Goal: Task Accomplishment & Management: Complete application form

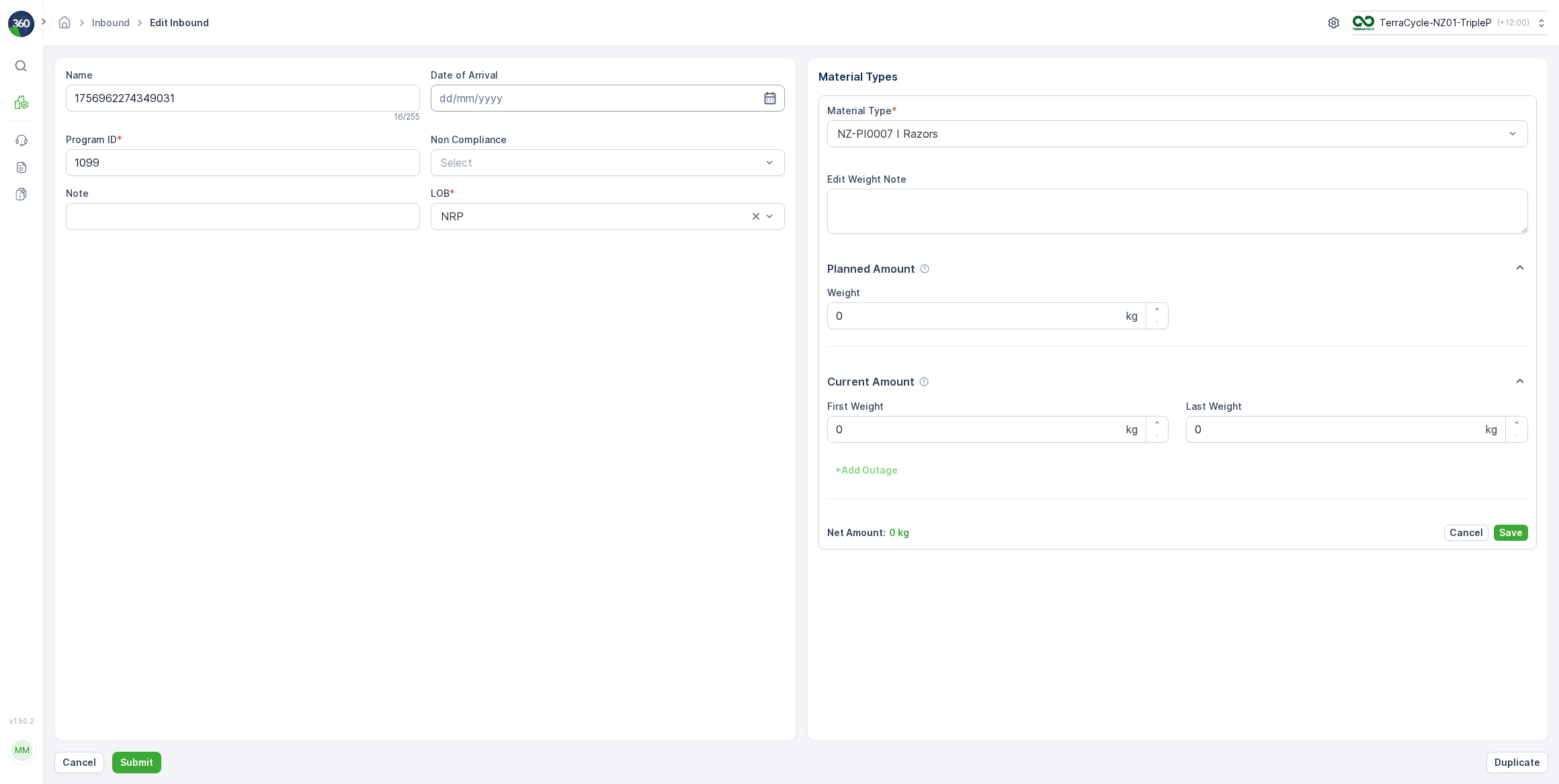
click at [473, 98] on input at bounding box center [607, 98] width 354 height 27
click at [524, 237] on div "17" at bounding box center [526, 237] width 22 height 22
type input "[DATE]"
click at [897, 430] on Weight "0" at bounding box center [998, 429] width 342 height 27
click at [112, 751] on button "Submit" at bounding box center [137, 762] width 49 height 22
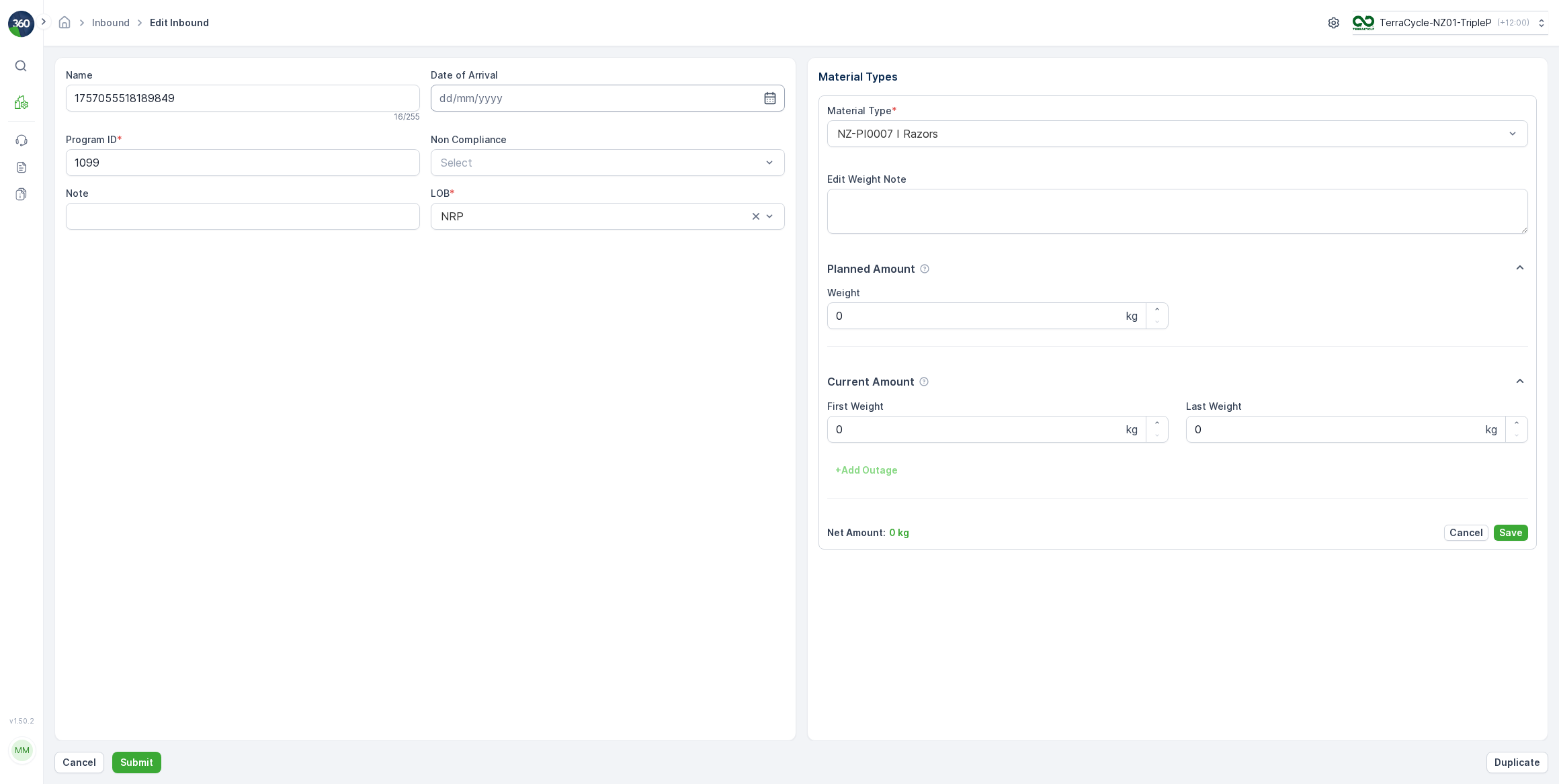
click at [496, 101] on input at bounding box center [607, 98] width 354 height 27
click at [526, 239] on div "17" at bounding box center [526, 237] width 22 height 22
type input "[DATE]"
drag, startPoint x: 851, startPoint y: 428, endPoint x: 734, endPoint y: 464, distance: 122.4
click at [848, 429] on Weight "0" at bounding box center [998, 429] width 342 height 27
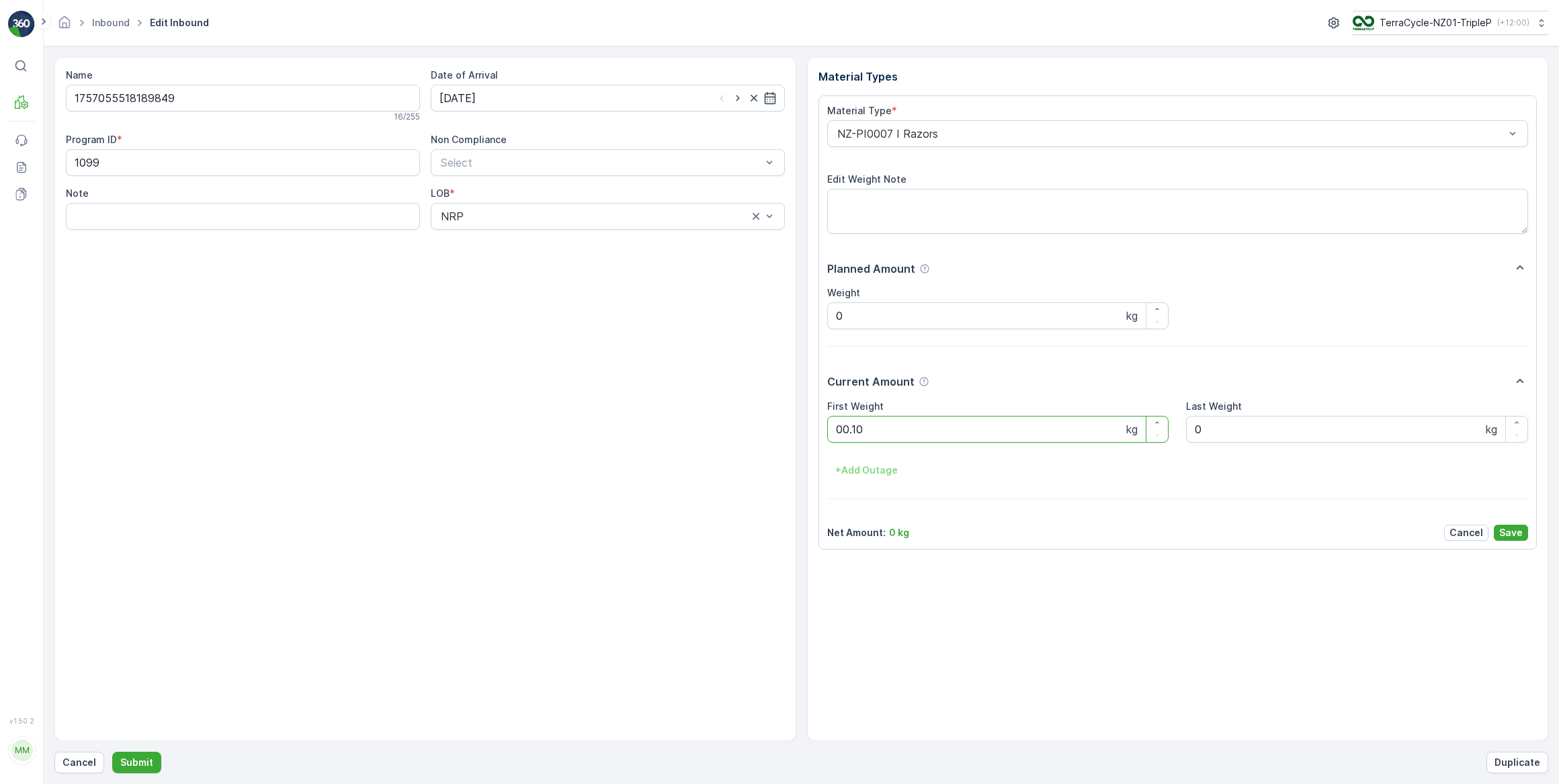
click at [112, 751] on button "Submit" at bounding box center [137, 762] width 49 height 22
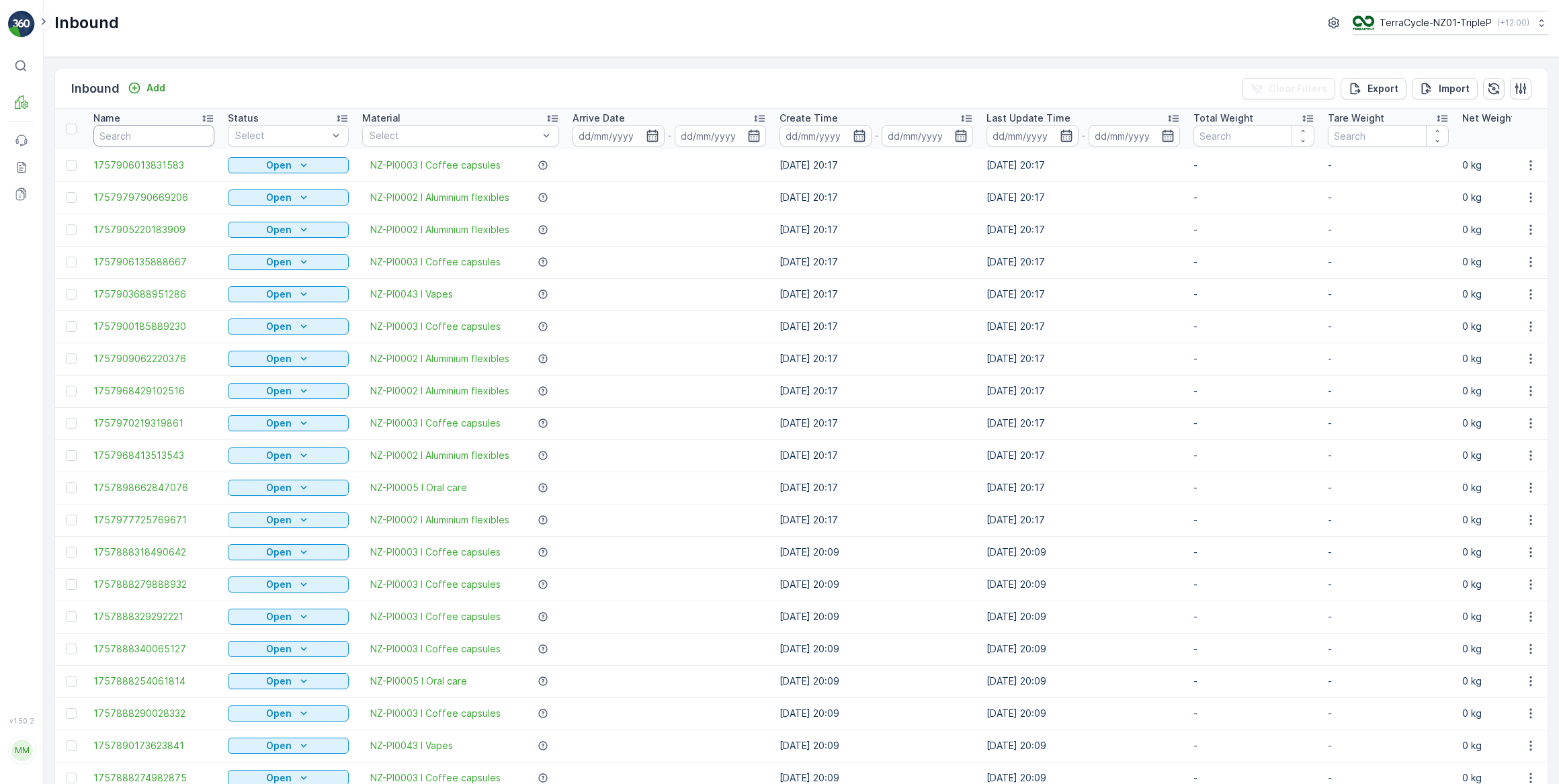
drag, startPoint x: 147, startPoint y: 137, endPoint x: 181, endPoint y: 111, distance: 42.8
click at [150, 134] on input "text" at bounding box center [153, 136] width 121 height 22
type input "1898549"
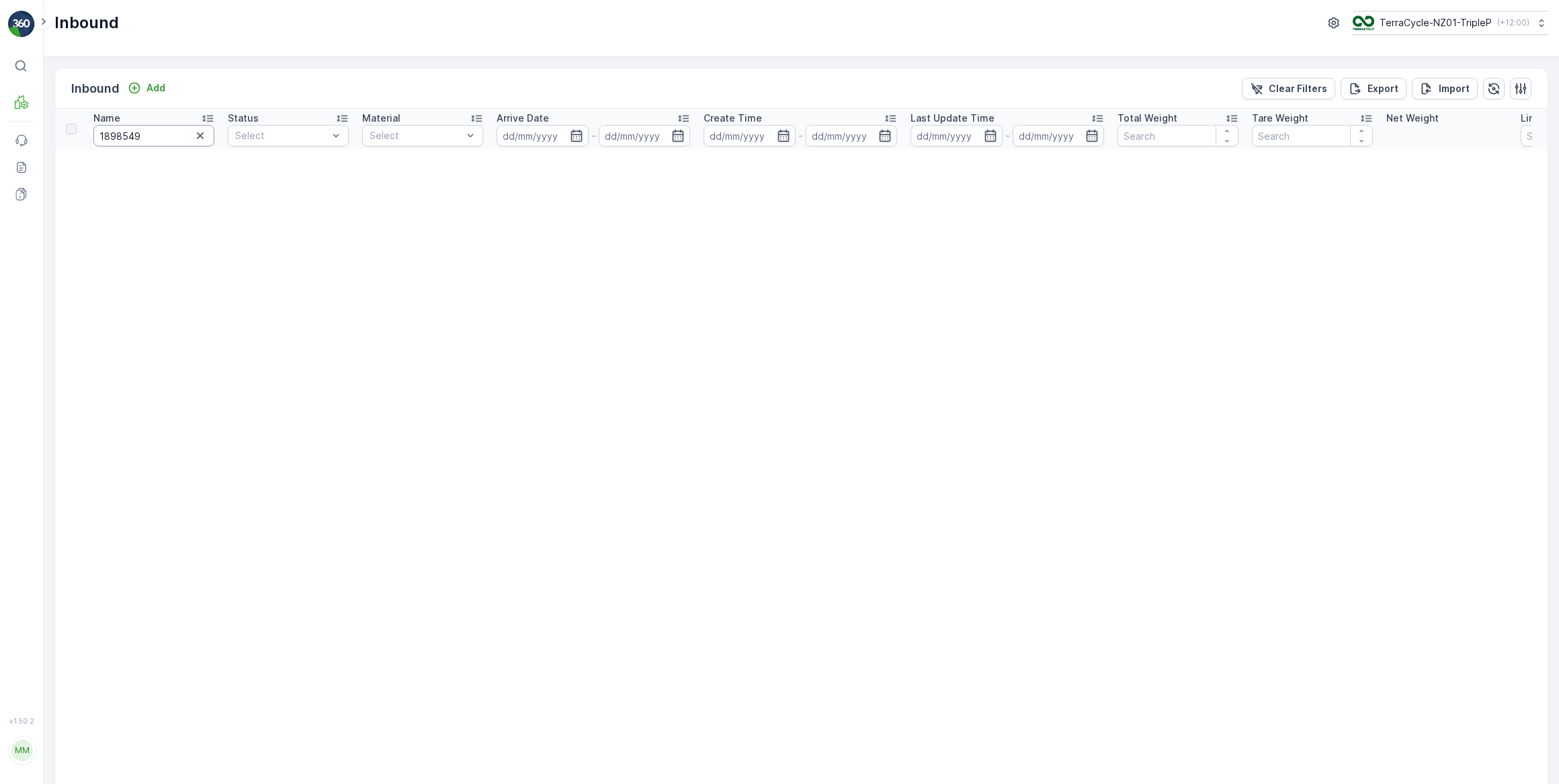
click at [126, 135] on input "1898549" at bounding box center [153, 136] width 121 height 22
type input "189849"
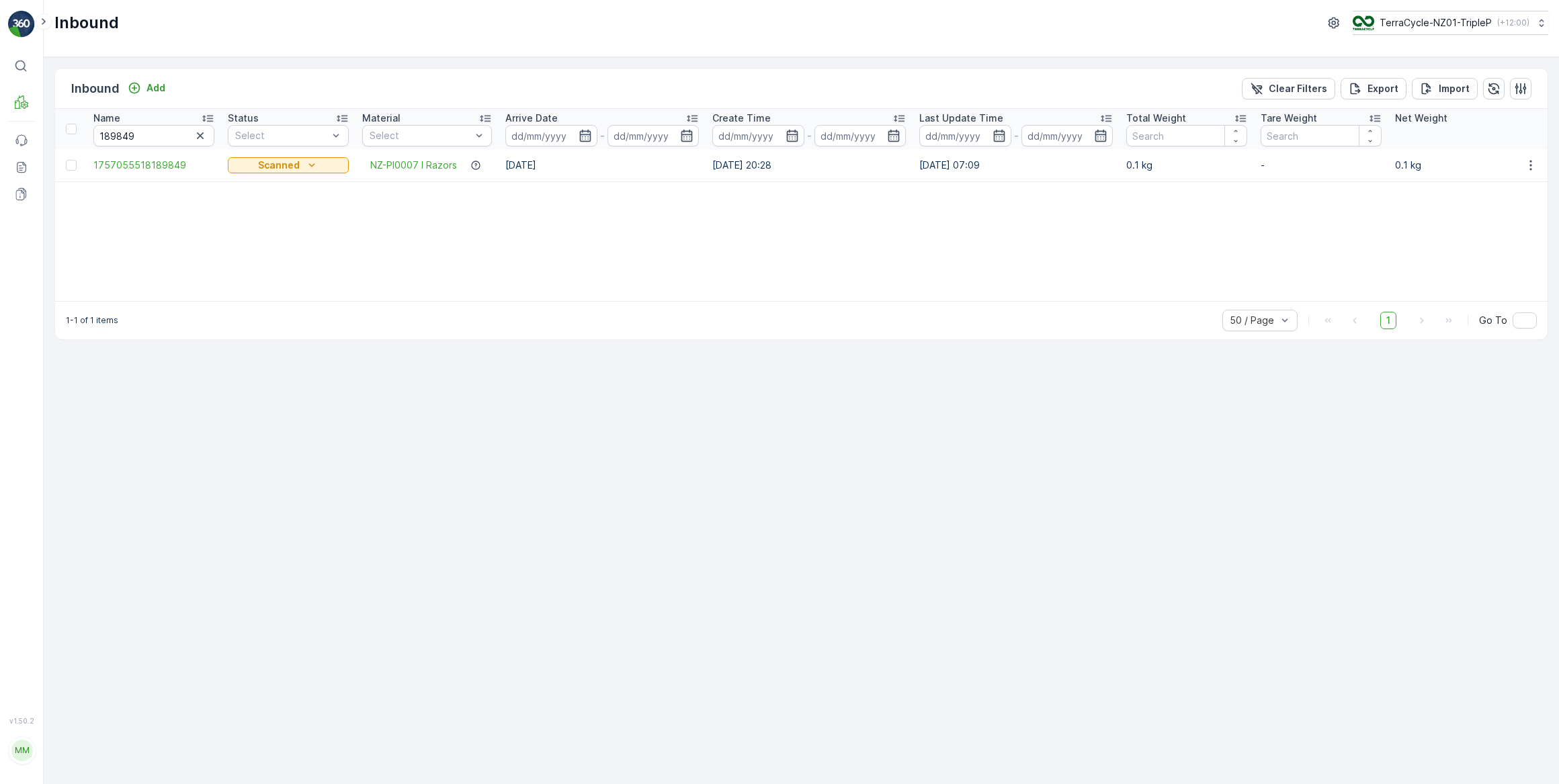
click at [200, 136] on icon "button" at bounding box center [200, 135] width 7 height 7
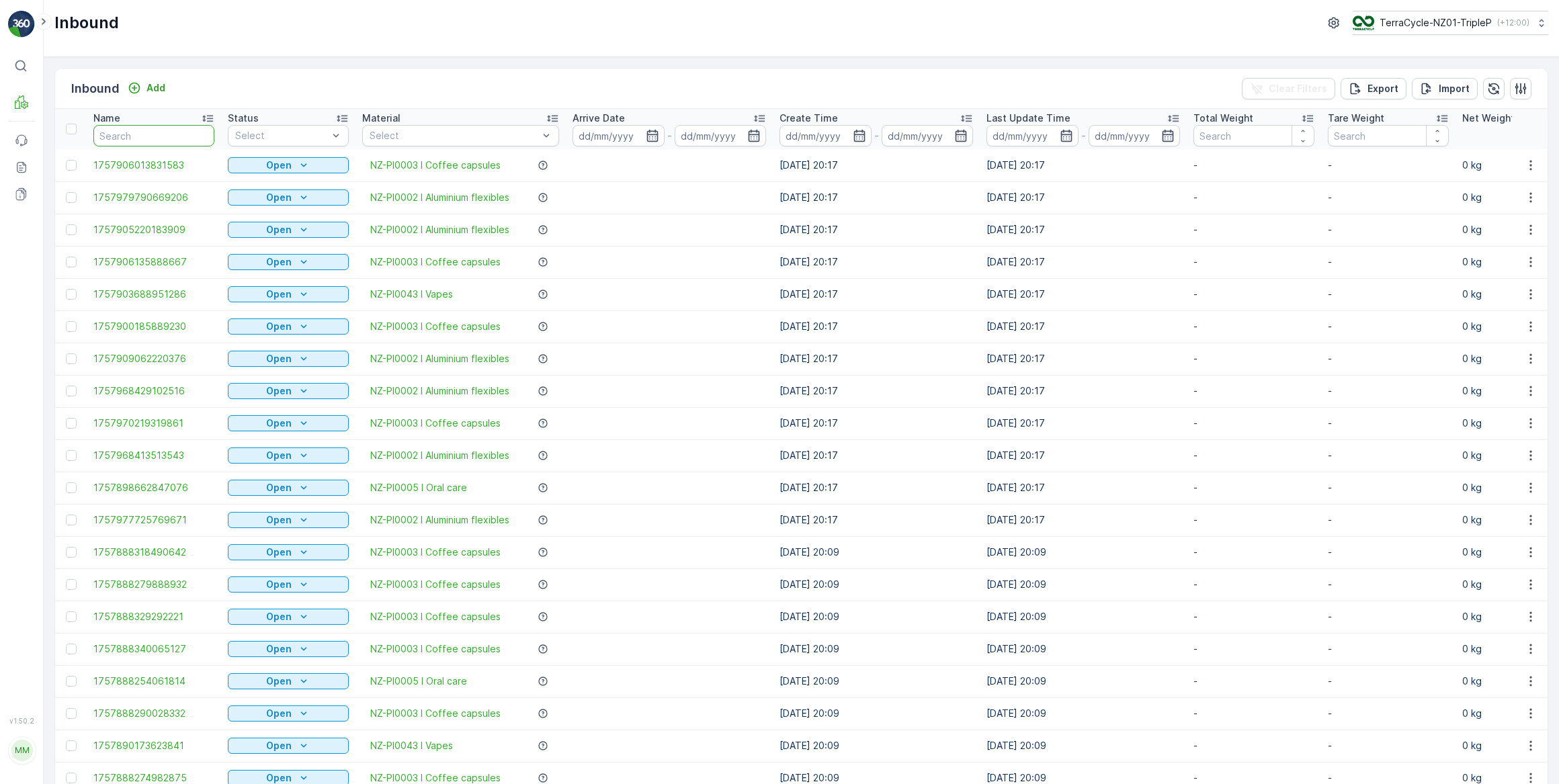
drag, startPoint x: 99, startPoint y: 132, endPoint x: 178, endPoint y: 114, distance: 81.0
click at [101, 130] on input "text" at bounding box center [153, 136] width 121 height 22
type input "349031"
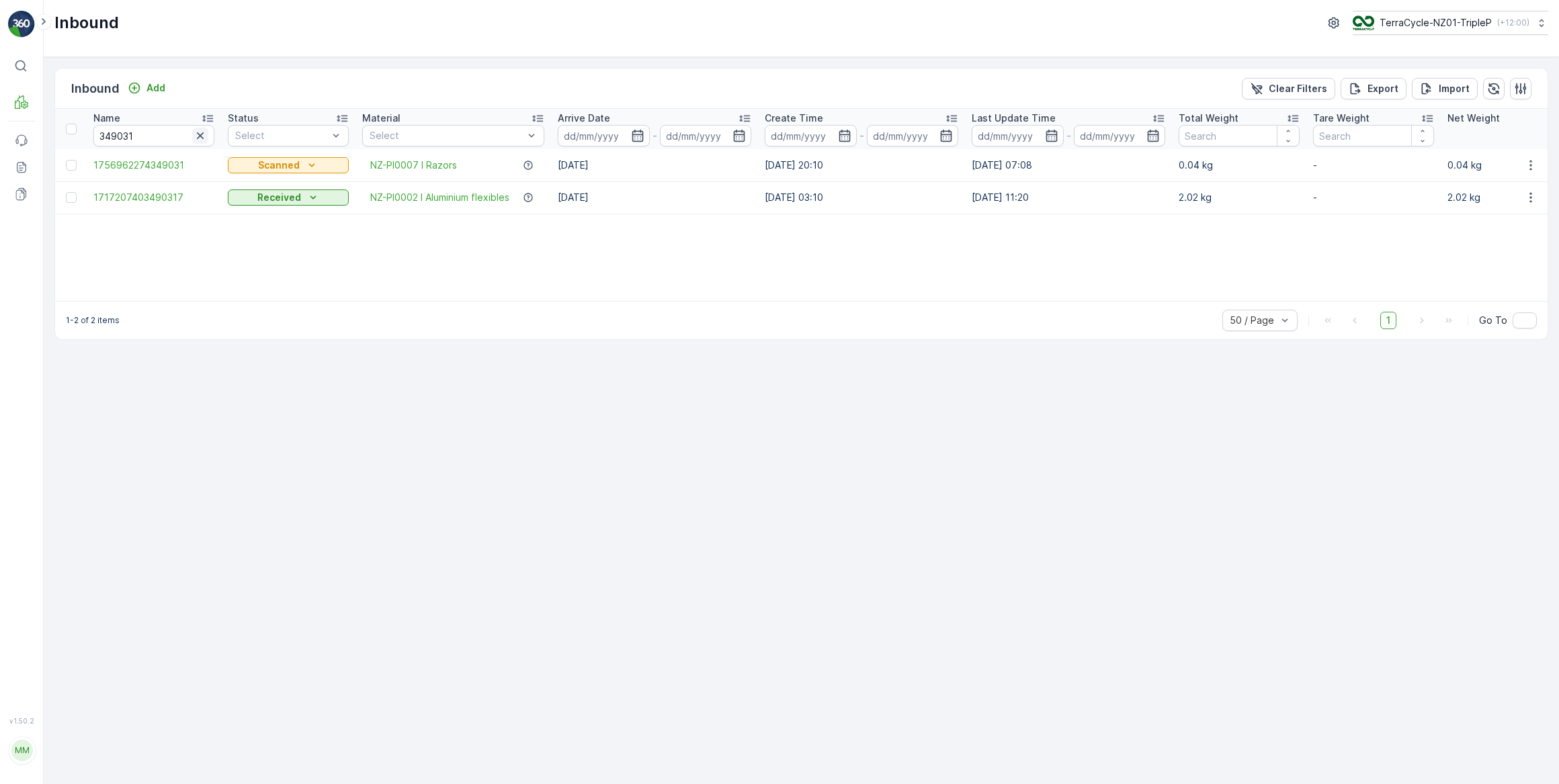
click at [200, 138] on icon "button" at bounding box center [200, 135] width 14 height 14
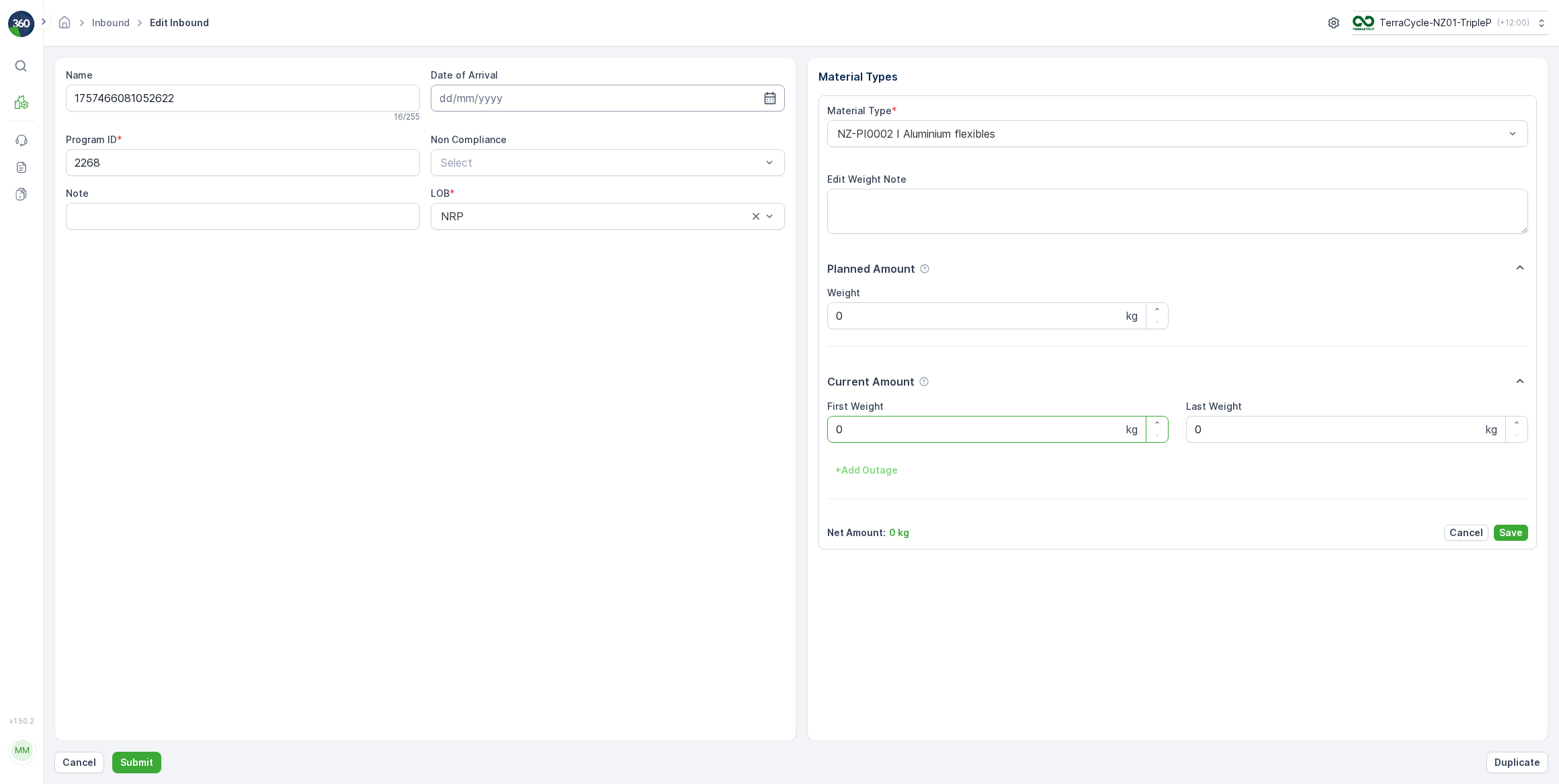
click at [485, 105] on input at bounding box center [607, 98] width 354 height 27
click at [522, 236] on div "17" at bounding box center [526, 237] width 22 height 22
type input "[DATE]"
click at [846, 430] on Weight "0" at bounding box center [998, 429] width 342 height 27
click at [112, 751] on button "Submit" at bounding box center [137, 762] width 49 height 22
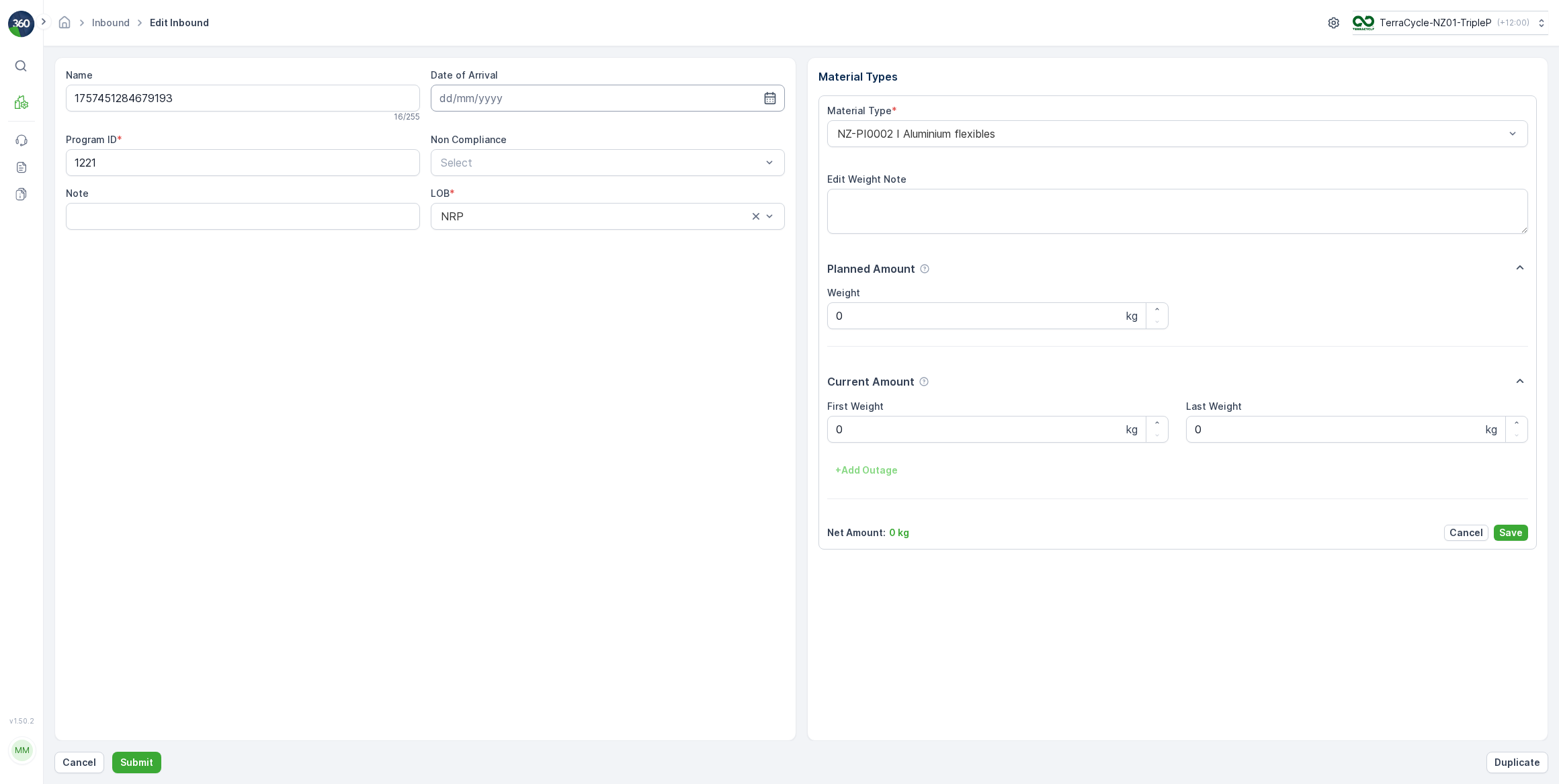
click at [501, 103] on input at bounding box center [607, 98] width 354 height 27
click at [529, 235] on div "17" at bounding box center [526, 237] width 22 height 22
type input "[DATE]"
click at [854, 433] on Weight "0" at bounding box center [998, 429] width 342 height 27
click at [112, 751] on button "Submit" at bounding box center [137, 762] width 49 height 22
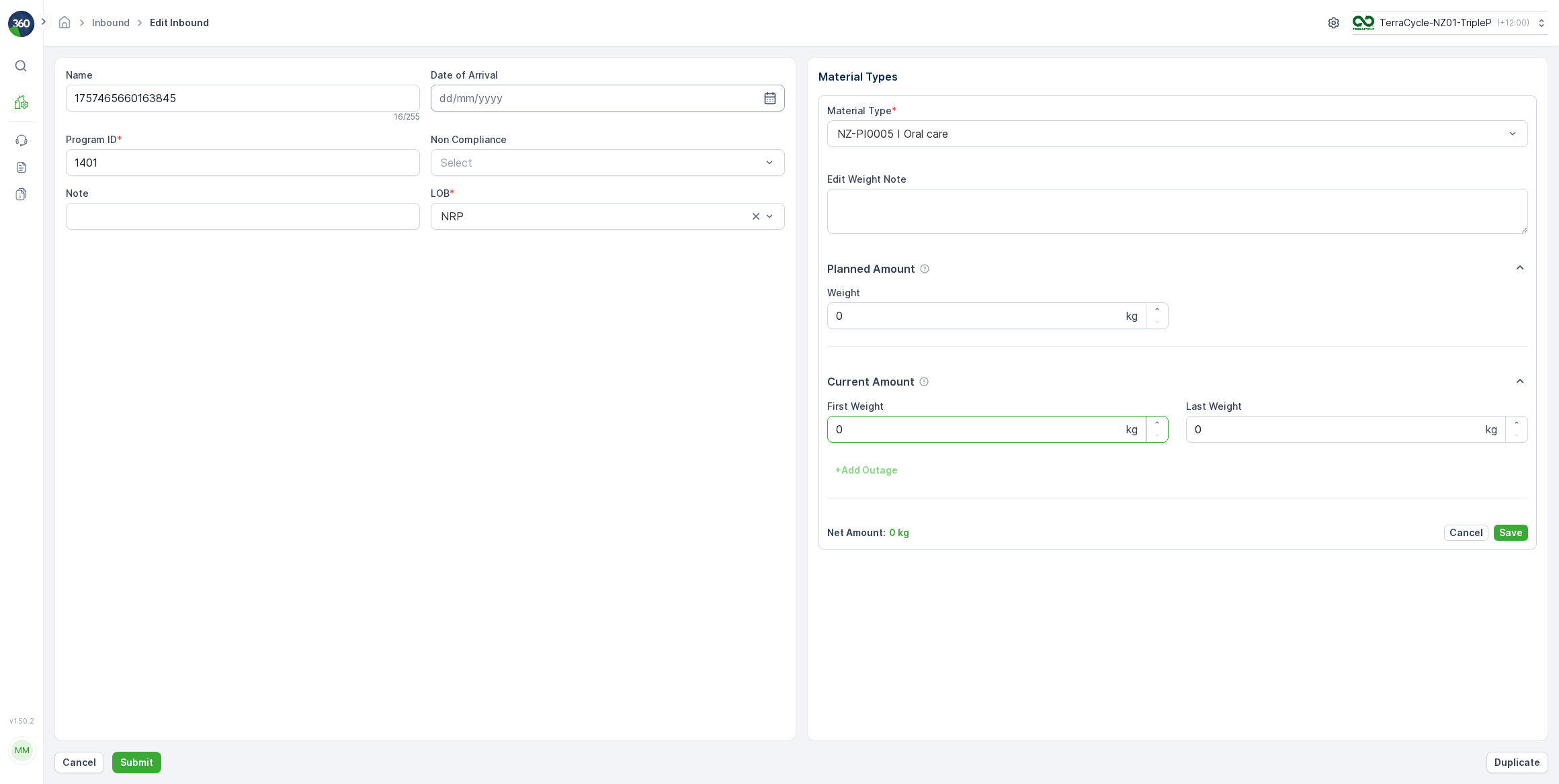
click at [488, 100] on input at bounding box center [607, 98] width 354 height 27
click at [520, 237] on div "17" at bounding box center [526, 237] width 22 height 22
type input "[DATE]"
drag, startPoint x: 868, startPoint y: 434, endPoint x: 724, endPoint y: 470, distance: 148.4
click at [844, 443] on div "First Weight 0 kg Last Weight 0 kg + Add Outage" at bounding box center [1178, 440] width 702 height 82
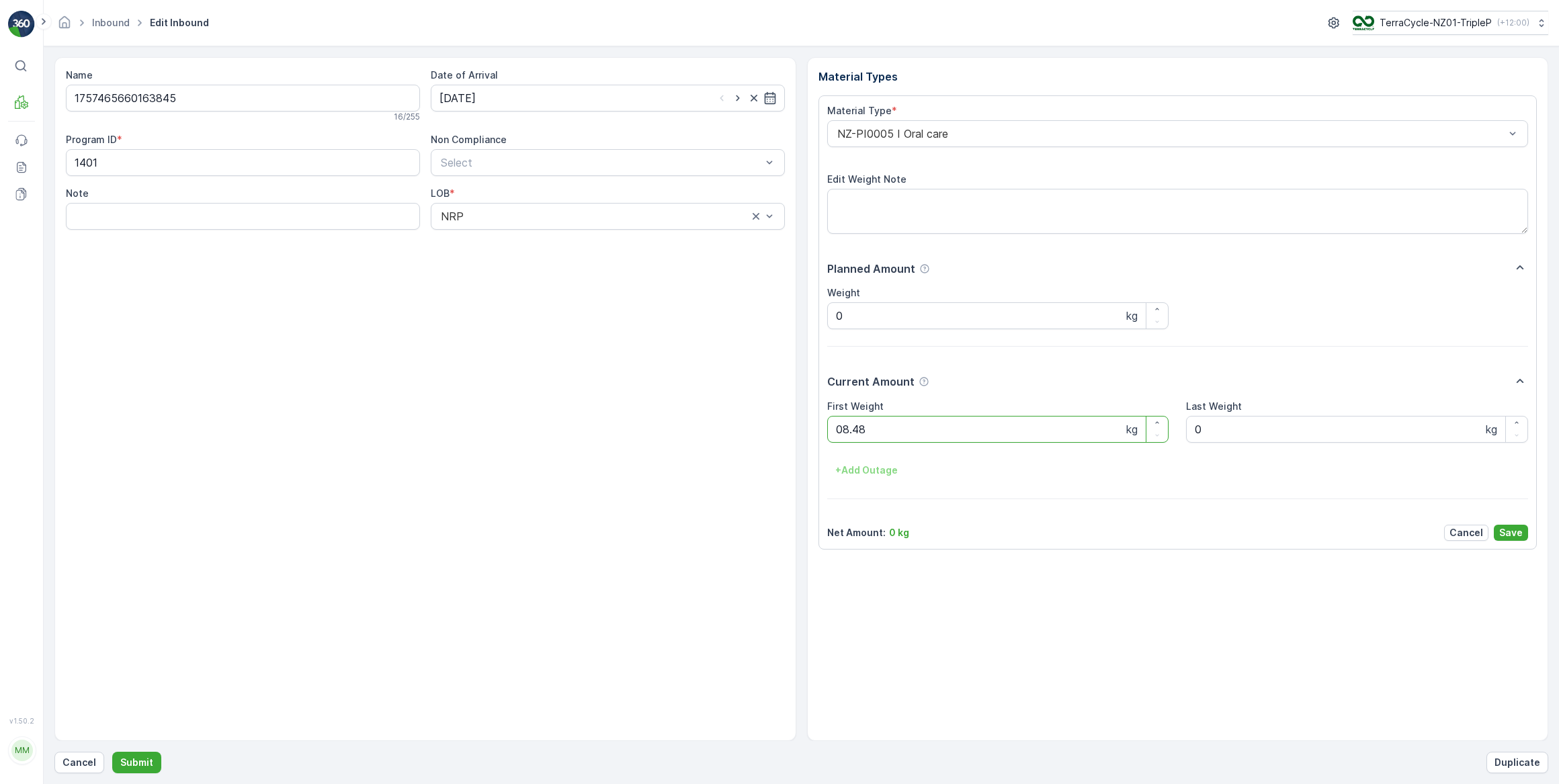
click at [112, 751] on button "Submit" at bounding box center [137, 762] width 49 height 22
click at [497, 96] on input at bounding box center [607, 98] width 354 height 27
click at [523, 234] on div "17" at bounding box center [526, 237] width 22 height 22
type input "[DATE]"
click at [854, 428] on Weight "0" at bounding box center [998, 429] width 342 height 27
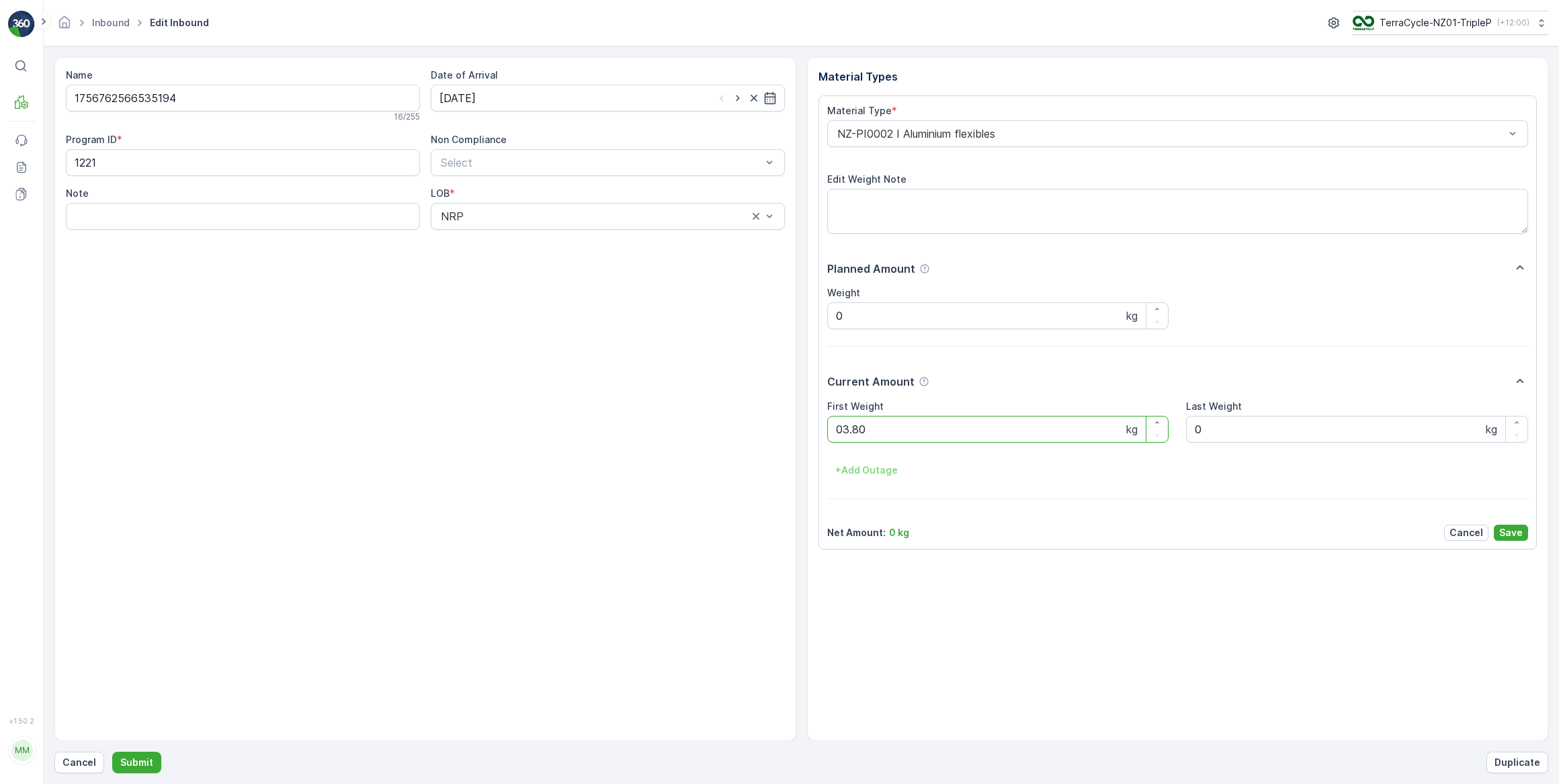
click at [112, 751] on button "Submit" at bounding box center [137, 762] width 49 height 22
click at [538, 101] on input at bounding box center [607, 98] width 354 height 27
click at [526, 240] on div "17" at bounding box center [526, 237] width 22 height 22
type input "[DATE]"
click at [887, 433] on Weight "0" at bounding box center [998, 429] width 342 height 27
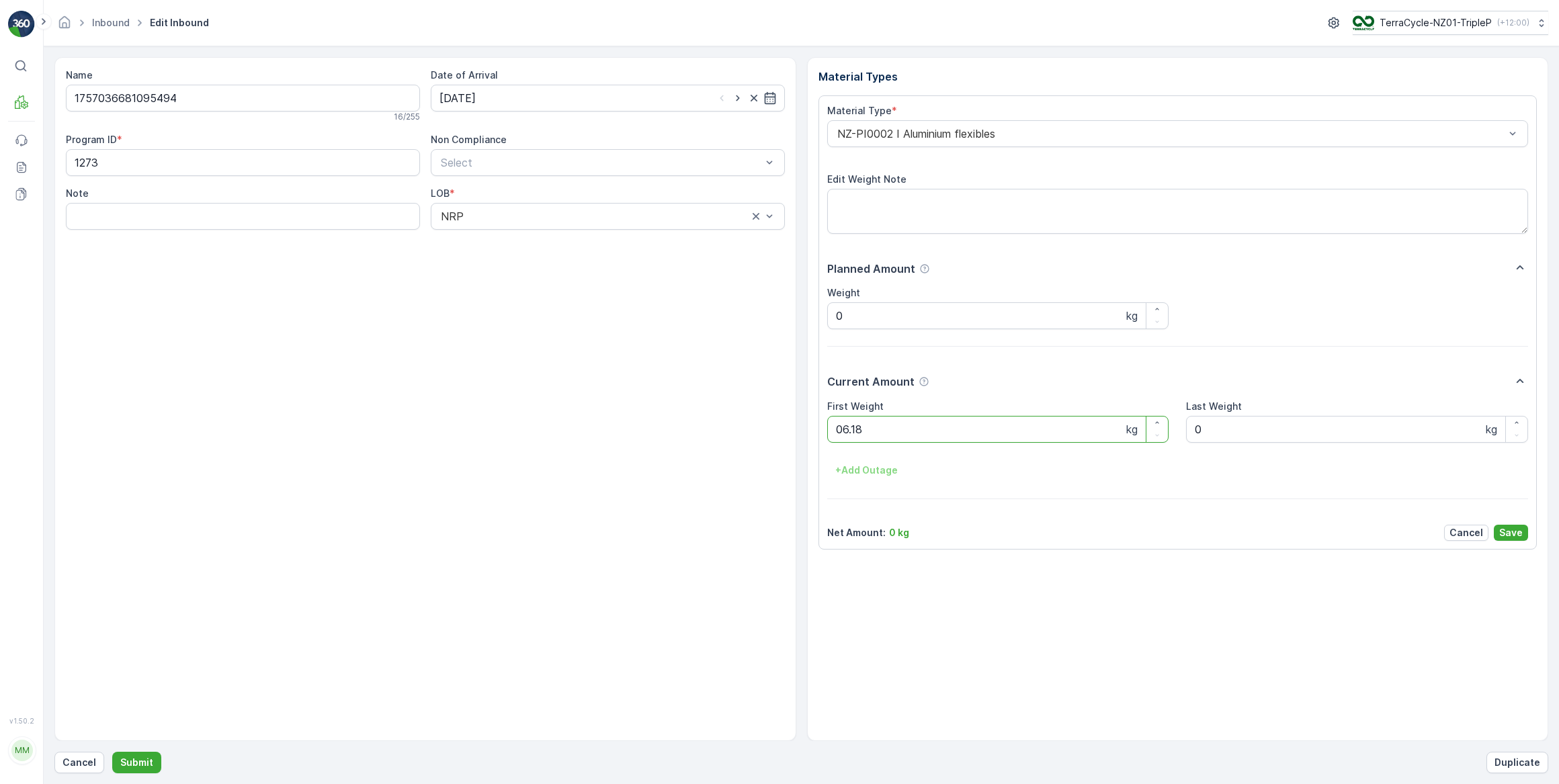
click at [112, 751] on button "Submit" at bounding box center [137, 762] width 49 height 22
click at [498, 100] on input at bounding box center [607, 98] width 354 height 27
click at [524, 235] on div "17" at bounding box center [526, 237] width 22 height 22
type input "[DATE]"
click at [855, 428] on Weight "0" at bounding box center [998, 429] width 342 height 27
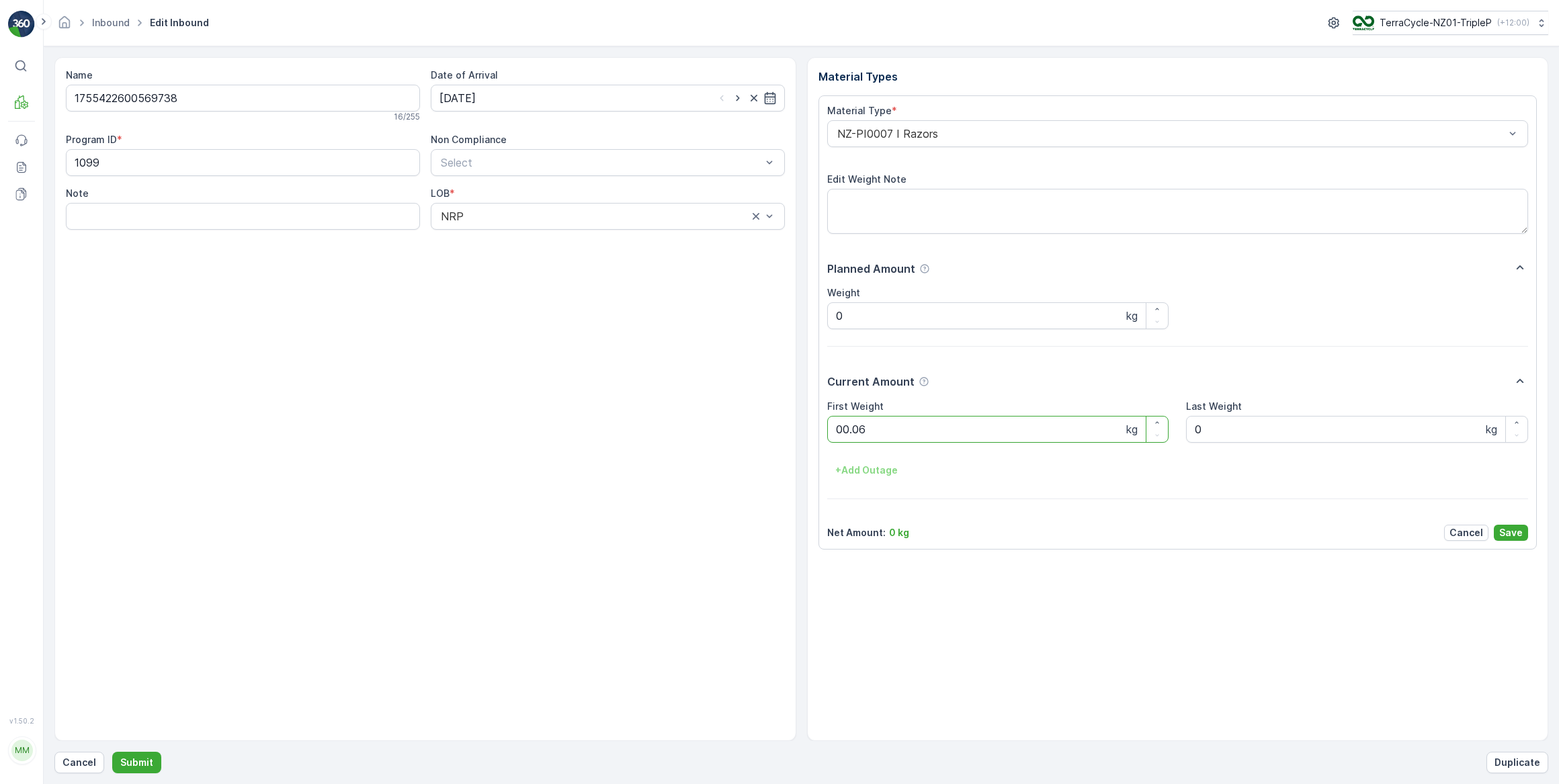
click at [112, 751] on button "Submit" at bounding box center [137, 762] width 49 height 22
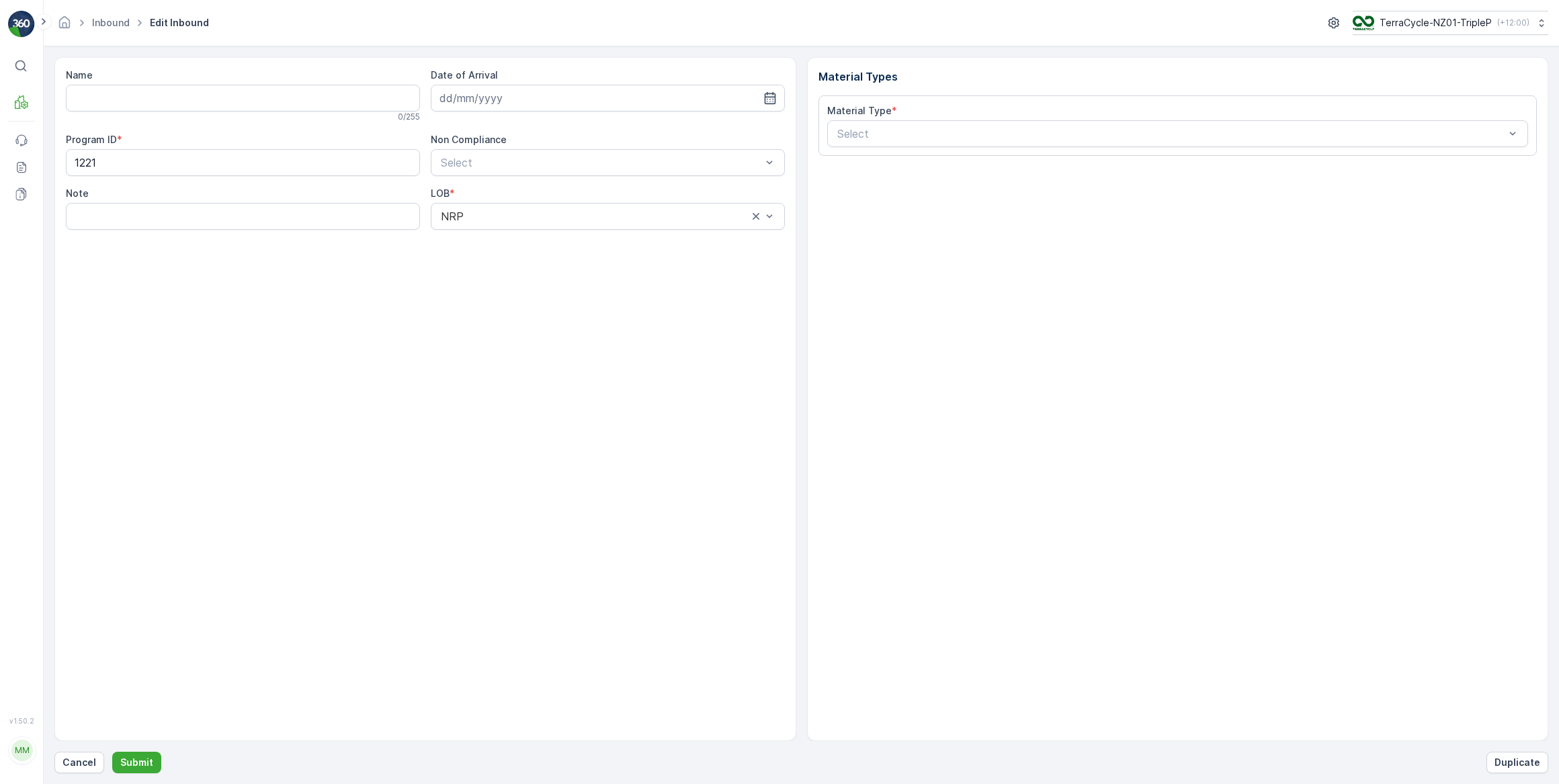
type input "1754957919469254"
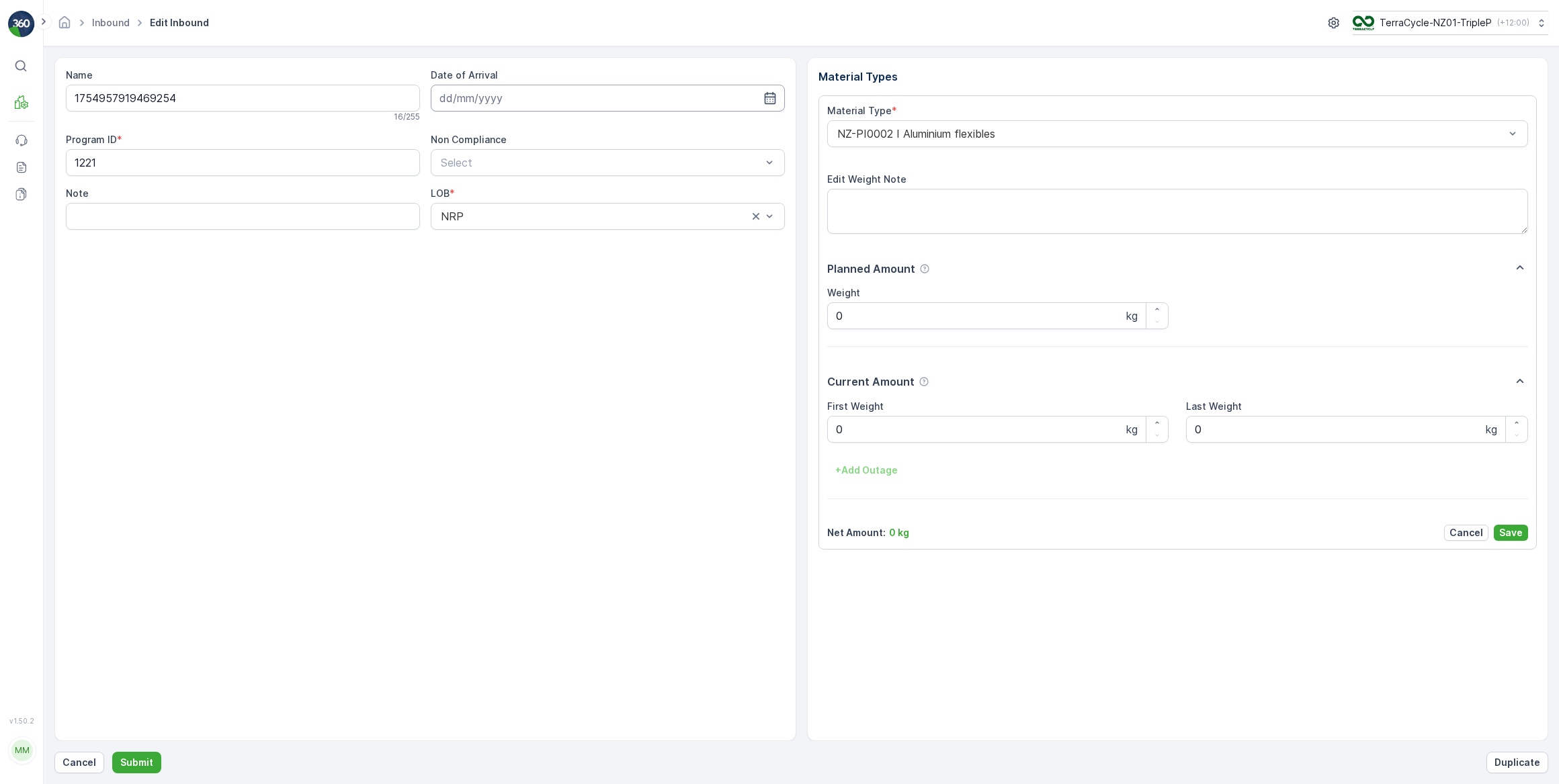
click at [496, 98] on input at bounding box center [607, 98] width 354 height 27
click at [526, 240] on div "17" at bounding box center [526, 237] width 22 height 22
type input "[DATE]"
drag, startPoint x: 866, startPoint y: 432, endPoint x: 793, endPoint y: 470, distance: 82.3
click at [866, 433] on Weight "0" at bounding box center [998, 429] width 342 height 27
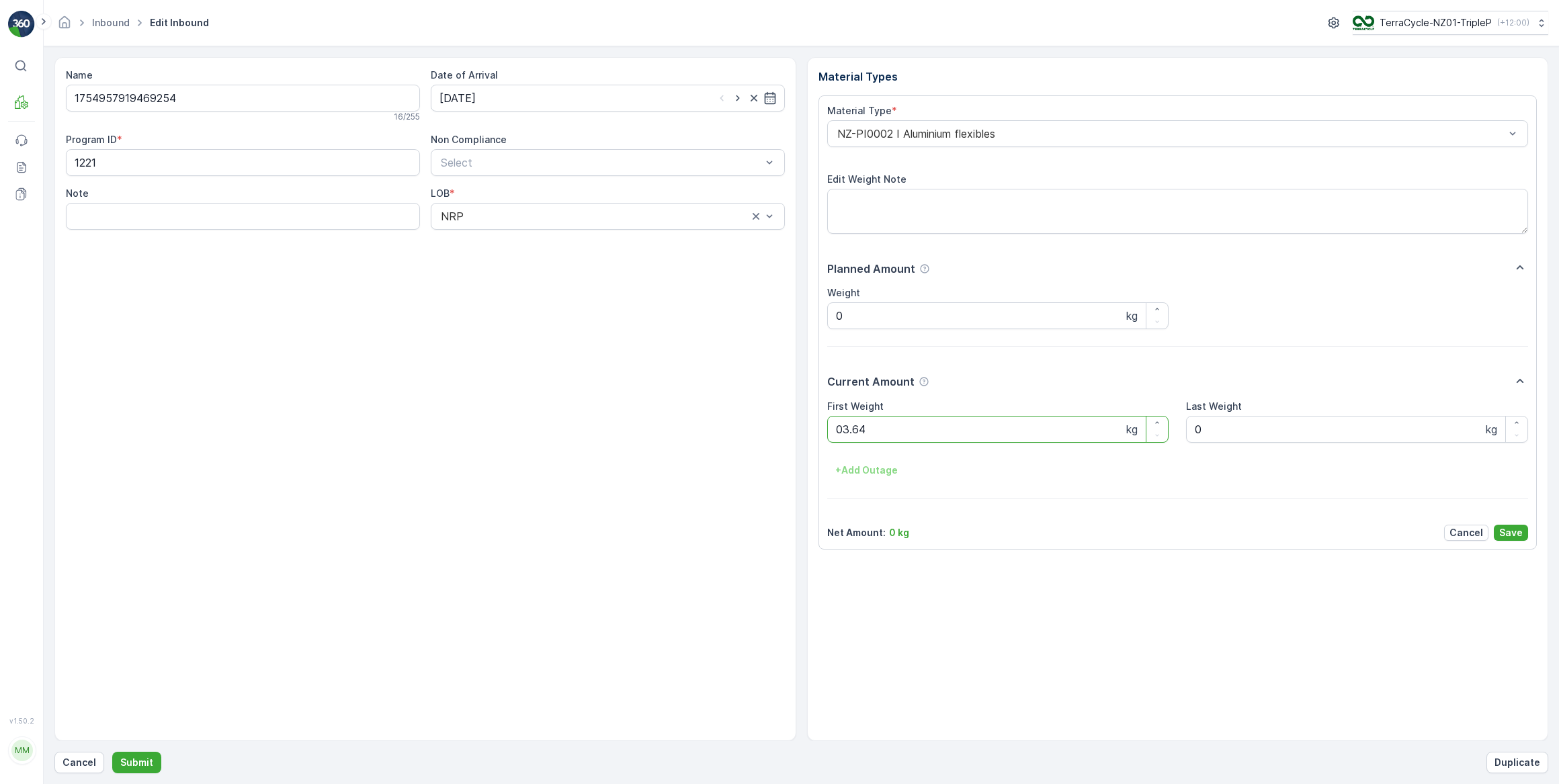
click at [112, 751] on button "Submit" at bounding box center [137, 762] width 49 height 22
click at [532, 99] on input at bounding box center [607, 98] width 354 height 27
click at [528, 239] on div "17" at bounding box center [526, 237] width 22 height 22
type input "[DATE]"
drag, startPoint x: 862, startPoint y: 432, endPoint x: 779, endPoint y: 445, distance: 84.0
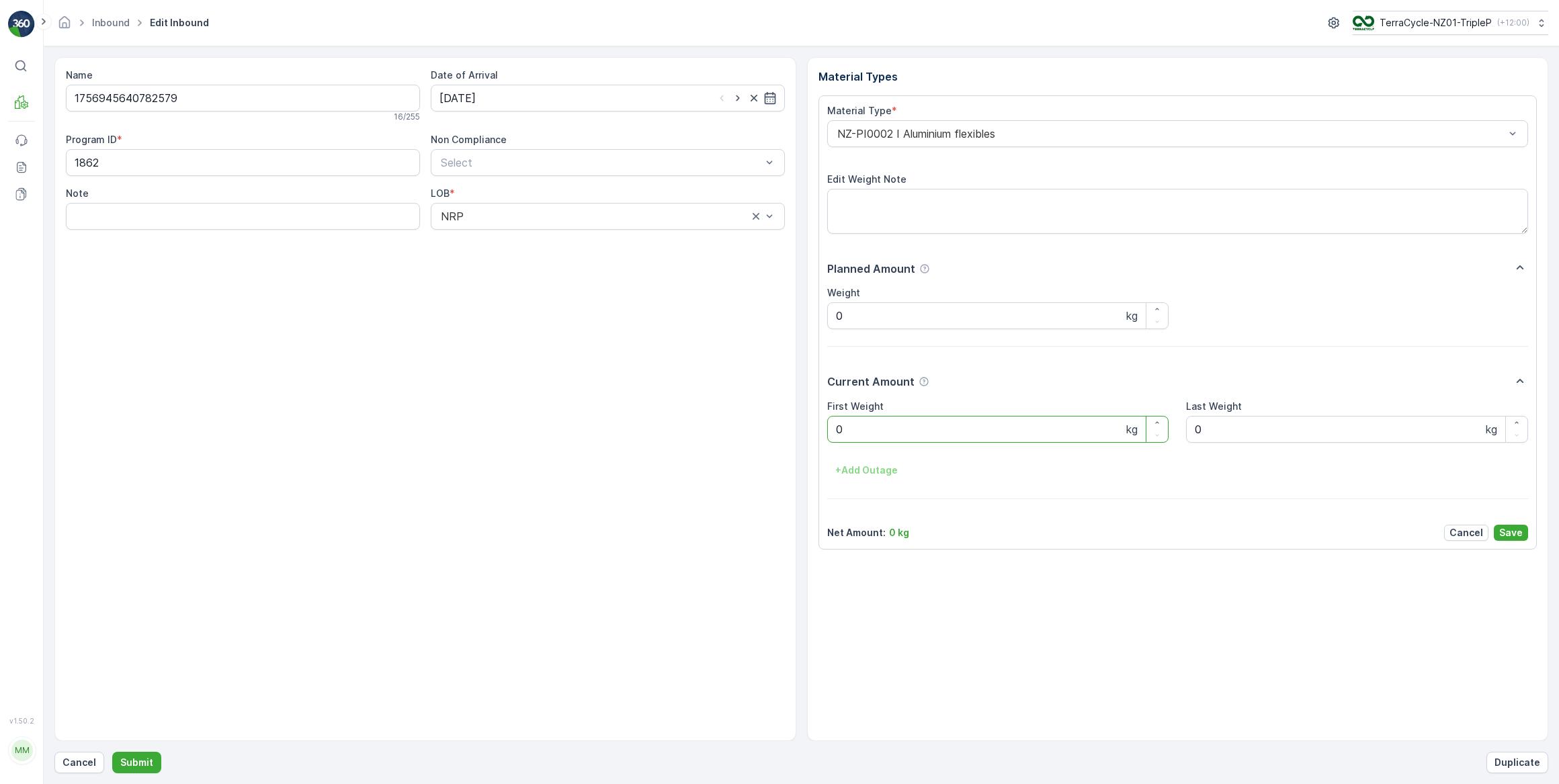
click at [851, 435] on Weight "0" at bounding box center [998, 429] width 342 height 27
click at [112, 751] on button "Submit" at bounding box center [137, 762] width 49 height 22
click at [551, 101] on input at bounding box center [607, 98] width 354 height 27
click at [527, 240] on div "17" at bounding box center [526, 237] width 22 height 22
type input "[DATE]"
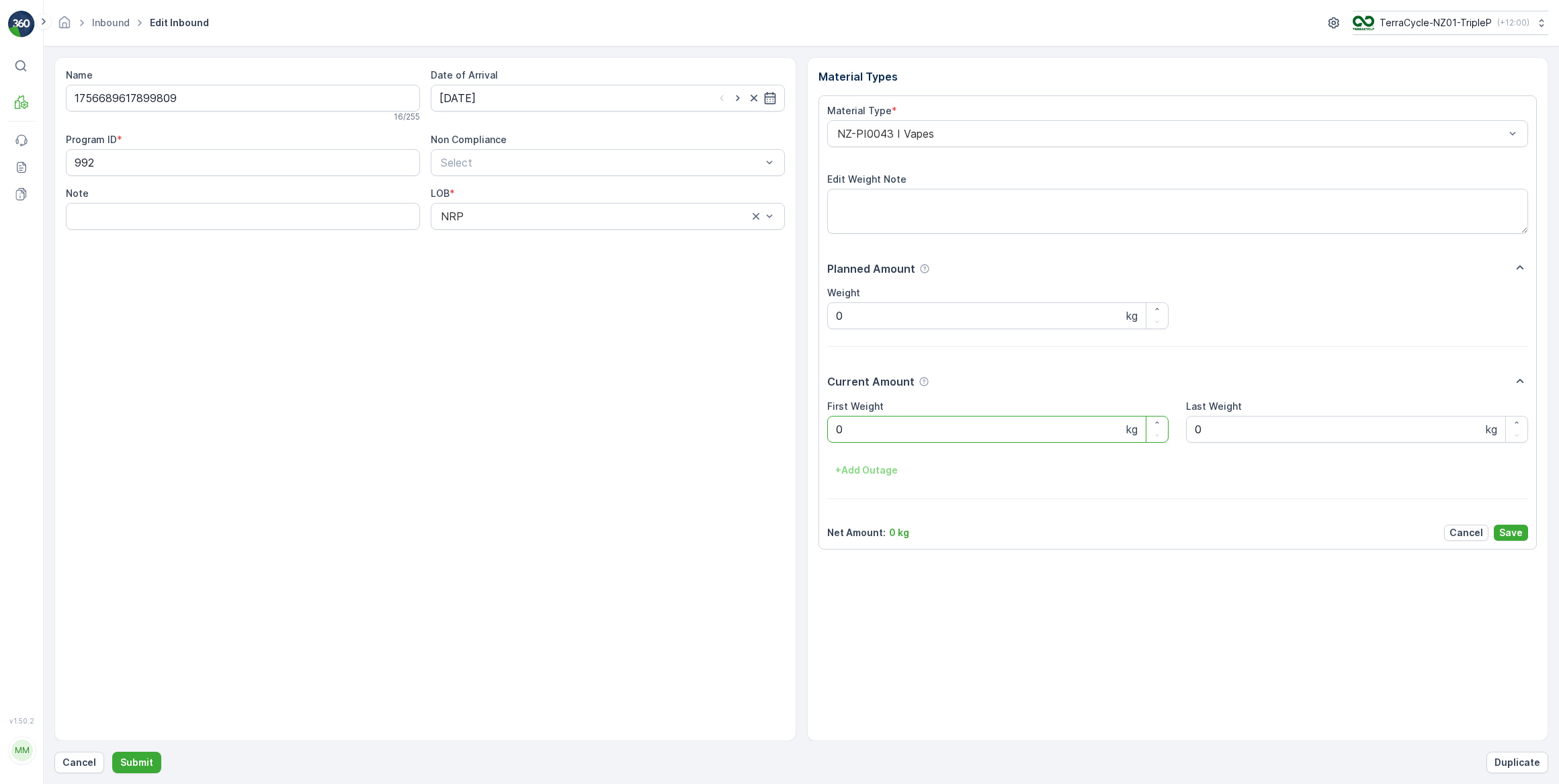
drag, startPoint x: 870, startPoint y: 430, endPoint x: 736, endPoint y: 446, distance: 135.0
click at [793, 439] on div "Name 1756689617899809 16 / 255 Date of Arrival [DATE] Program ID * 992 Non Comp…" at bounding box center [801, 399] width 1494 height 683
click at [844, 430] on Weight "0" at bounding box center [998, 429] width 342 height 27
click at [842, 430] on Weight "0" at bounding box center [998, 429] width 342 height 27
click at [112, 751] on button "Submit" at bounding box center [137, 762] width 49 height 22
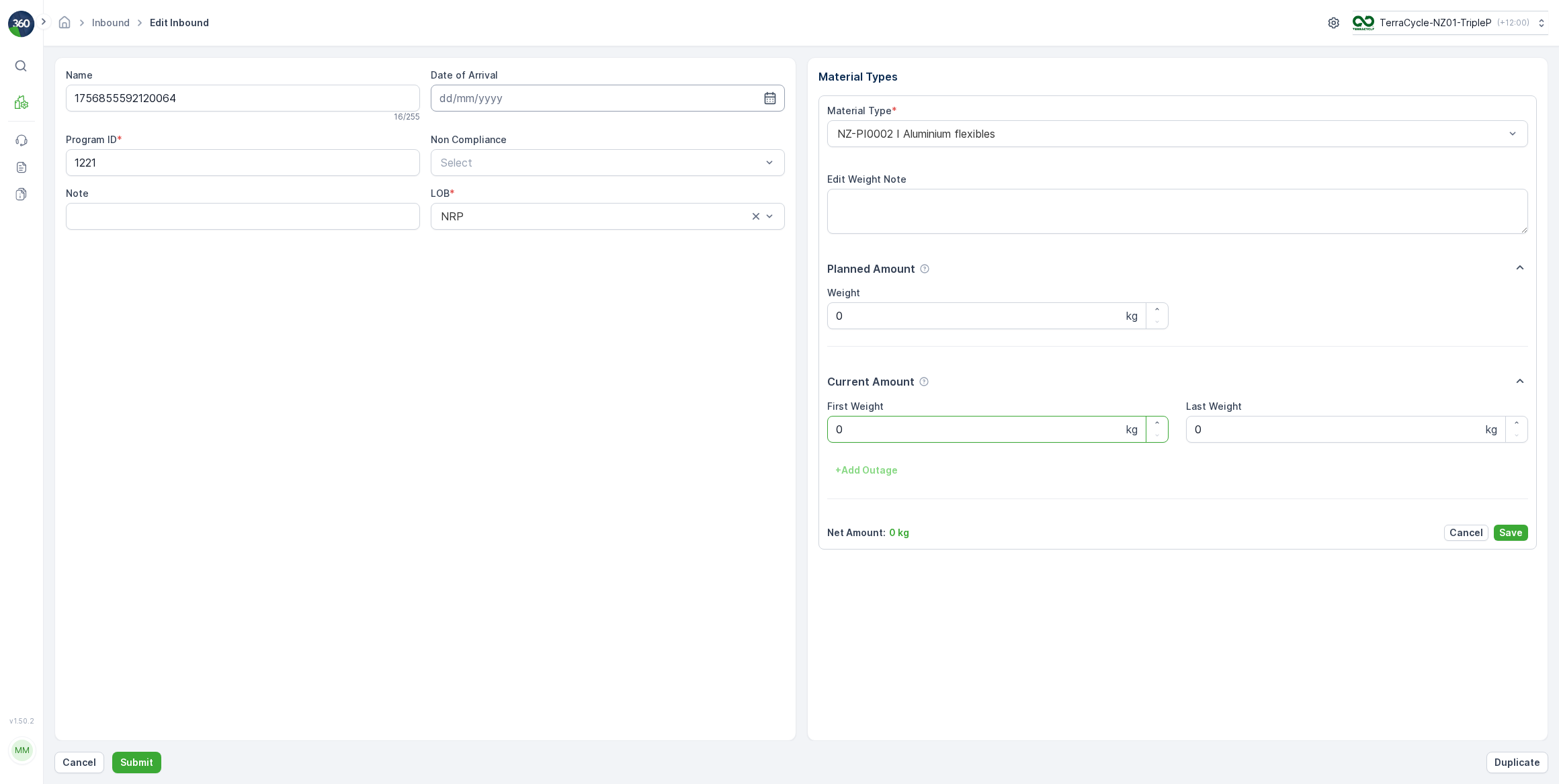
click at [536, 97] on input at bounding box center [607, 98] width 354 height 27
click at [524, 241] on div "17" at bounding box center [526, 237] width 22 height 22
type input "[DATE]"
click at [865, 428] on Weight "0" at bounding box center [998, 429] width 342 height 27
click at [112, 751] on button "Submit" at bounding box center [137, 762] width 49 height 22
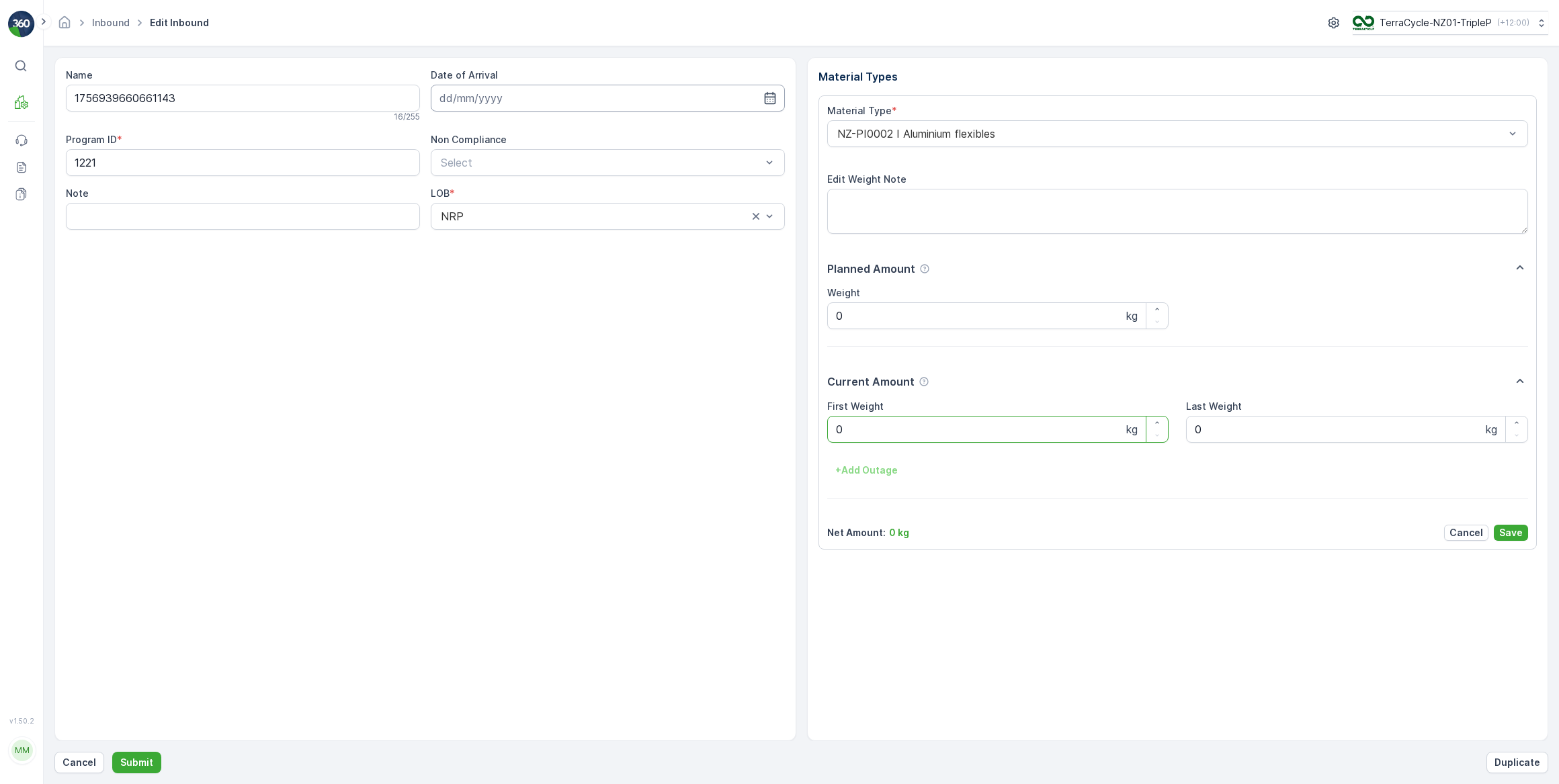
click at [512, 95] on input at bounding box center [607, 98] width 354 height 27
click at [528, 242] on div "17" at bounding box center [526, 237] width 22 height 22
type input "[DATE]"
click at [878, 430] on Weight "0" at bounding box center [998, 429] width 342 height 27
click at [112, 751] on button "Submit" at bounding box center [137, 762] width 49 height 22
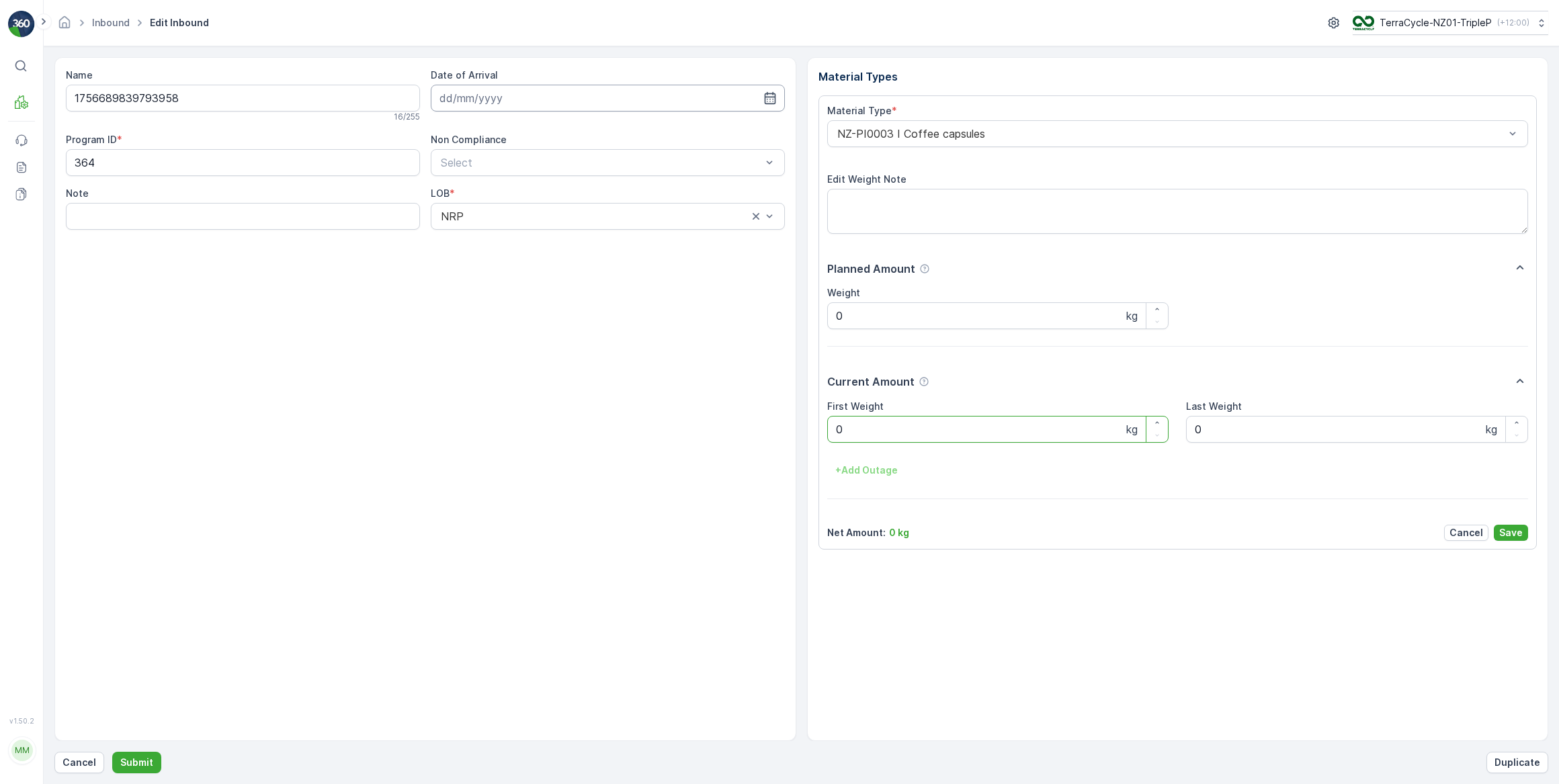
click at [615, 99] on input at bounding box center [607, 98] width 354 height 27
click at [527, 240] on div "17" at bounding box center [526, 237] width 22 height 22
type input "[DATE]"
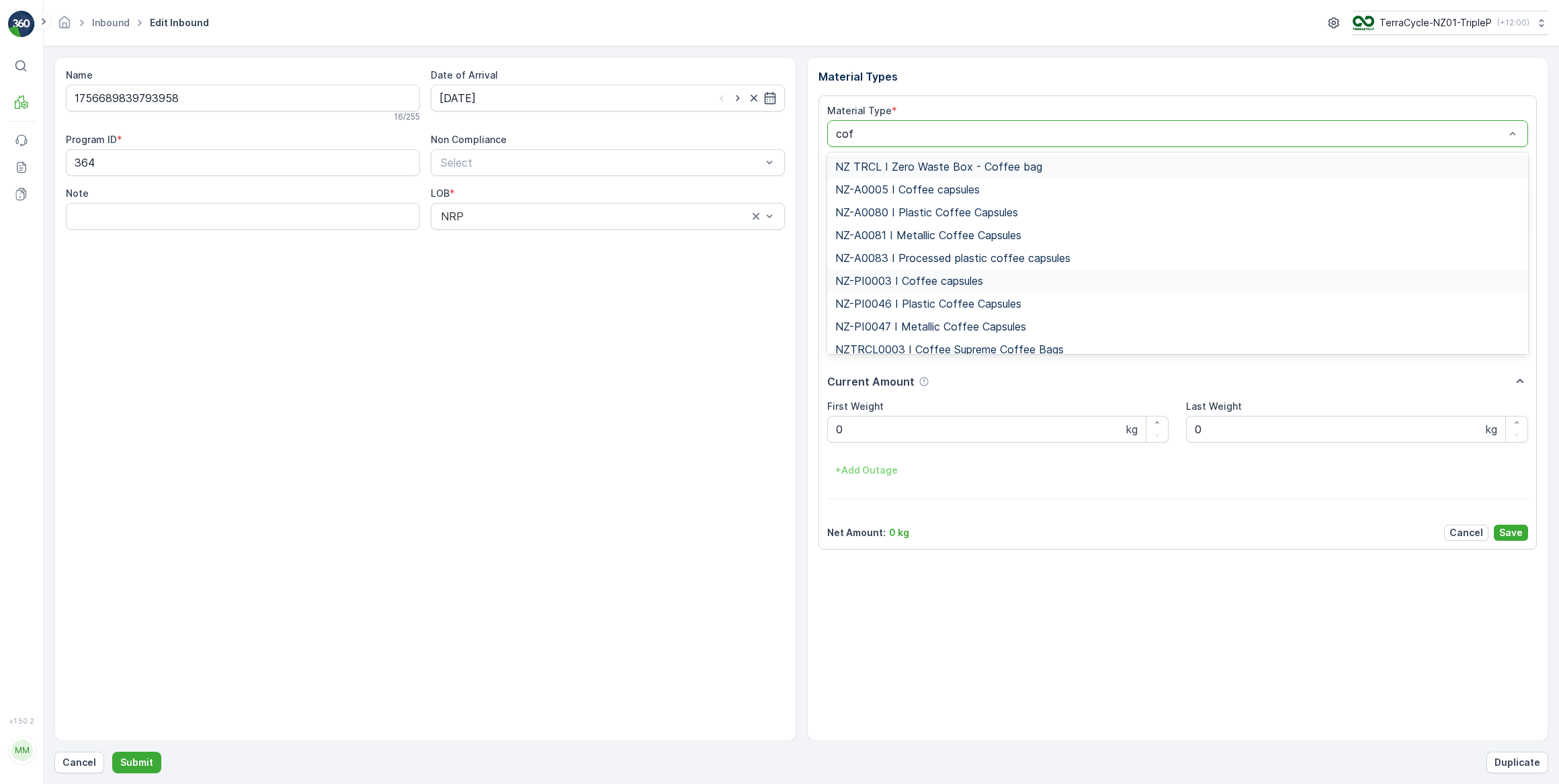
type input "coff"
click at [904, 303] on span "NZ-PI0046 I Plastic Coffee Capsules" at bounding box center [927, 303] width 186 height 12
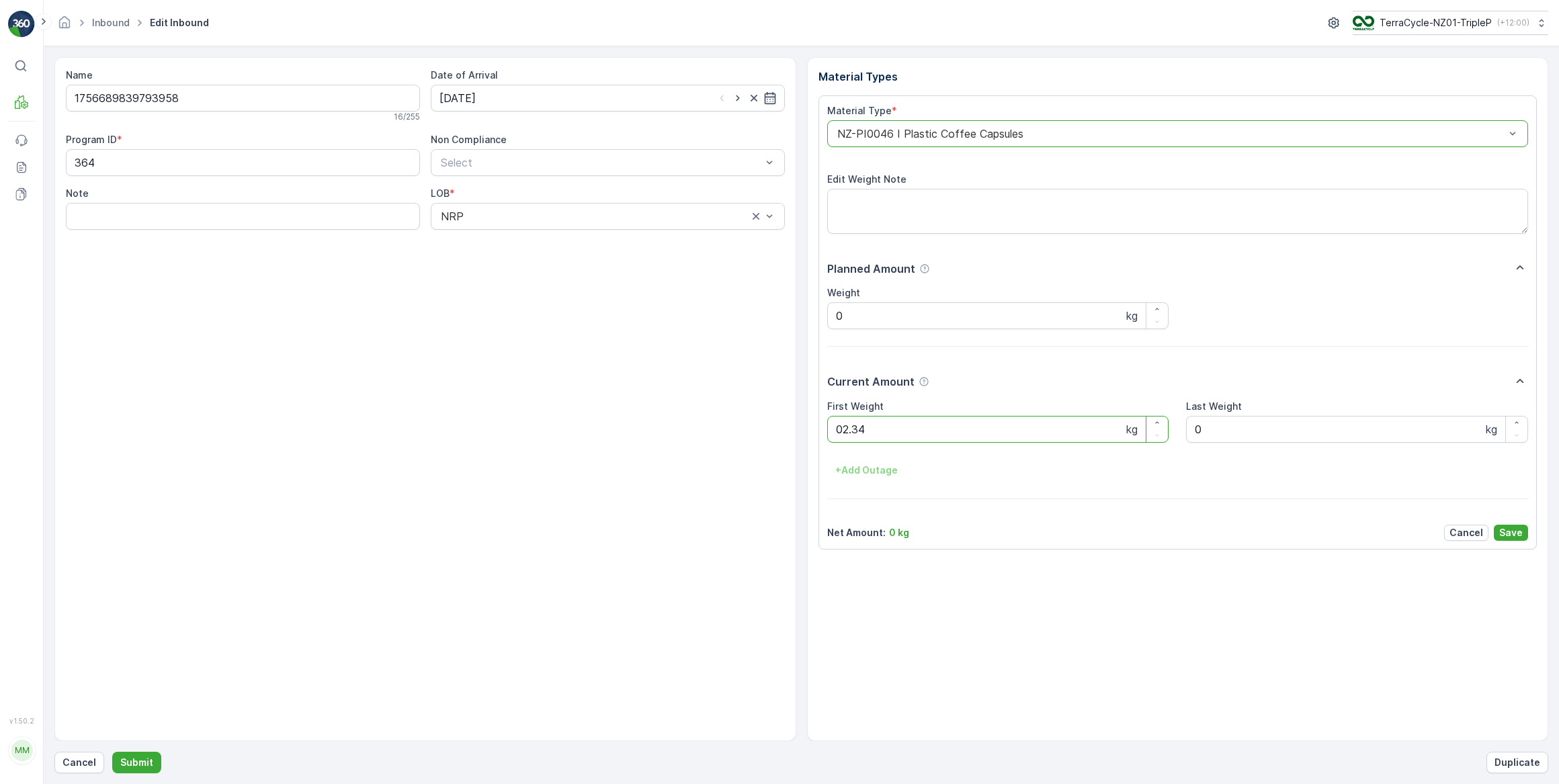
click at [112, 751] on button "Submit" at bounding box center [137, 762] width 49 height 22
click at [574, 100] on input at bounding box center [607, 98] width 354 height 27
click at [525, 239] on div "17" at bounding box center [526, 237] width 22 height 22
type input "[DATE]"
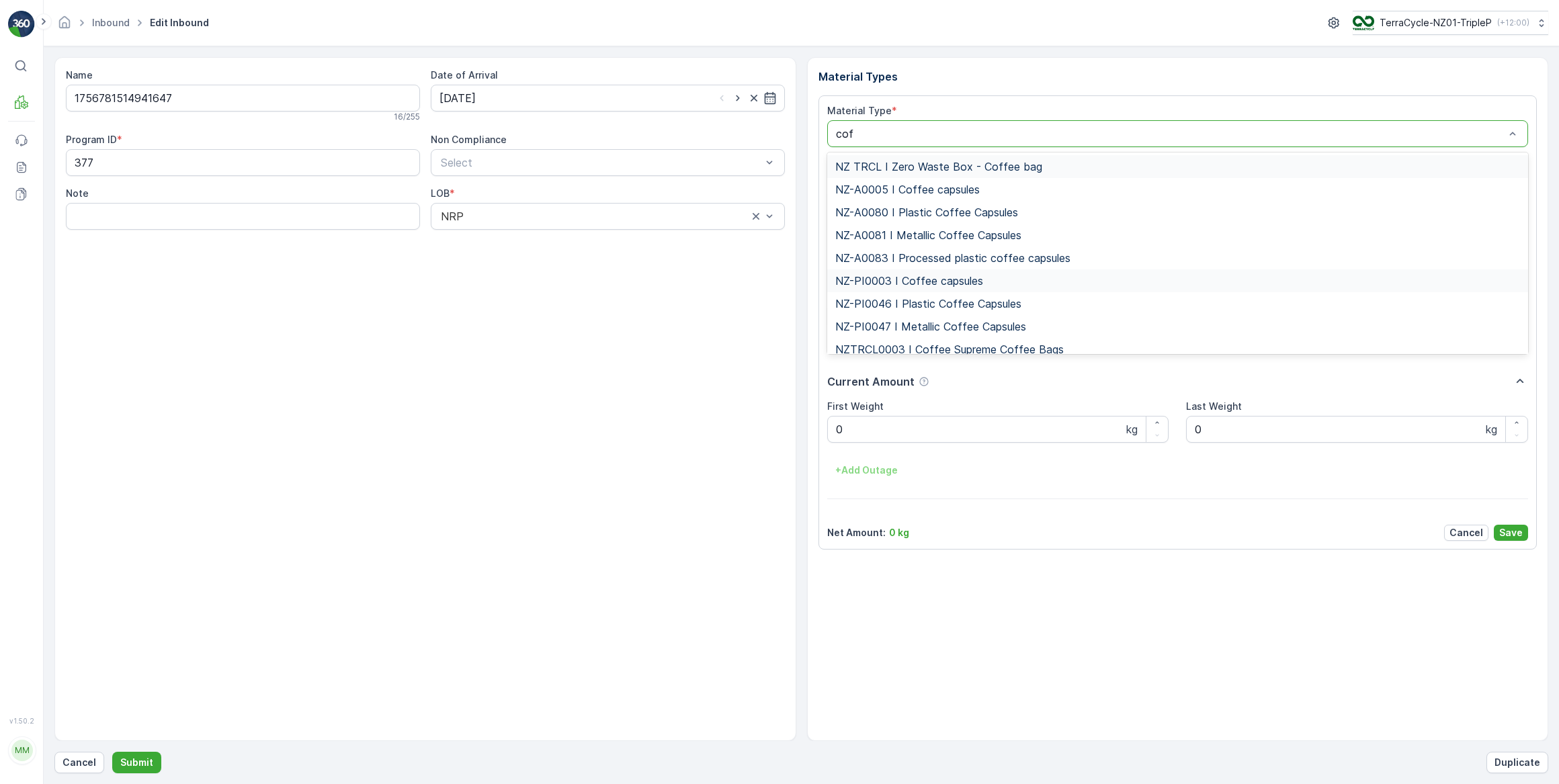
type input "coff"
click at [948, 325] on span "NZ-PI0047 I Metallic Coffee Capsules" at bounding box center [930, 326] width 191 height 12
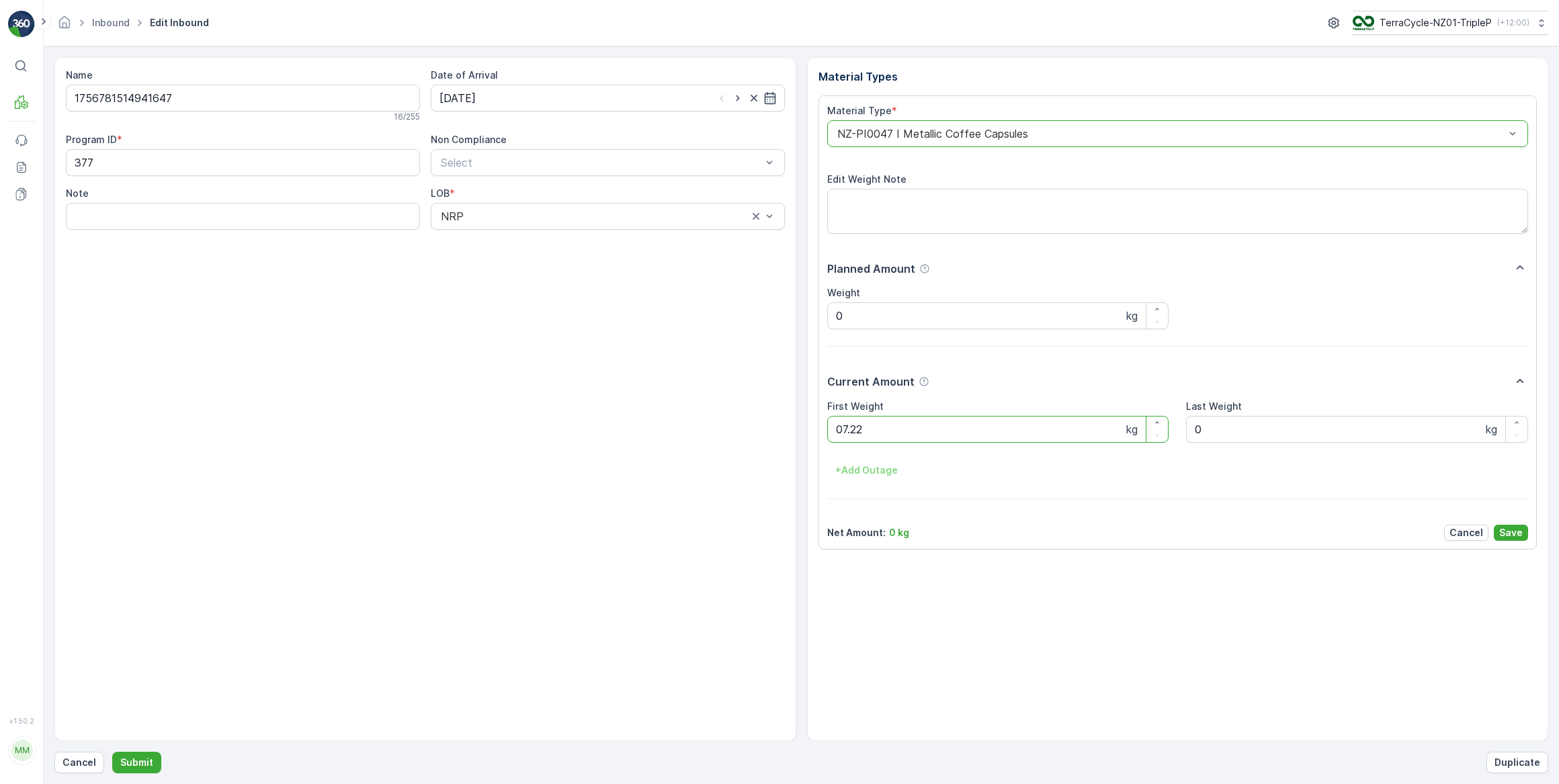
click at [112, 751] on button "Submit" at bounding box center [137, 762] width 49 height 22
click at [492, 100] on input at bounding box center [607, 98] width 354 height 27
click at [531, 238] on div "17" at bounding box center [526, 237] width 22 height 22
type input "[DATE]"
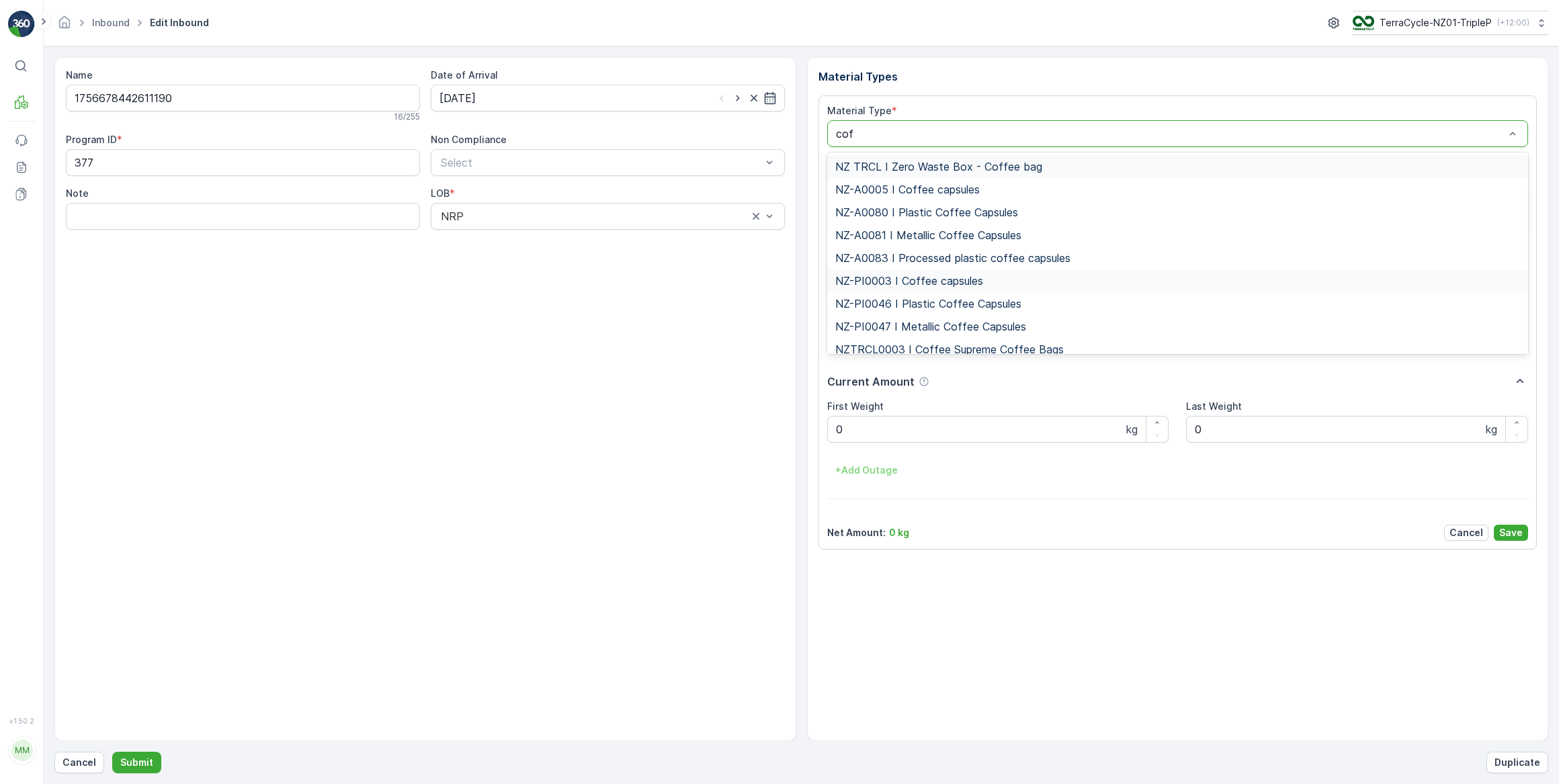
type input "coff"
click at [929, 328] on span "NZ-PI0047 I Metallic Coffee Capsules" at bounding box center [930, 326] width 191 height 12
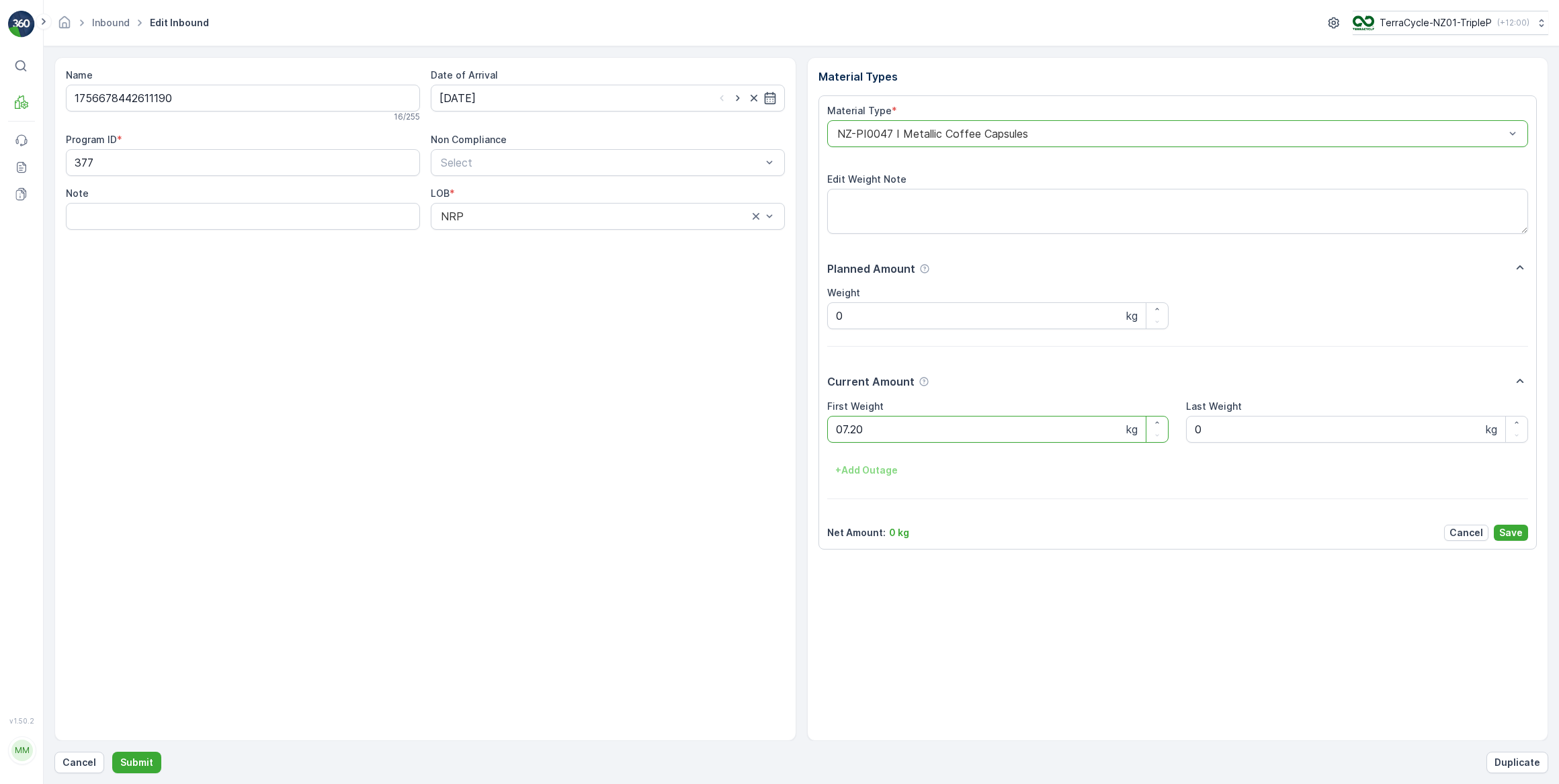
click at [112, 751] on button "Submit" at bounding box center [137, 762] width 49 height 22
click at [490, 103] on input at bounding box center [607, 98] width 354 height 27
click at [526, 234] on div "17" at bounding box center [526, 237] width 22 height 22
type input "[DATE]"
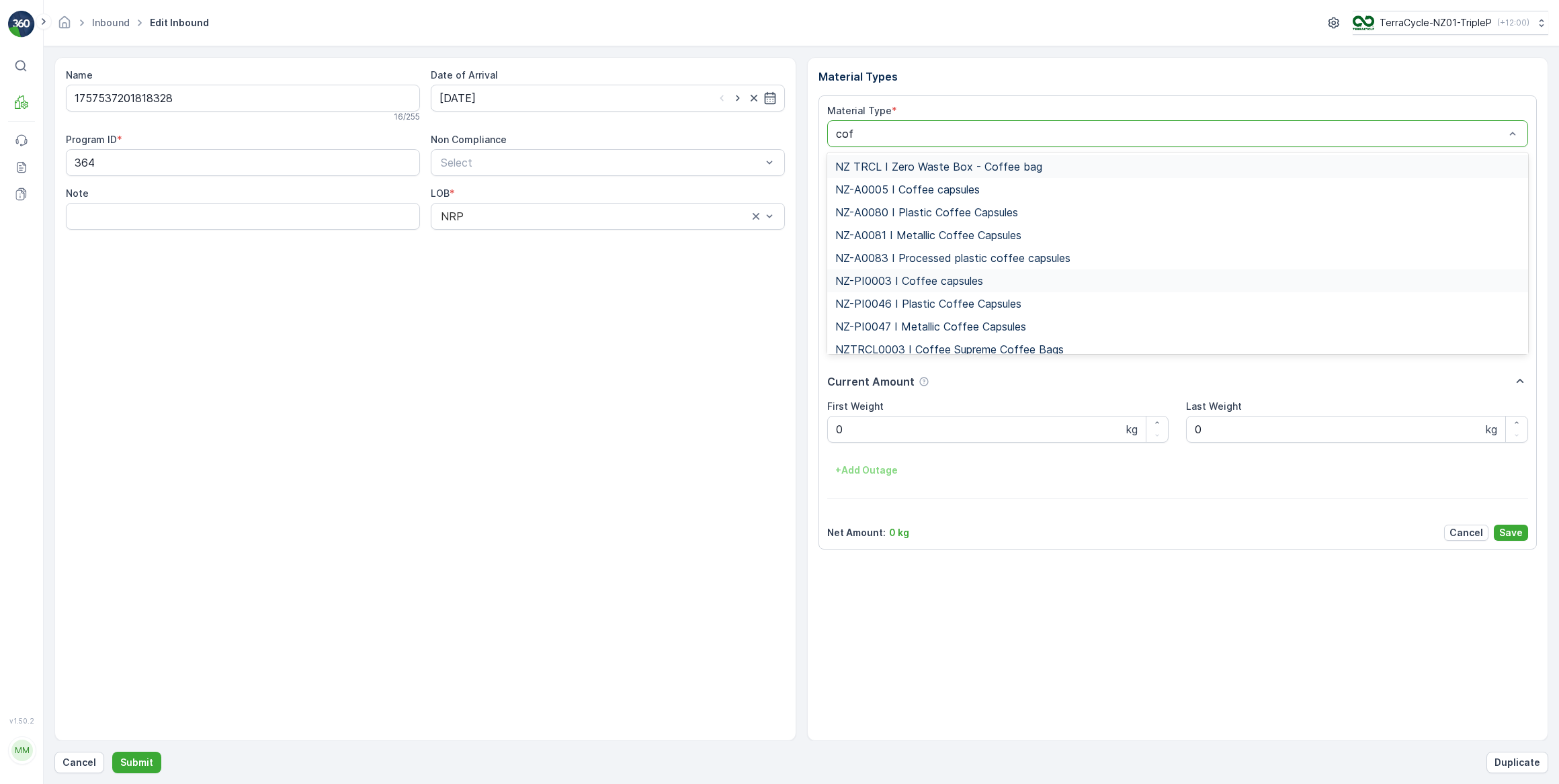
type input "coff"
click at [934, 302] on span "NZ-PI0046 I Plastic Coffee Capsules" at bounding box center [927, 303] width 186 height 12
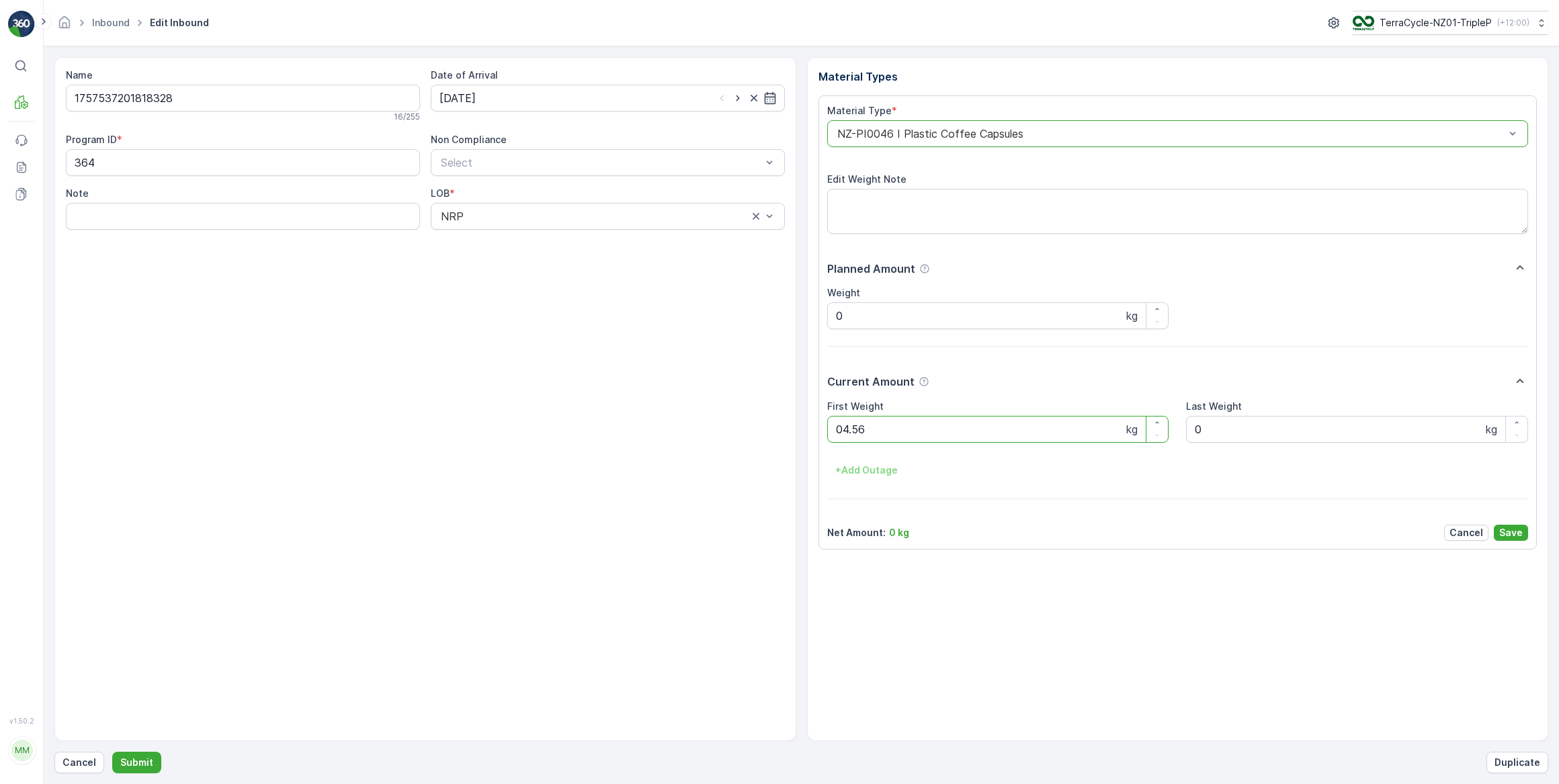
click at [112, 751] on button "Submit" at bounding box center [137, 762] width 49 height 22
click at [504, 101] on input at bounding box center [607, 98] width 354 height 27
click at [528, 234] on div "17" at bounding box center [526, 237] width 22 height 22
type input "[DATE]"
click at [867, 430] on Weight "0" at bounding box center [998, 429] width 342 height 27
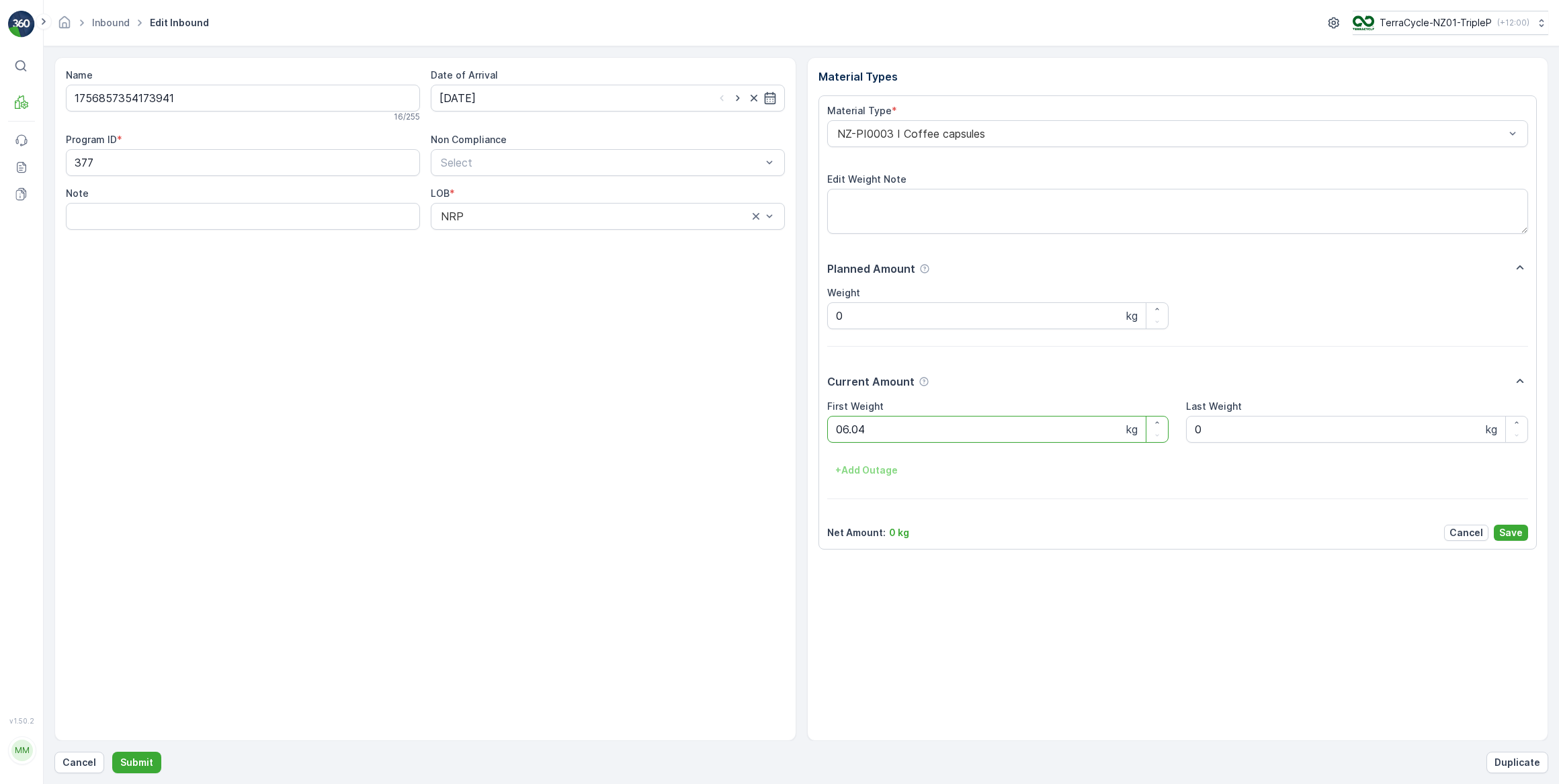
click at [112, 751] on button "Submit" at bounding box center [137, 762] width 49 height 22
click at [504, 98] on input at bounding box center [607, 98] width 354 height 27
click at [524, 237] on div "17" at bounding box center [526, 237] width 22 height 22
type input "[DATE]"
drag, startPoint x: 870, startPoint y: 435, endPoint x: 676, endPoint y: 439, distance: 194.0
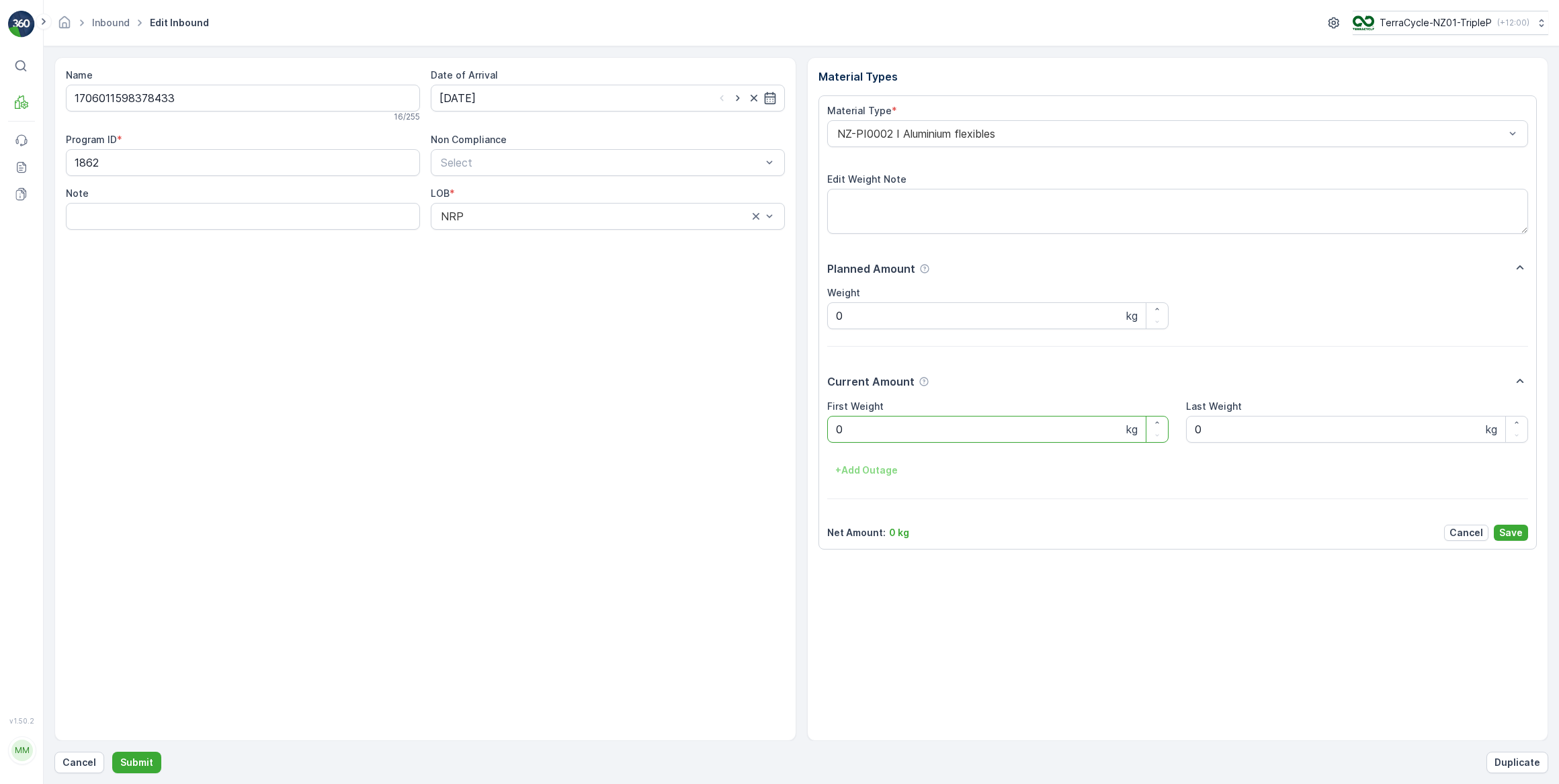
click at [860, 435] on Weight "0" at bounding box center [998, 429] width 342 height 27
click at [112, 751] on button "Submit" at bounding box center [137, 762] width 49 height 22
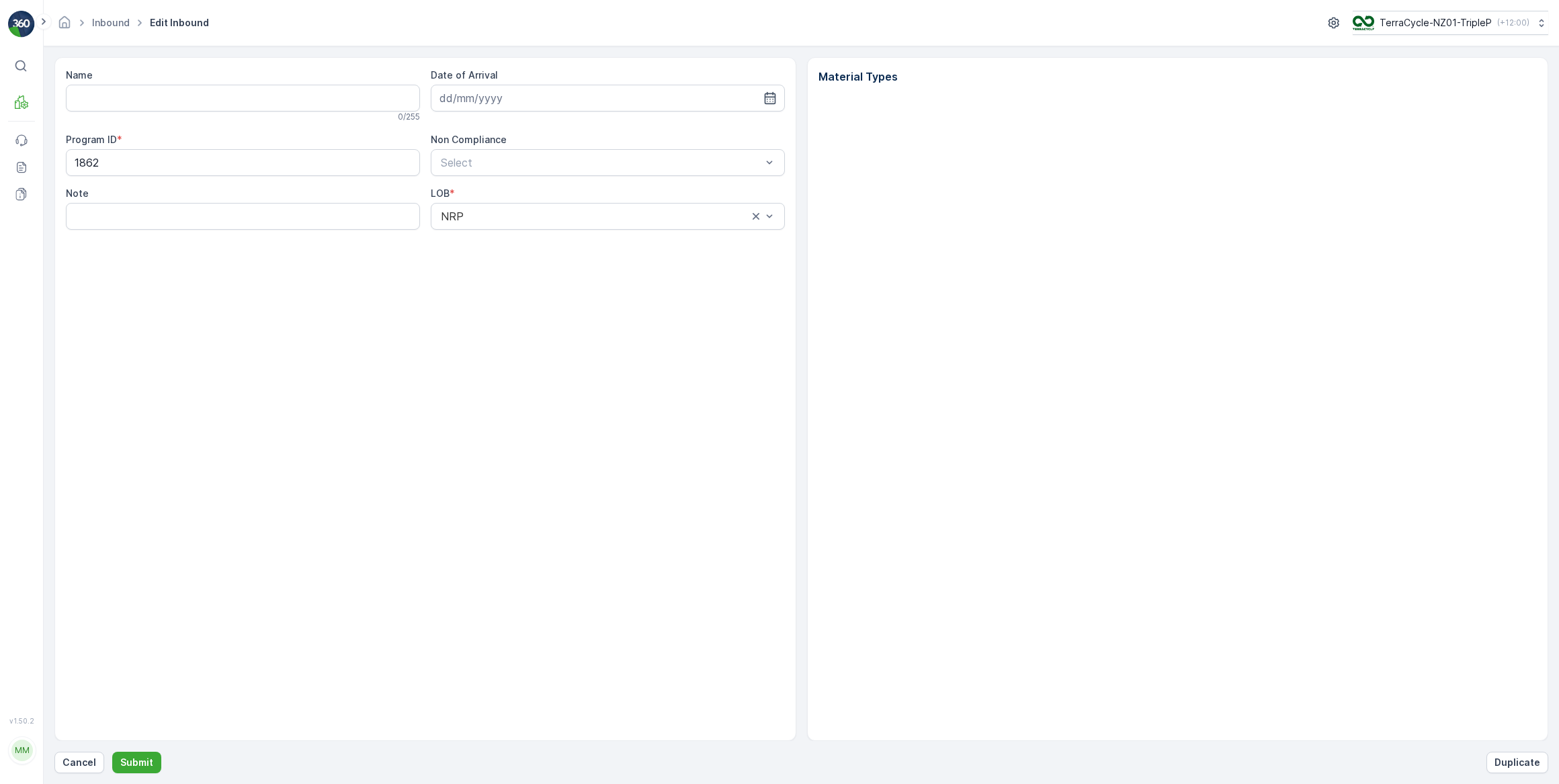
type input "1706011598378433"
type input "[DATE]"
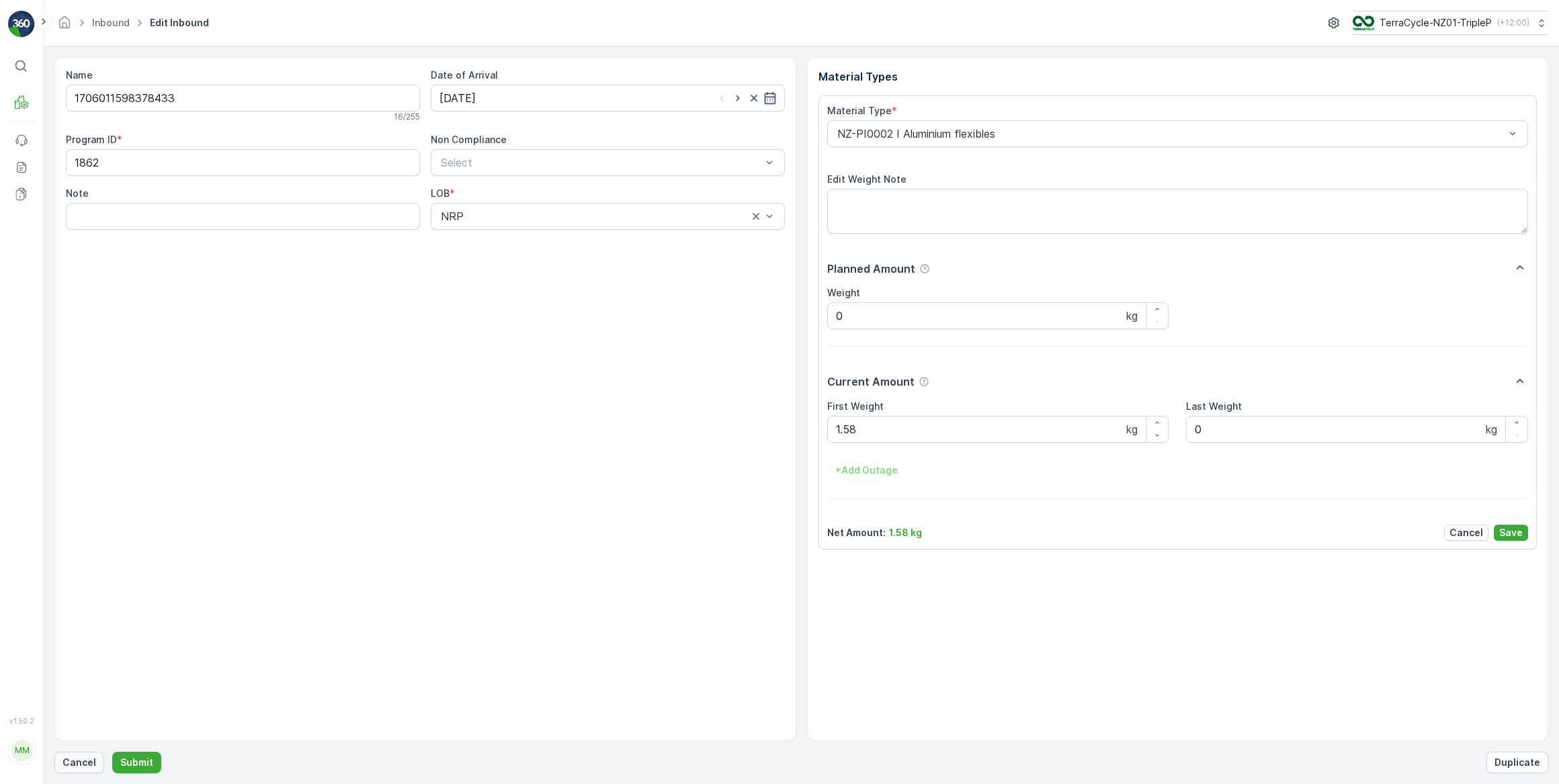
click at [67, 764] on p "Cancel" at bounding box center [79, 762] width 33 height 14
click at [577, 101] on input at bounding box center [607, 98] width 354 height 27
click at [527, 238] on div "17" at bounding box center [526, 237] width 22 height 22
type input "[DATE]"
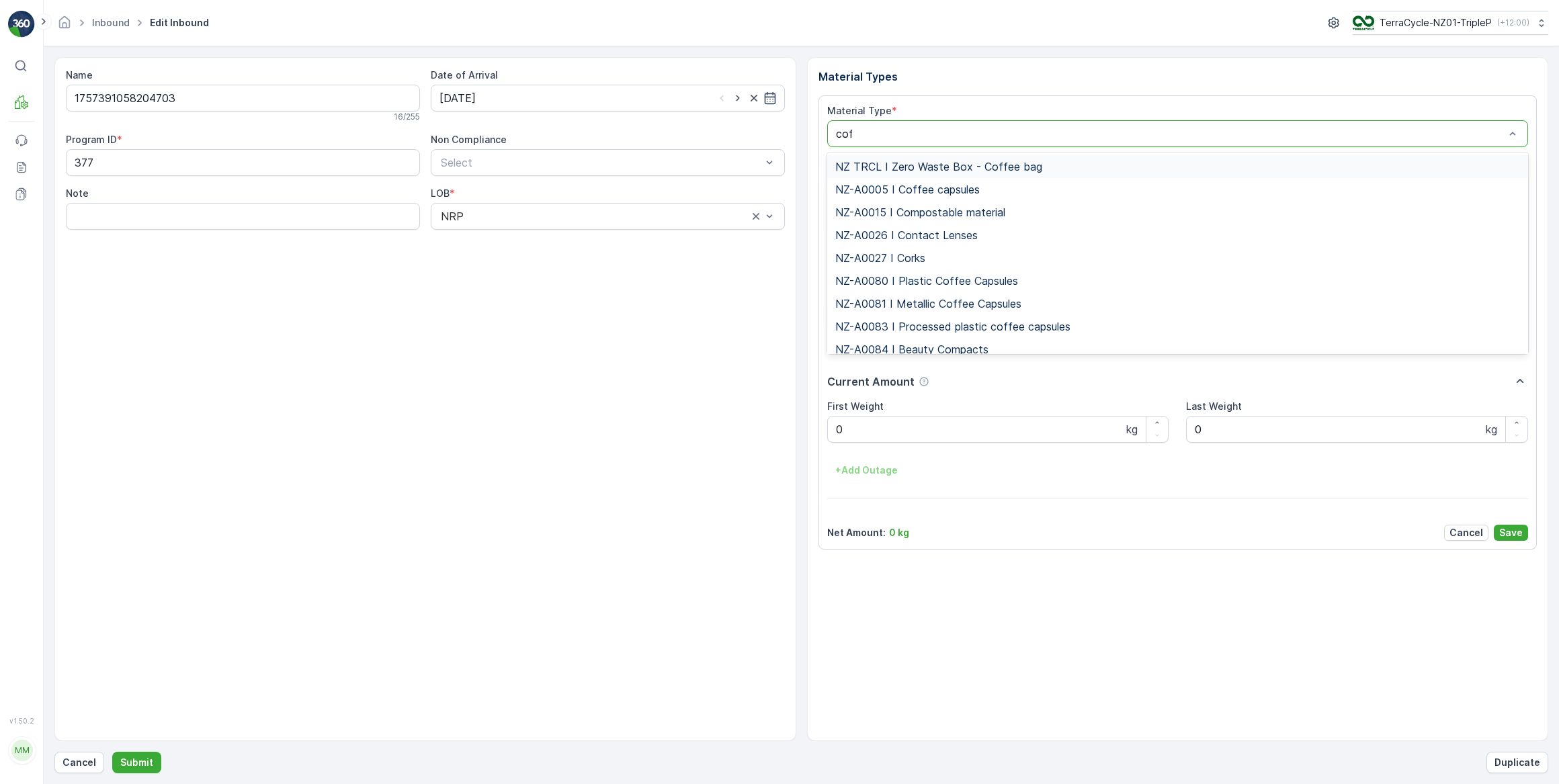
type input "coff"
click at [943, 328] on span "NZ-PI0047 I Metallic Coffee Capsules" at bounding box center [930, 326] width 191 height 12
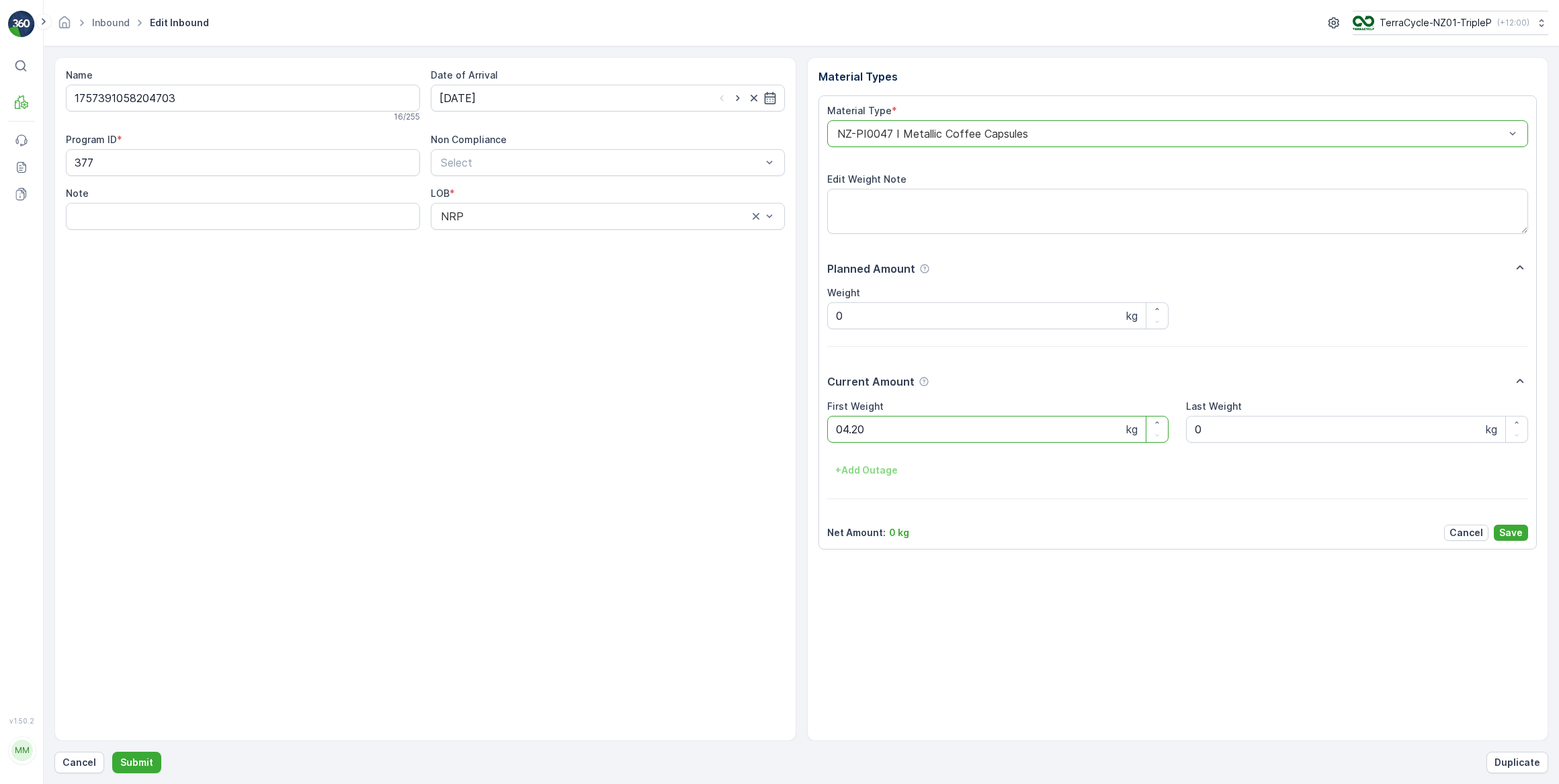
click at [112, 751] on button "Submit" at bounding box center [137, 762] width 49 height 22
click at [488, 98] on input at bounding box center [607, 98] width 354 height 27
click at [522, 237] on div "17" at bounding box center [526, 237] width 22 height 22
type input "[DATE]"
drag, startPoint x: 857, startPoint y: 417, endPoint x: 558, endPoint y: 438, distance: 299.7
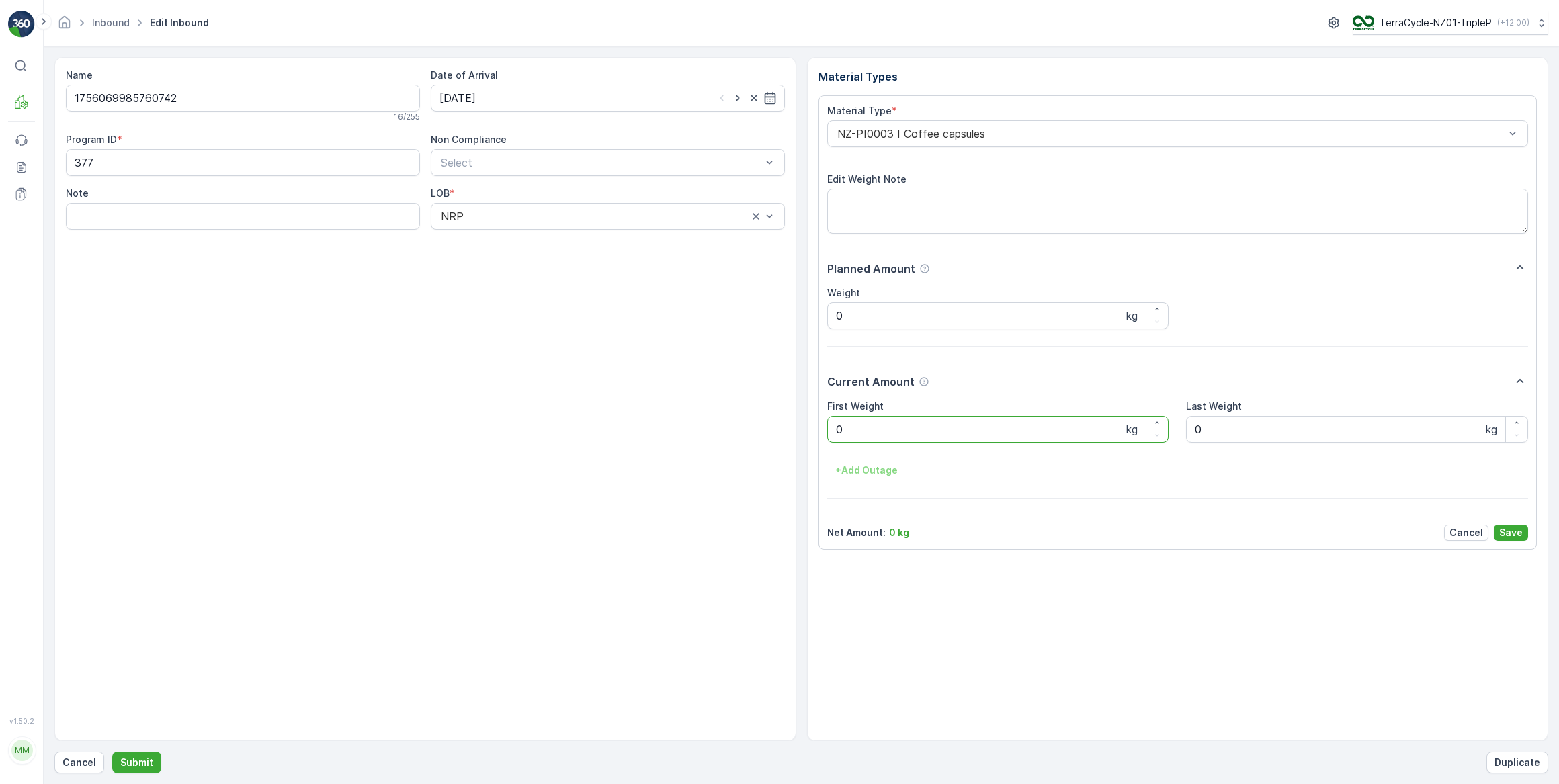
click at [849, 418] on Weight "0" at bounding box center [998, 429] width 342 height 27
click at [112, 751] on button "Submit" at bounding box center [137, 762] width 49 height 22
click at [503, 101] on input at bounding box center [607, 98] width 354 height 27
click at [524, 238] on div "17" at bounding box center [526, 237] width 22 height 22
type input "[DATE]"
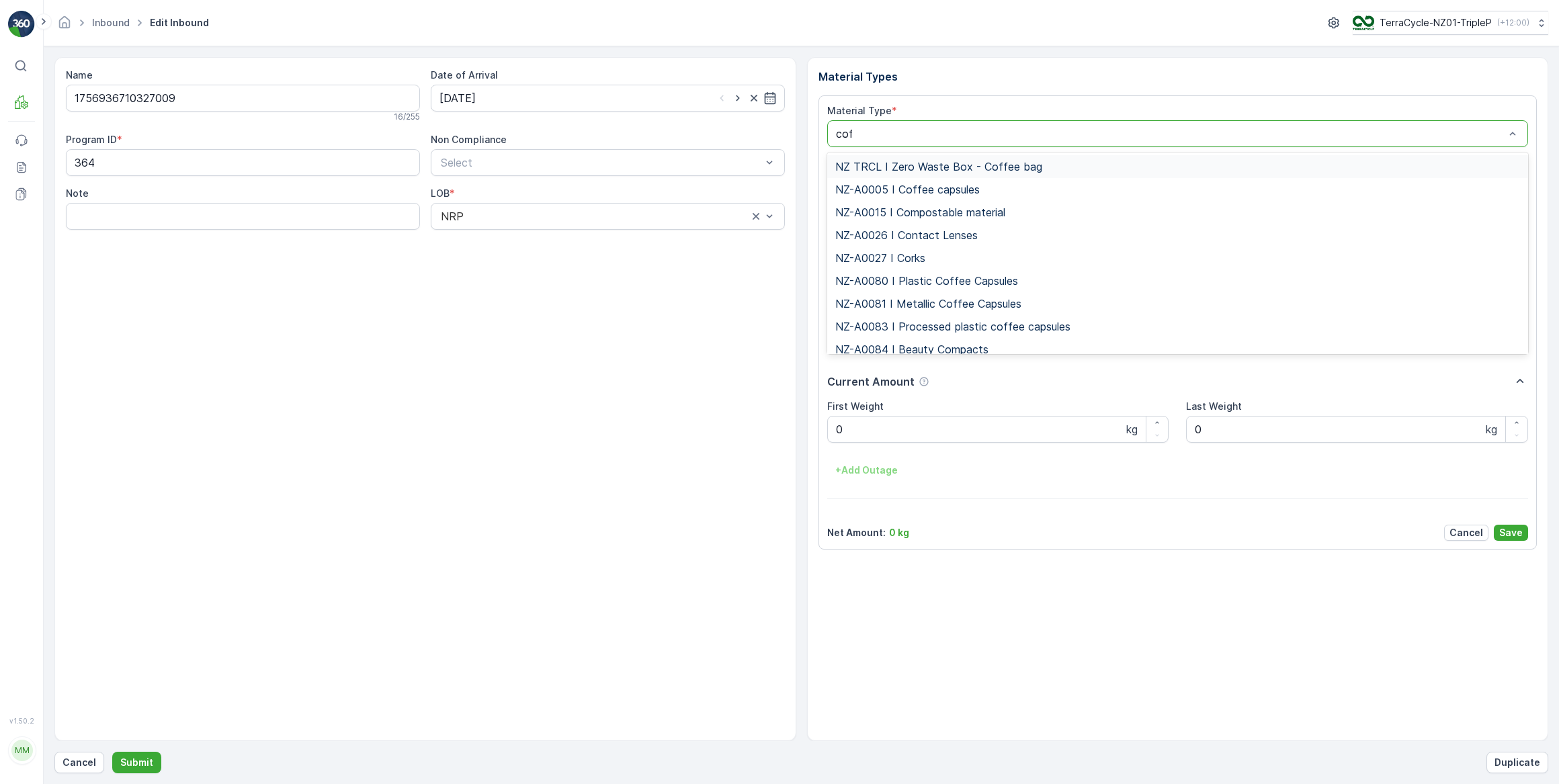
type input "coff"
click at [954, 308] on span "NZ-PI0046 I Plastic Coffee Capsules" at bounding box center [927, 303] width 186 height 12
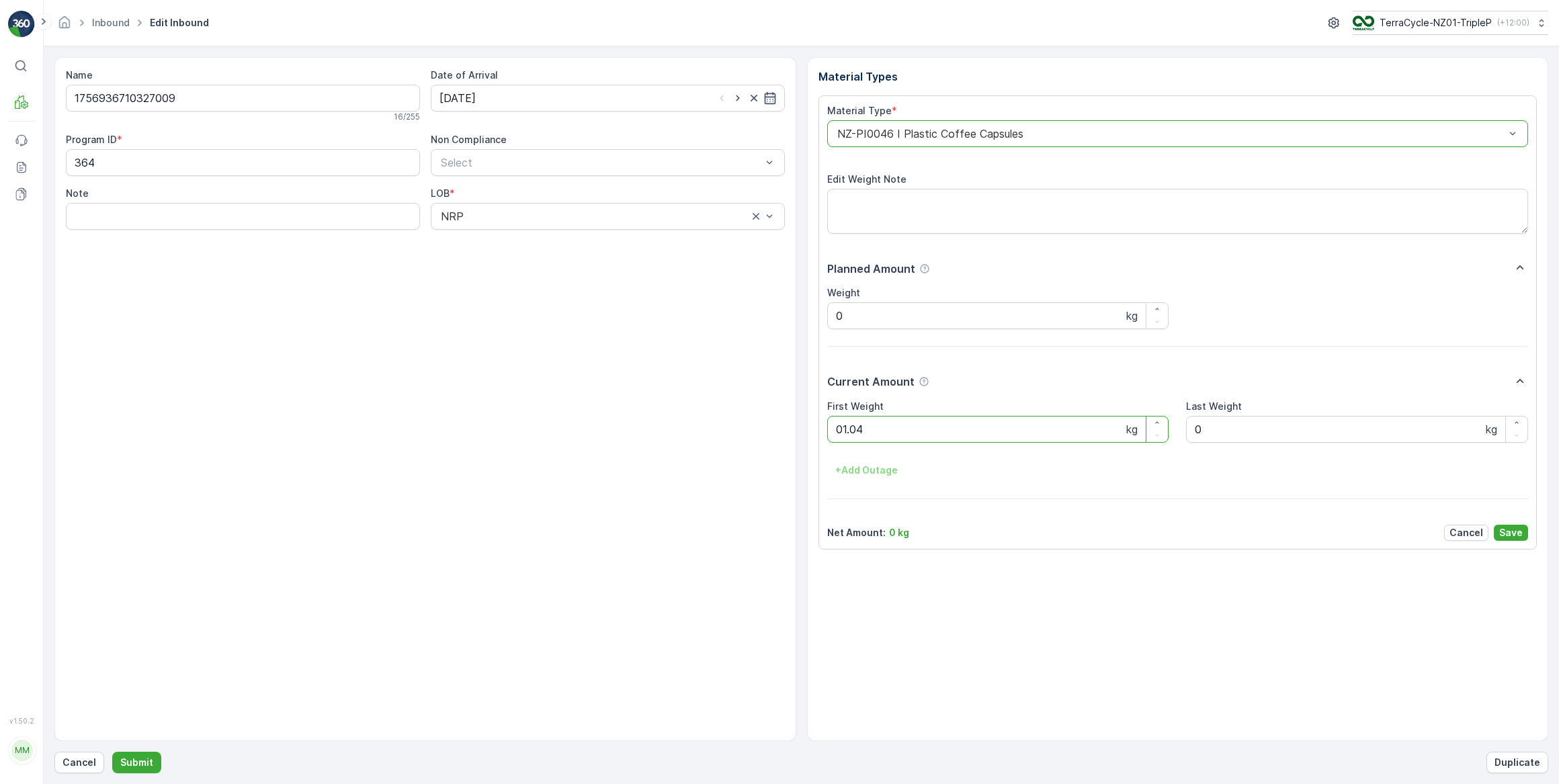
click at [112, 751] on button "Submit" at bounding box center [137, 762] width 49 height 22
click at [542, 98] on input at bounding box center [607, 98] width 354 height 27
click at [527, 236] on div "17" at bounding box center [526, 237] width 22 height 22
type input "[DATE]"
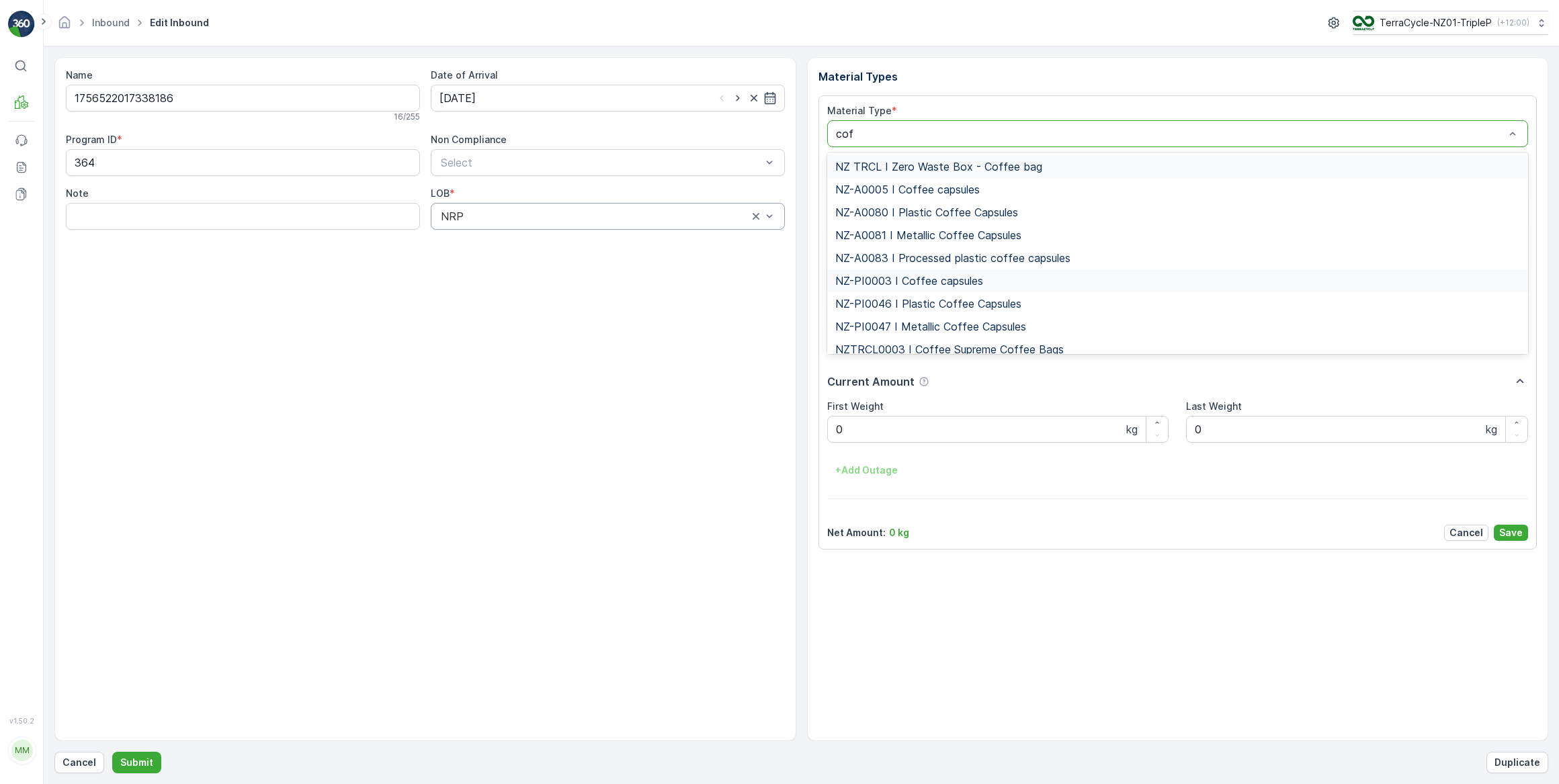
type input "coff"
click at [944, 305] on span "NZ-PI0046 I Plastic Coffee Capsules" at bounding box center [927, 303] width 186 height 12
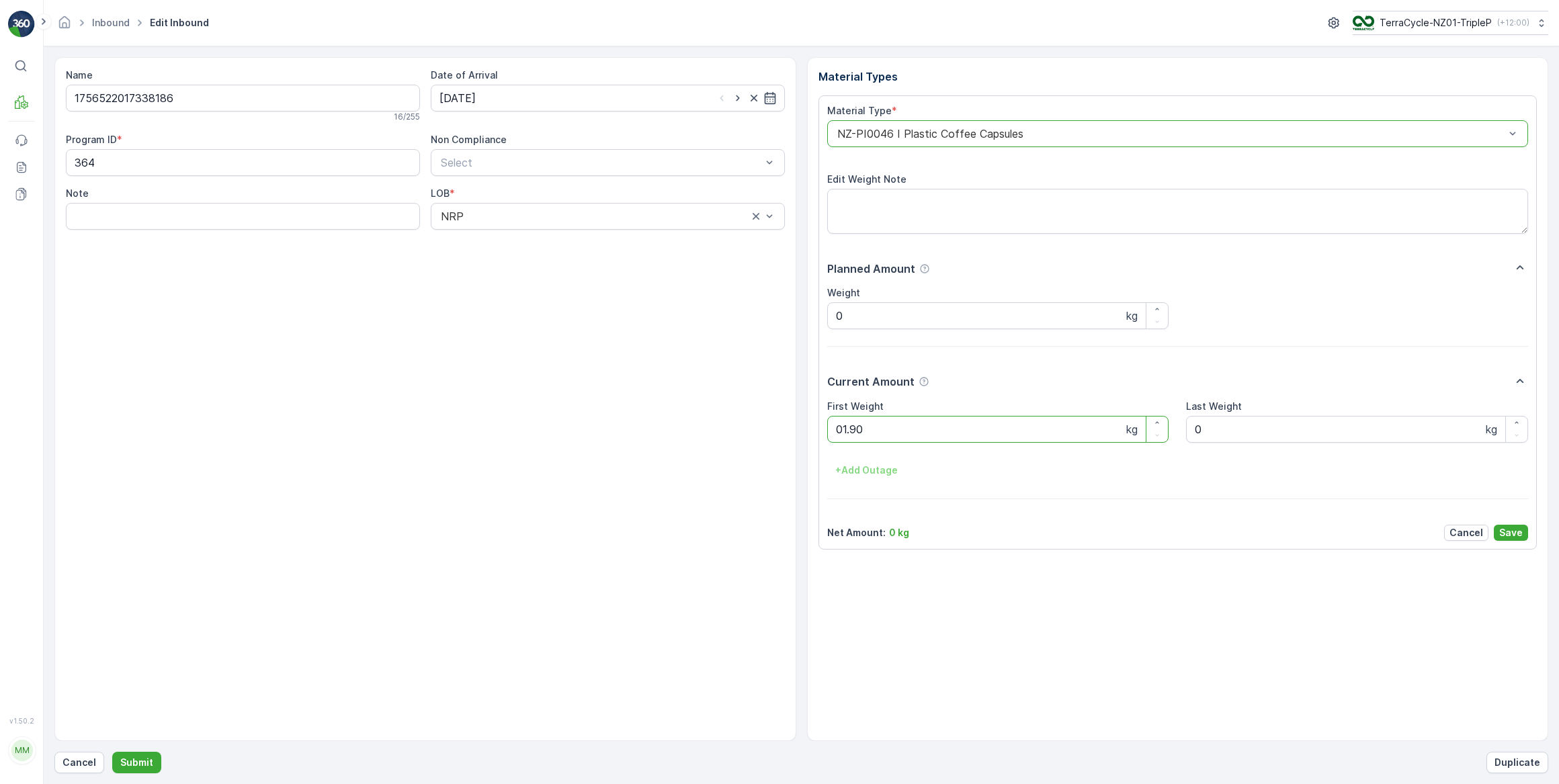
click at [112, 751] on button "Submit" at bounding box center [137, 762] width 49 height 22
click at [525, 101] on input at bounding box center [607, 98] width 354 height 27
click at [528, 240] on div "17" at bounding box center [526, 237] width 22 height 22
type input "[DATE]"
click at [860, 430] on Weight "0" at bounding box center [998, 429] width 342 height 27
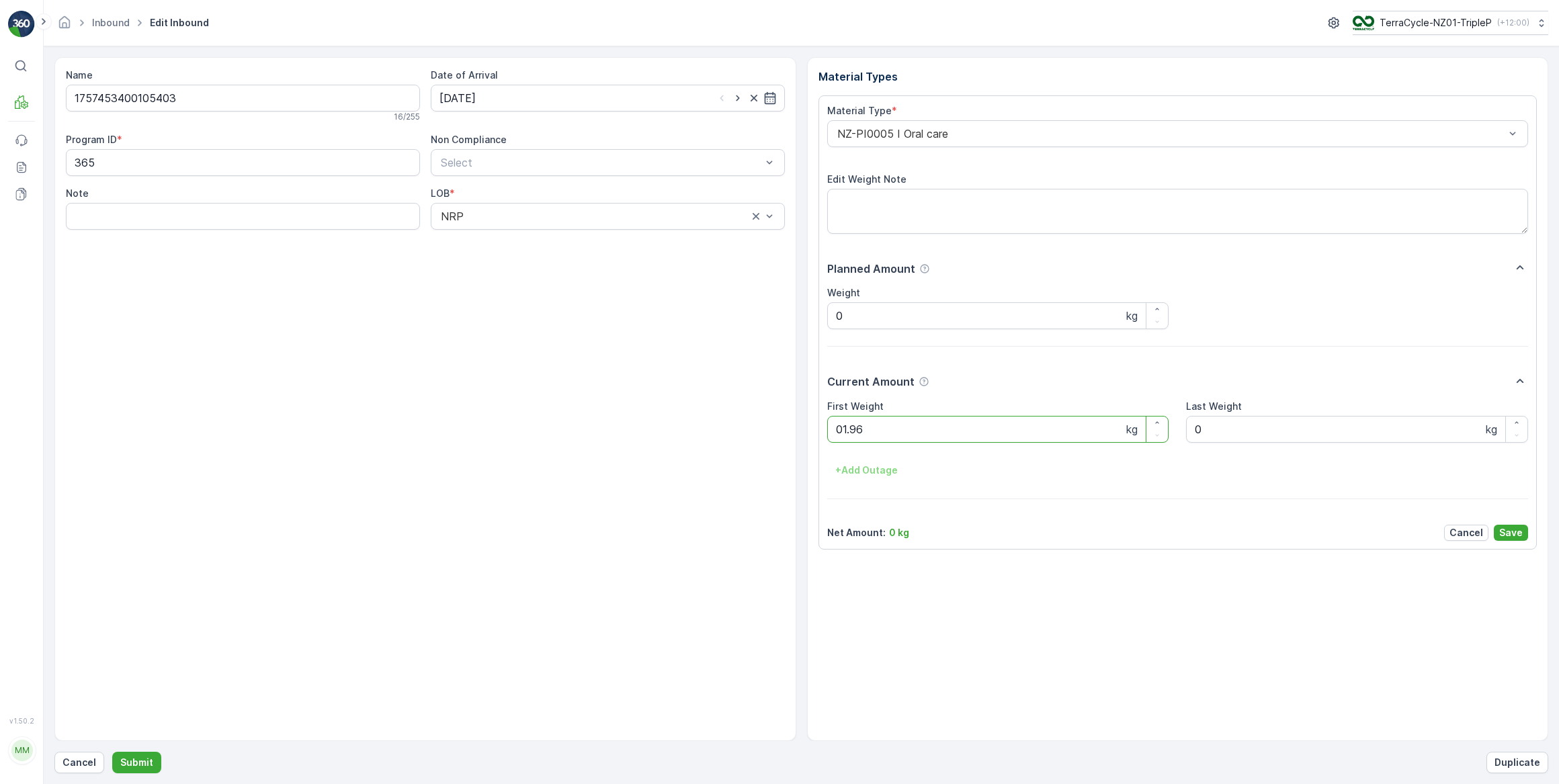
click at [112, 751] on button "Submit" at bounding box center [137, 762] width 49 height 22
click at [490, 99] on input at bounding box center [607, 98] width 354 height 27
click at [524, 239] on div "17" at bounding box center [526, 237] width 22 height 22
type input "[DATE]"
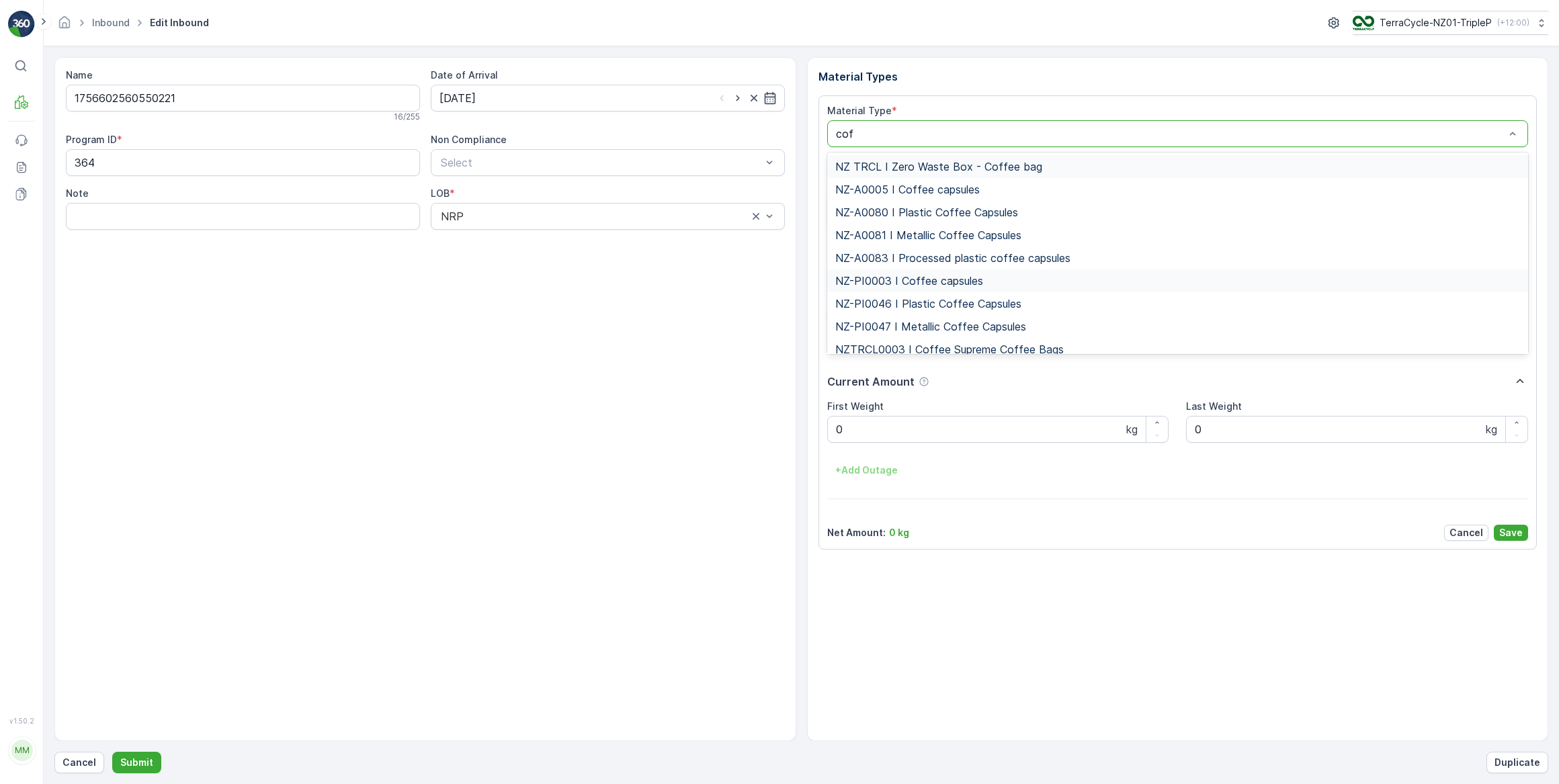
type input "coff"
click at [918, 307] on span "NZ-PI0046 I Plastic Coffee Capsules" at bounding box center [927, 303] width 186 height 12
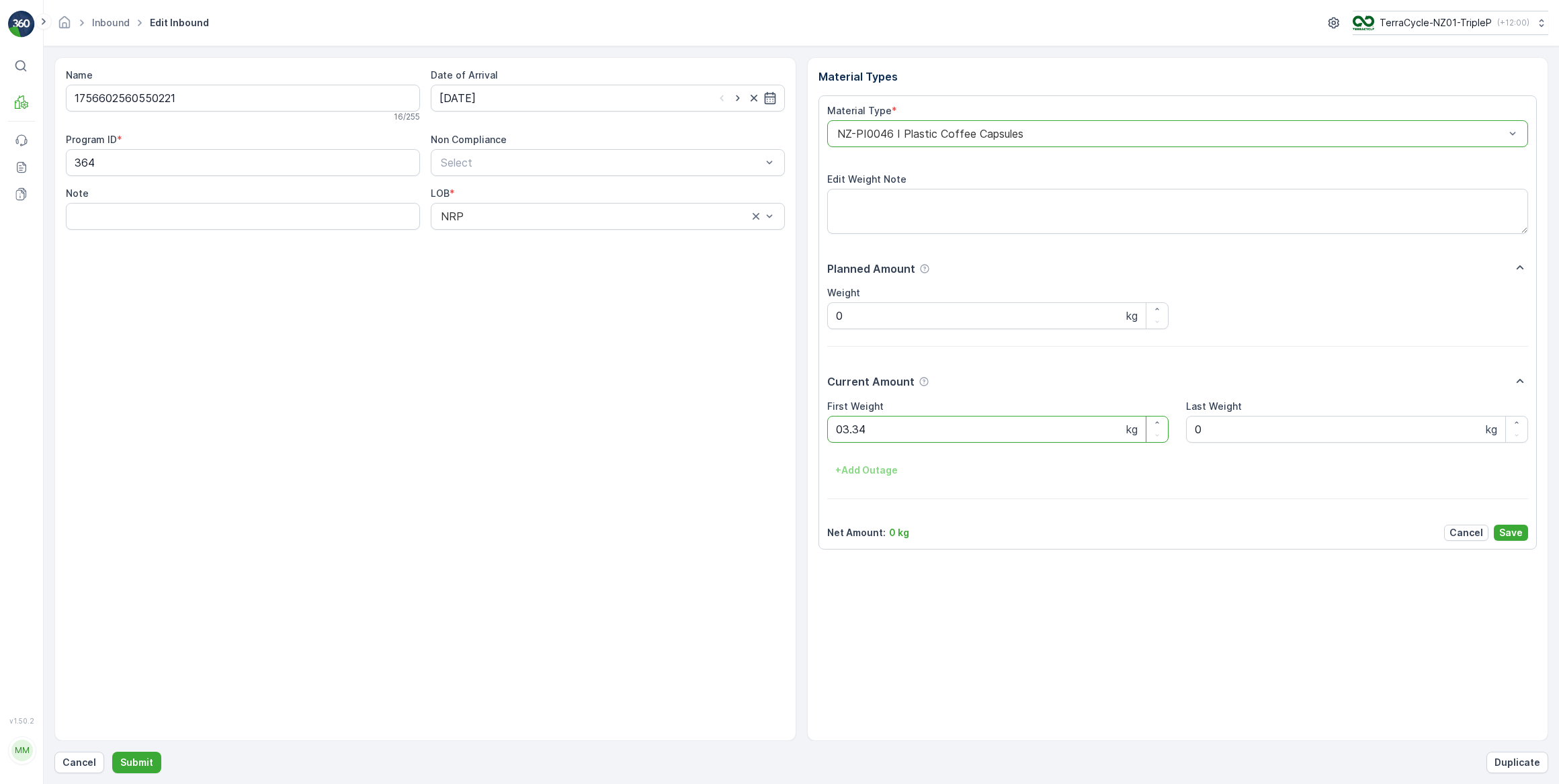
click at [112, 751] on button "Submit" at bounding box center [137, 762] width 49 height 22
click at [502, 97] on input at bounding box center [607, 98] width 354 height 27
click at [531, 232] on div "17" at bounding box center [526, 237] width 22 height 22
type input "[DATE]"
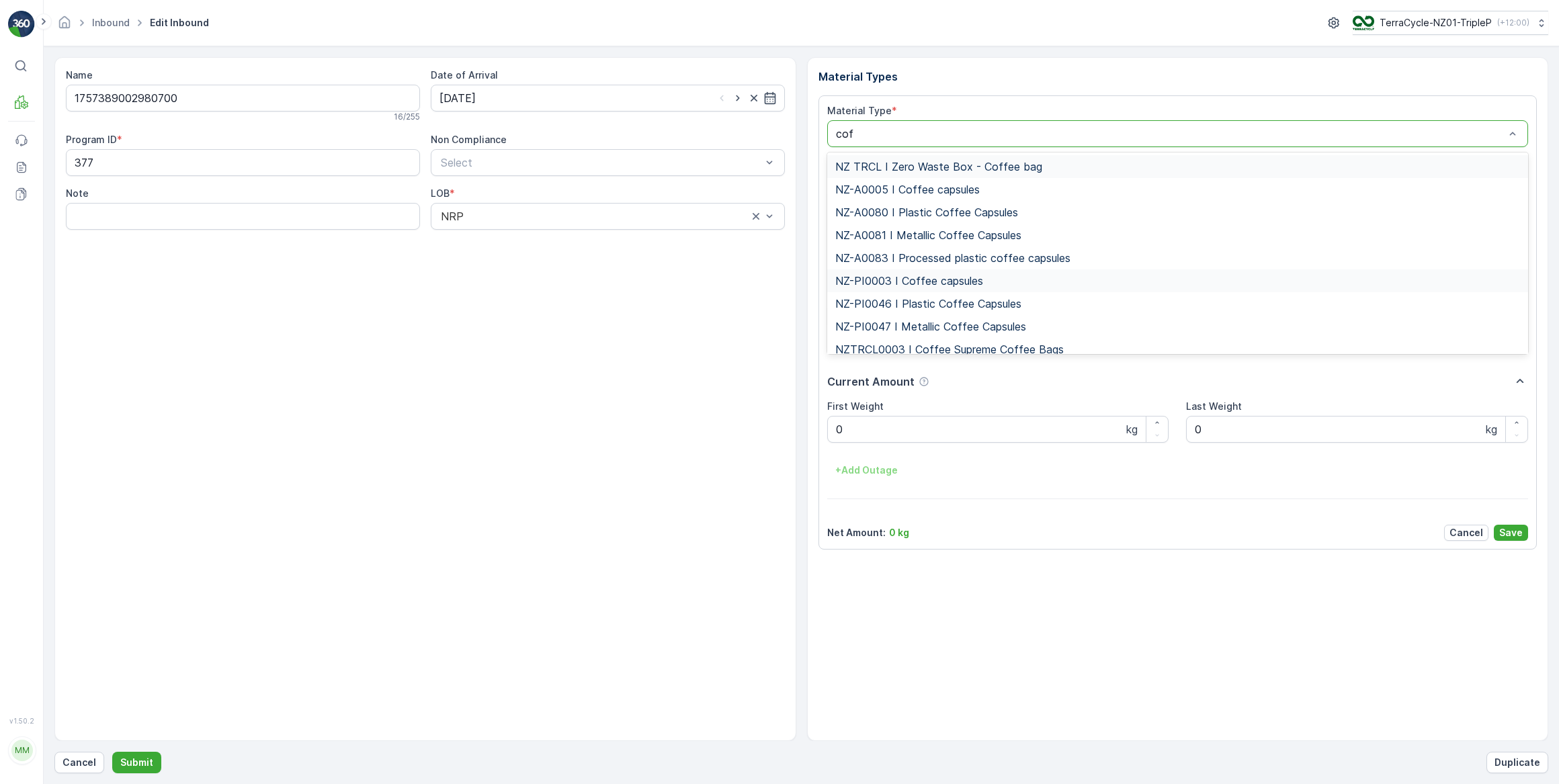
type input "coff"
click at [943, 323] on span "NZ-PI0047 I Metallic Coffee Capsules" at bounding box center [930, 326] width 191 height 12
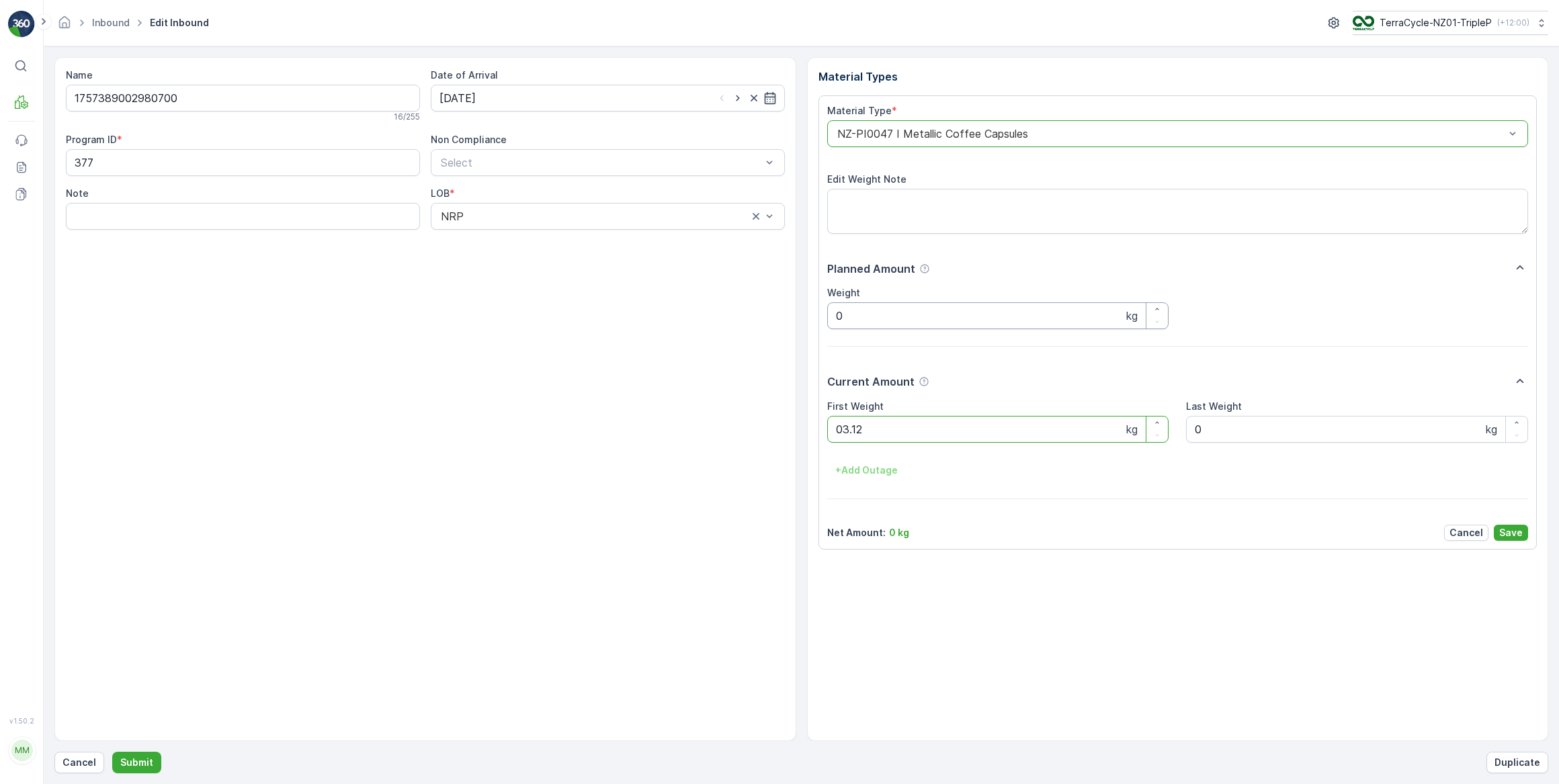
click at [112, 751] on button "Submit" at bounding box center [137, 762] width 49 height 22
click at [536, 97] on input at bounding box center [607, 98] width 354 height 27
click at [528, 236] on div "17" at bounding box center [526, 237] width 22 height 22
type input "[DATE]"
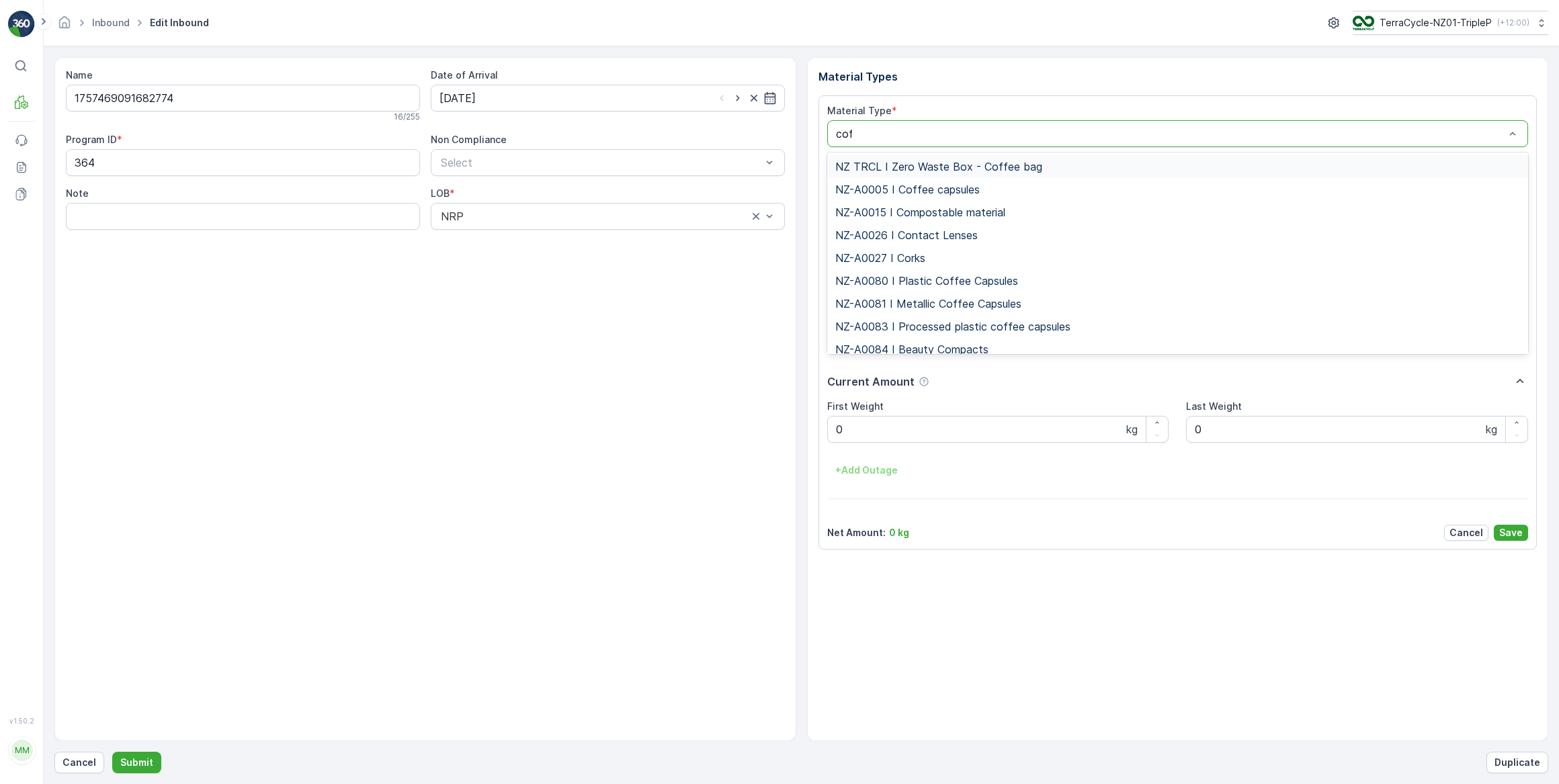
type input "coff"
click at [931, 304] on span "NZ-PI0046 I Plastic Coffee Capsules" at bounding box center [927, 303] width 186 height 12
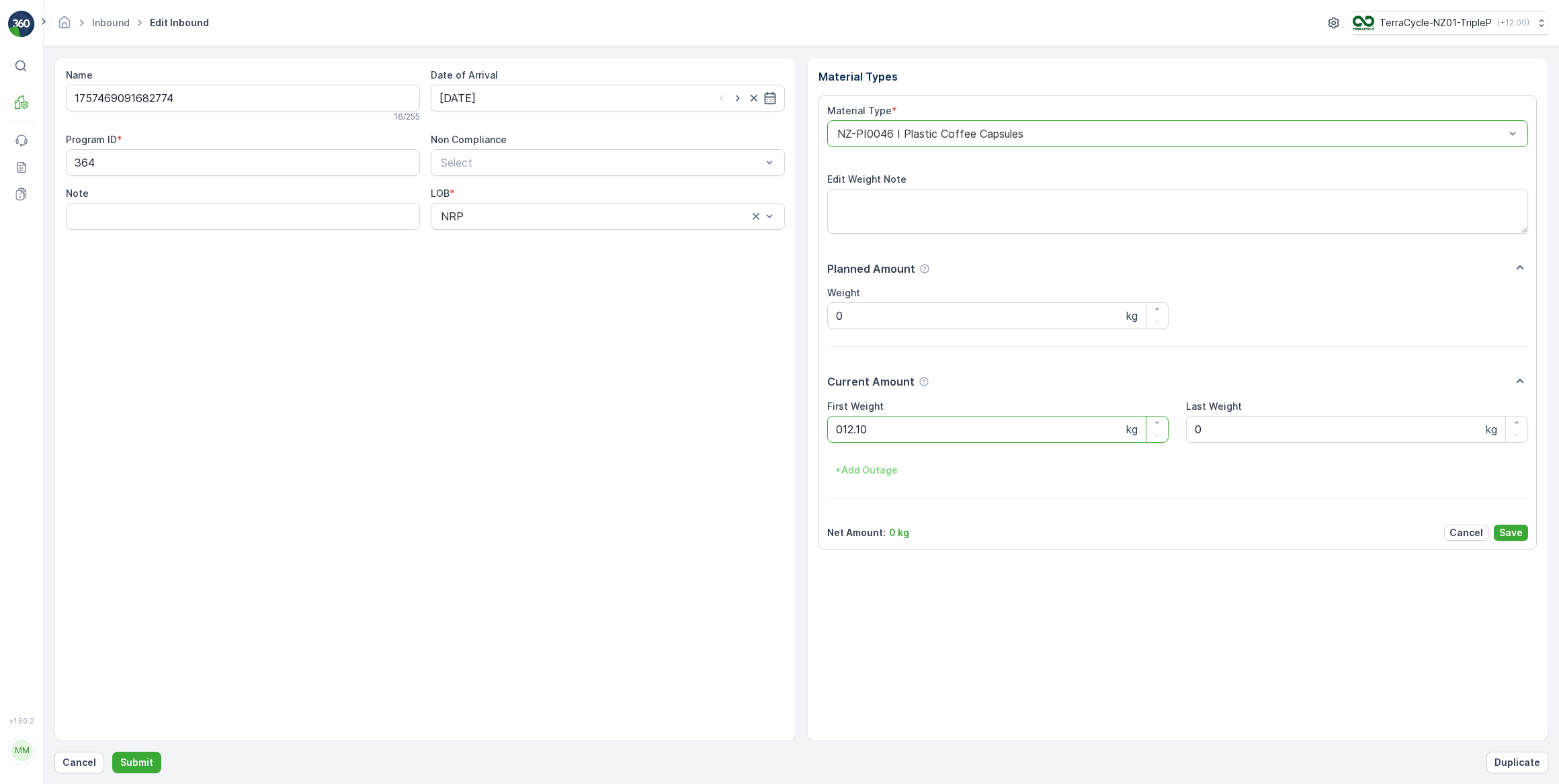
click at [112, 751] on button "Submit" at bounding box center [137, 762] width 49 height 22
click at [611, 102] on input at bounding box center [607, 98] width 354 height 27
click at [521, 237] on div "17" at bounding box center [526, 237] width 22 height 22
type input "[DATE]"
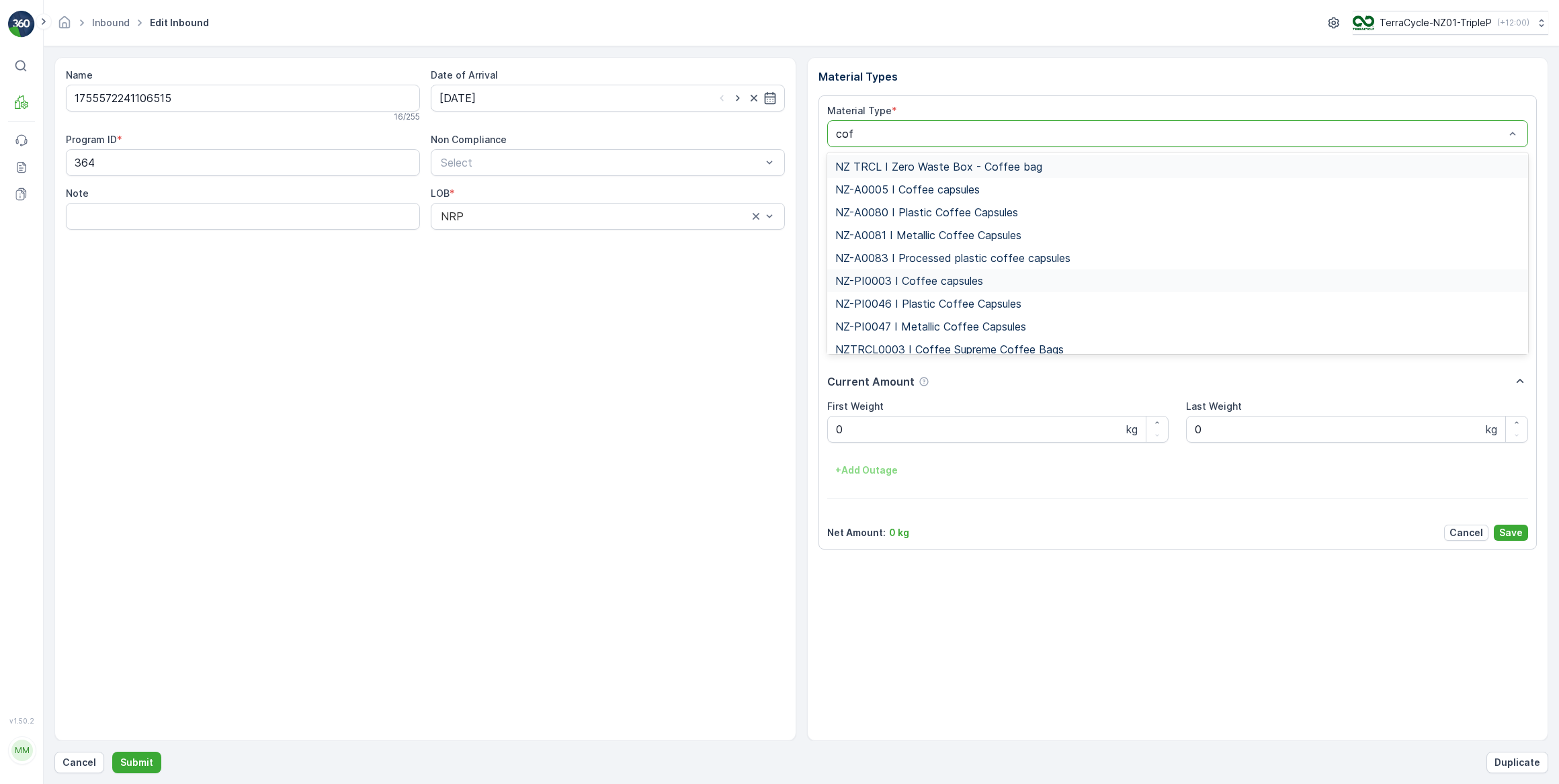
type input "coff"
click at [915, 304] on span "NZ-PI0046 I Plastic Coffee Capsules" at bounding box center [927, 303] width 186 height 12
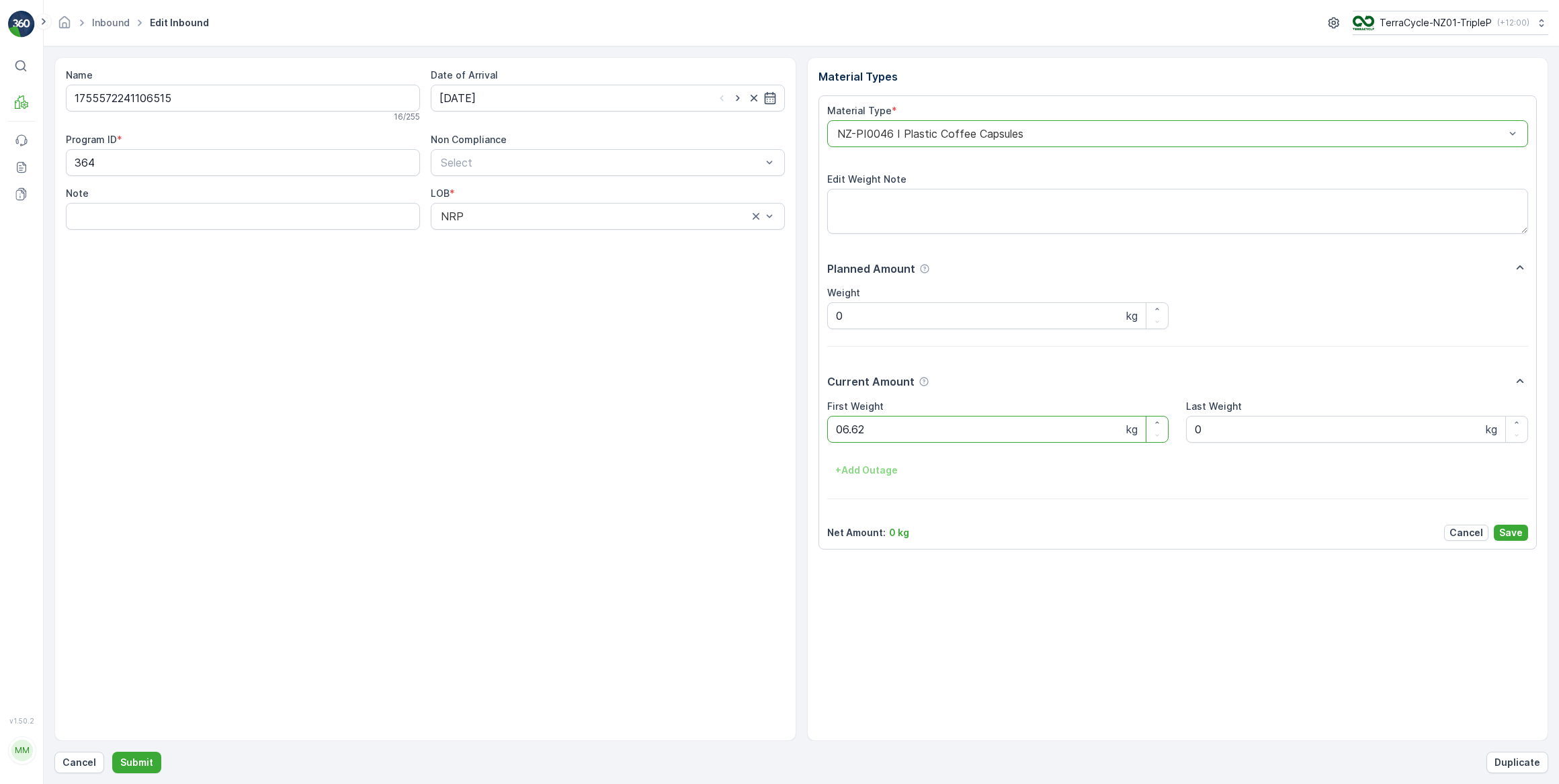
click at [112, 751] on button "Submit" at bounding box center [137, 762] width 49 height 22
click at [502, 98] on input at bounding box center [607, 98] width 354 height 27
click at [525, 236] on div "17" at bounding box center [526, 237] width 22 height 22
type input "[DATE]"
drag, startPoint x: 900, startPoint y: 437, endPoint x: 645, endPoint y: 466, distance: 256.6
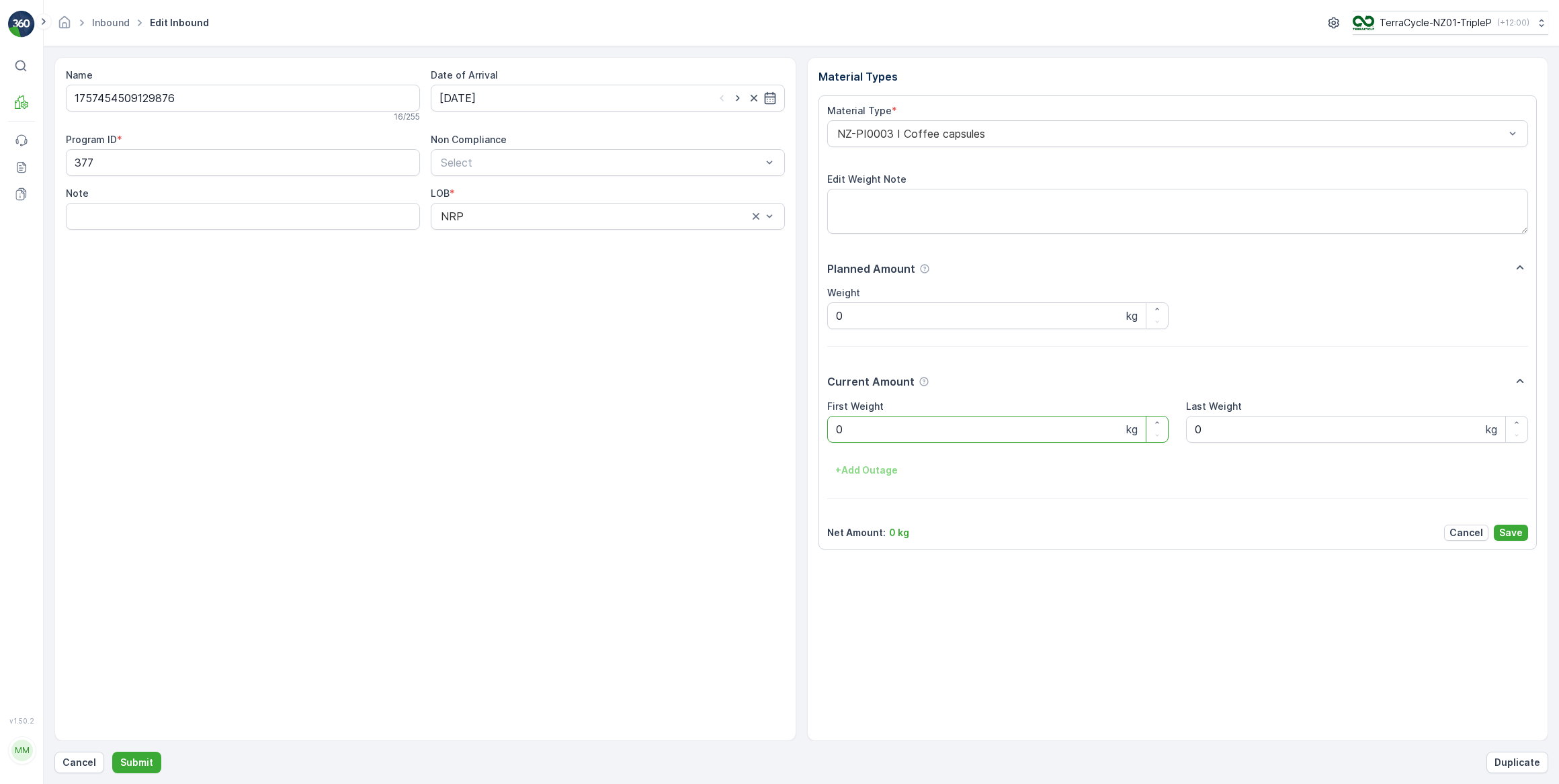
click at [899, 437] on Weight "0" at bounding box center [998, 429] width 342 height 27
click at [112, 751] on button "Submit" at bounding box center [137, 762] width 49 height 22
click at [493, 96] on input at bounding box center [607, 98] width 354 height 27
click at [524, 233] on div "17" at bounding box center [526, 237] width 22 height 22
type input "[DATE]"
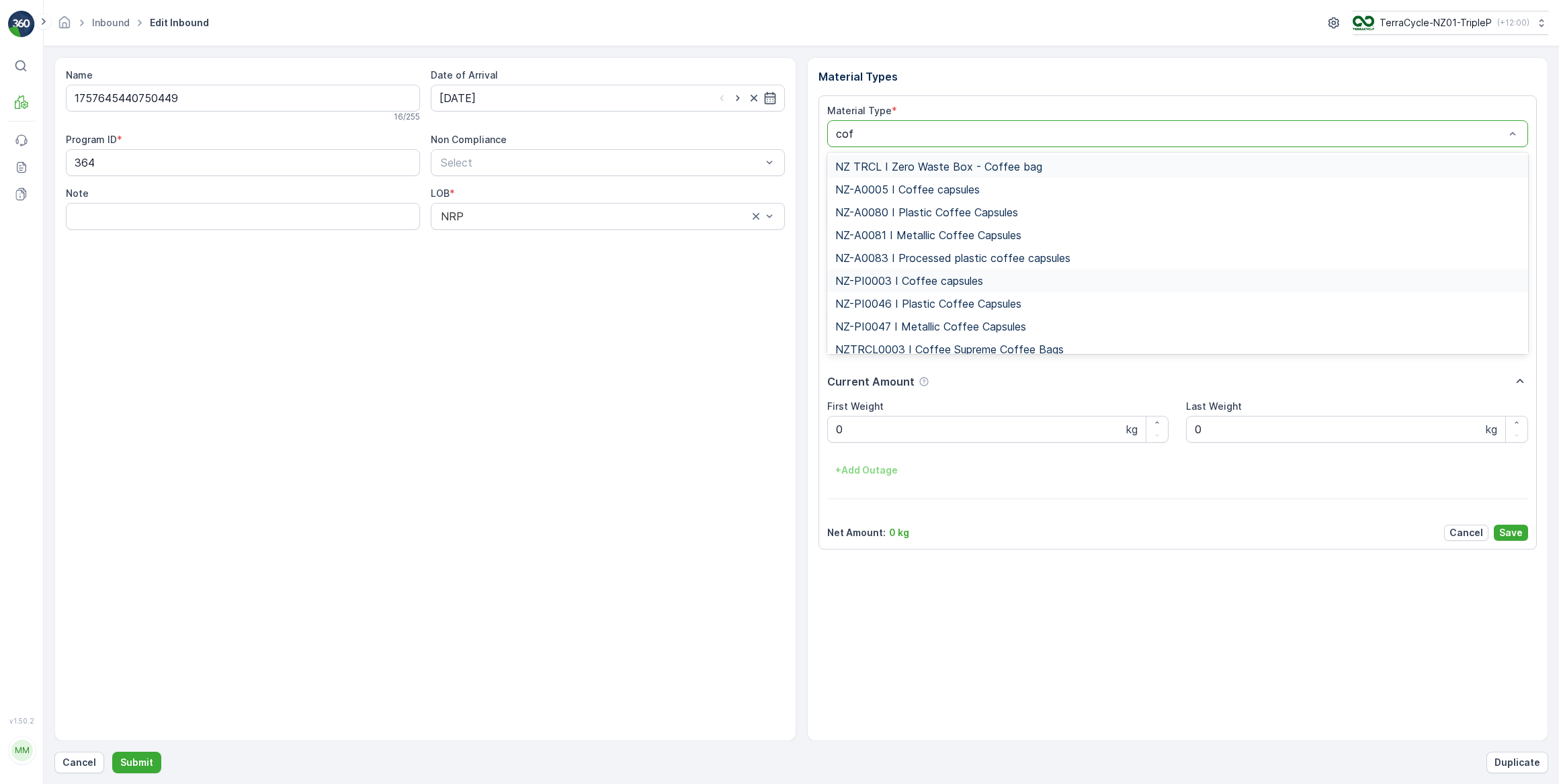
type input "coff"
click at [929, 305] on span "NZ-PI0046 I Plastic Coffee Capsules" at bounding box center [927, 303] width 186 height 12
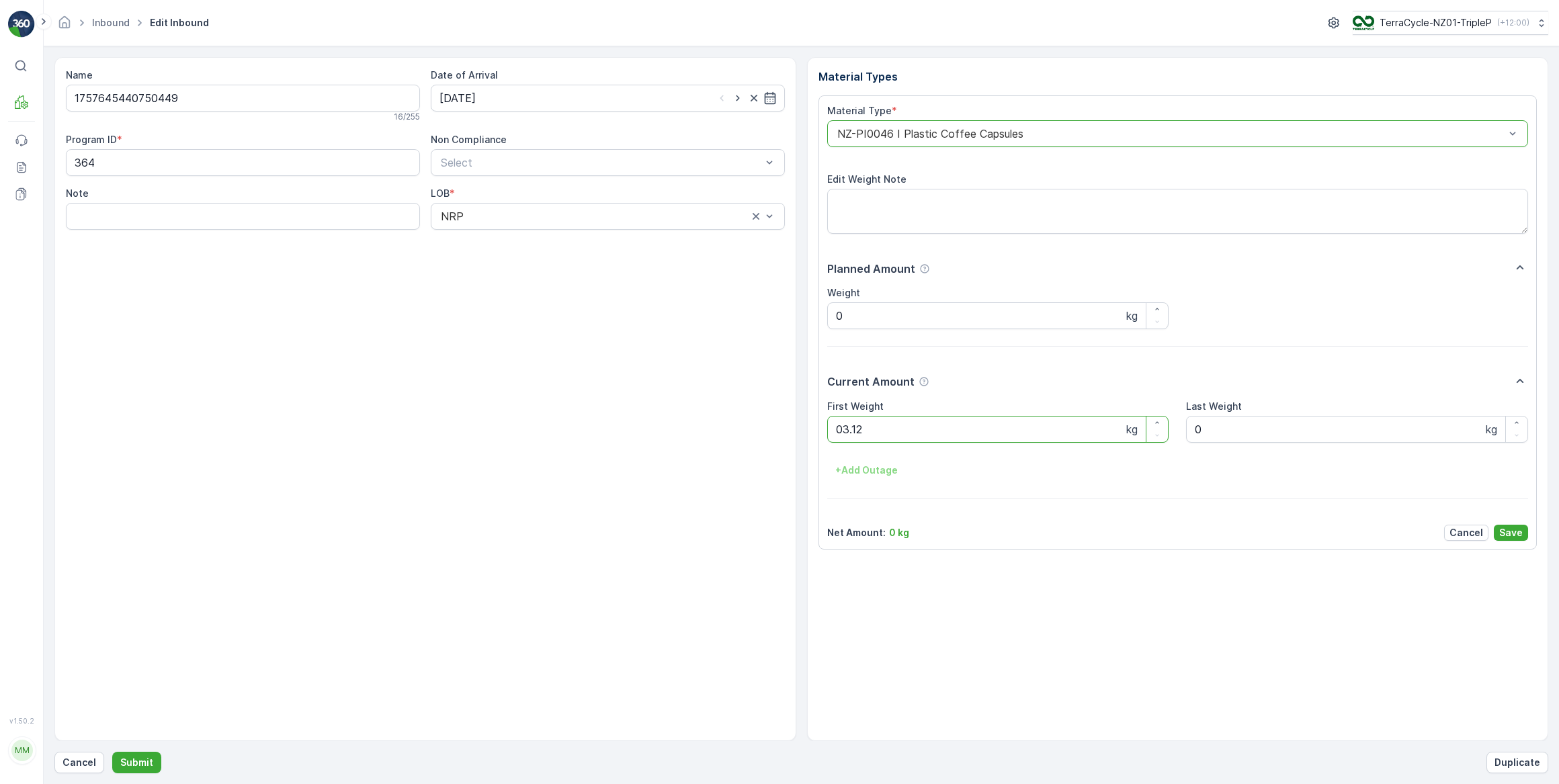
click at [112, 751] on button "Submit" at bounding box center [137, 762] width 49 height 22
click at [501, 98] on input at bounding box center [607, 98] width 354 height 27
click at [527, 234] on div "17" at bounding box center [526, 237] width 22 height 22
type input "[DATE]"
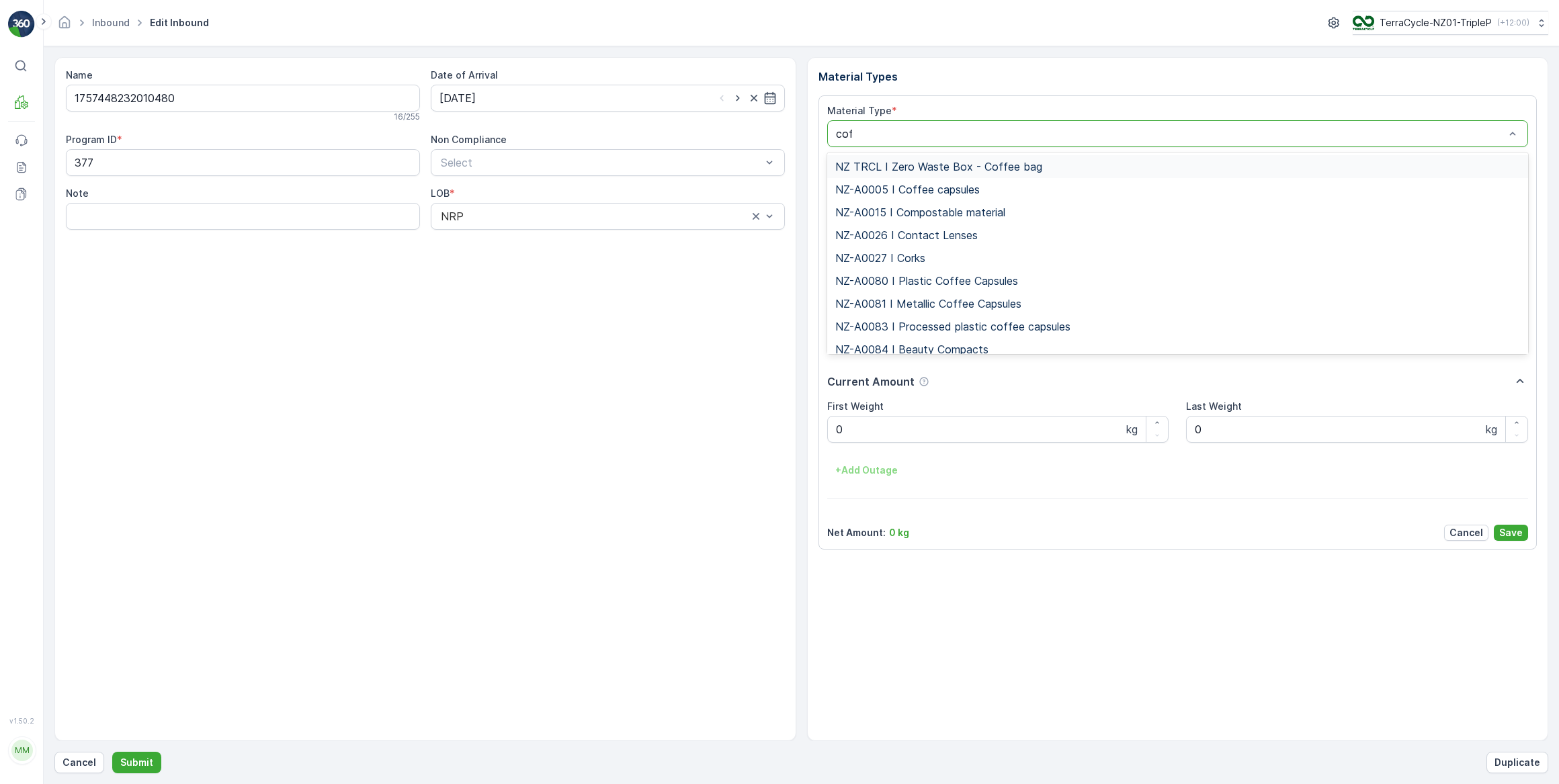
type input "coff"
click at [948, 325] on span "NZ-PI0047 I Metallic Coffee Capsules" at bounding box center [930, 326] width 191 height 12
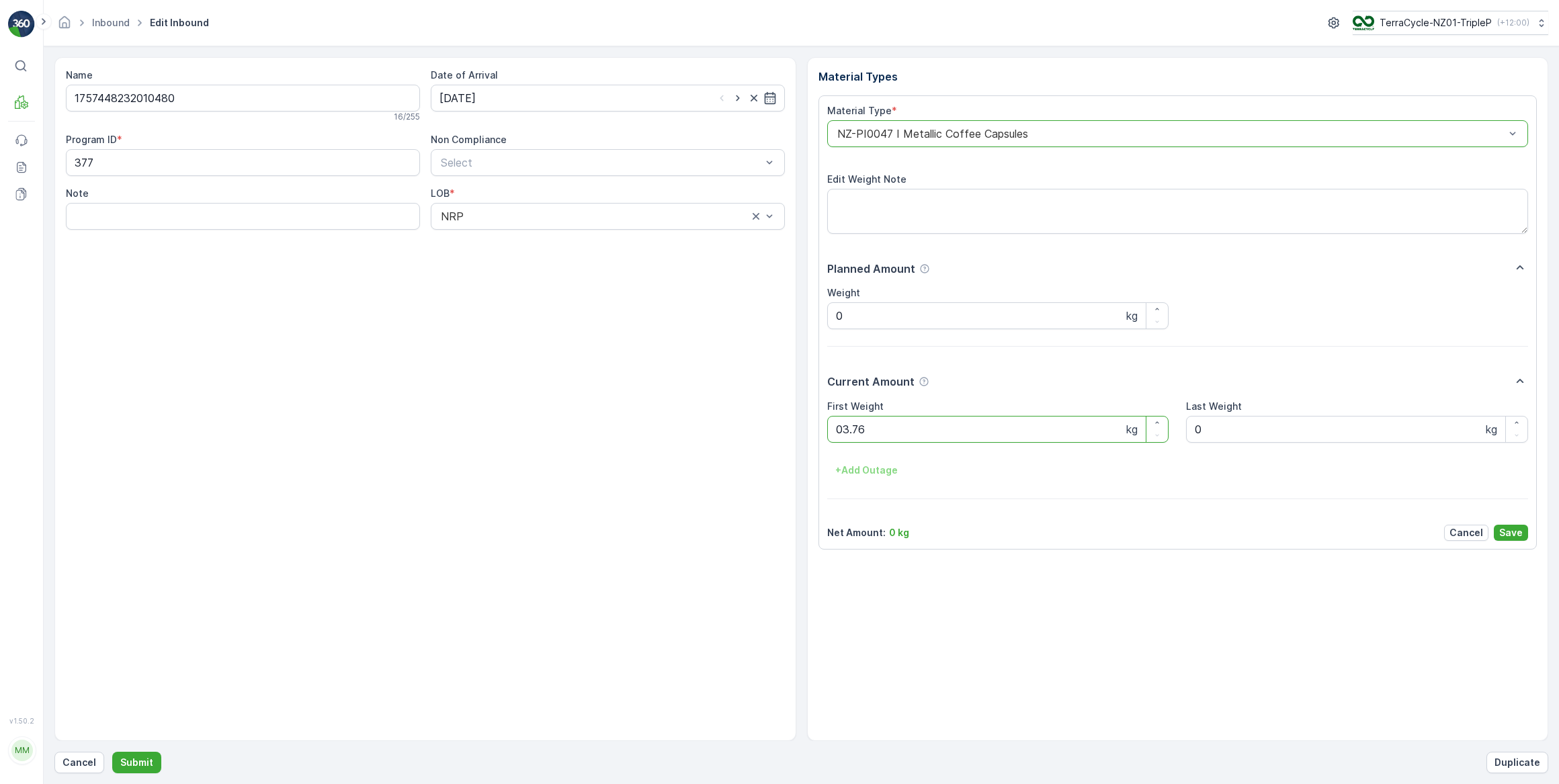
click at [112, 751] on button "Submit" at bounding box center [137, 762] width 49 height 22
click at [607, 101] on input at bounding box center [607, 98] width 354 height 27
click at [528, 235] on div "17" at bounding box center [526, 237] width 22 height 22
type input "[DATE]"
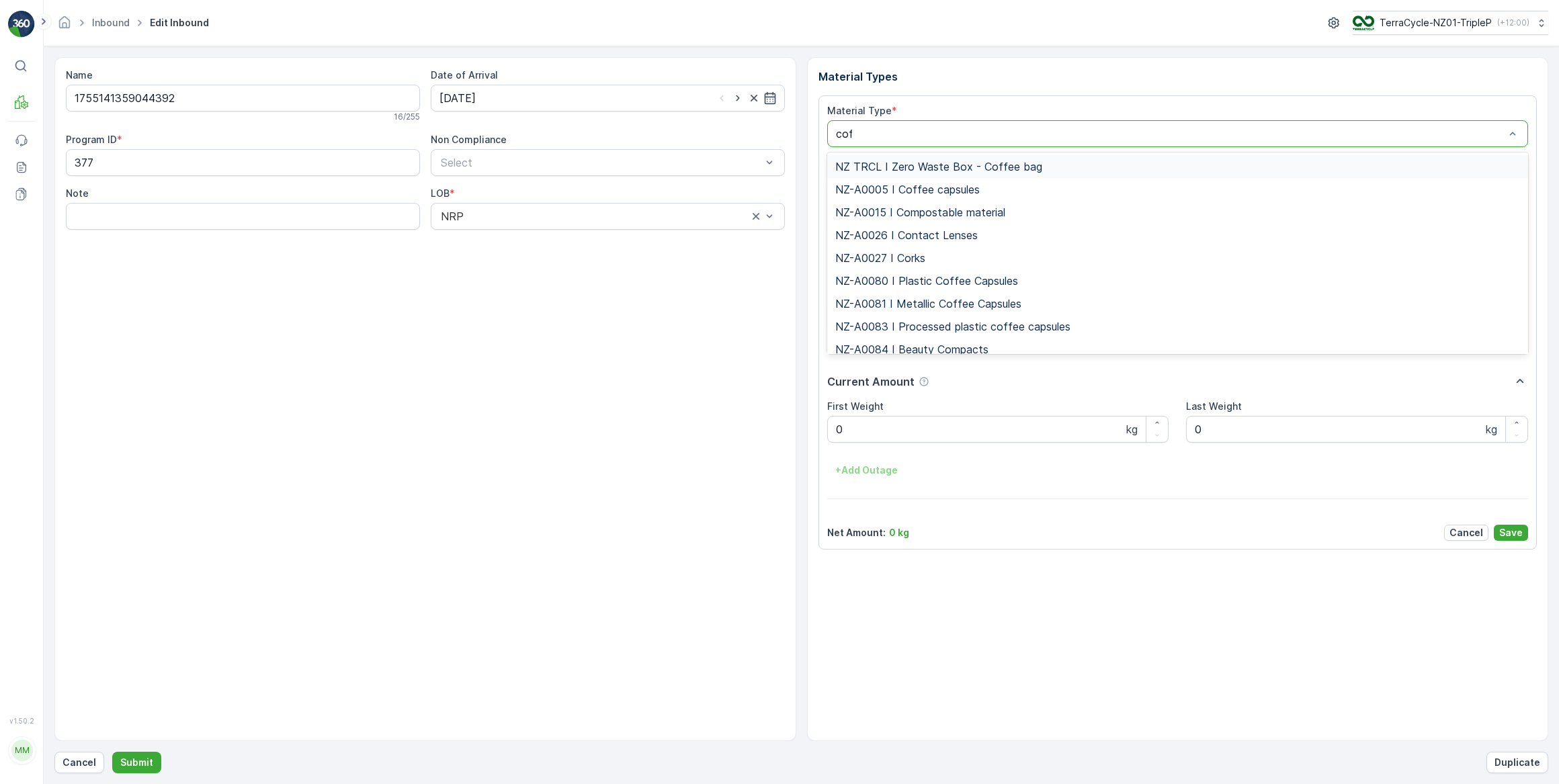
type input "coff"
click at [955, 325] on span "NZ-PI0047 I Metallic Coffee Capsules" at bounding box center [930, 326] width 191 height 12
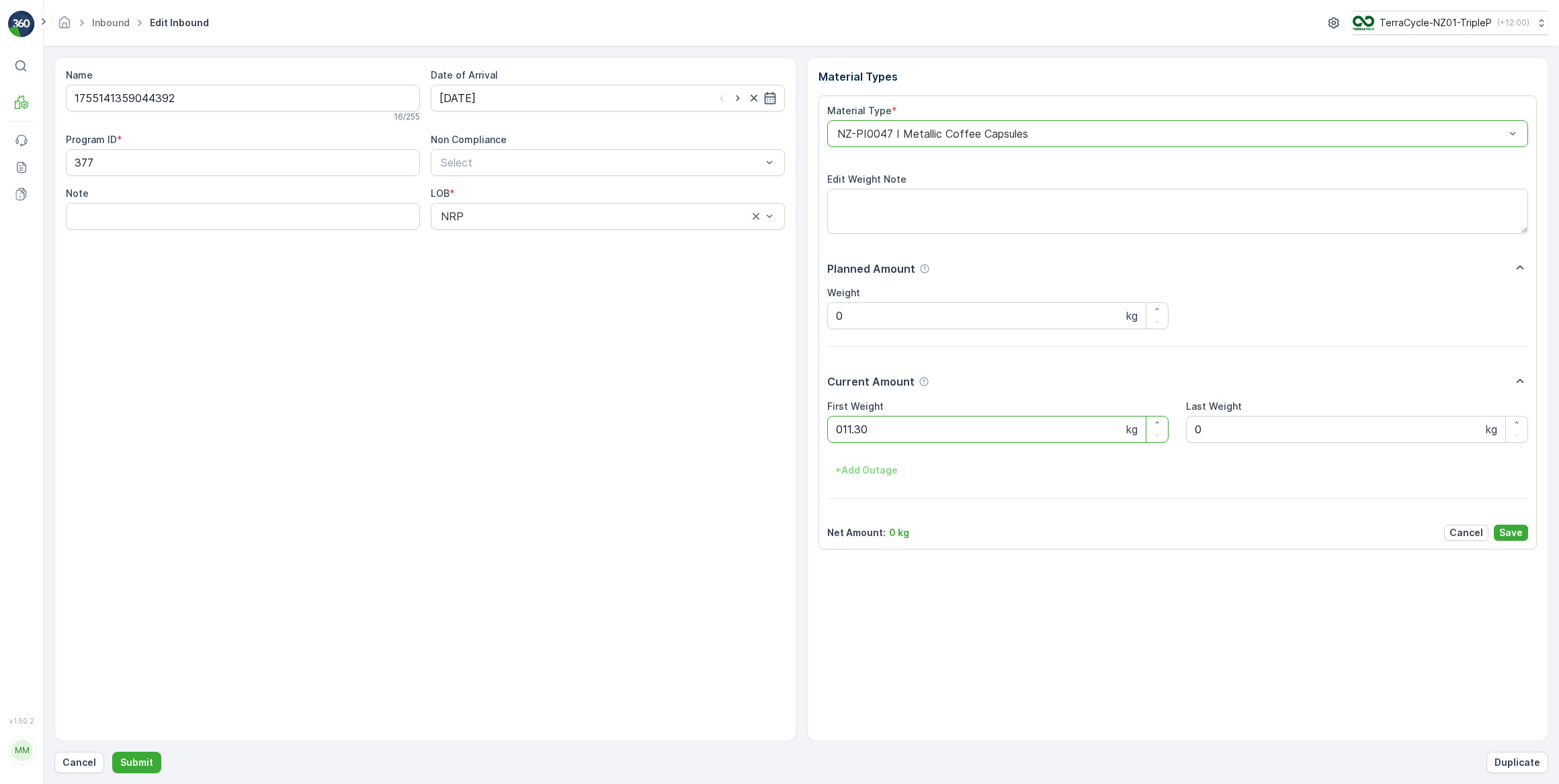
click at [112, 751] on button "Submit" at bounding box center [137, 762] width 49 height 22
click at [563, 102] on input at bounding box center [607, 98] width 354 height 27
click at [524, 239] on div "17" at bounding box center [526, 237] width 22 height 22
type input "[DATE]"
drag, startPoint x: 918, startPoint y: 430, endPoint x: 786, endPoint y: 419, distance: 132.5
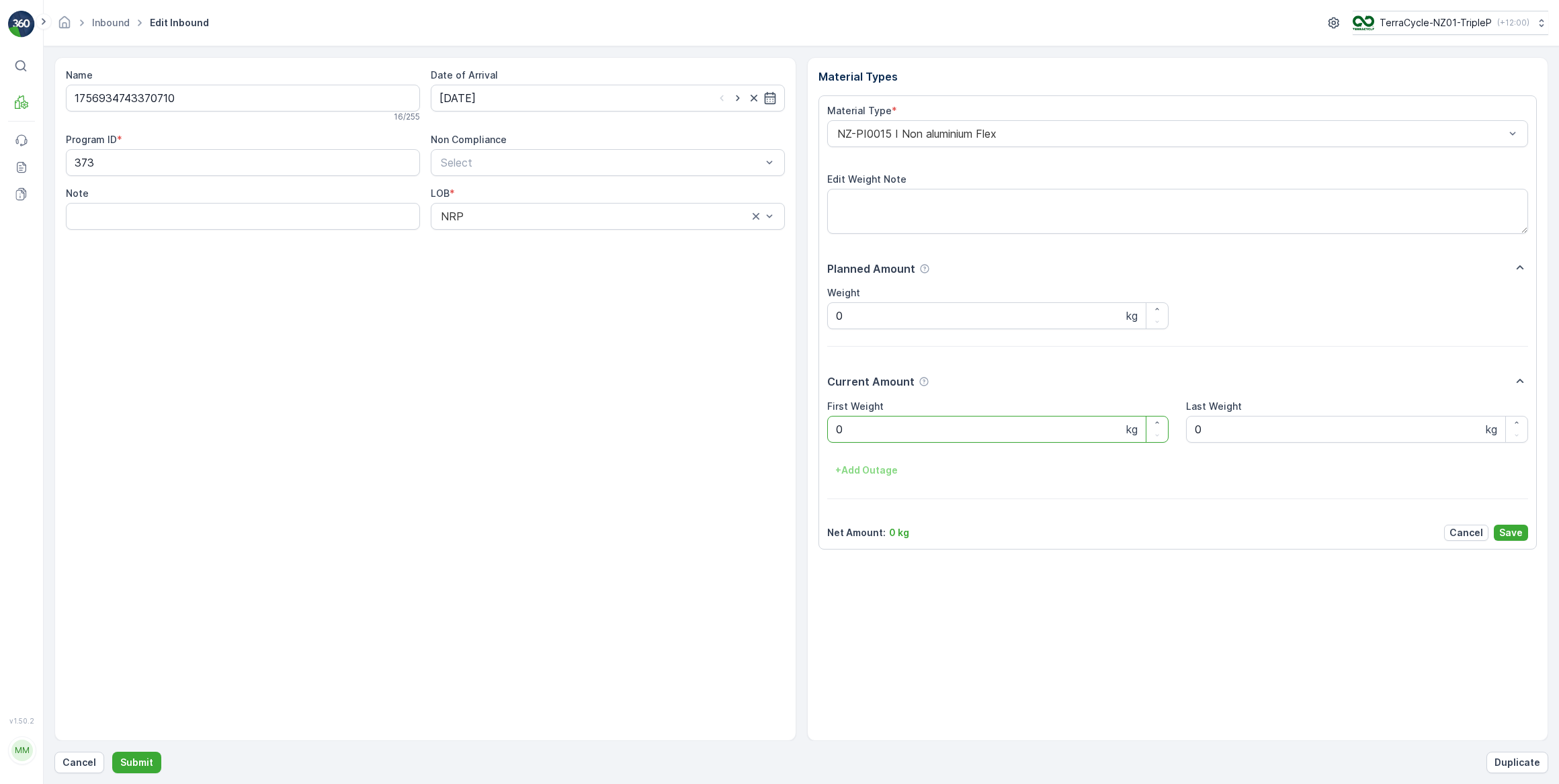
click at [915, 430] on Weight "0" at bounding box center [998, 429] width 342 height 27
click at [112, 751] on button "Submit" at bounding box center [137, 762] width 49 height 22
click at [464, 102] on input at bounding box center [607, 98] width 354 height 27
click at [527, 239] on div "17" at bounding box center [526, 237] width 22 height 22
type input "[DATE]"
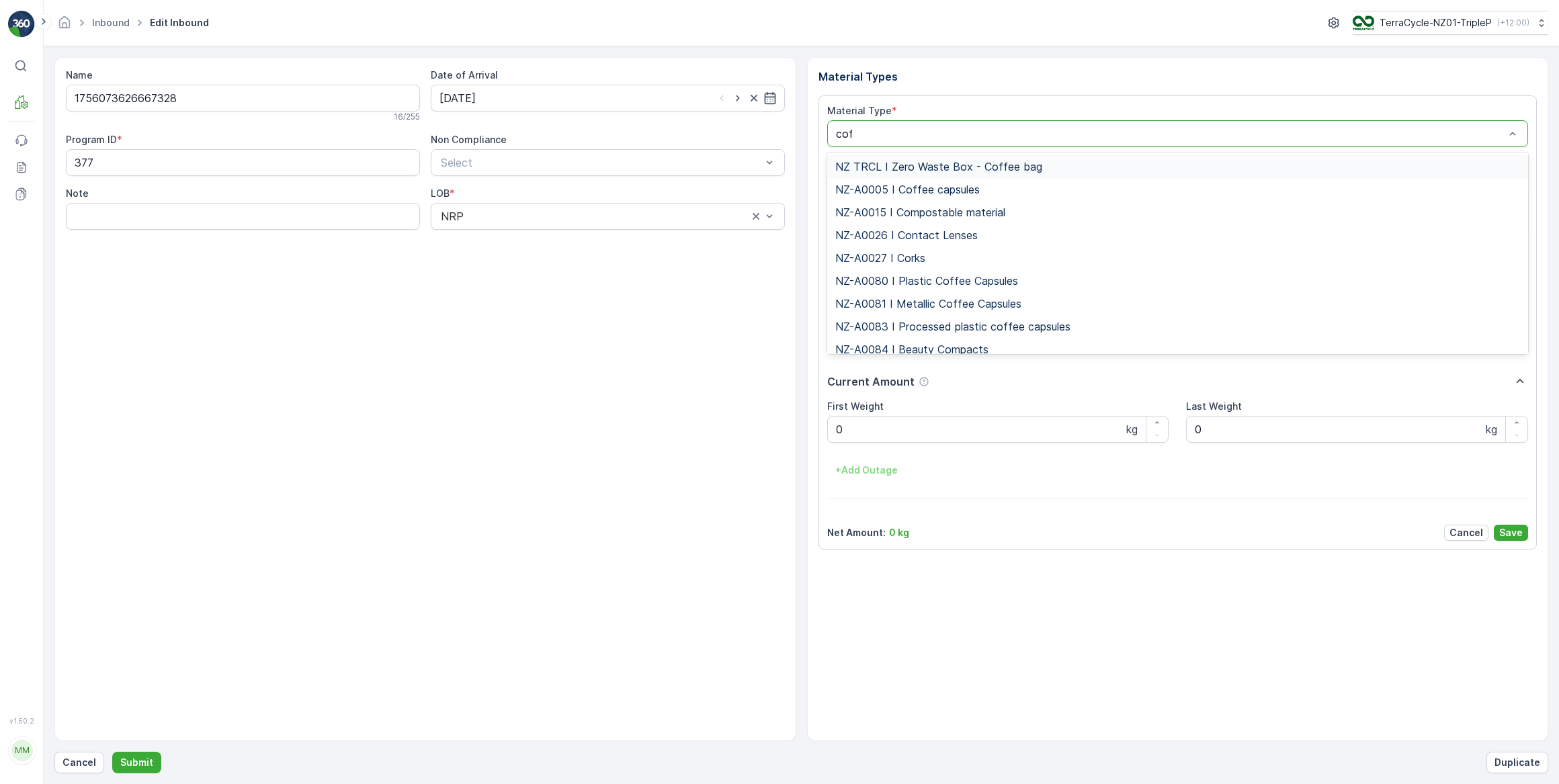
type input "coff"
click at [926, 326] on span "NZ-PI0047 I Metallic Coffee Capsules" at bounding box center [930, 326] width 191 height 12
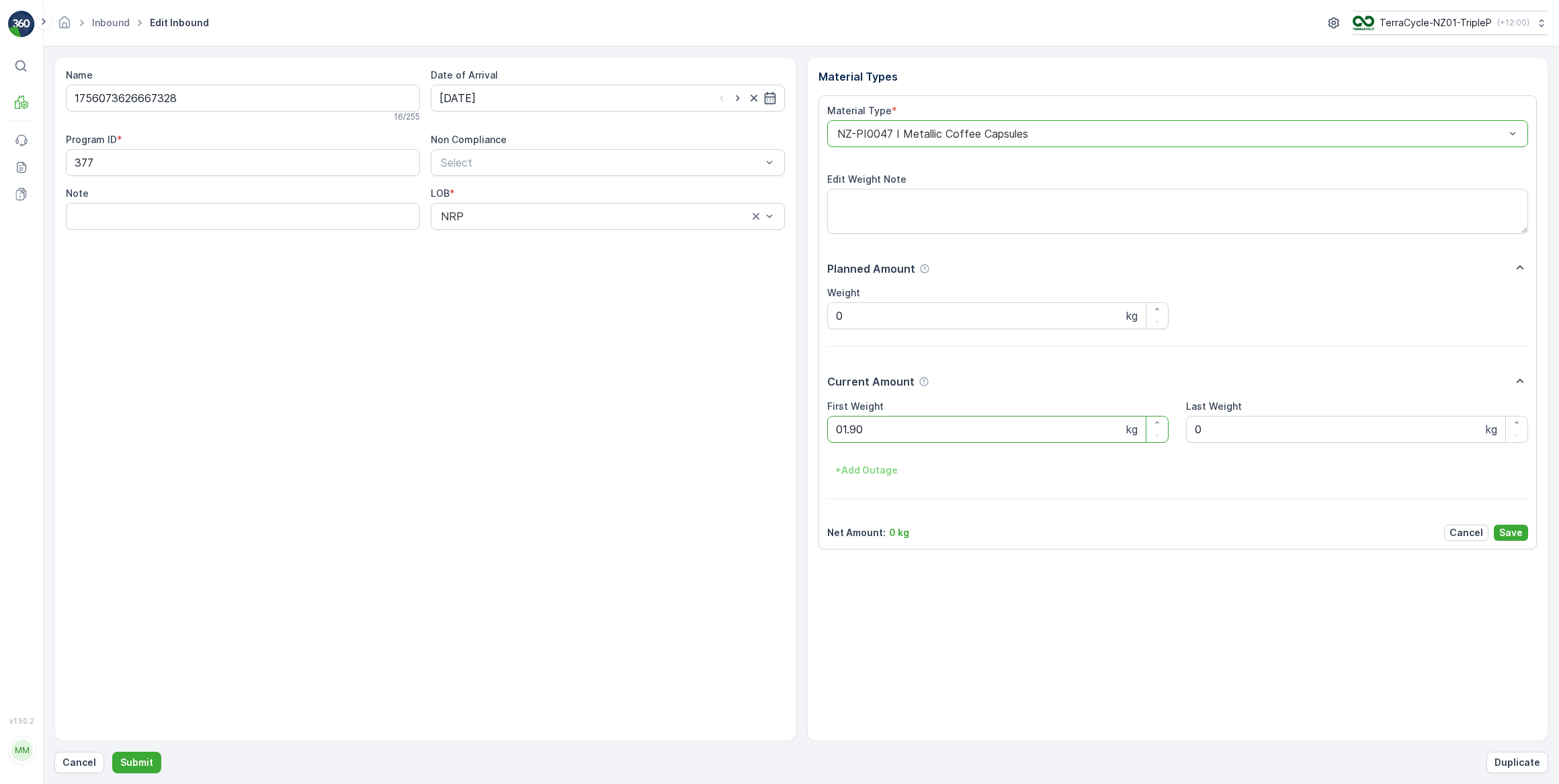
click at [112, 751] on button "Submit" at bounding box center [137, 762] width 49 height 22
click at [503, 104] on input at bounding box center [607, 98] width 354 height 27
click at [524, 235] on div "17" at bounding box center [526, 237] width 22 height 22
type input "[DATE]"
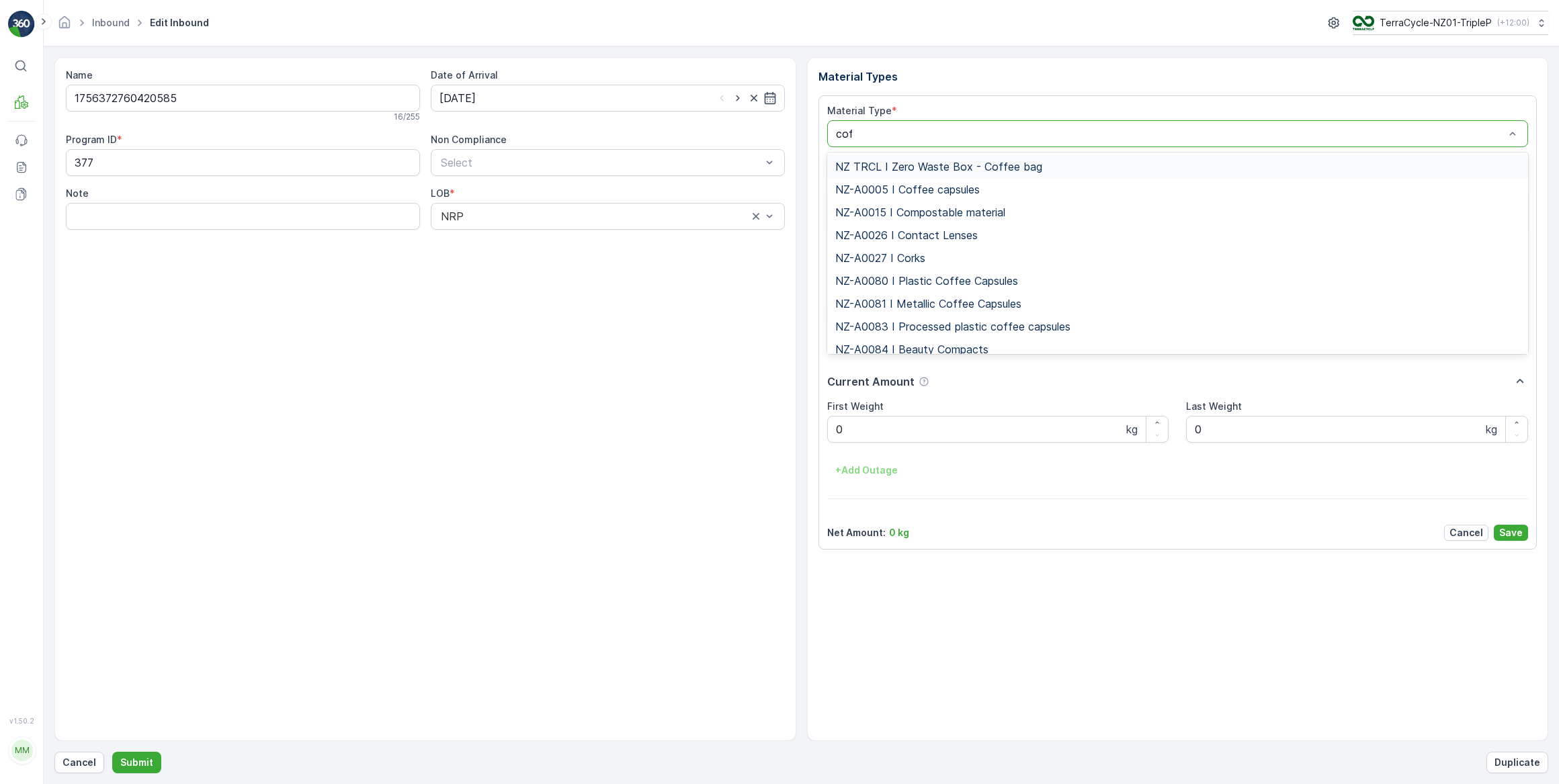
type input "coff"
click at [920, 326] on span "NZ-PI0047 I Metallic Coffee Capsules" at bounding box center [930, 326] width 191 height 12
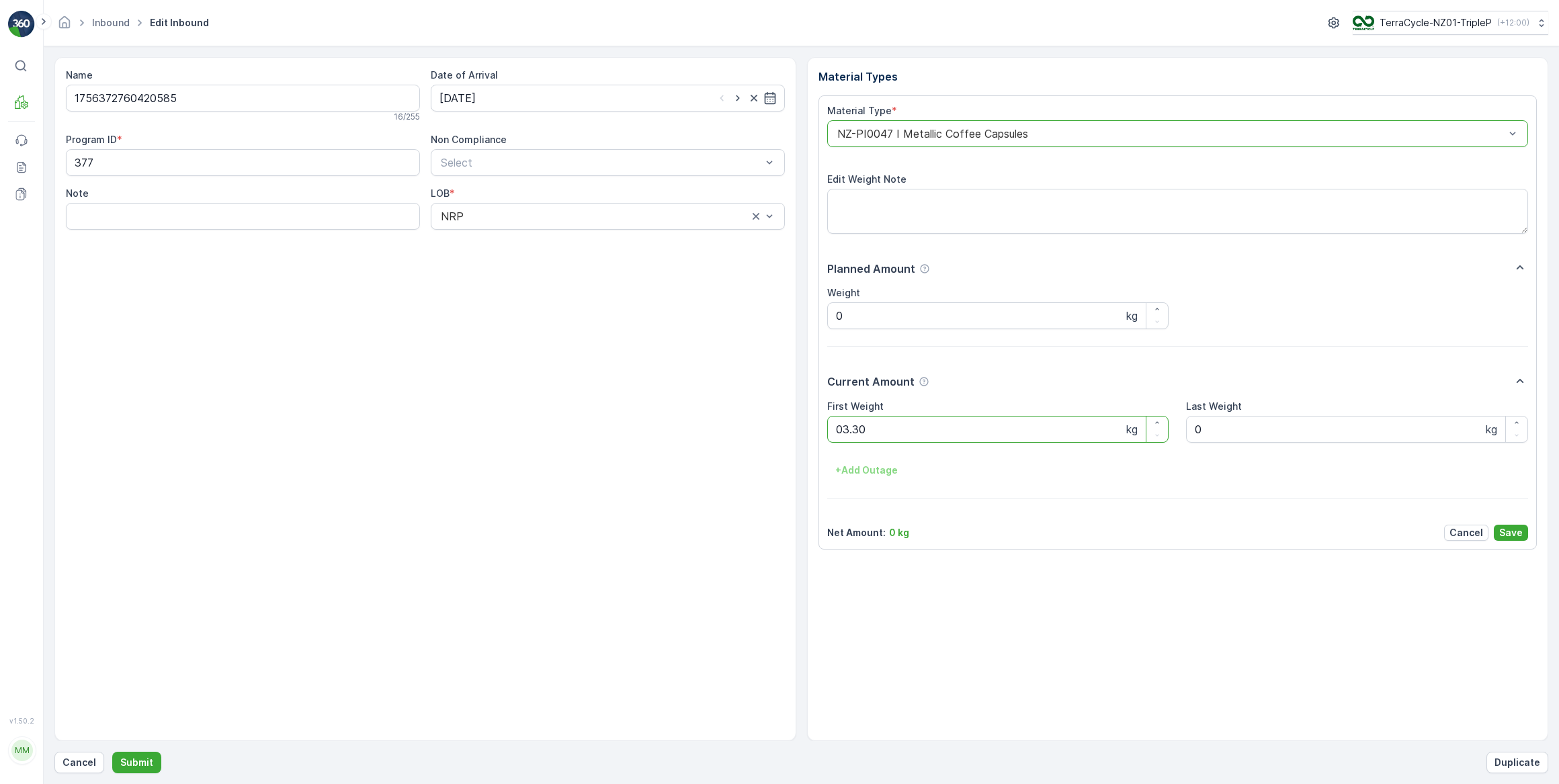
click at [112, 751] on button "Submit" at bounding box center [137, 762] width 49 height 22
click at [497, 96] on input at bounding box center [607, 98] width 354 height 27
click at [530, 240] on div "17" at bounding box center [526, 237] width 22 height 22
type input "[DATE]"
click at [875, 419] on Weight "0" at bounding box center [998, 429] width 342 height 27
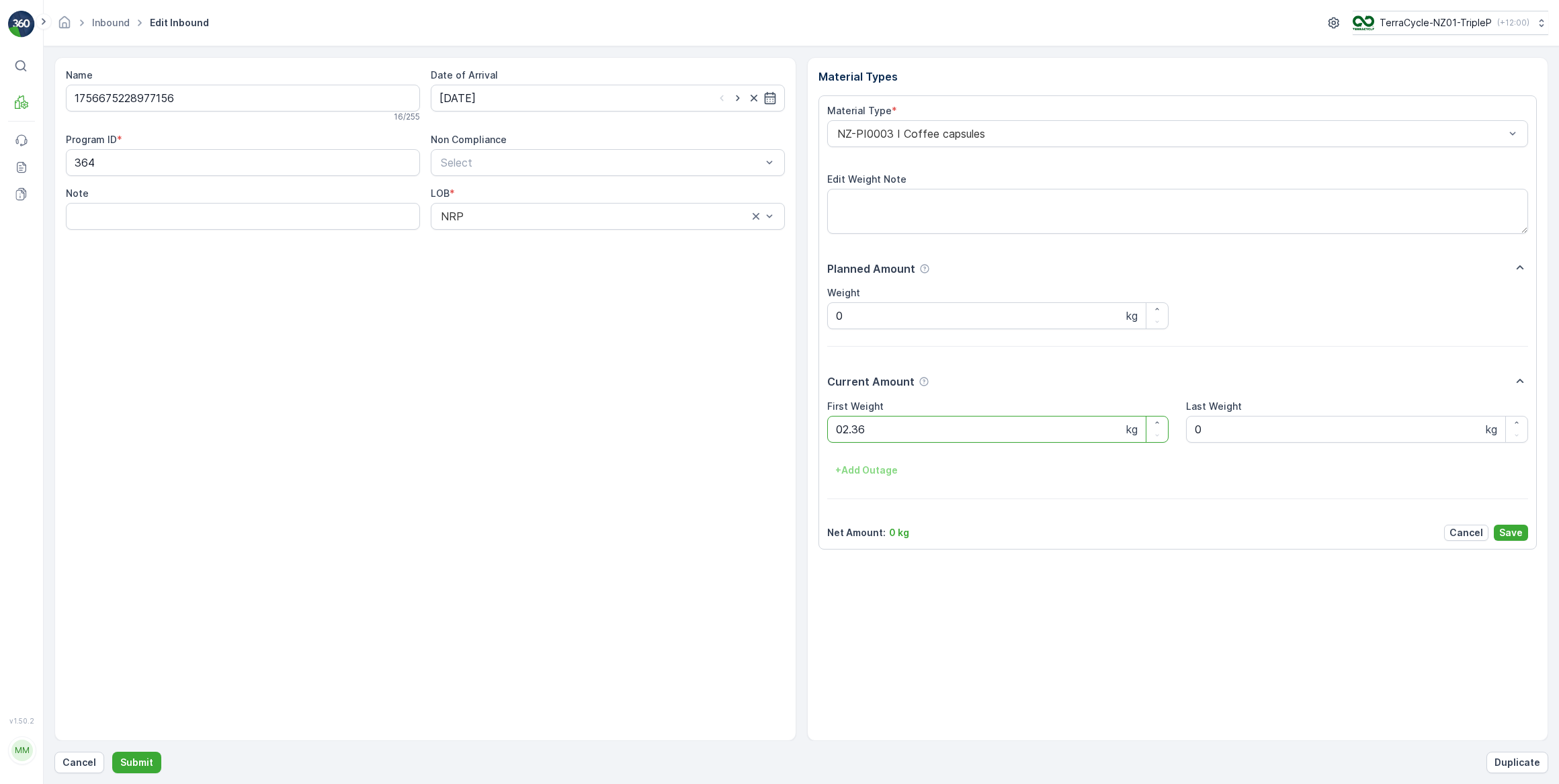
click at [112, 751] on button "Submit" at bounding box center [137, 762] width 49 height 22
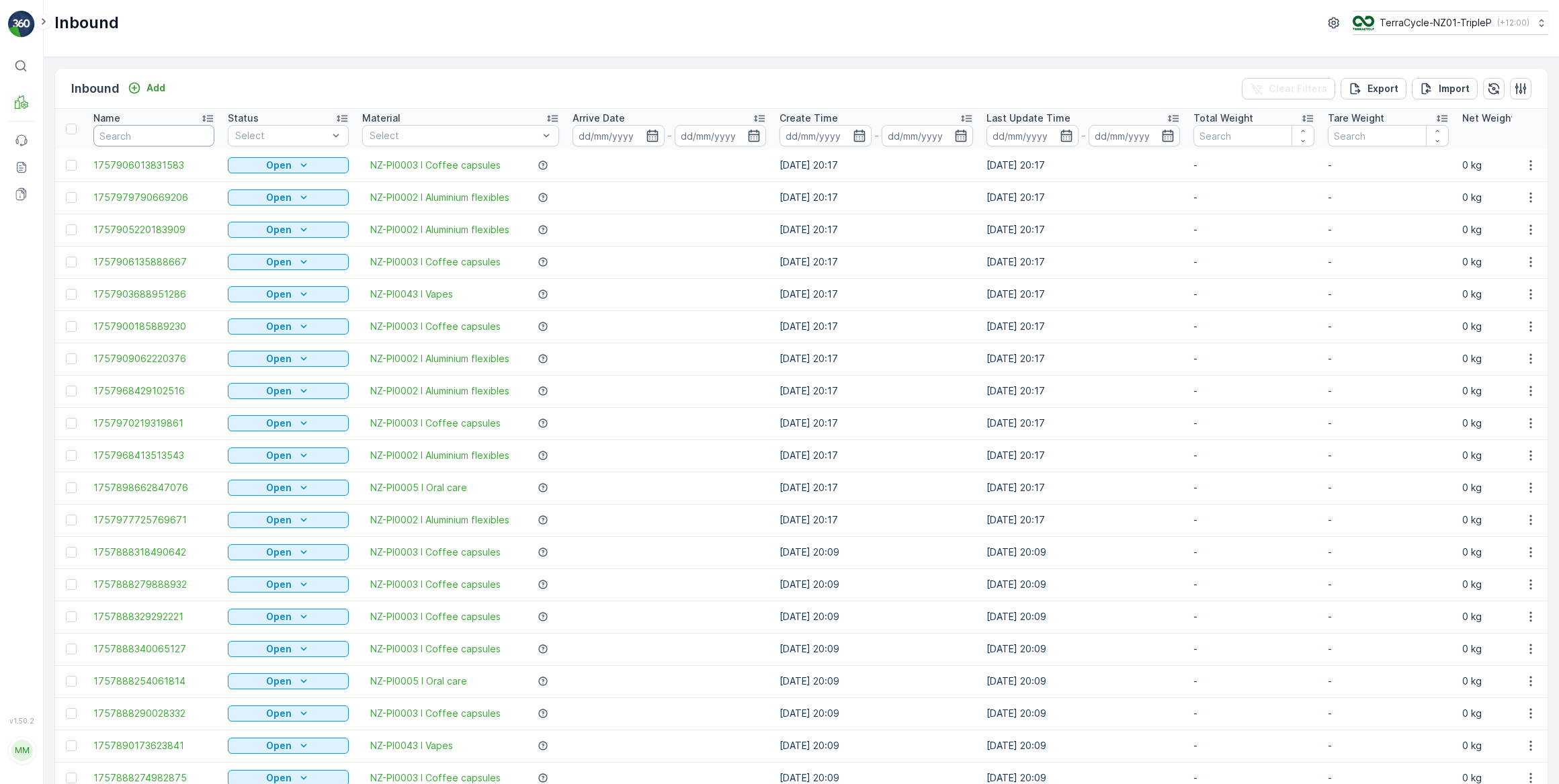
drag, startPoint x: 148, startPoint y: 138, endPoint x: 154, endPoint y: 135, distance: 6.7
click at [149, 137] on input "text" at bounding box center [153, 136] width 121 height 22
type input "977156"
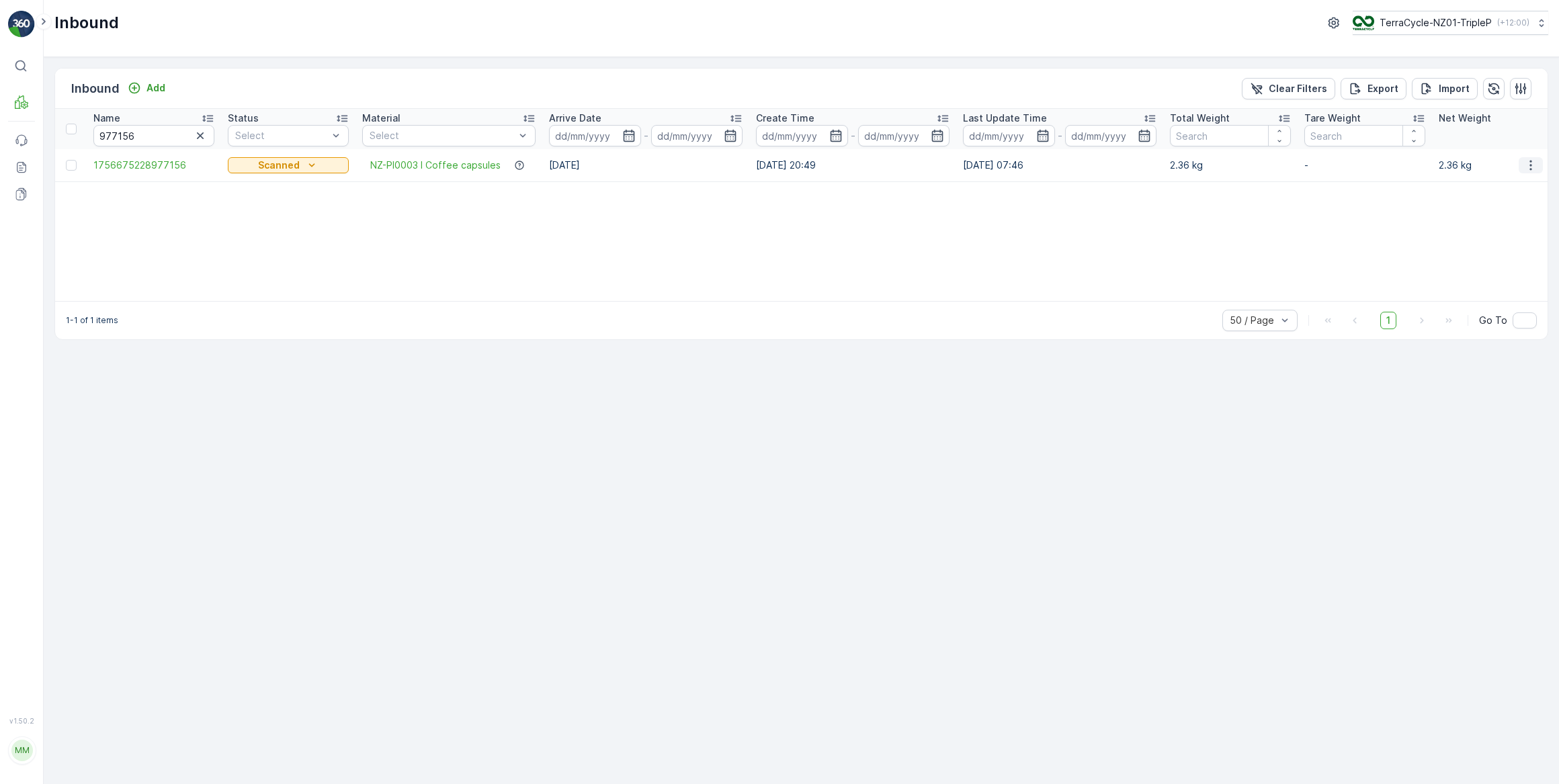
click at [1530, 164] on icon "button" at bounding box center [1530, 165] width 2 height 10
click at [1500, 207] on span "Edit Inbound" at bounding box center [1486, 203] width 56 height 14
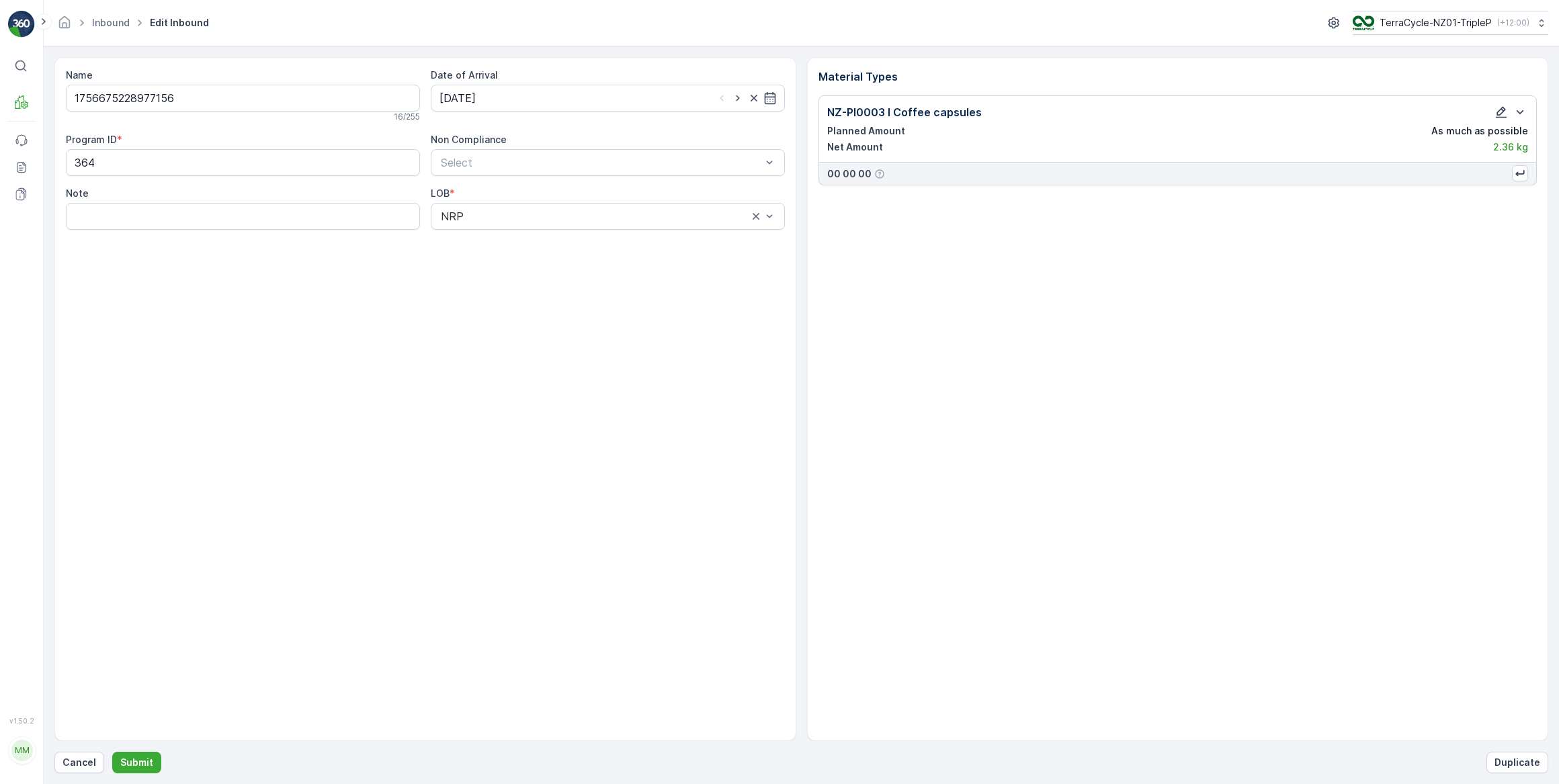
click at [1495, 111] on icon "button" at bounding box center [1501, 112] width 14 height 14
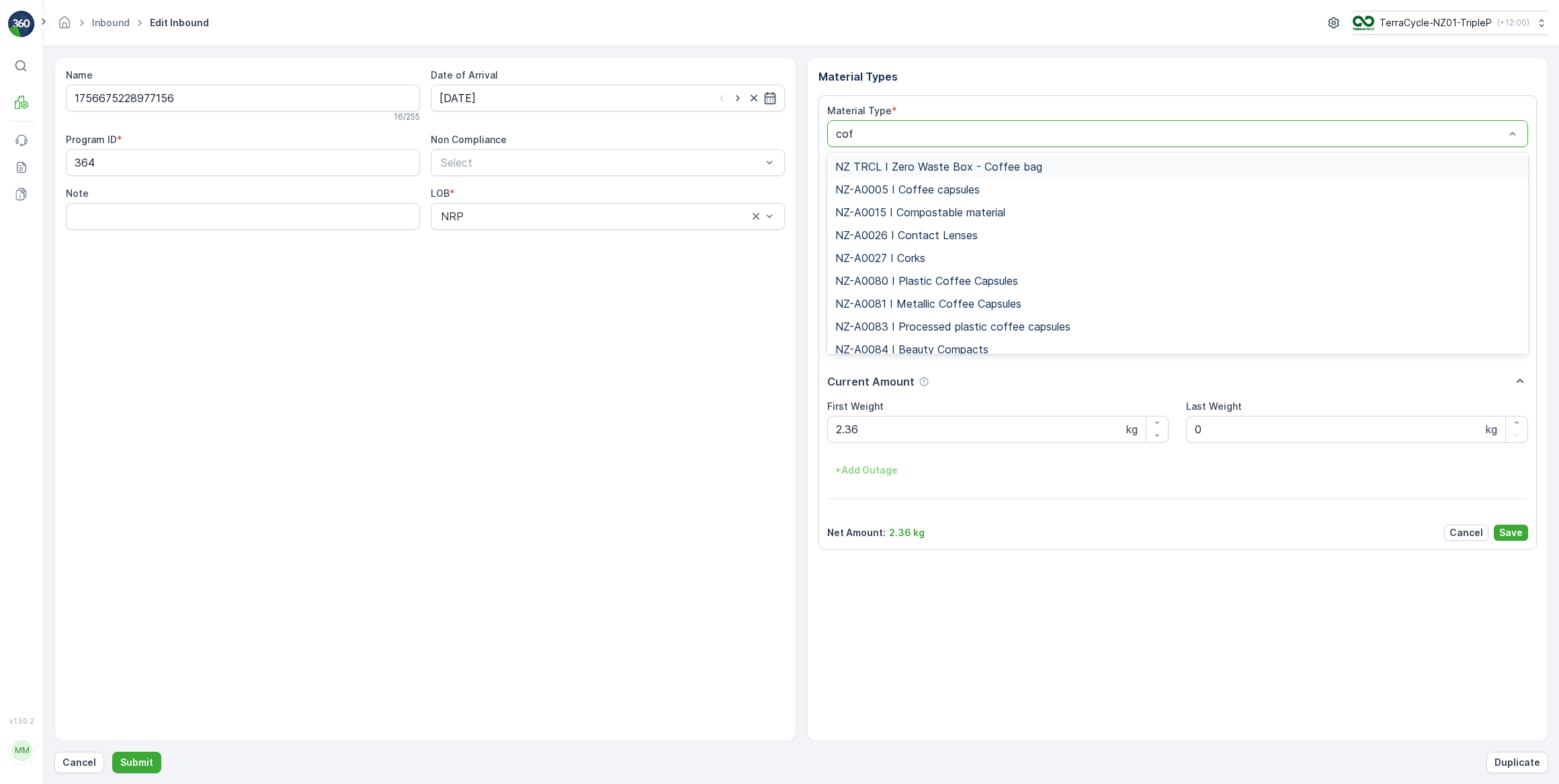
type input "coff"
click at [995, 305] on span "NZ-PI0046 I Plastic Coffee Capsules" at bounding box center [927, 303] width 186 height 12
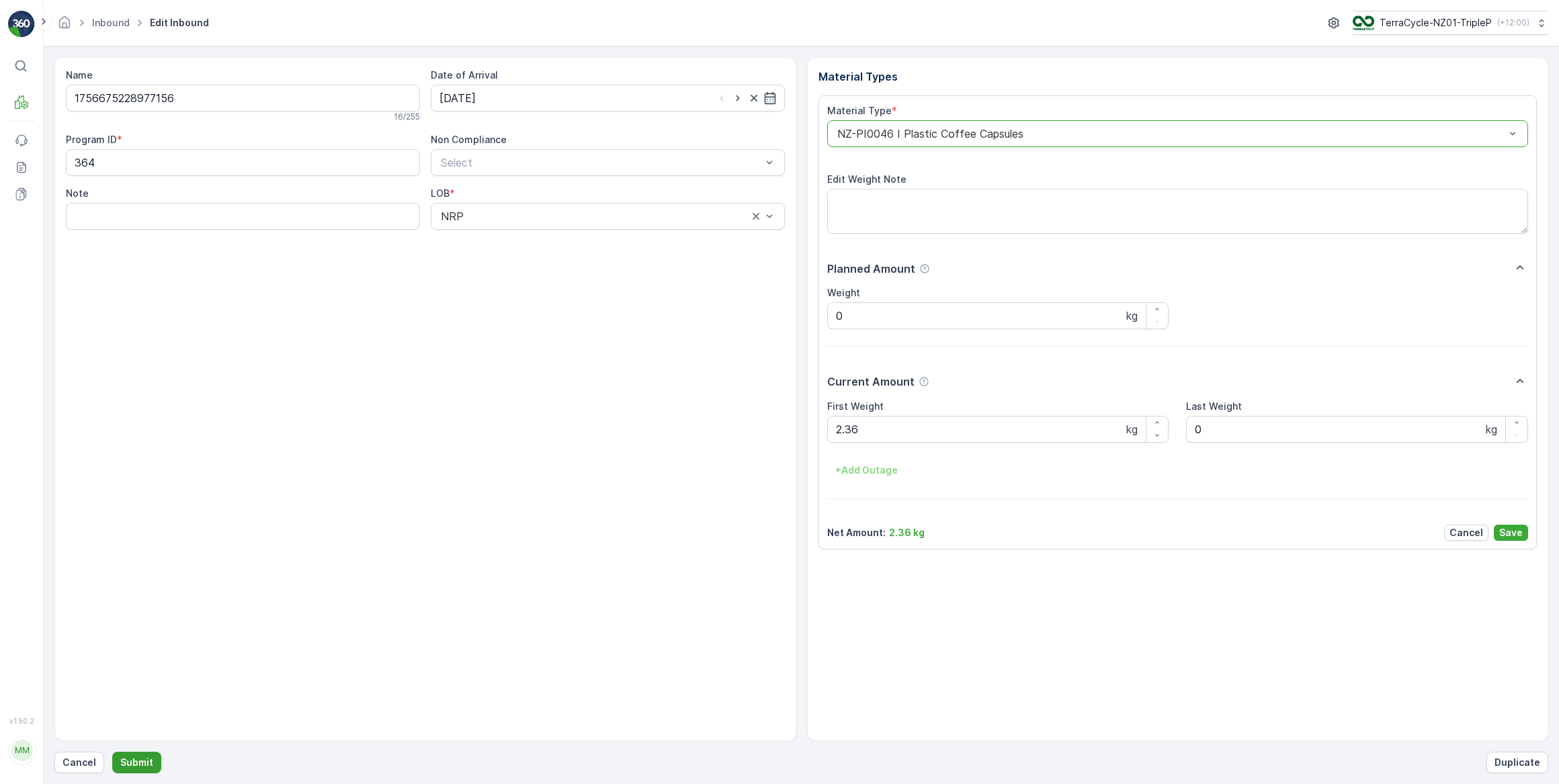
click at [143, 764] on p "Submit" at bounding box center [137, 762] width 33 height 14
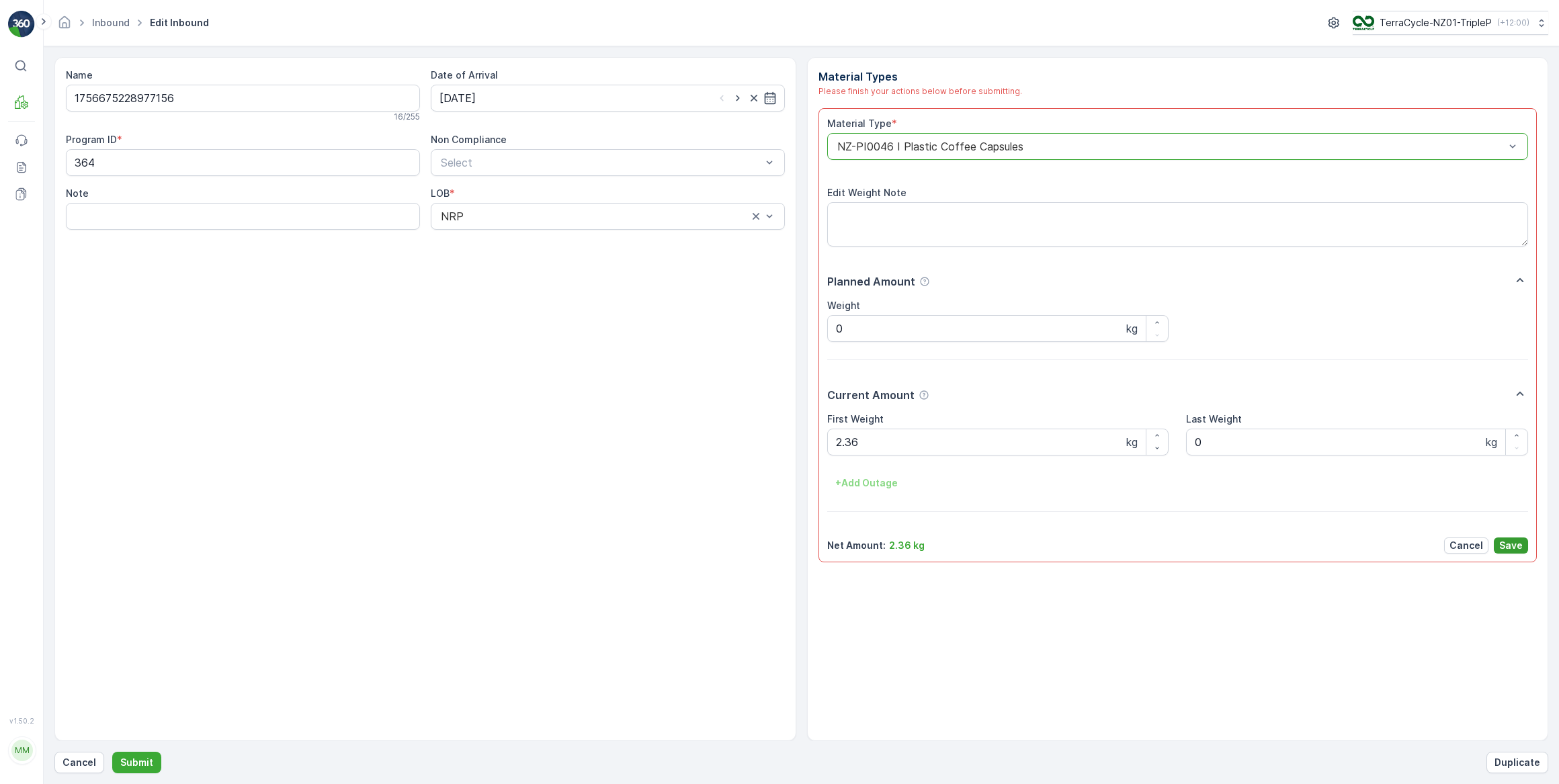
click at [1510, 544] on p "Save" at bounding box center [1511, 545] width 24 height 14
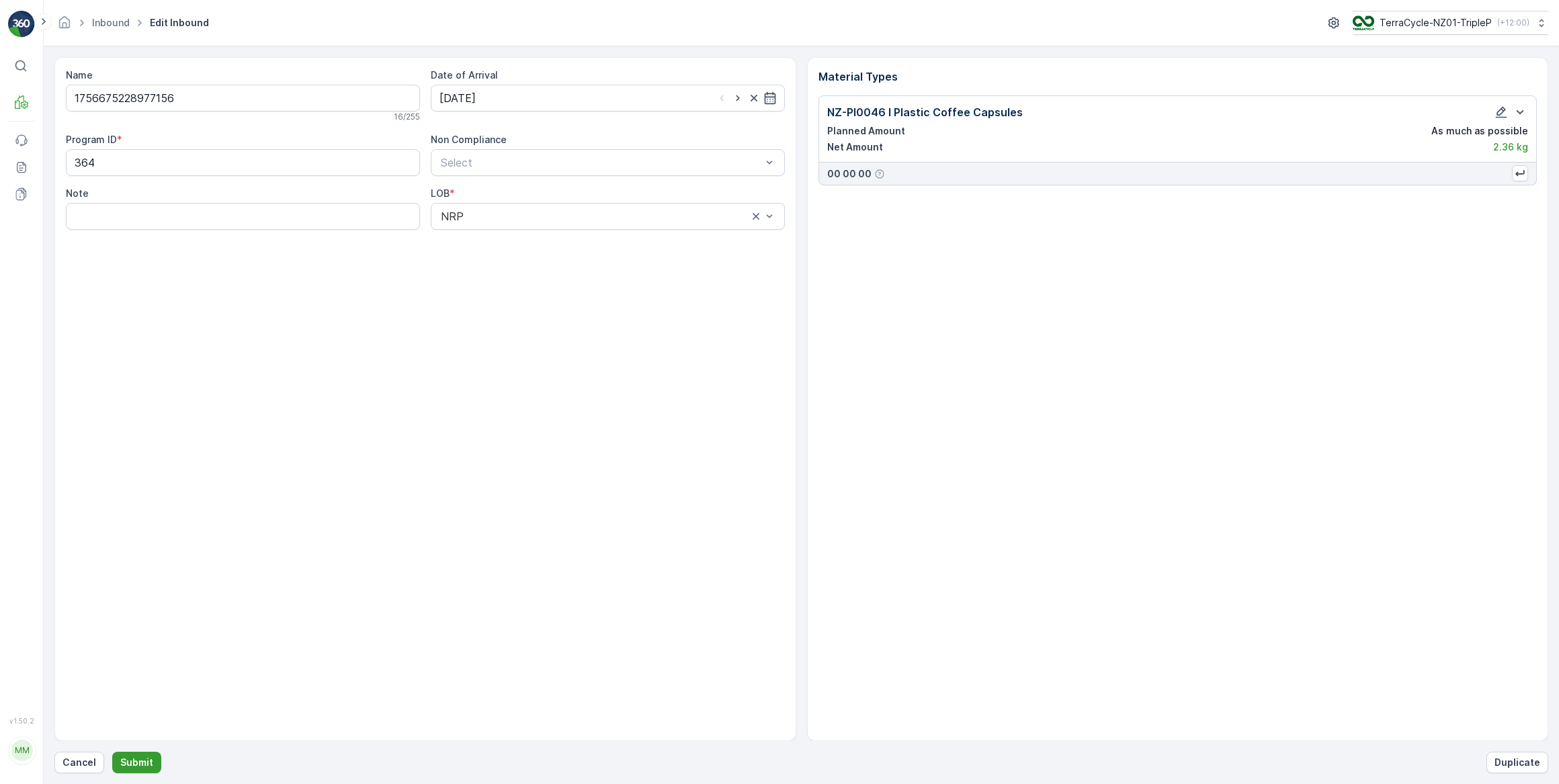
click at [133, 764] on p "Submit" at bounding box center [137, 762] width 33 height 14
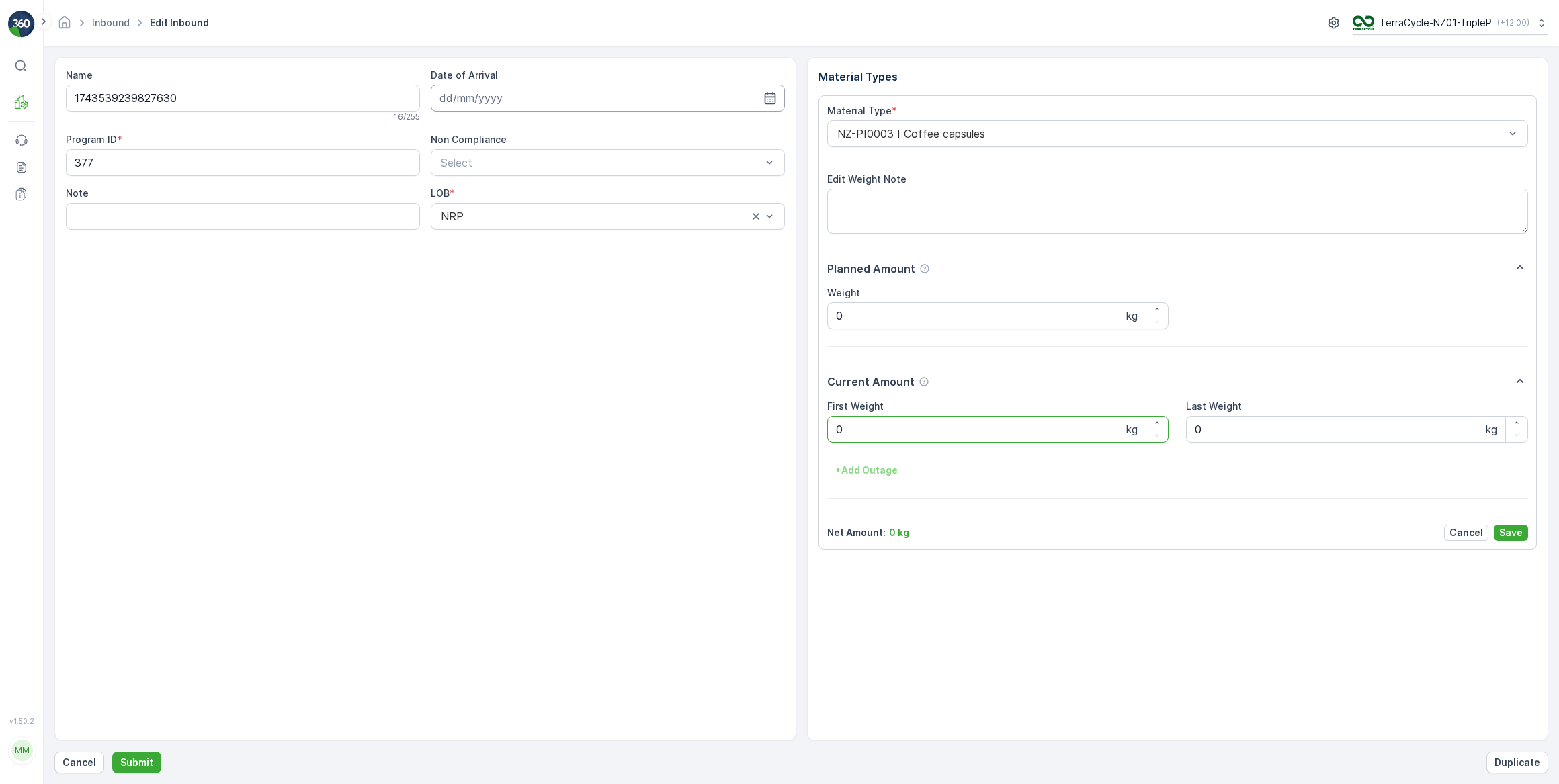
click at [508, 97] on input at bounding box center [607, 98] width 354 height 27
click at [524, 237] on div "17" at bounding box center [526, 237] width 22 height 22
type input "[DATE]"
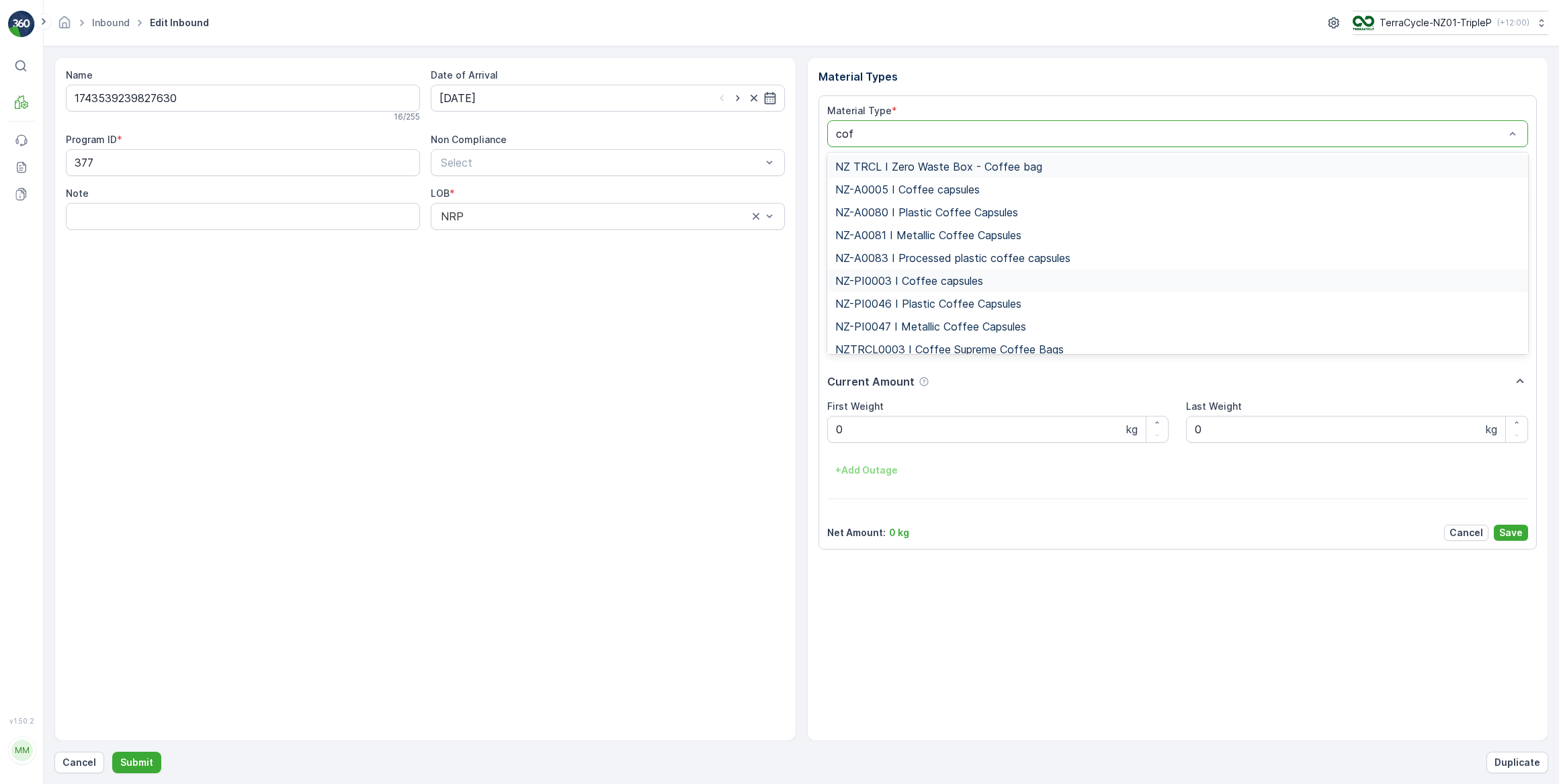
type input "coff"
click at [958, 328] on span "NZ-PI0047 I Metallic Coffee Capsules" at bounding box center [930, 326] width 191 height 12
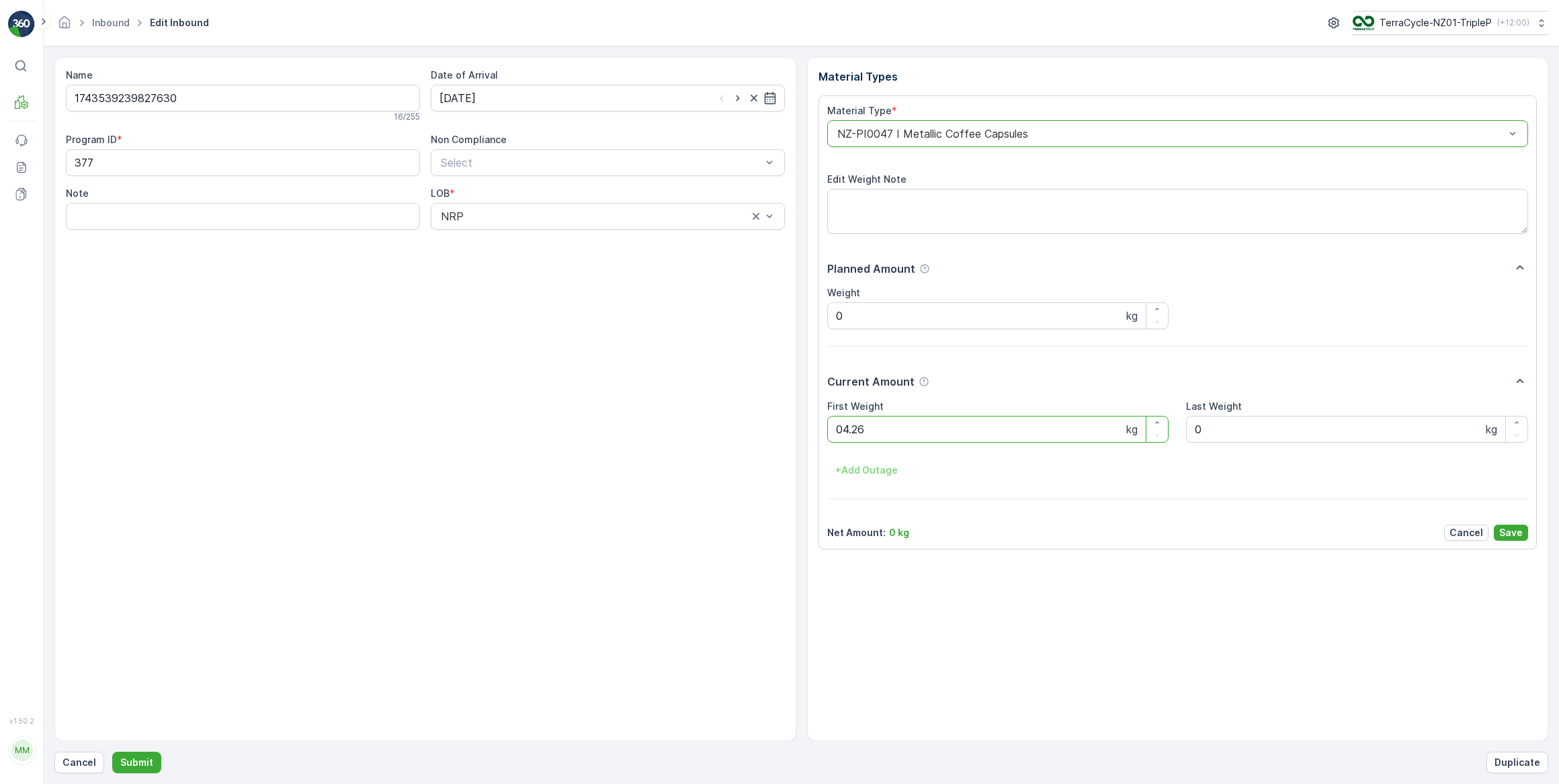
click at [112, 751] on button "Submit" at bounding box center [137, 762] width 49 height 22
click at [494, 99] on input at bounding box center [607, 98] width 354 height 27
click at [524, 239] on div "17" at bounding box center [526, 237] width 22 height 22
type input "[DATE]"
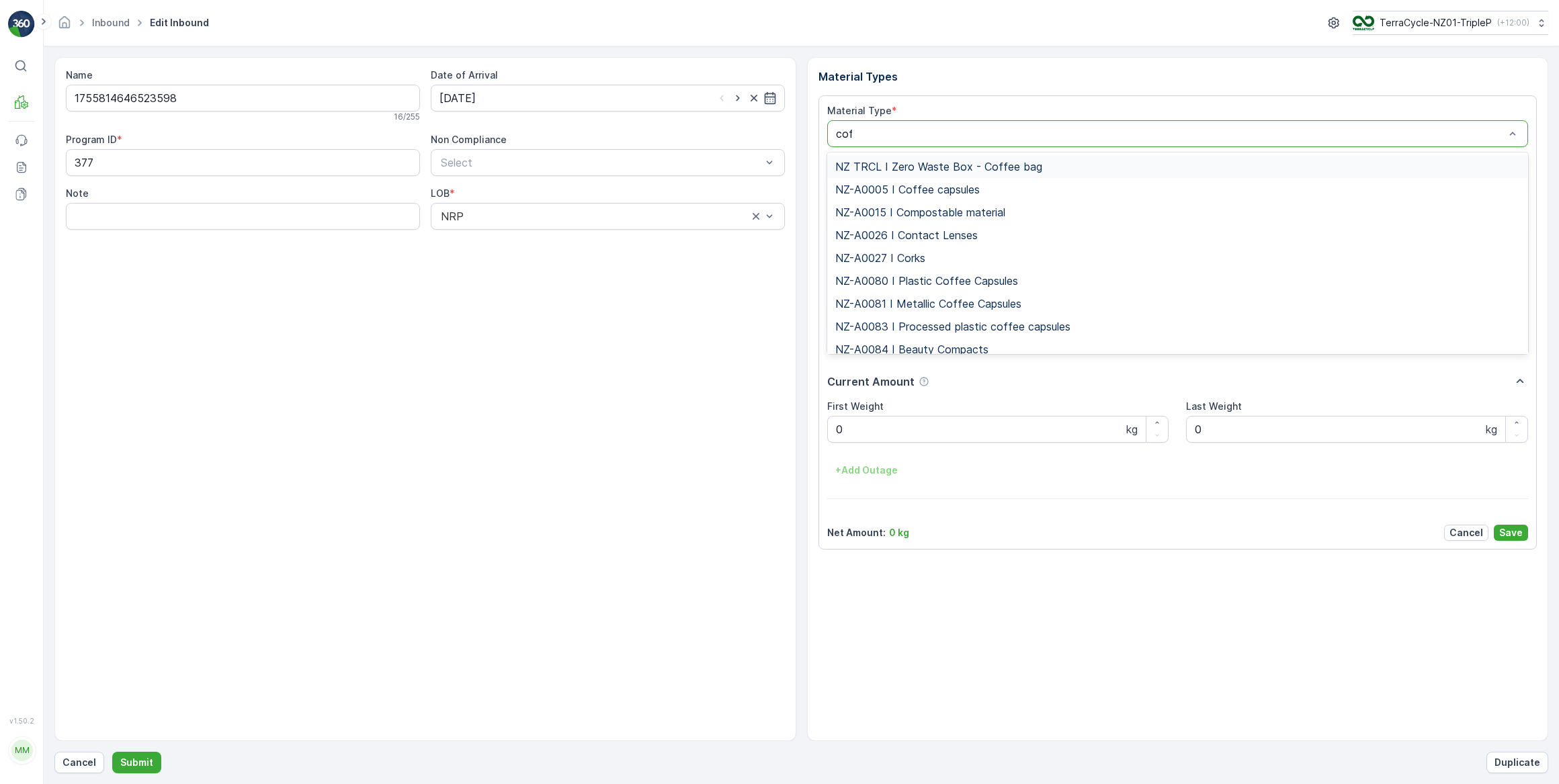
type input "coff"
click at [936, 328] on span "NZ-PI0047 I Metallic Coffee Capsules" at bounding box center [930, 326] width 191 height 12
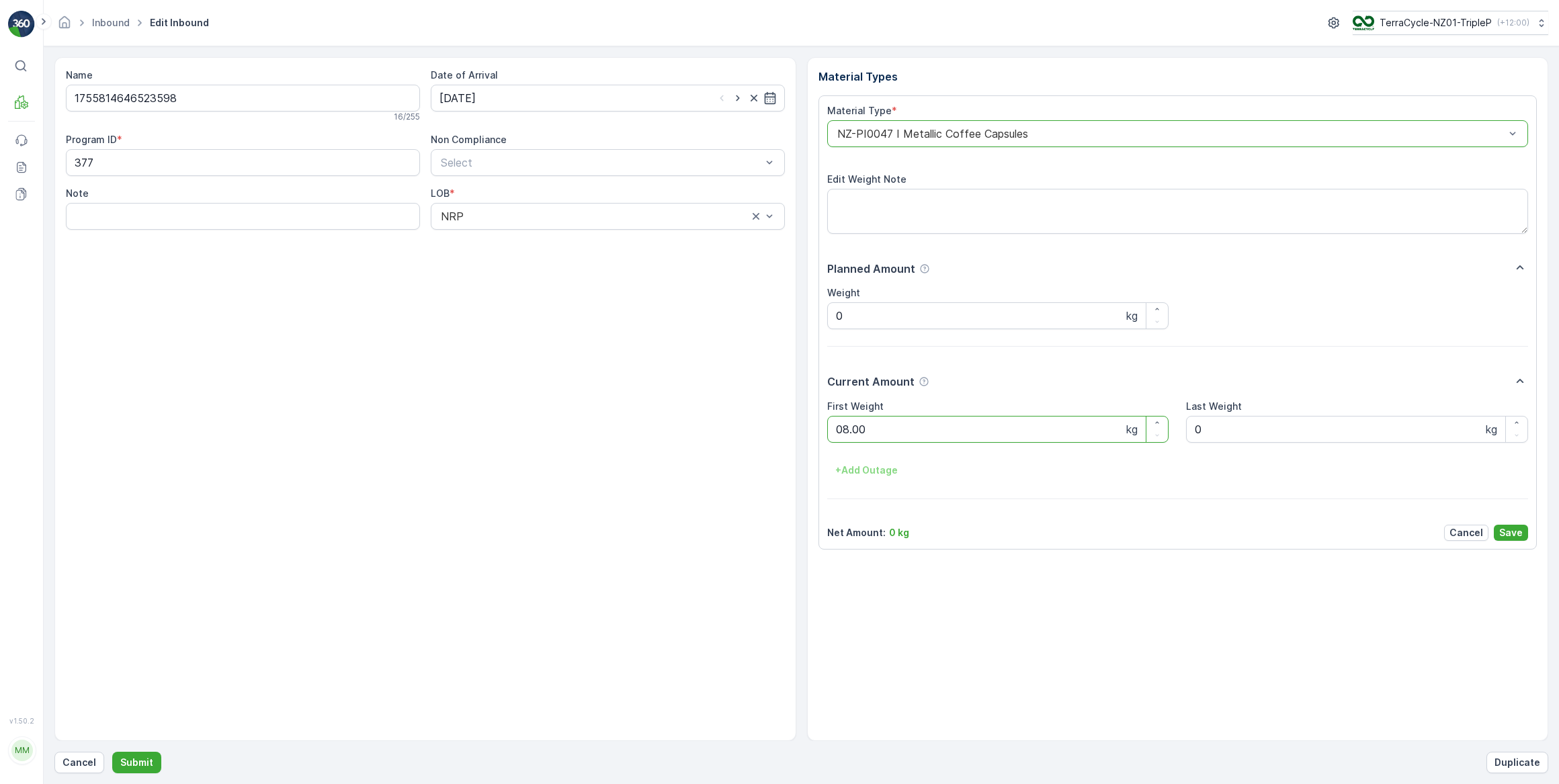
click at [112, 751] on button "Submit" at bounding box center [137, 762] width 49 height 22
click at [520, 101] on input at bounding box center [607, 98] width 354 height 27
click at [522, 238] on div "17" at bounding box center [526, 237] width 22 height 22
type input "[DATE]"
click at [865, 429] on Weight "0" at bounding box center [998, 429] width 342 height 27
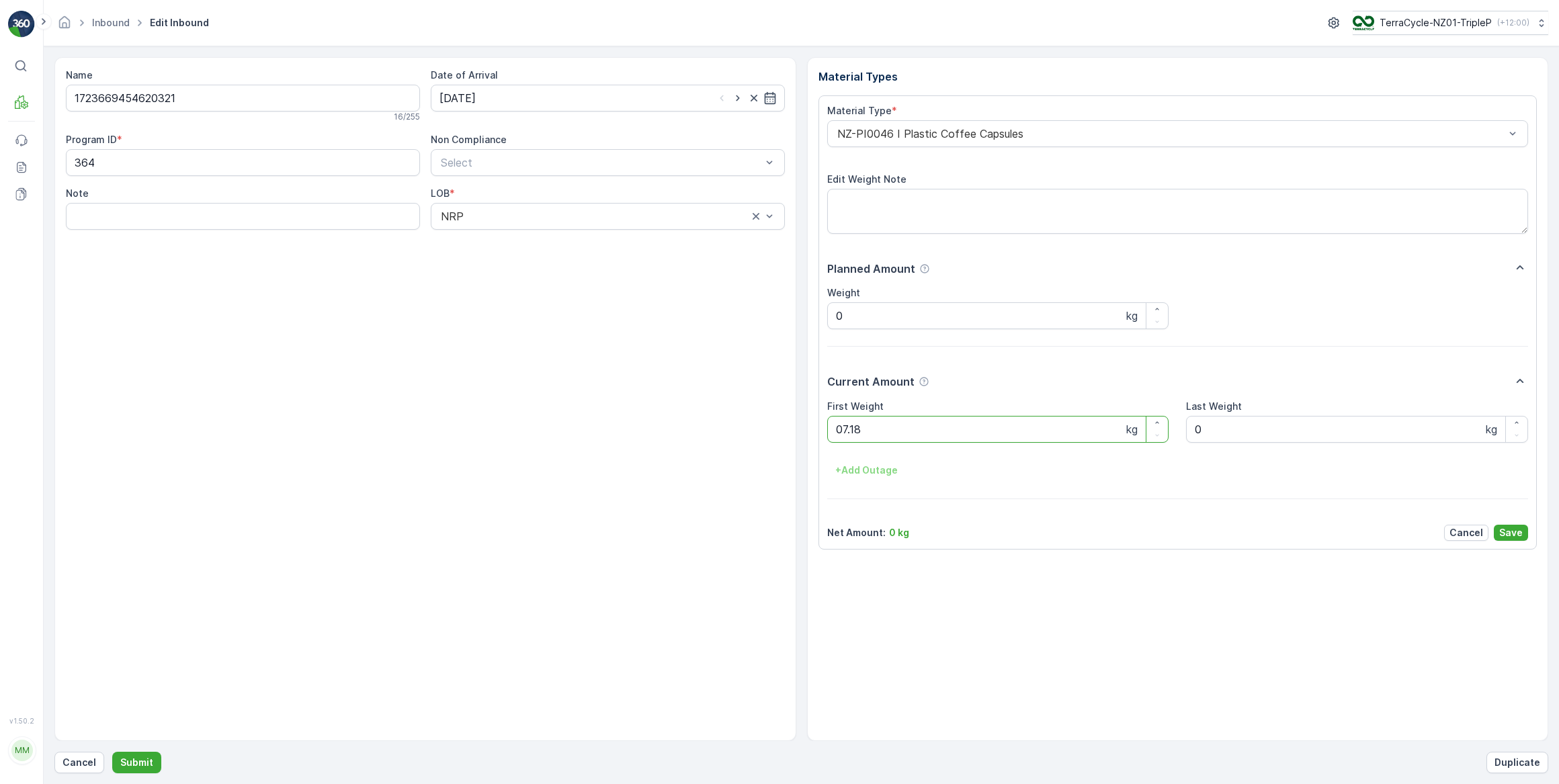
click at [112, 751] on button "Submit" at bounding box center [137, 762] width 49 height 22
click at [513, 94] on input at bounding box center [607, 98] width 354 height 27
click at [531, 235] on div "17" at bounding box center [526, 237] width 22 height 22
type input "[DATE]"
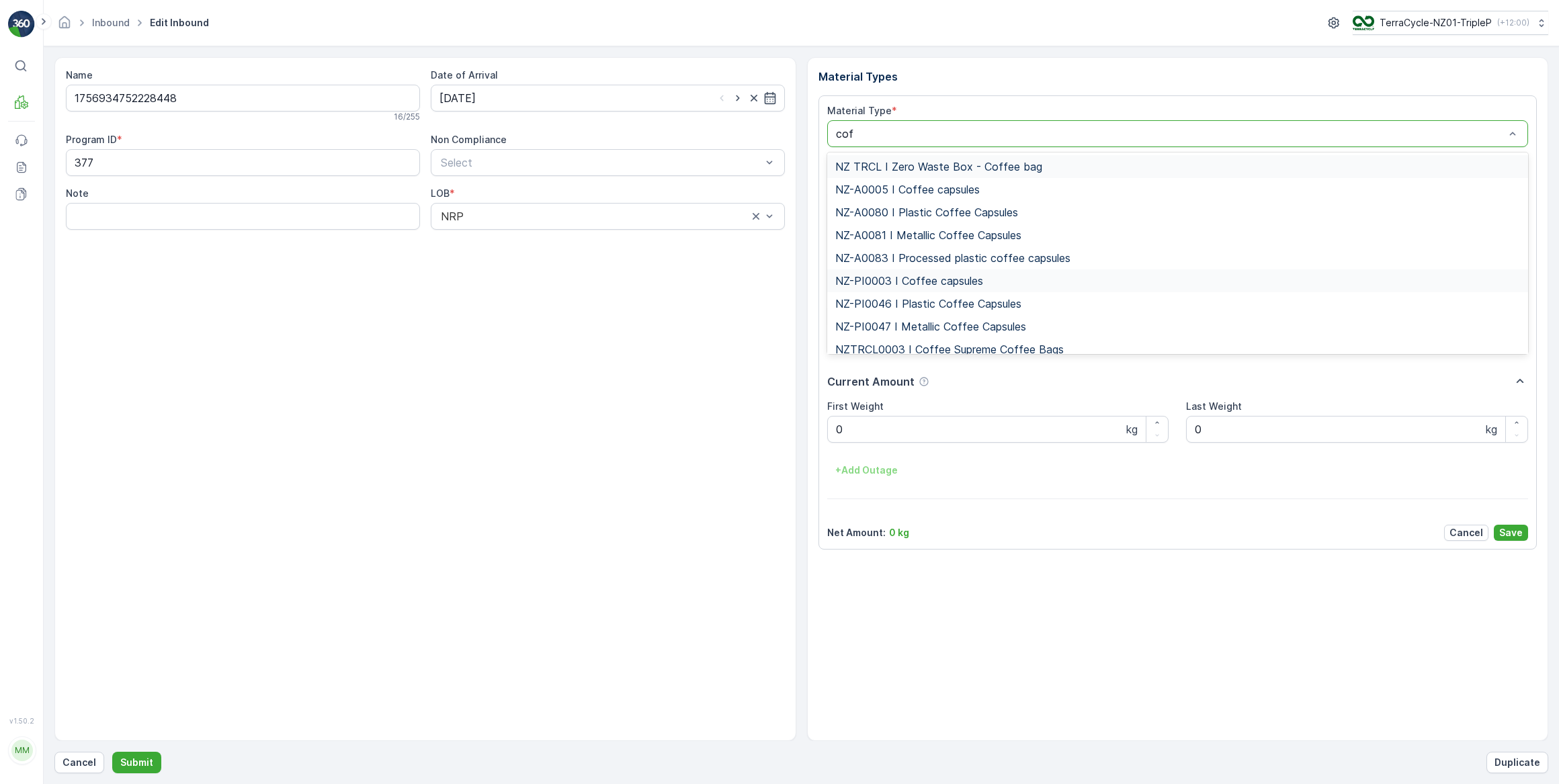
type input "coff"
click at [909, 325] on span "NZ-PI0047 I Metallic Coffee Capsules" at bounding box center [930, 326] width 191 height 12
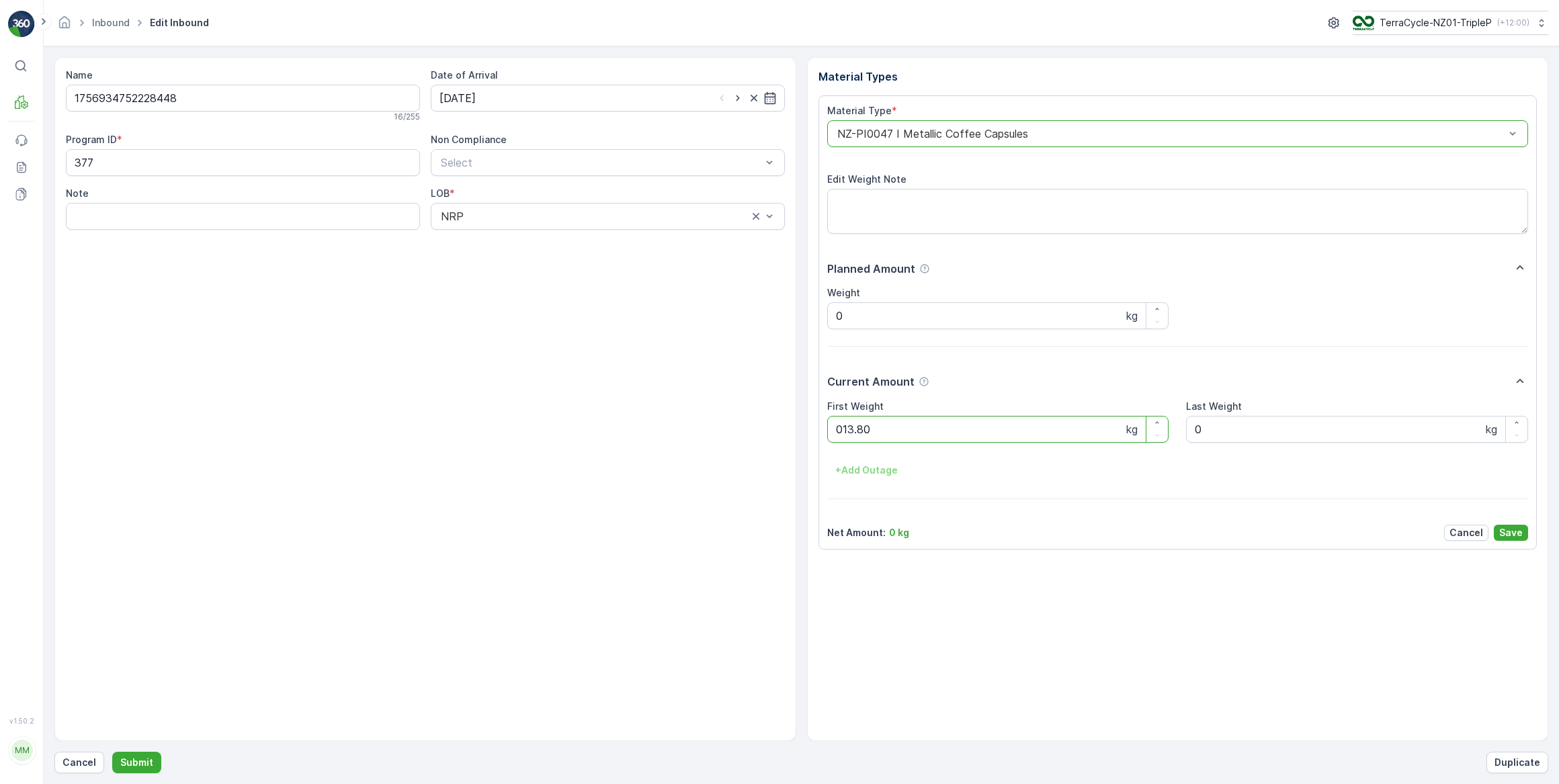
click at [112, 751] on button "Submit" at bounding box center [137, 762] width 49 height 22
click at [637, 101] on input at bounding box center [607, 98] width 354 height 27
click at [527, 237] on div "17" at bounding box center [526, 237] width 22 height 22
type input "[DATE]"
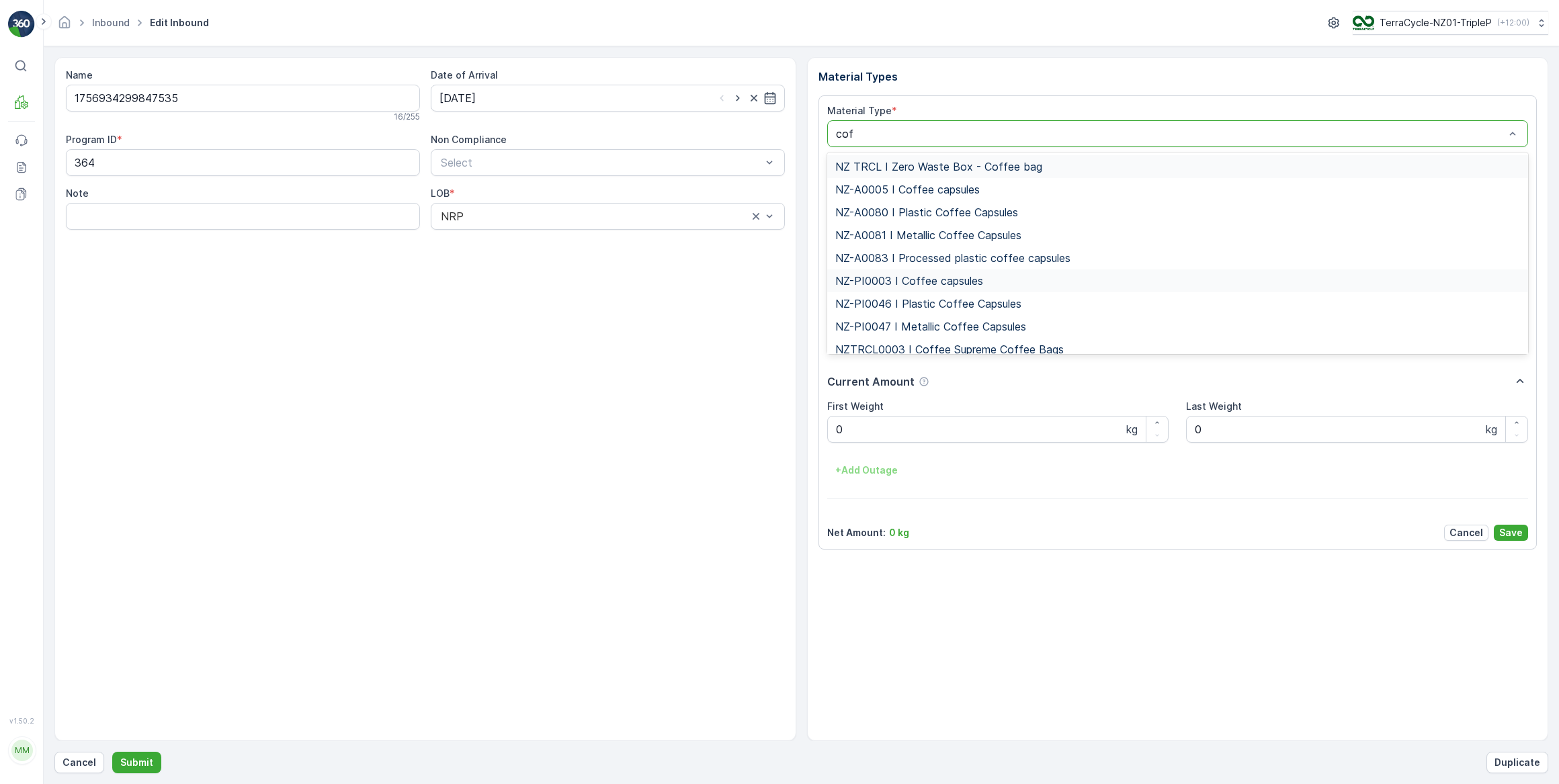
type input "coff"
click at [913, 303] on span "NZ-PI0046 I Plastic Coffee Capsules" at bounding box center [927, 303] width 186 height 12
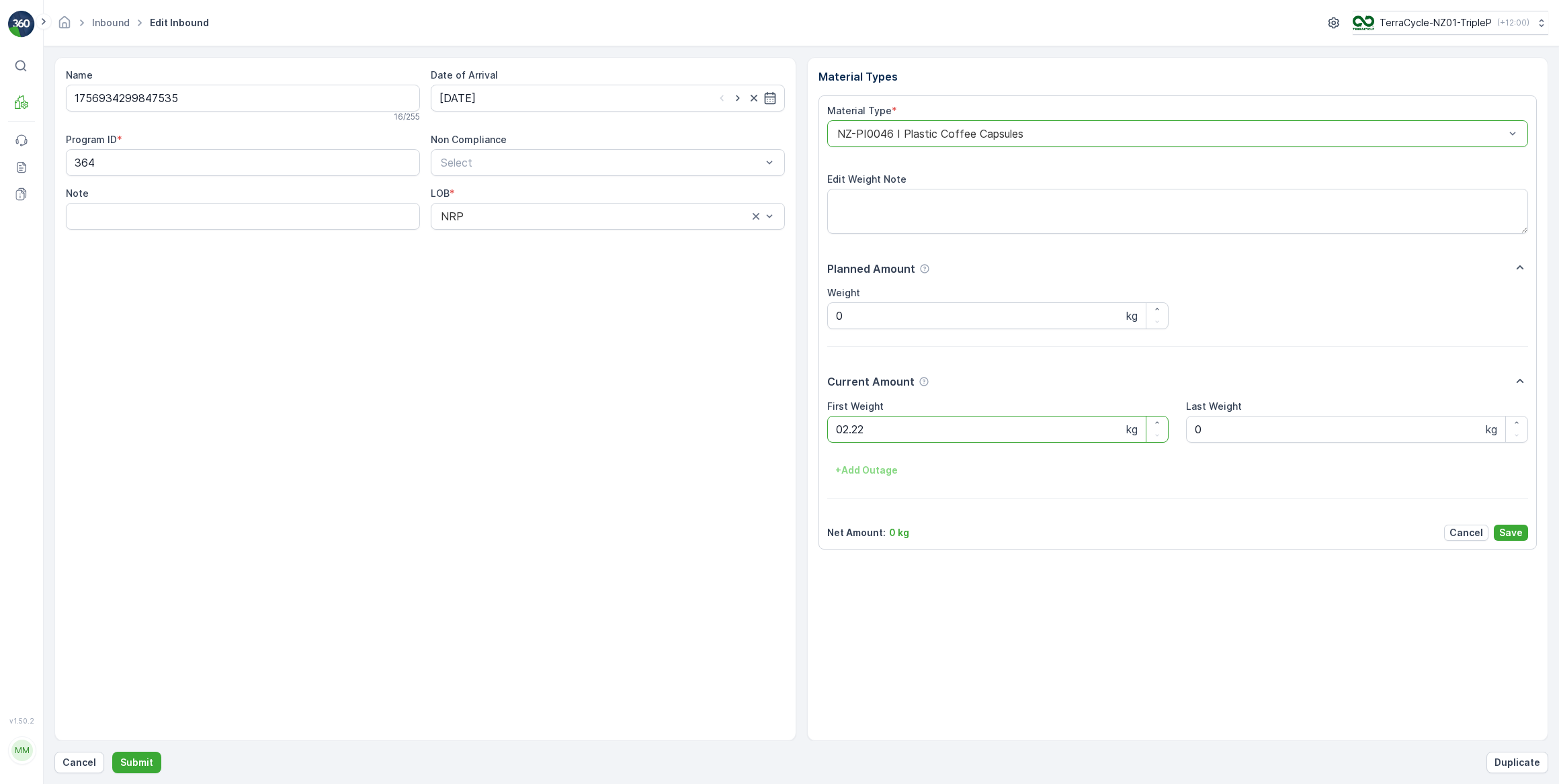
click at [112, 751] on button "Submit" at bounding box center [137, 762] width 49 height 22
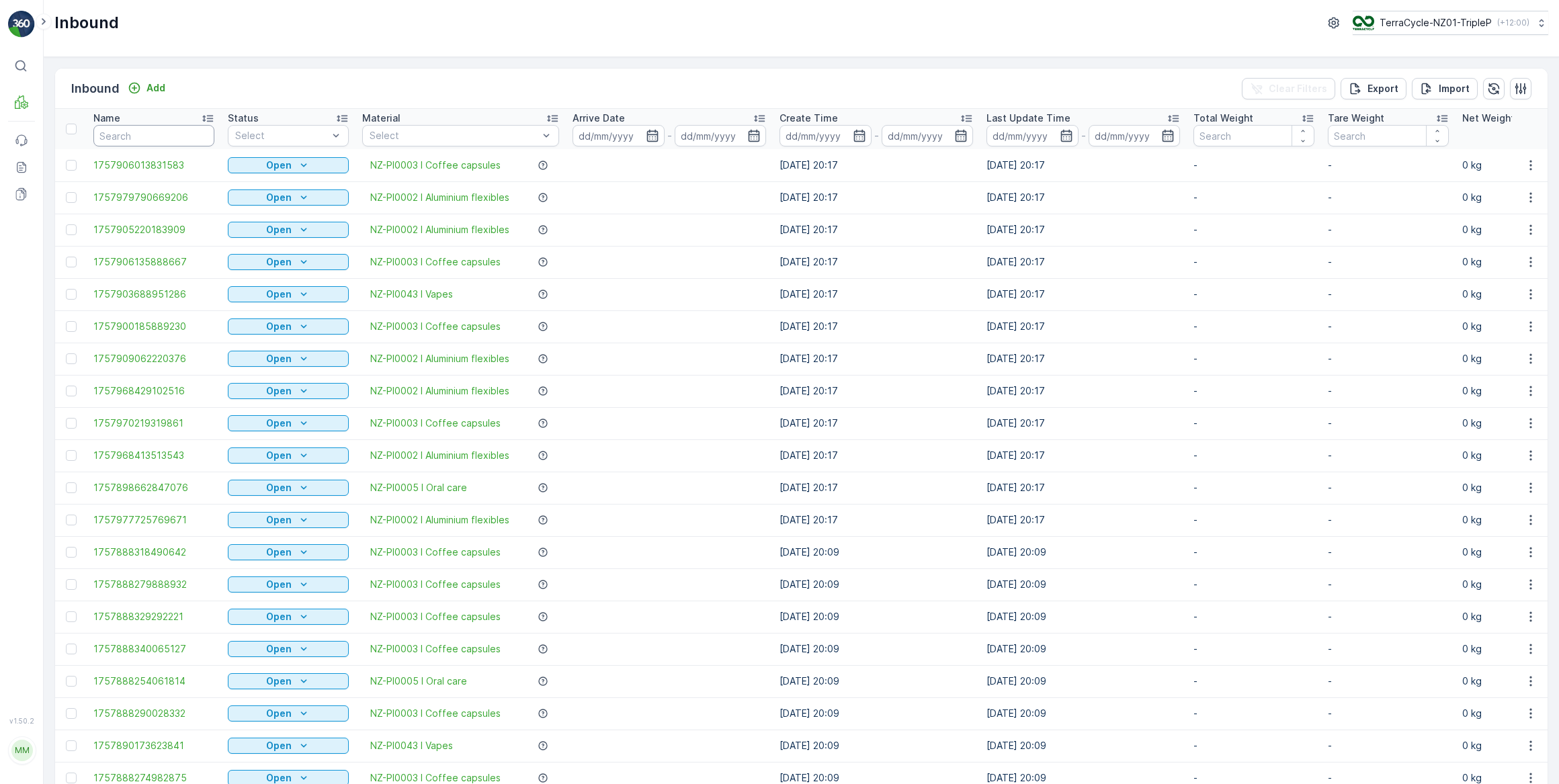
click at [135, 138] on input "text" at bounding box center [153, 136] width 121 height 22
type input "340003"
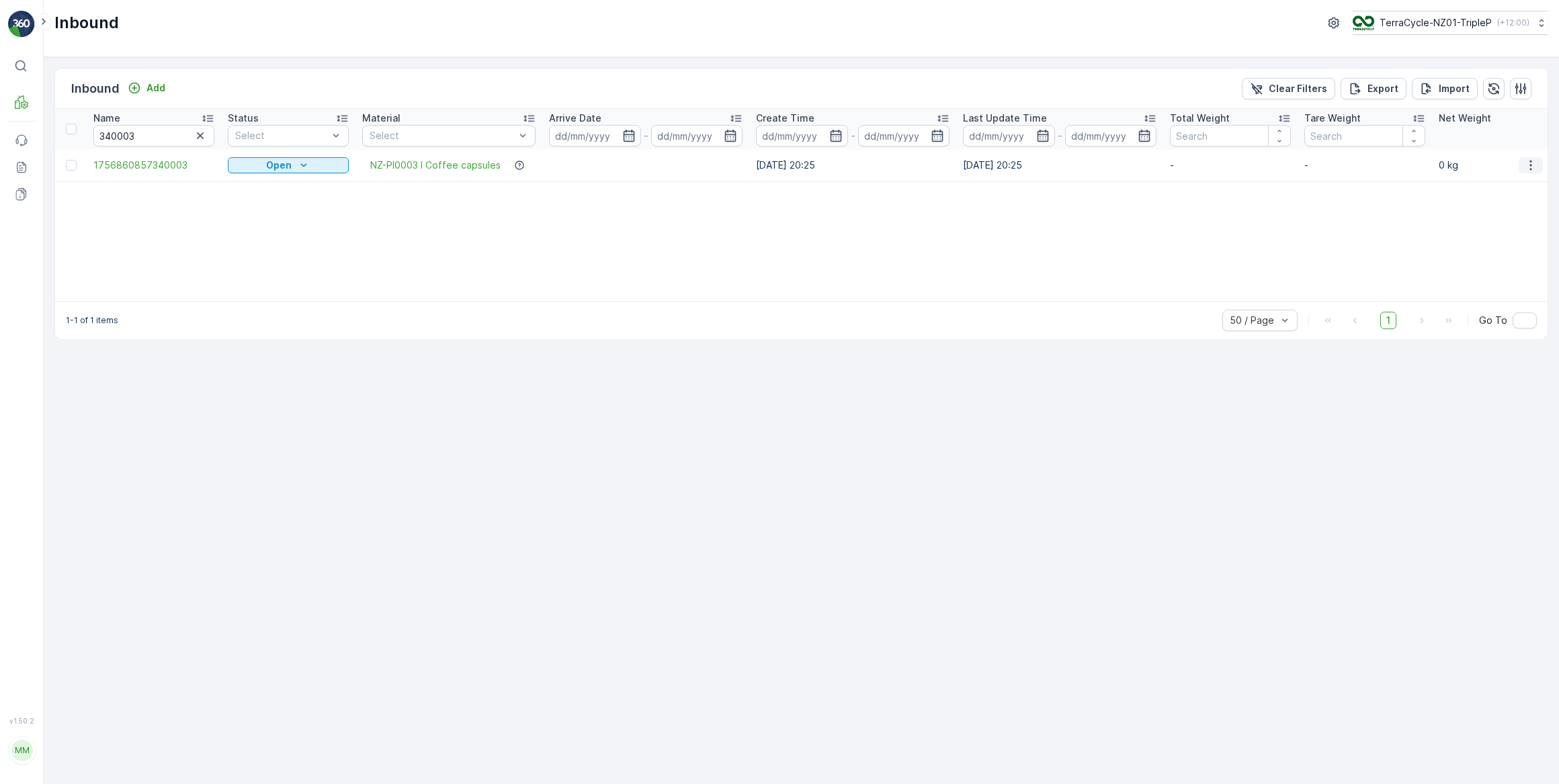
click at [1532, 165] on icon "button" at bounding box center [1530, 165] width 14 height 14
click at [1495, 205] on span "Edit Inbound" at bounding box center [1486, 203] width 56 height 14
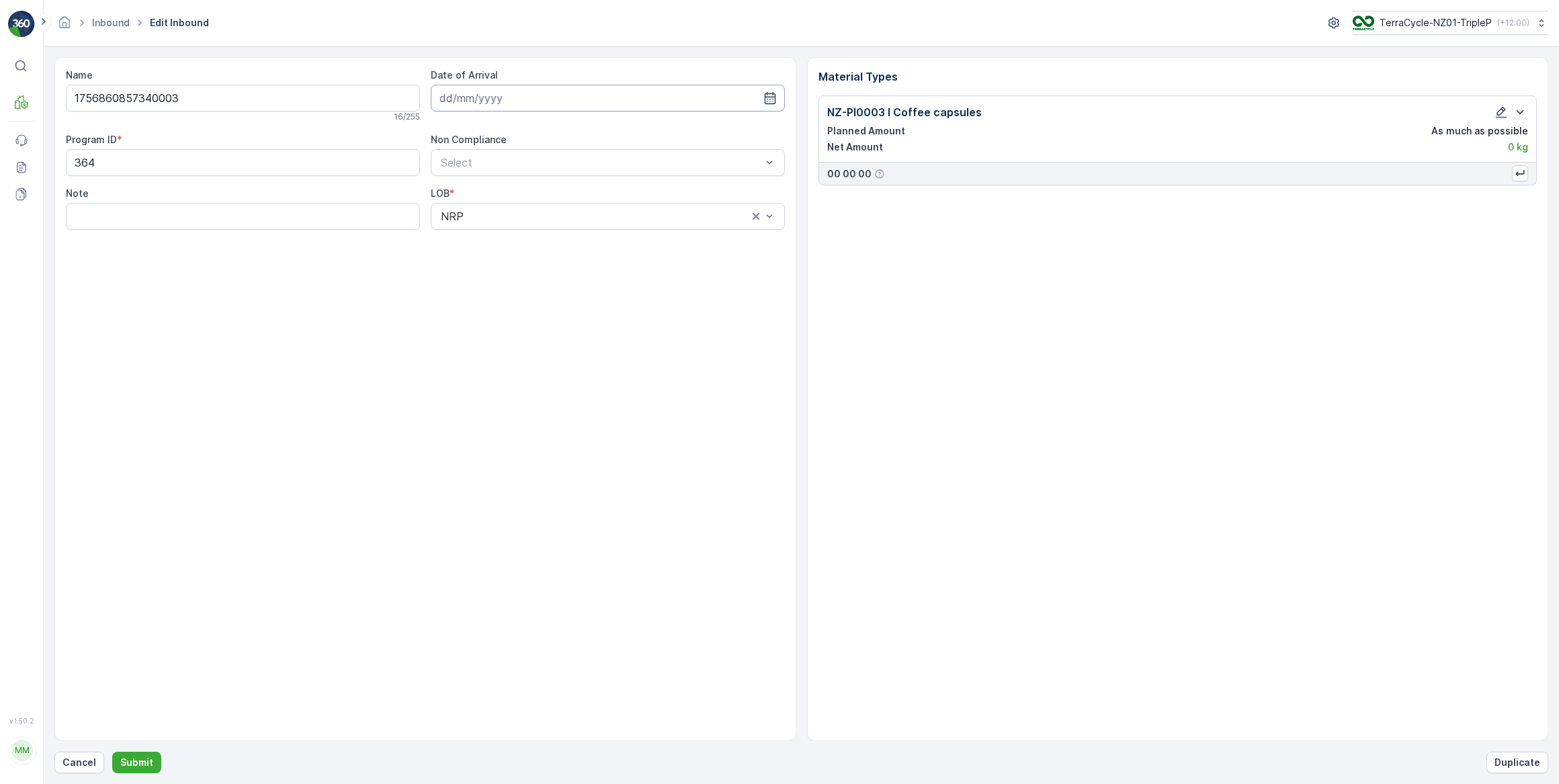
click at [488, 98] on input at bounding box center [607, 98] width 354 height 27
click at [524, 231] on div "17" at bounding box center [526, 237] width 22 height 22
type input "[DATE]"
click at [1503, 114] on icon "button" at bounding box center [1501, 112] width 14 height 14
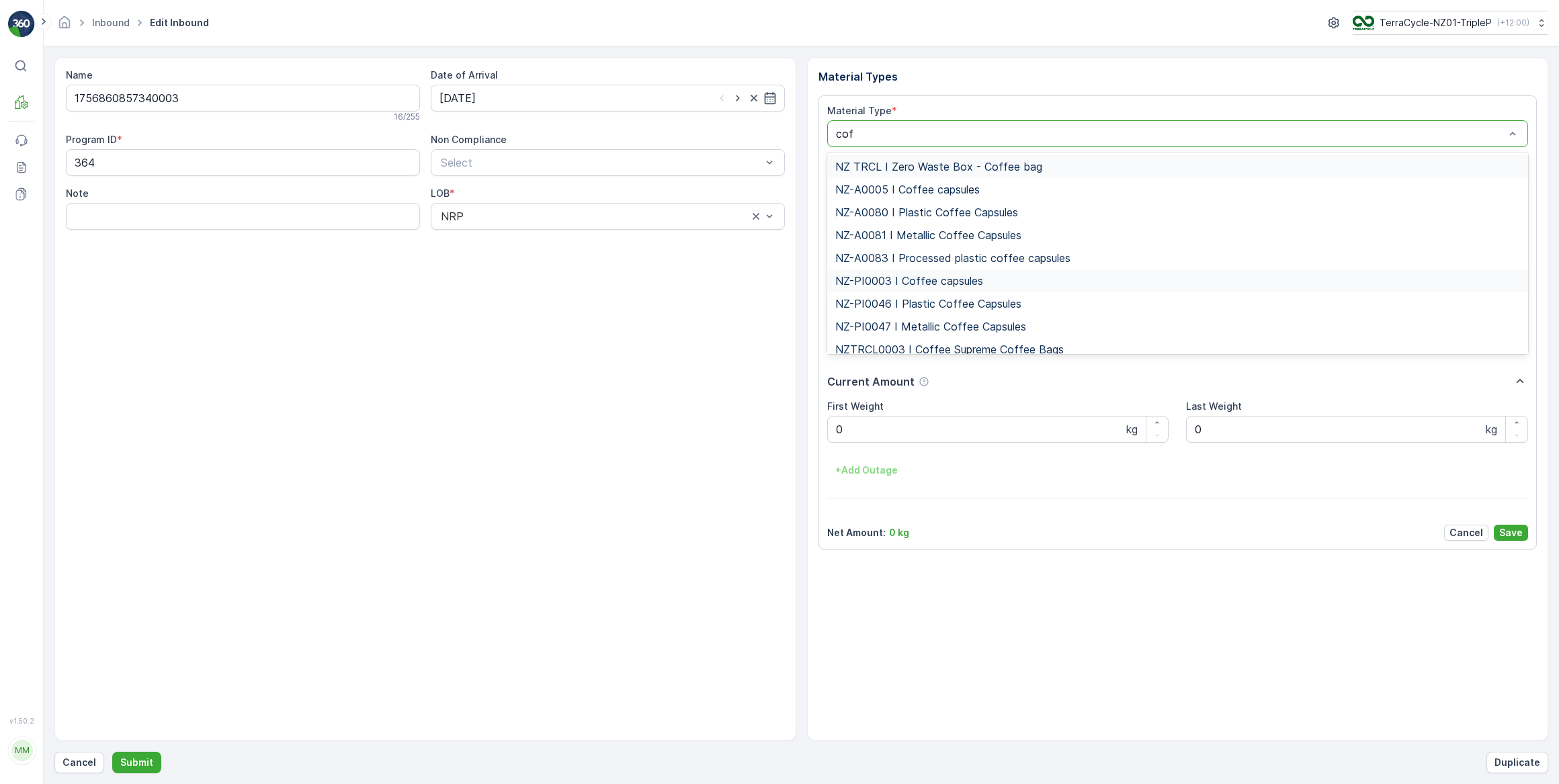
type input "coff"
click at [969, 307] on span "NZ-PI0046 I Plastic Coffee Capsules" at bounding box center [927, 303] width 186 height 12
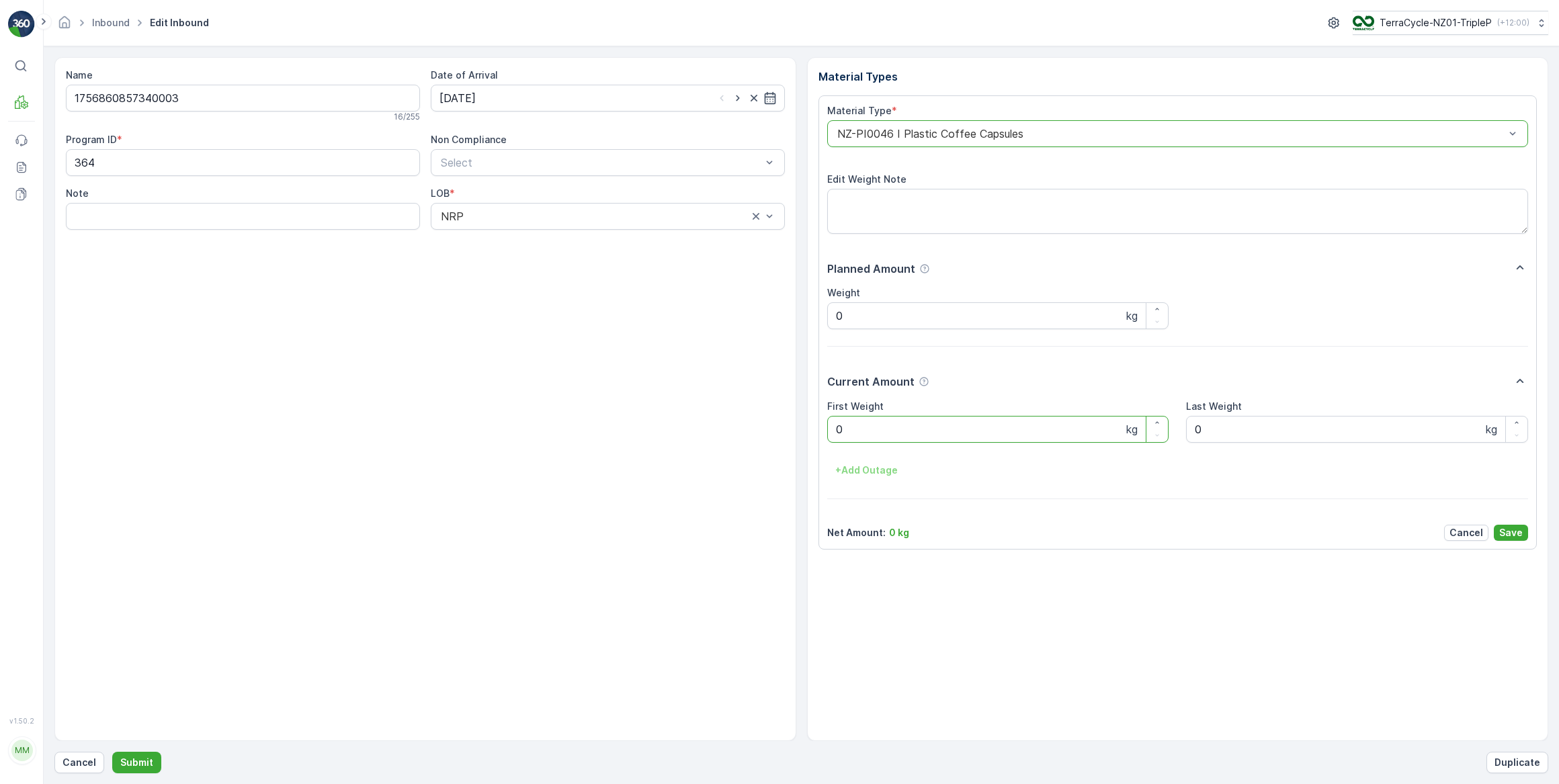
drag, startPoint x: 870, startPoint y: 435, endPoint x: 763, endPoint y: 455, distance: 108.9
click at [850, 441] on Weight "0" at bounding box center [998, 429] width 342 height 27
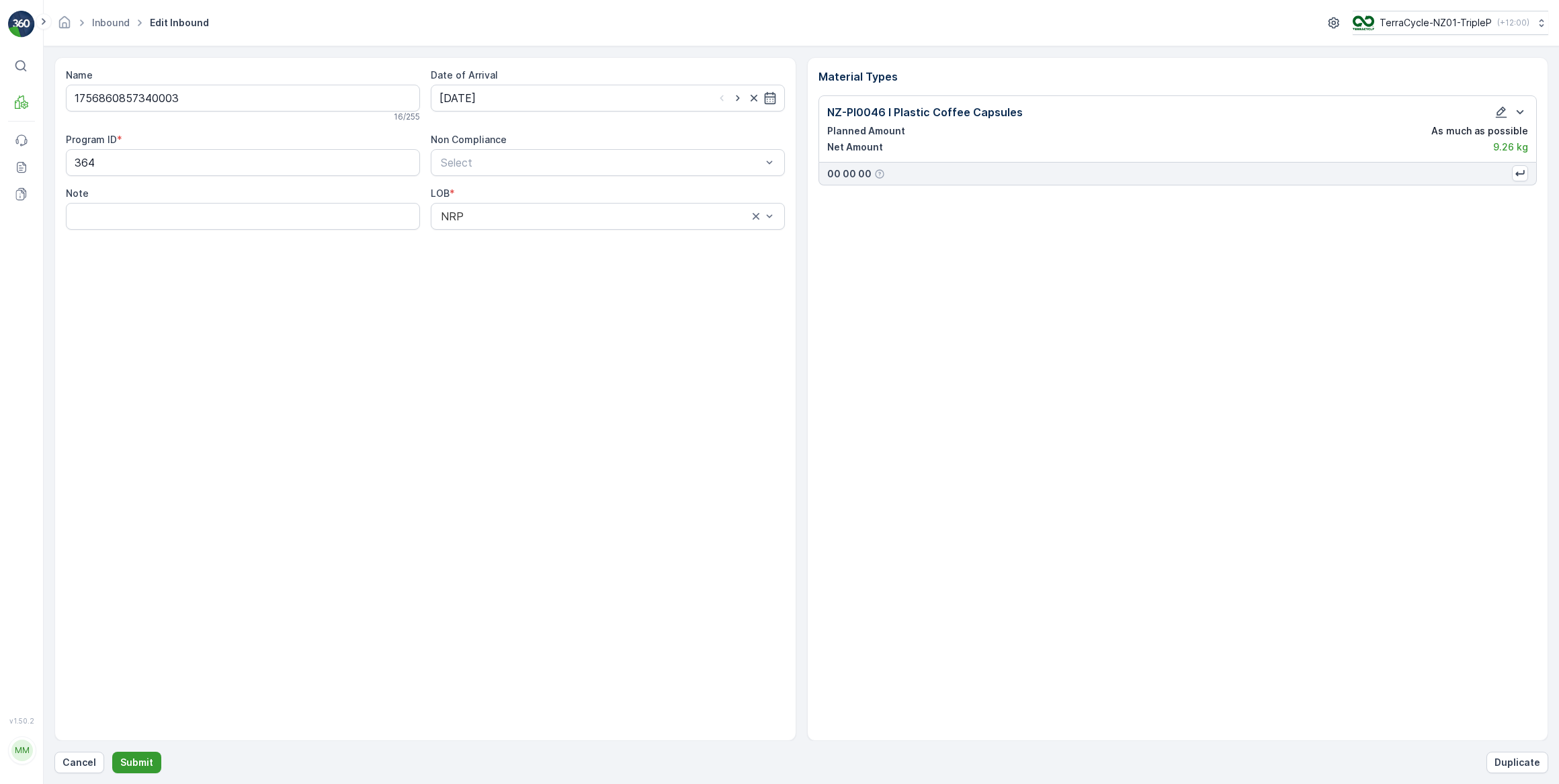
click at [141, 760] on p "Submit" at bounding box center [137, 762] width 33 height 14
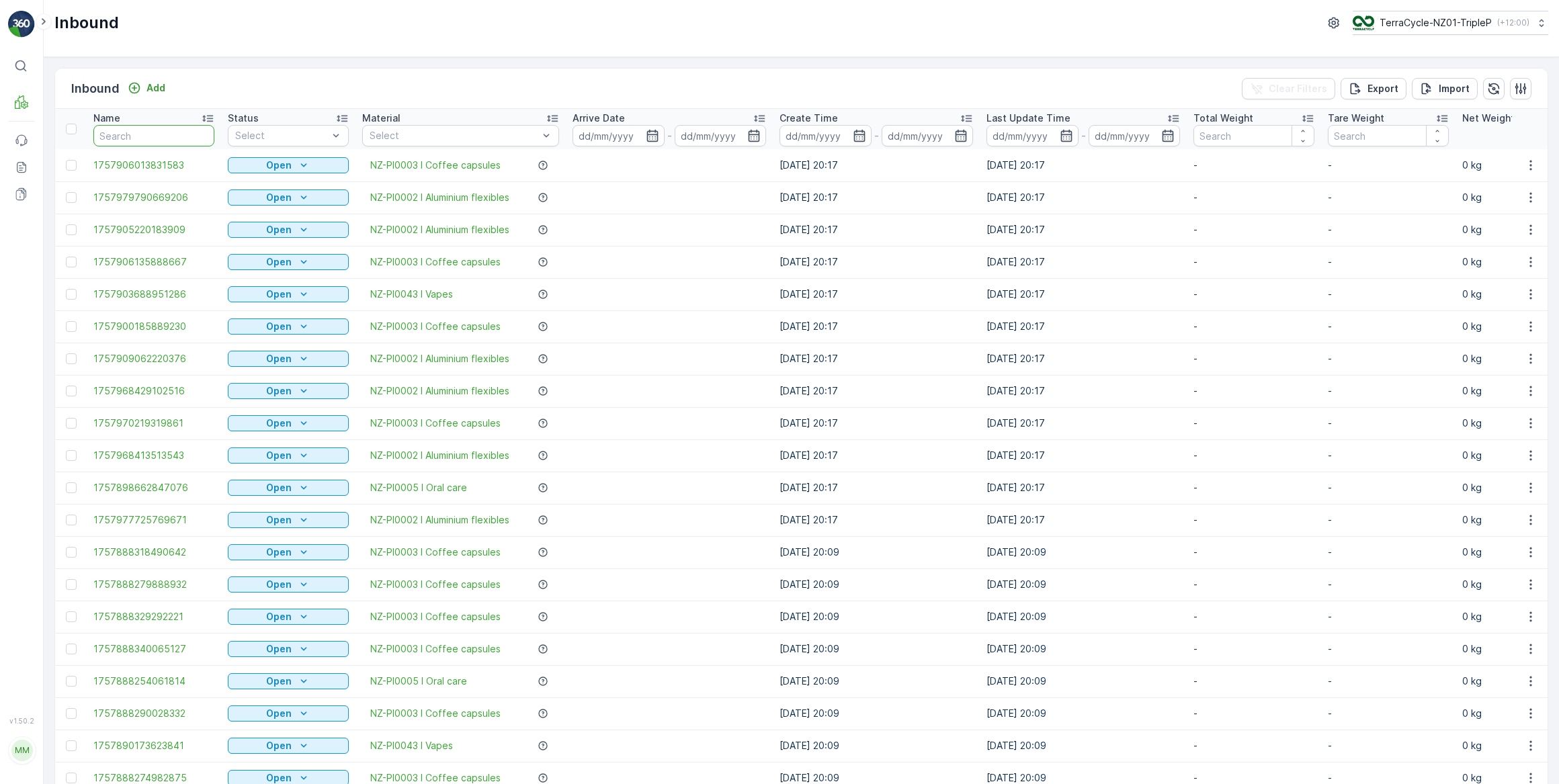
click at [127, 135] on input "text" at bounding box center [153, 136] width 121 height 22
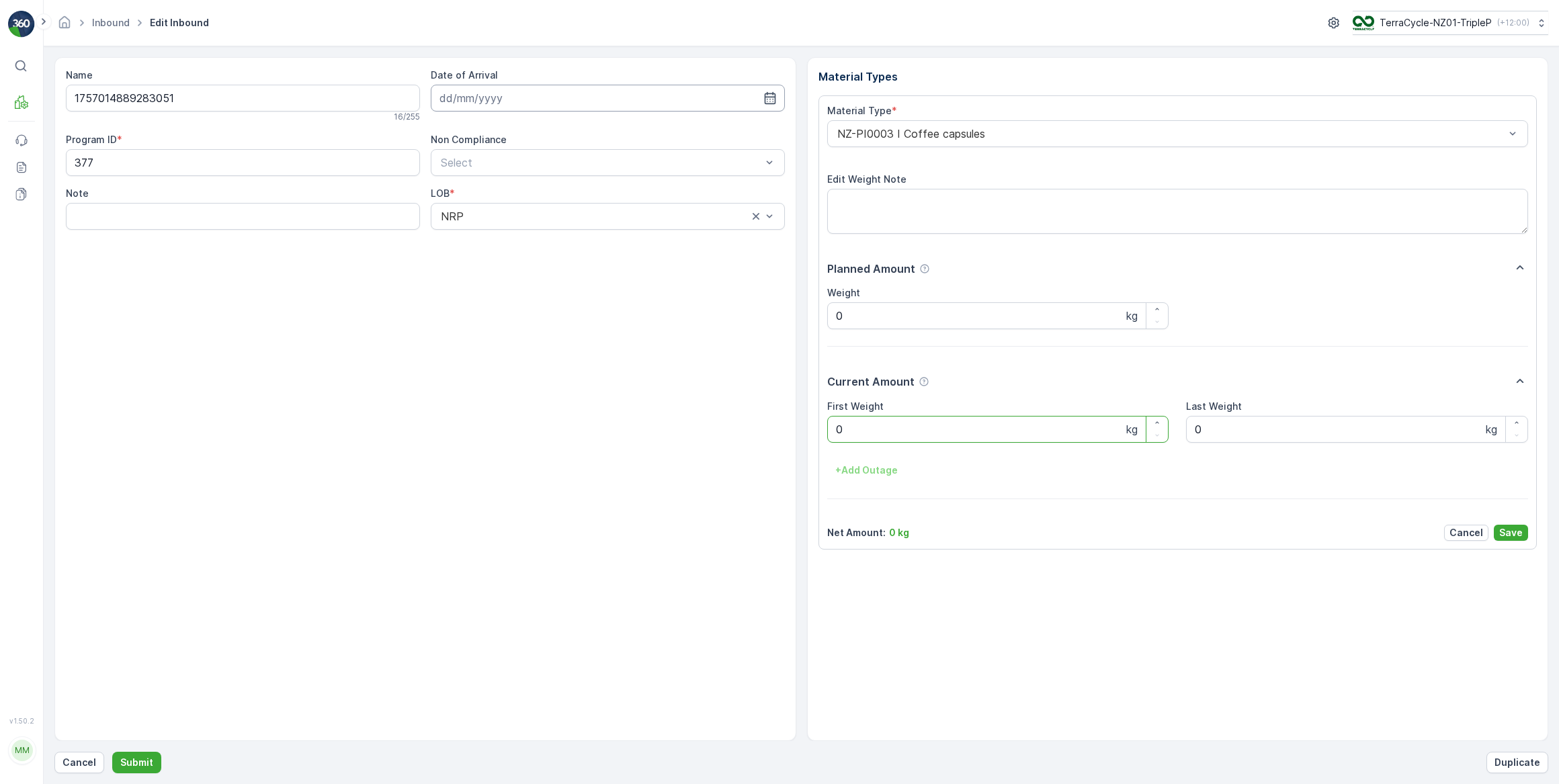
click at [512, 94] on input at bounding box center [607, 98] width 354 height 27
click at [524, 244] on div "17" at bounding box center [526, 237] width 22 height 22
type input "[DATE]"
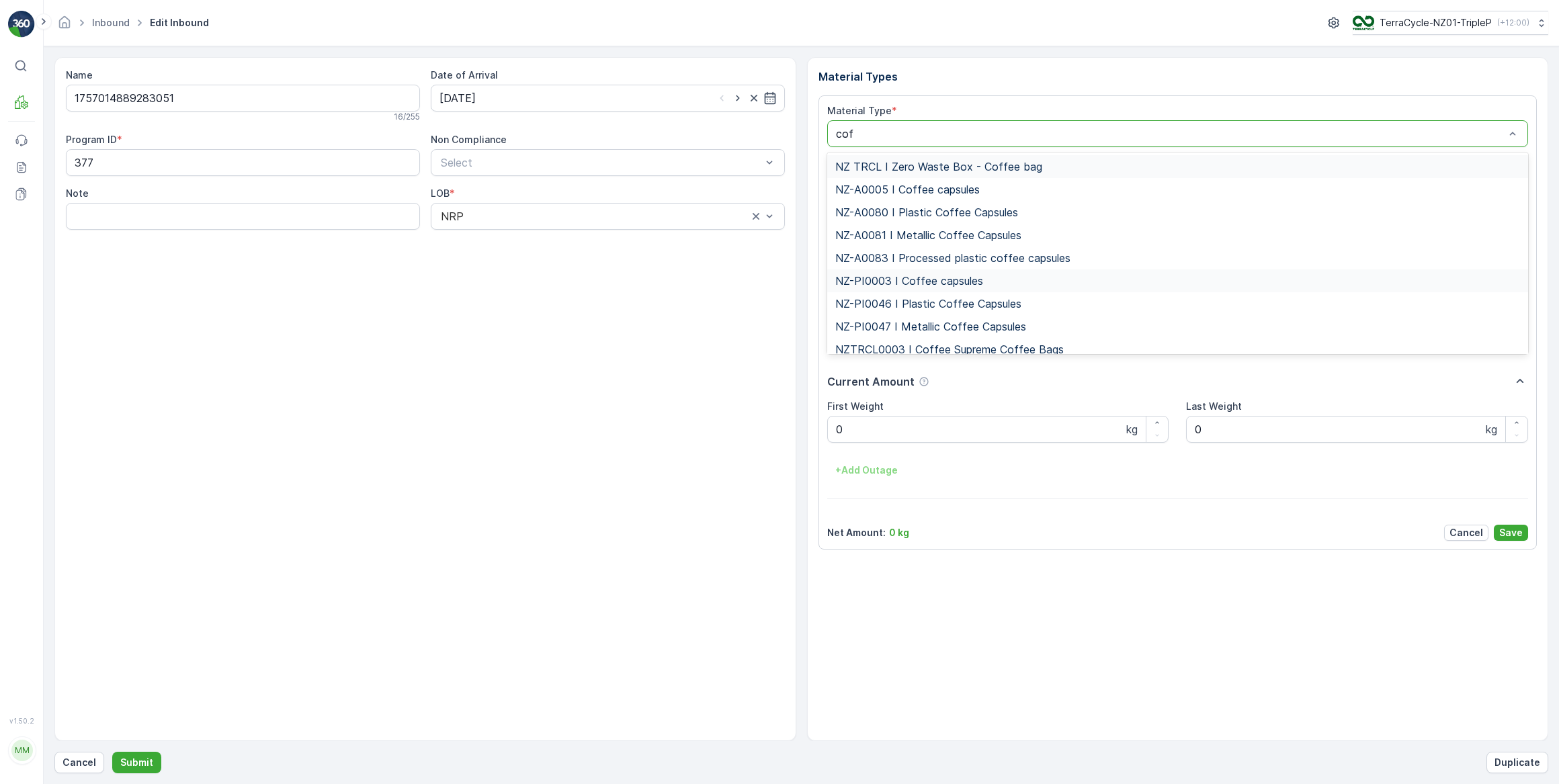
type input "coff"
click at [965, 325] on span "NZ-PI0047 I Metallic Coffee Capsules" at bounding box center [930, 326] width 191 height 12
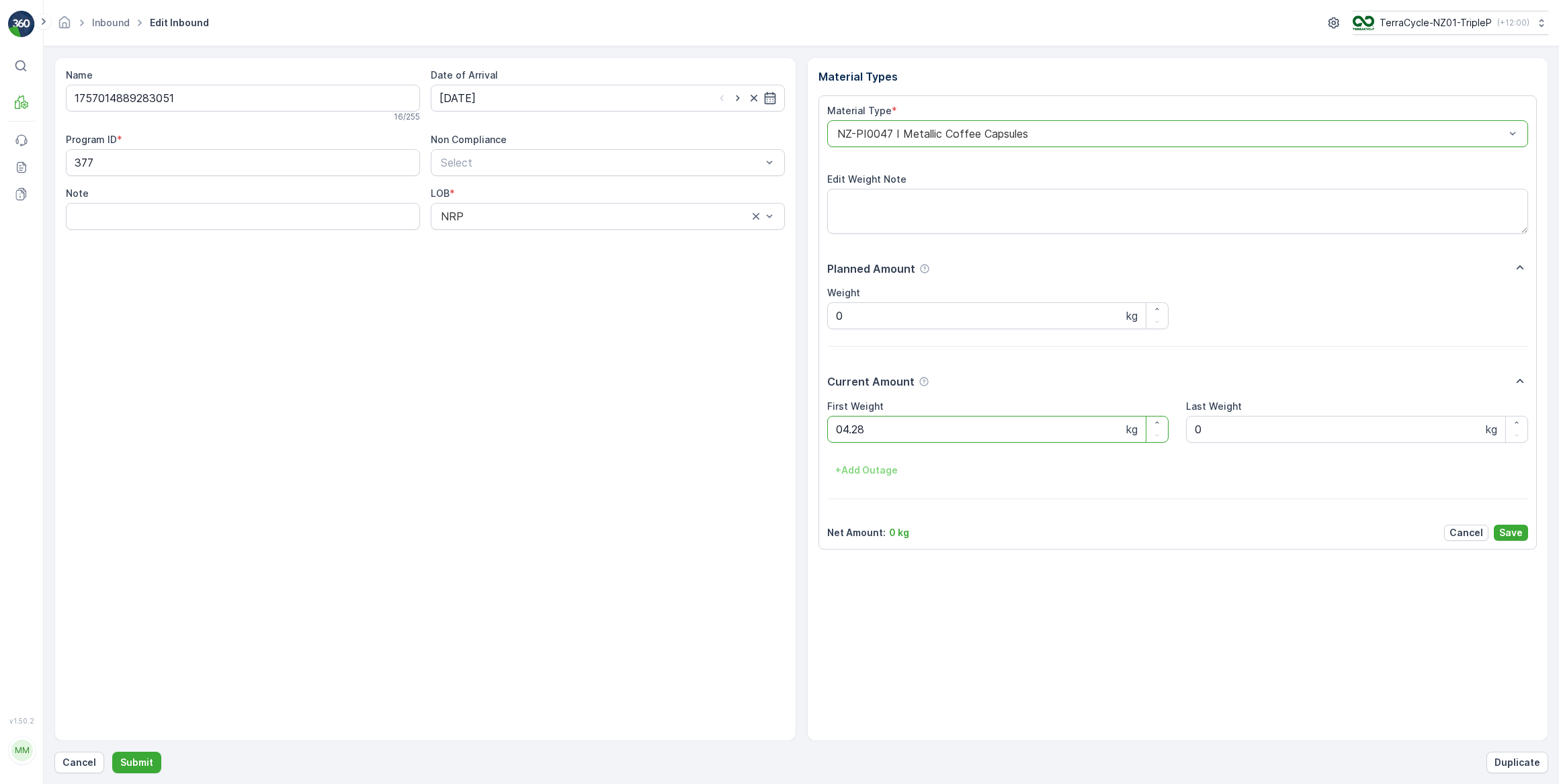
click at [112, 751] on button "Submit" at bounding box center [137, 762] width 49 height 22
click at [477, 99] on input at bounding box center [607, 98] width 354 height 27
click at [526, 239] on div "17" at bounding box center [526, 237] width 22 height 22
type input "[DATE]"
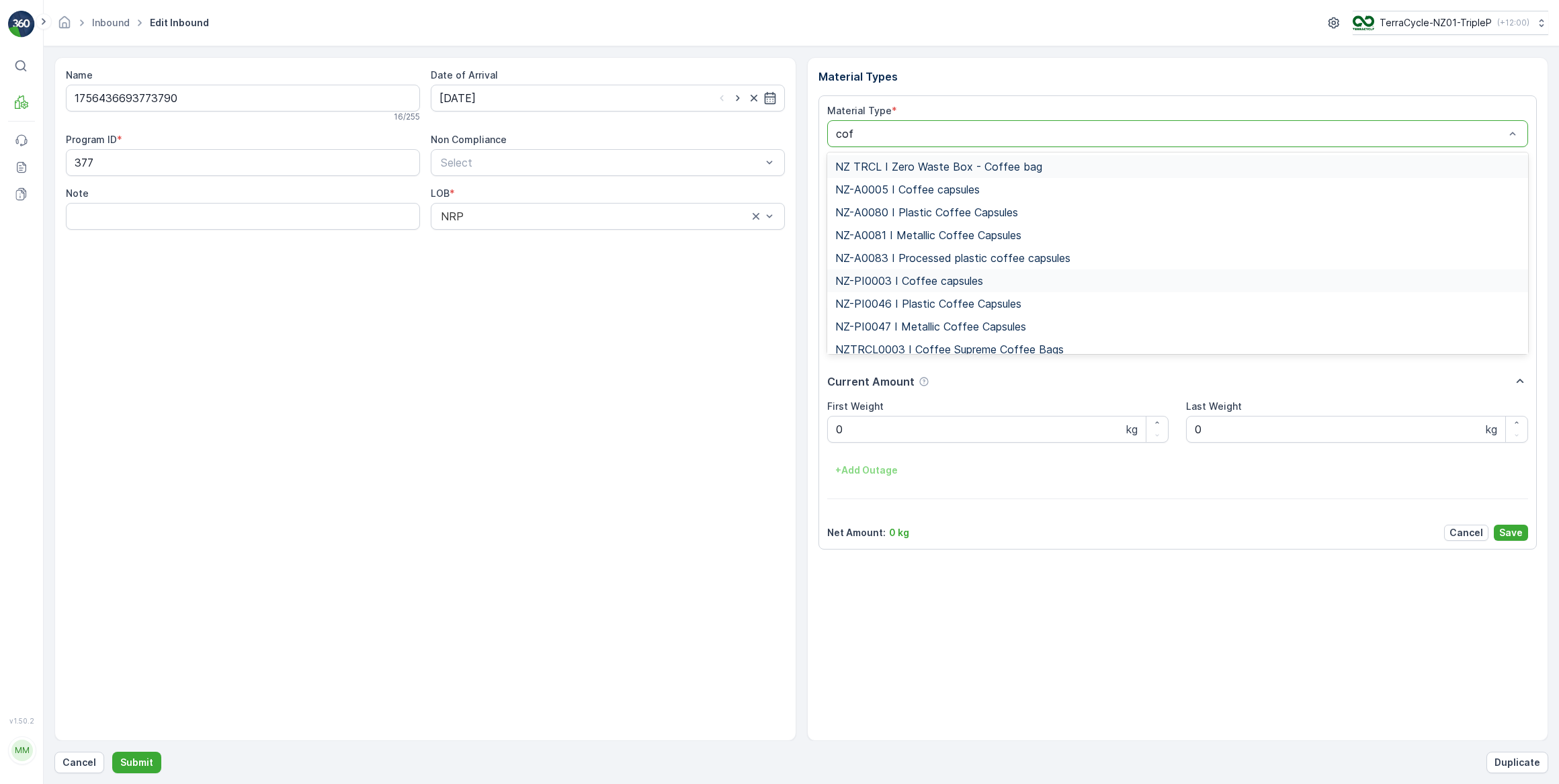
type input "coff"
click at [923, 328] on span "NZ-PI0047 I Metallic Coffee Capsules" at bounding box center [930, 326] width 191 height 12
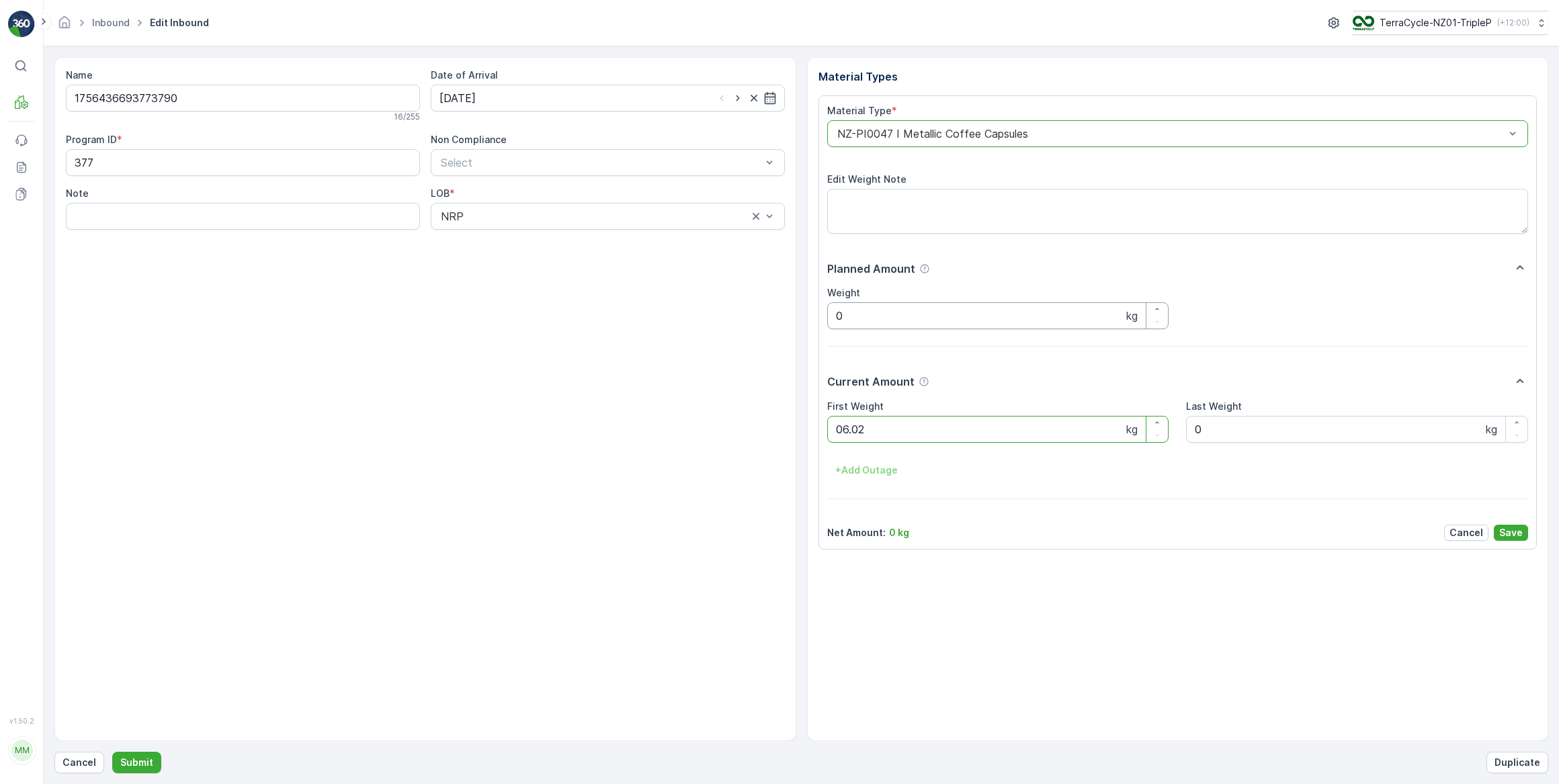
click at [112, 751] on button "Submit" at bounding box center [137, 762] width 49 height 22
click at [488, 98] on input at bounding box center [607, 98] width 354 height 27
click at [530, 239] on div "17" at bounding box center [526, 237] width 22 height 22
type input "[DATE]"
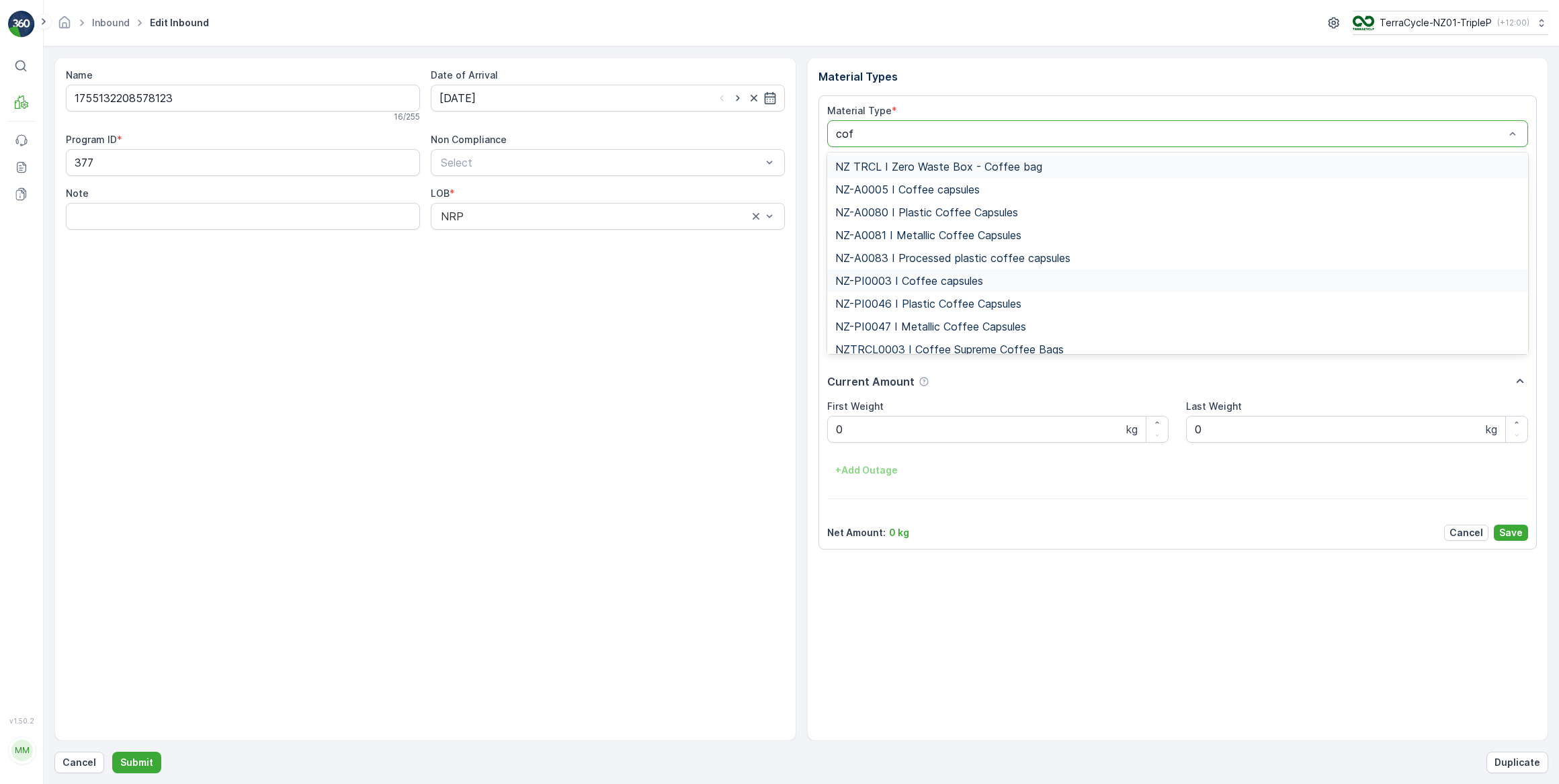
type input "coff"
click at [962, 328] on span "NZ-PI0047 I Metallic Coffee Capsules" at bounding box center [930, 326] width 191 height 12
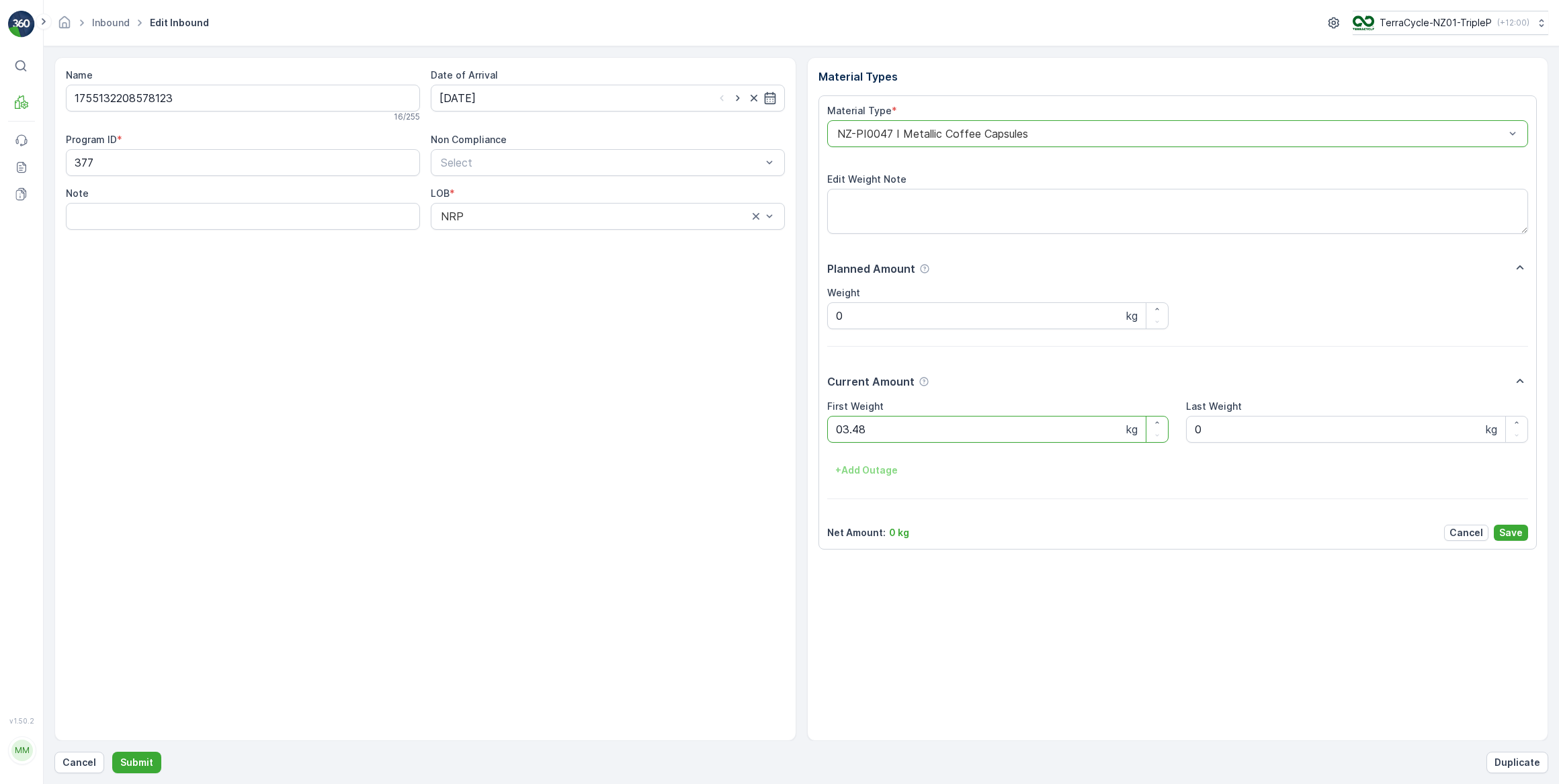
click at [112, 751] on button "Submit" at bounding box center [137, 762] width 49 height 22
click at [498, 101] on input at bounding box center [607, 98] width 354 height 27
click at [522, 237] on div "17" at bounding box center [526, 237] width 22 height 22
type input "[DATE]"
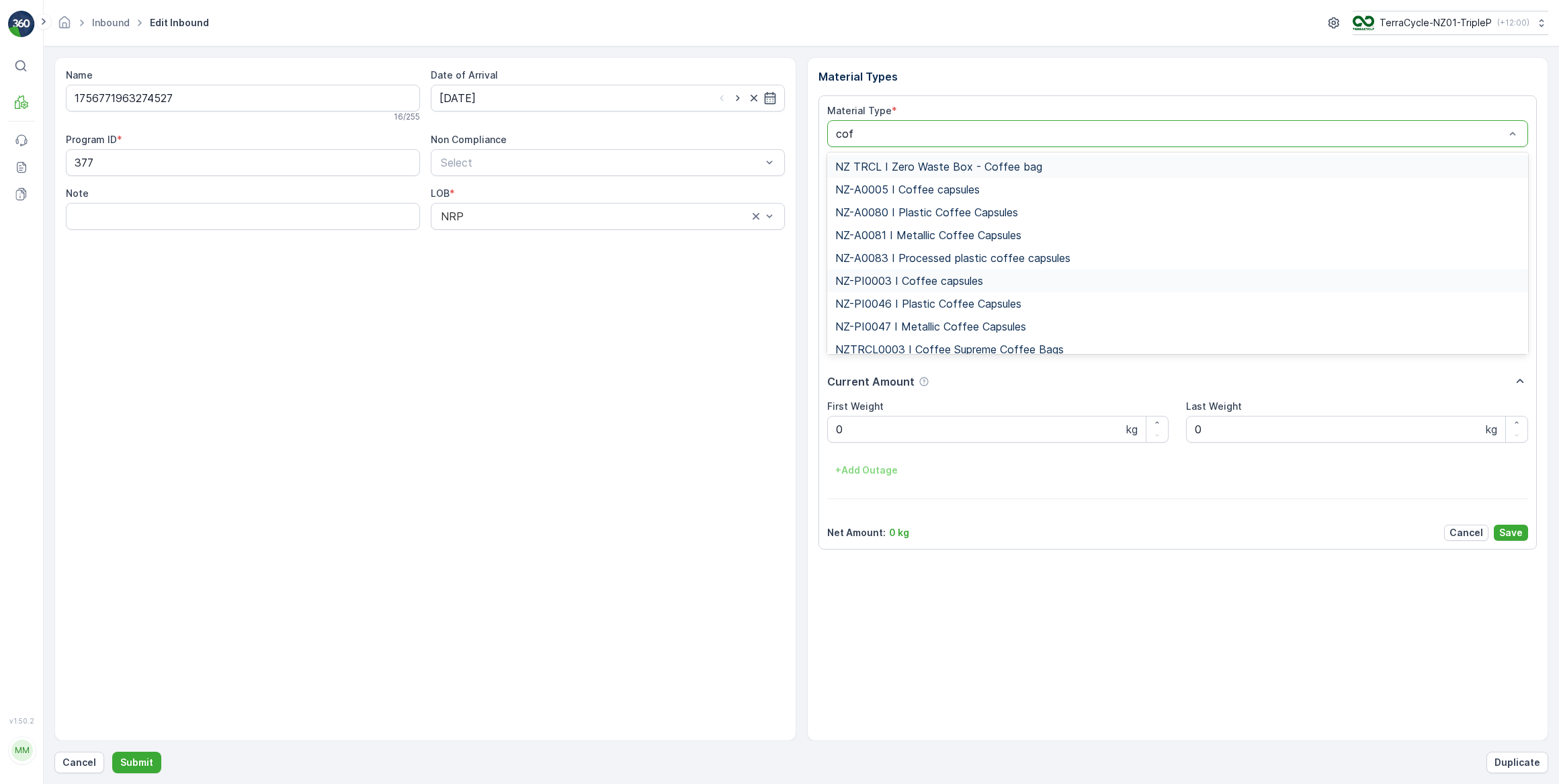
type input "coff"
click at [922, 326] on span "NZ-PI0047 I Metallic Coffee Capsules" at bounding box center [930, 326] width 191 height 12
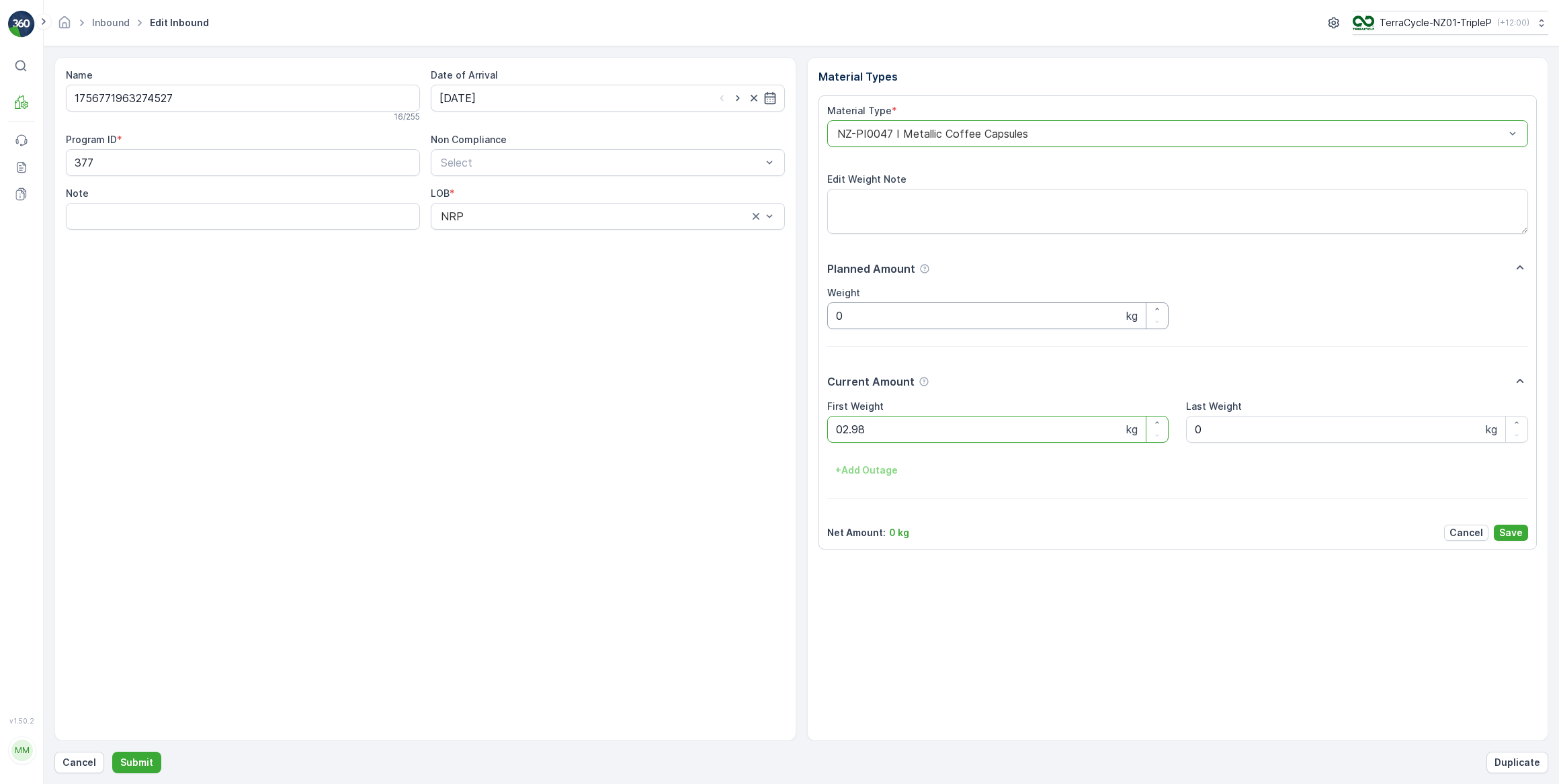
click at [112, 751] on button "Submit" at bounding box center [137, 762] width 49 height 22
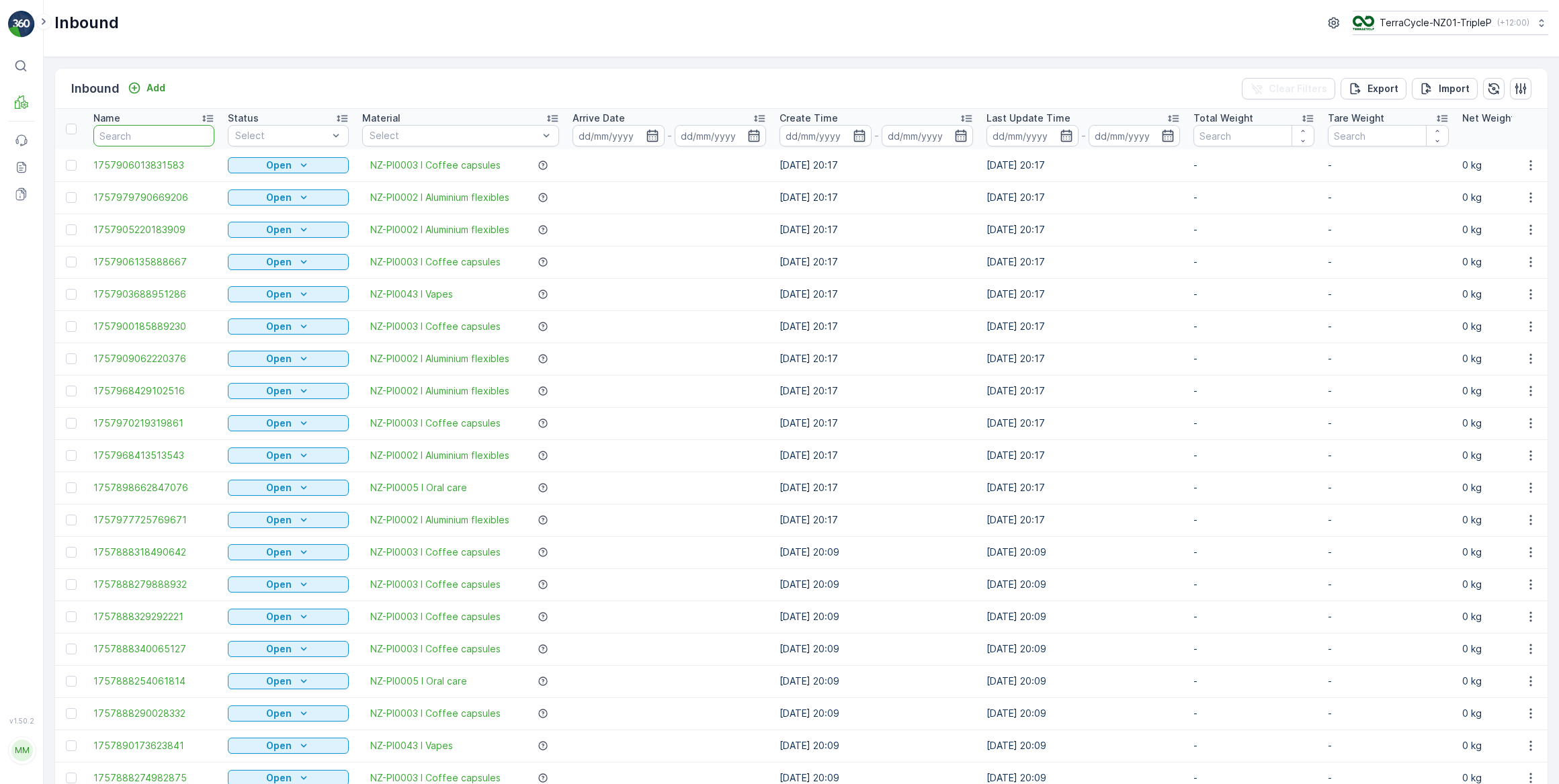
click at [106, 135] on input "text" at bounding box center [153, 136] width 121 height 22
type input "274527"
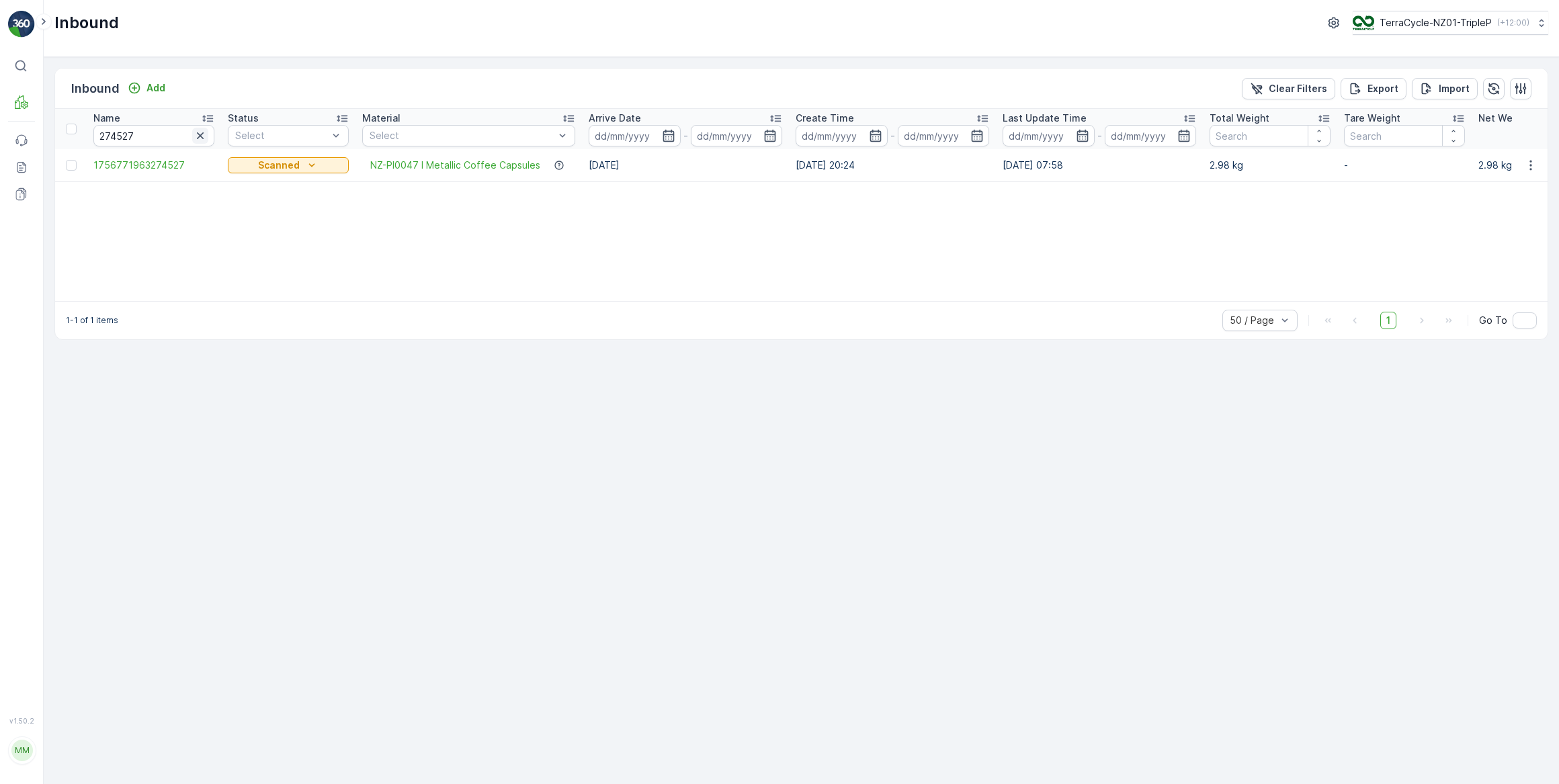
click at [197, 136] on icon "button" at bounding box center [200, 135] width 14 height 14
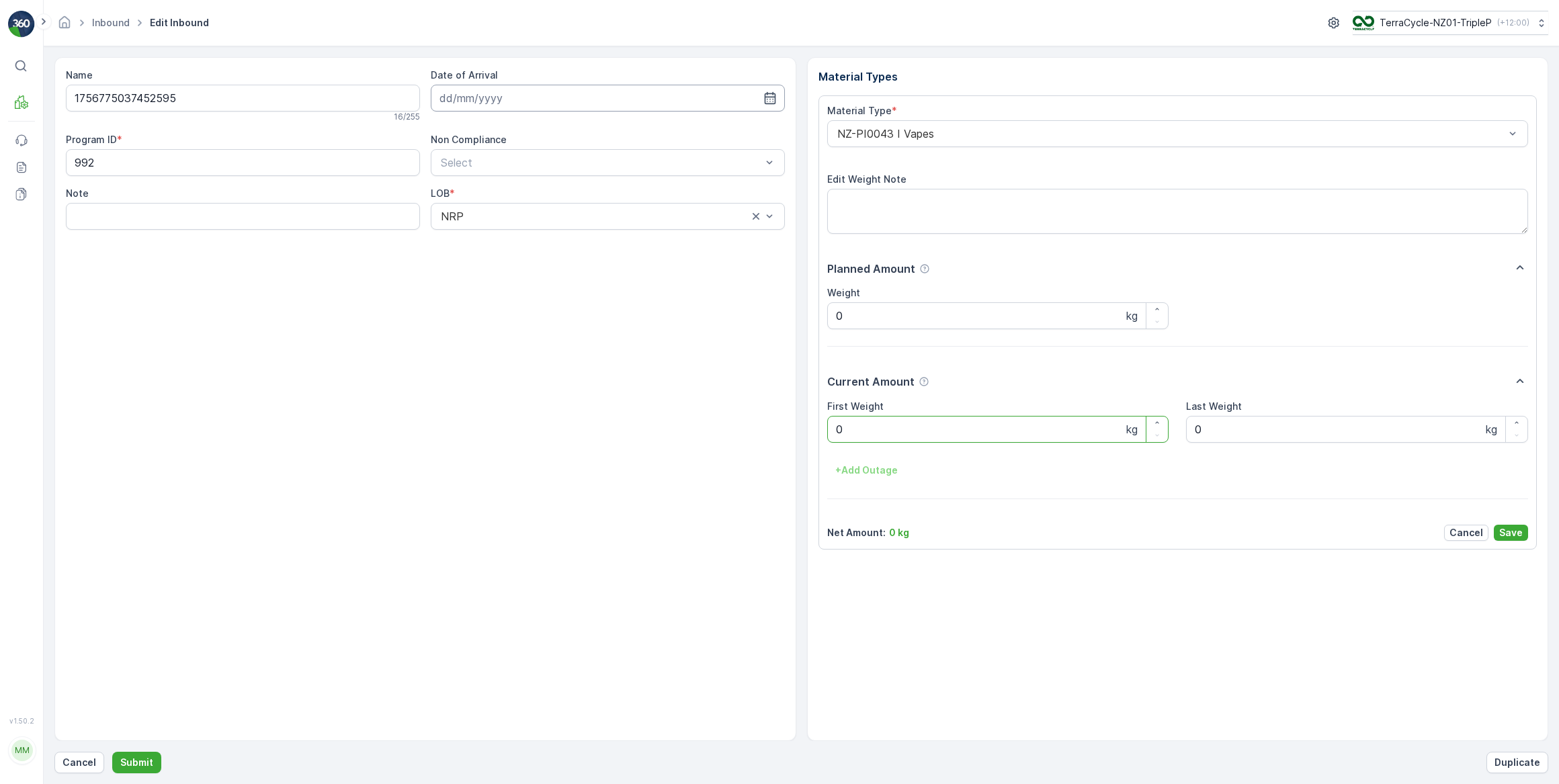
click at [506, 103] on input at bounding box center [607, 98] width 354 height 27
click at [527, 237] on div "17" at bounding box center [526, 237] width 22 height 22
type input "[DATE]"
drag, startPoint x: 870, startPoint y: 436, endPoint x: 740, endPoint y: 408, distance: 133.0
click at [862, 432] on Weight "0" at bounding box center [998, 429] width 342 height 27
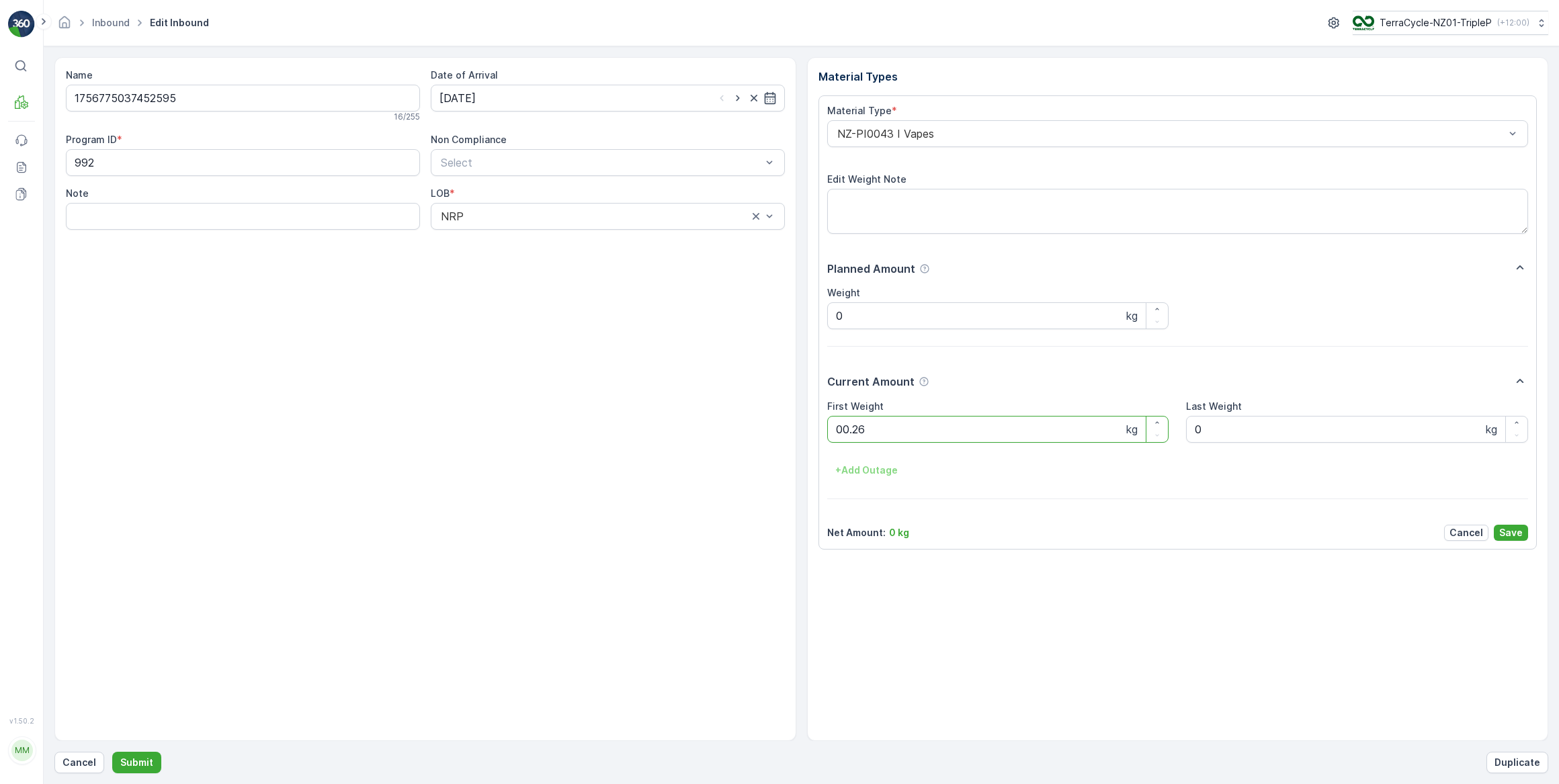
click at [112, 751] on button "Submit" at bounding box center [137, 762] width 49 height 22
click at [533, 103] on input at bounding box center [607, 98] width 354 height 27
click at [522, 238] on div "17" at bounding box center [526, 237] width 22 height 22
type input "[DATE]"
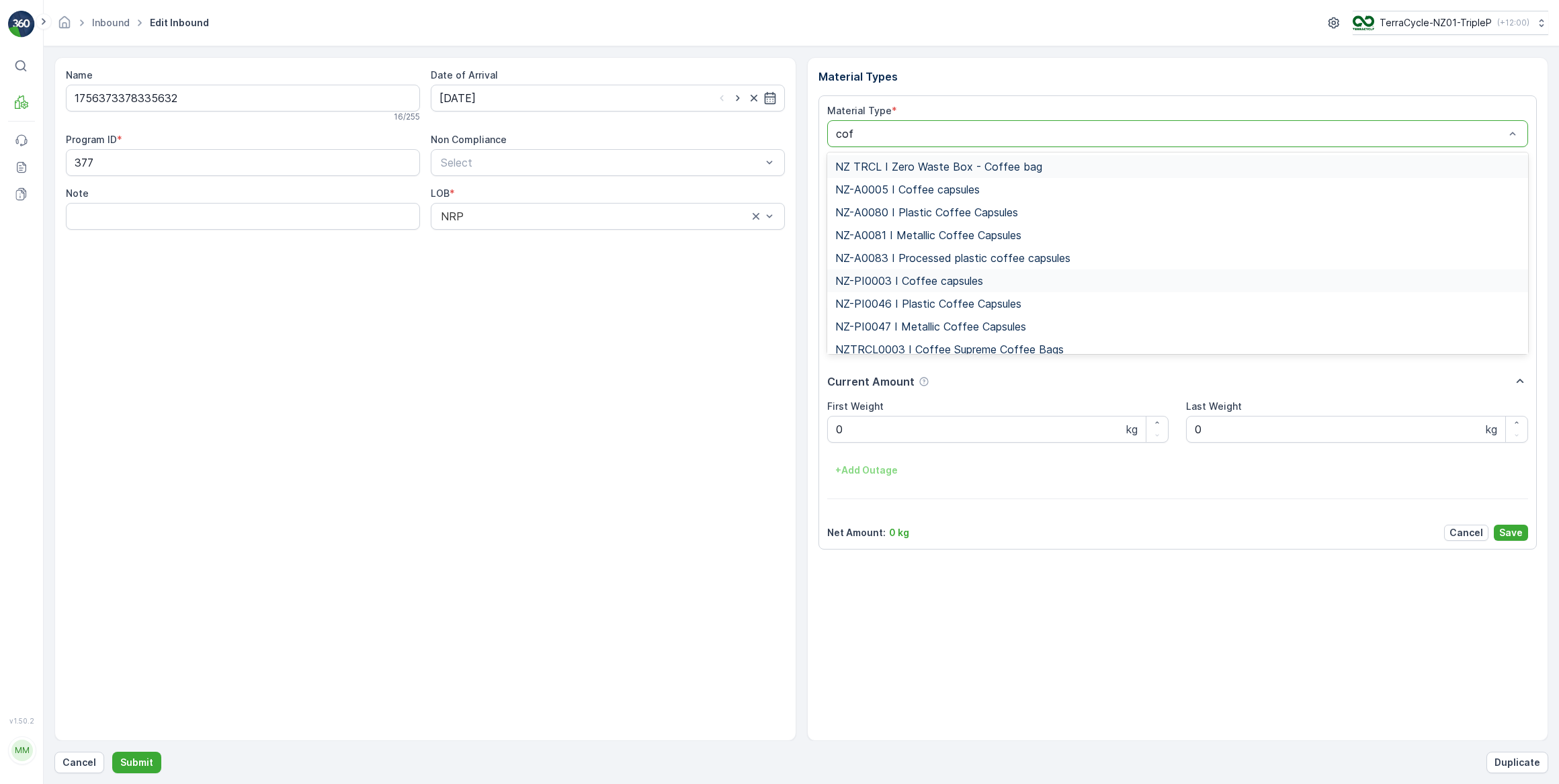
type input "coff"
click at [973, 326] on span "NZ-PI0047 I Metallic Coffee Capsules" at bounding box center [930, 326] width 191 height 12
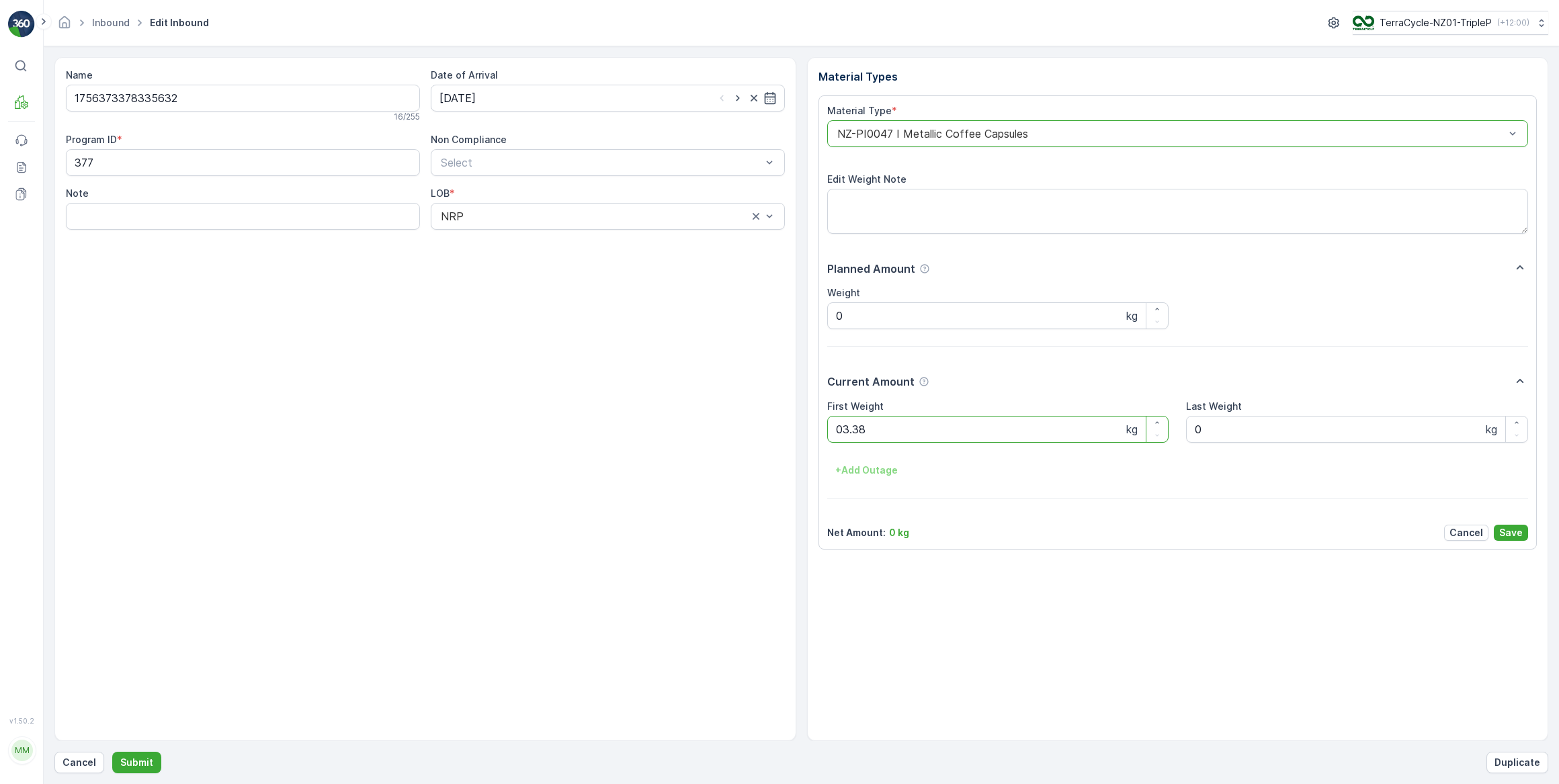
click at [112, 751] on button "Submit" at bounding box center [137, 762] width 49 height 22
click at [522, 101] on input at bounding box center [607, 98] width 354 height 27
click at [530, 241] on div "17" at bounding box center [526, 237] width 22 height 22
type input "[DATE]"
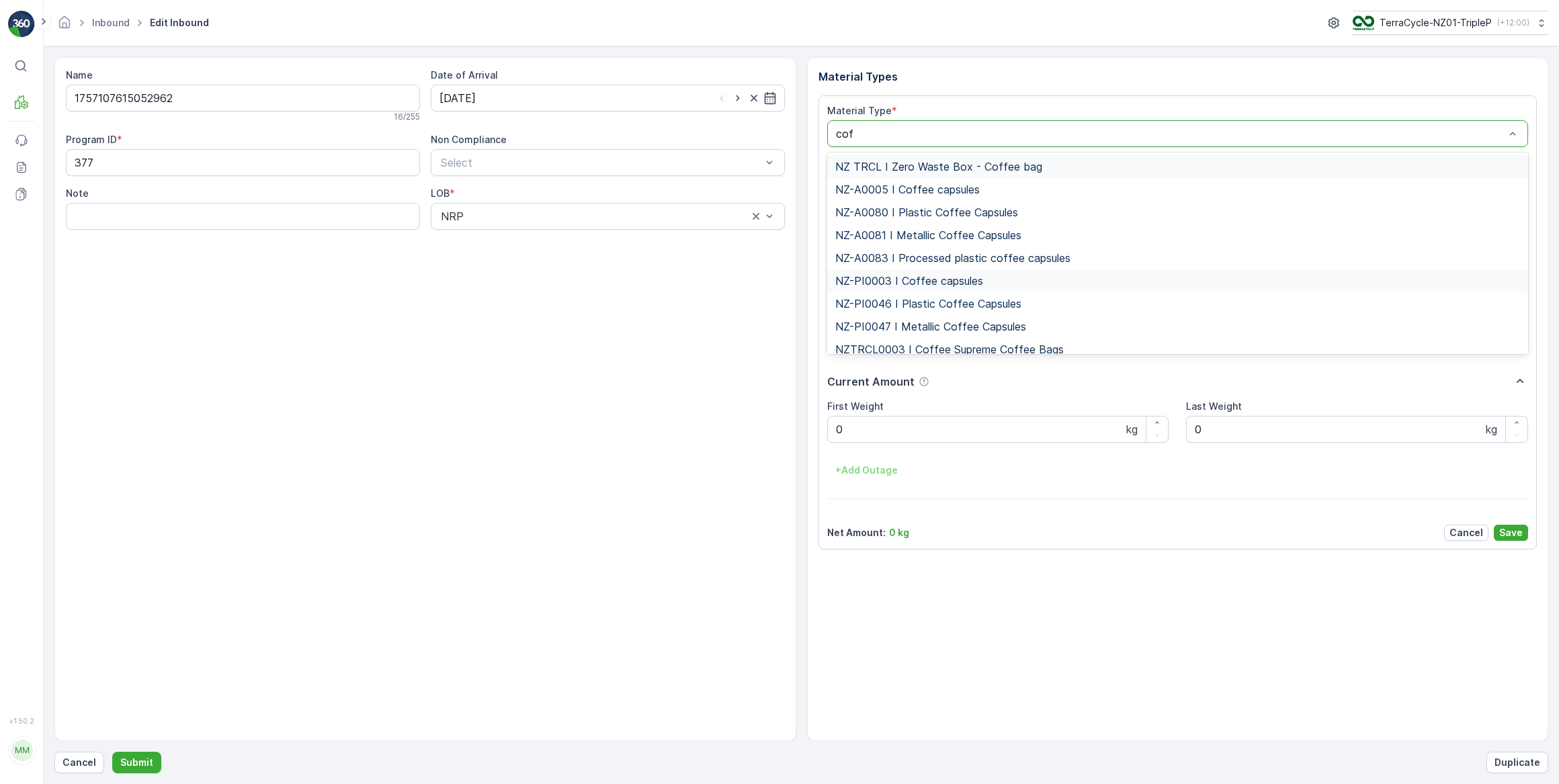
type input "coff"
click at [929, 328] on span "NZ-PI0047 I Metallic Coffee Capsules" at bounding box center [930, 326] width 191 height 12
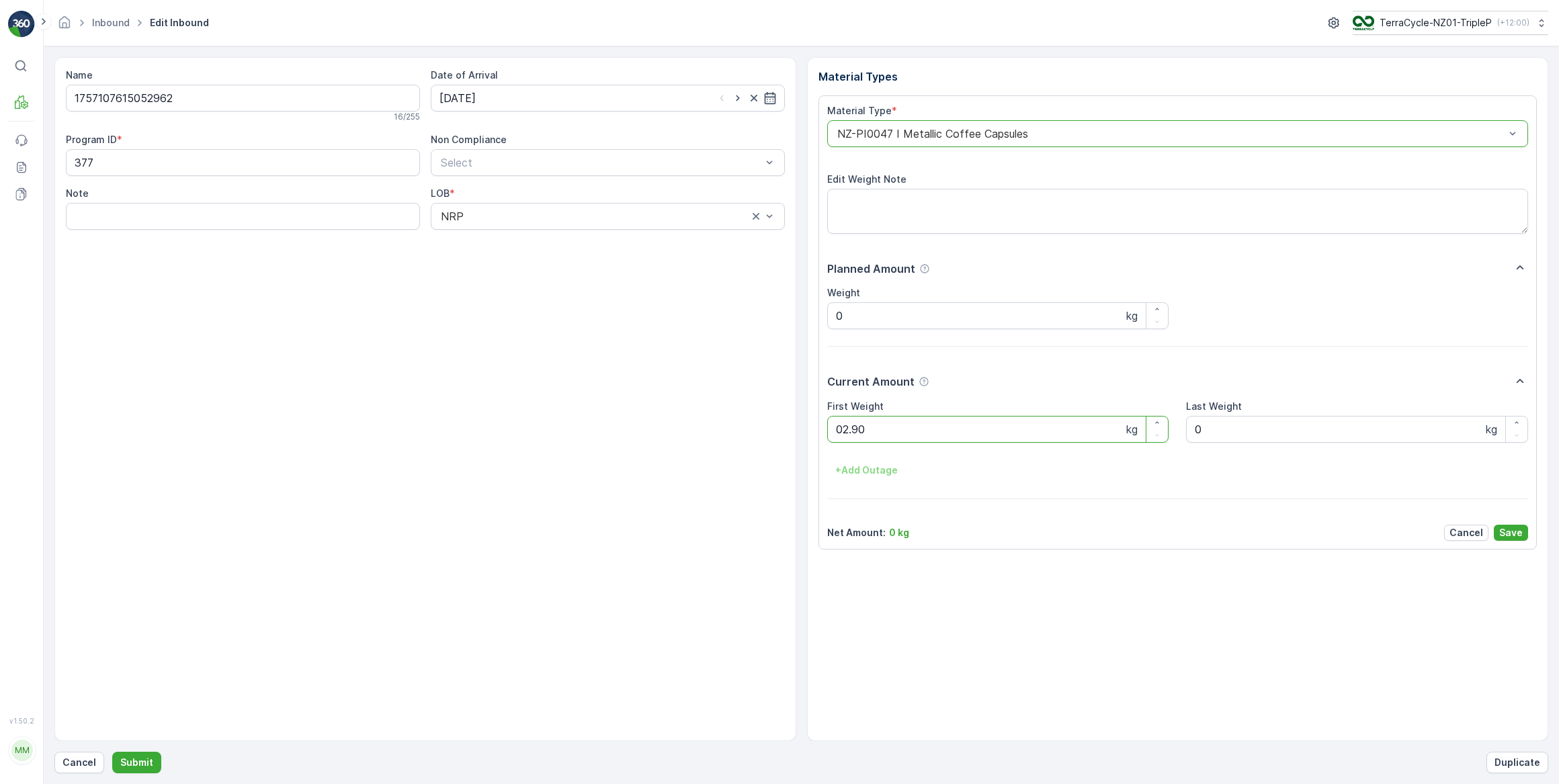
click at [112, 751] on button "Submit" at bounding box center [137, 762] width 49 height 22
click at [517, 105] on input at bounding box center [607, 98] width 354 height 27
click at [524, 242] on div "17" at bounding box center [526, 237] width 22 height 22
type input "[DATE]"
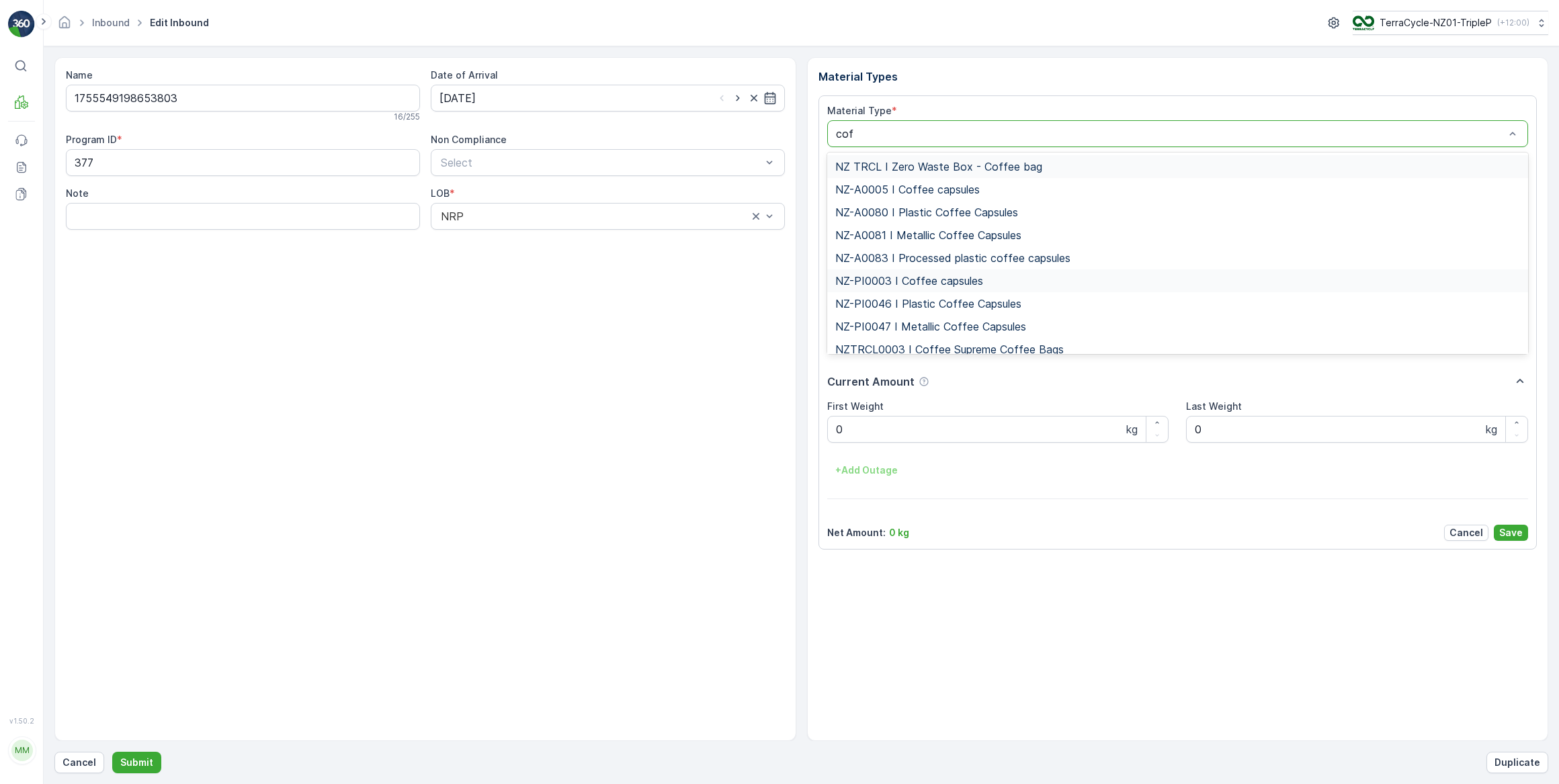
type input "coff"
click at [953, 327] on span "NZ-PI0047 I Metallic Coffee Capsules" at bounding box center [930, 326] width 191 height 12
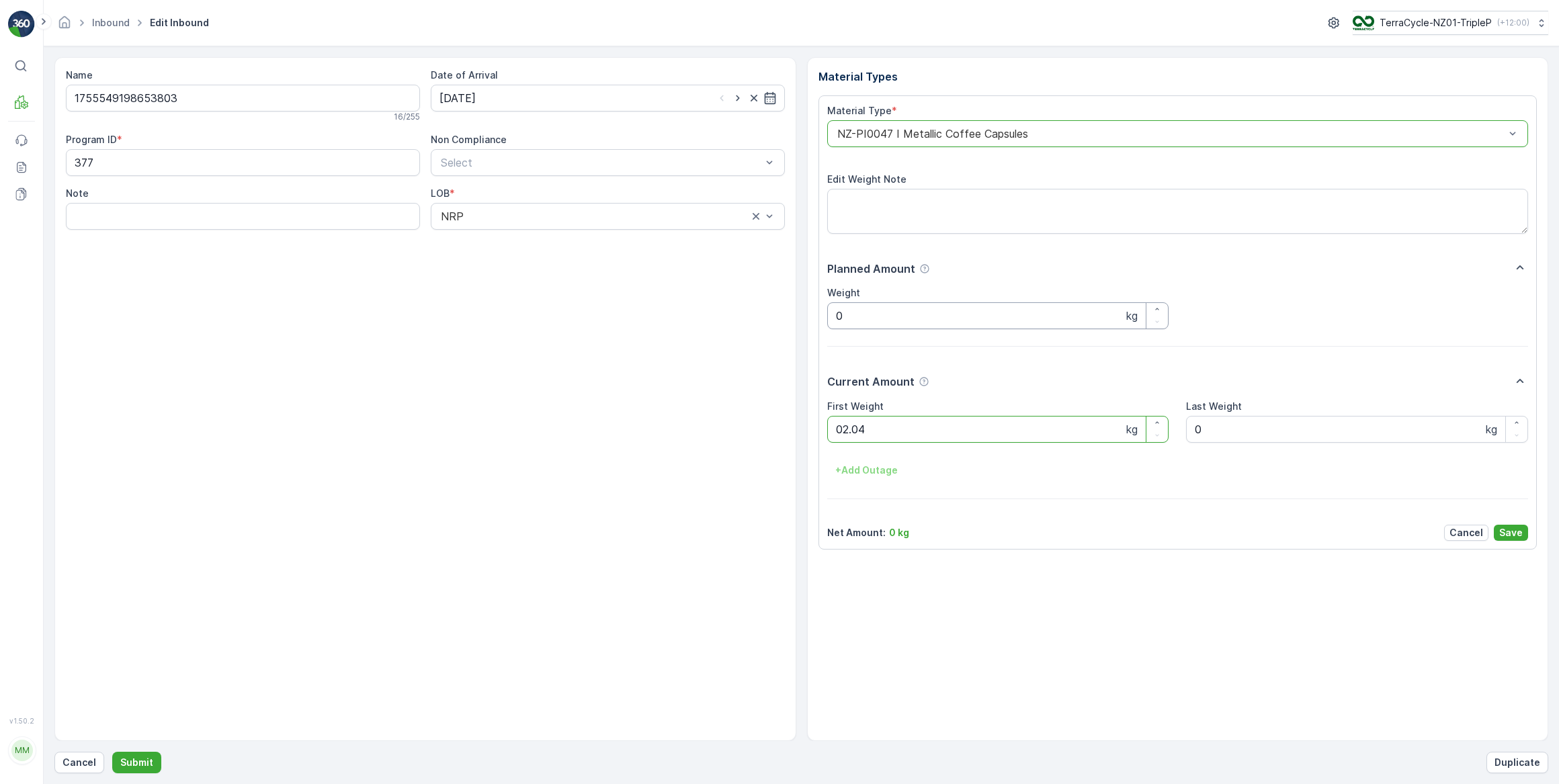
click at [112, 751] on button "Submit" at bounding box center [137, 762] width 49 height 22
click at [535, 98] on input at bounding box center [607, 98] width 354 height 27
click at [525, 236] on div "17" at bounding box center [526, 237] width 22 height 22
type input "[DATE]"
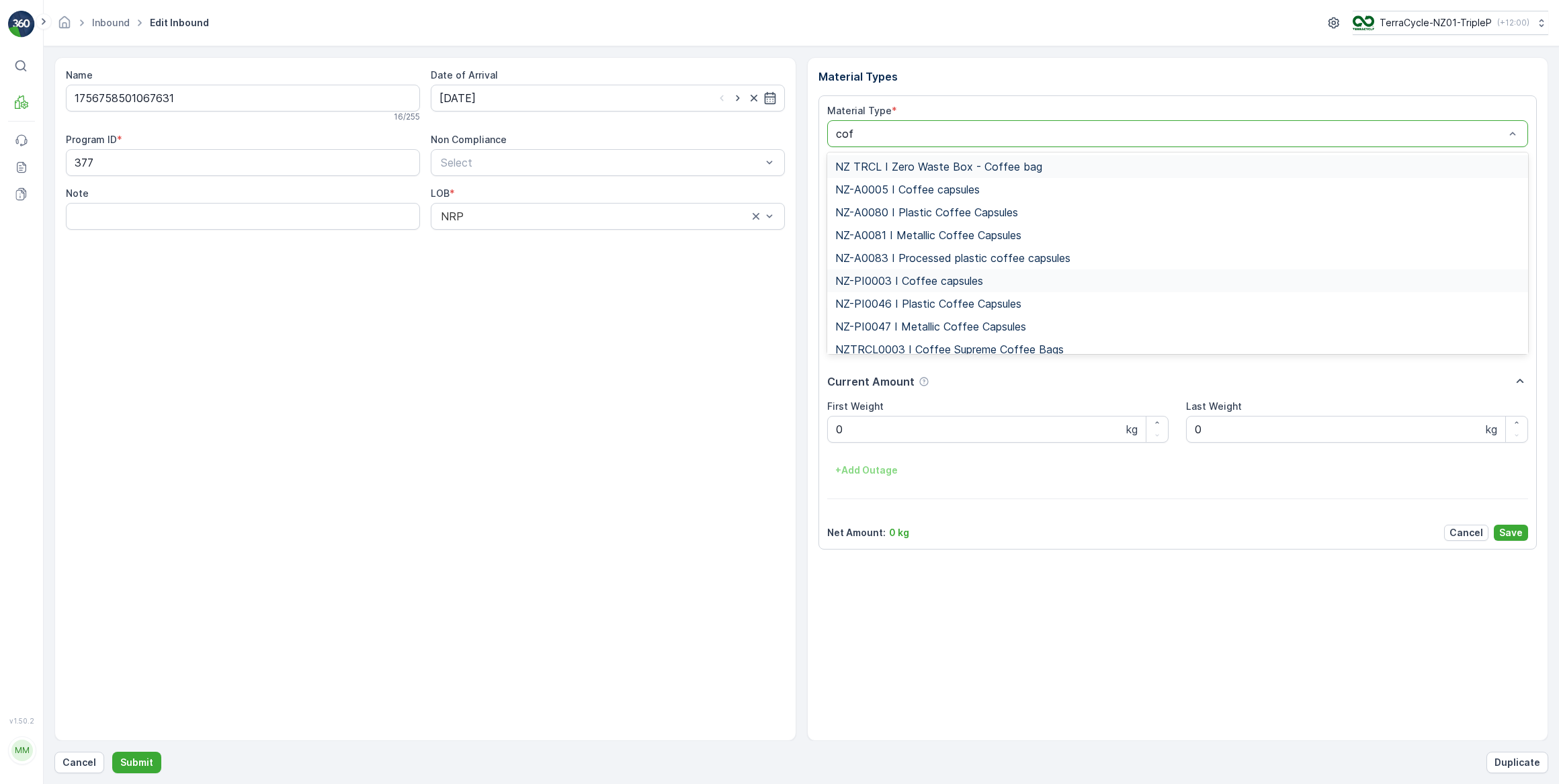
type input "coff"
click at [930, 327] on span "NZ-PI0047 I Metallic Coffee Capsules" at bounding box center [930, 326] width 191 height 12
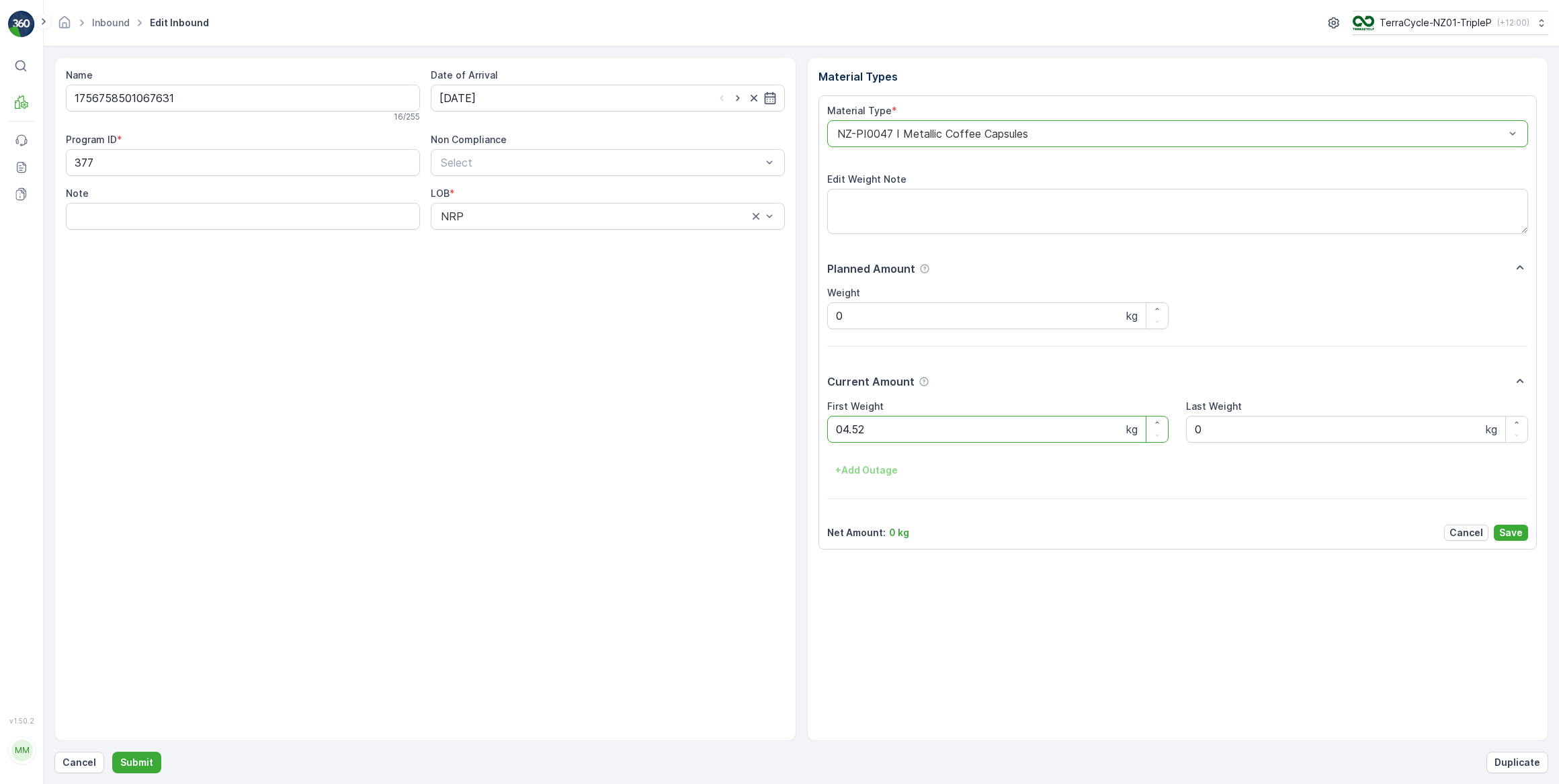
click at [112, 751] on button "Submit" at bounding box center [137, 762] width 49 height 22
click at [529, 103] on input at bounding box center [607, 98] width 354 height 27
click at [526, 244] on div "17" at bounding box center [526, 237] width 22 height 22
type input "[DATE]"
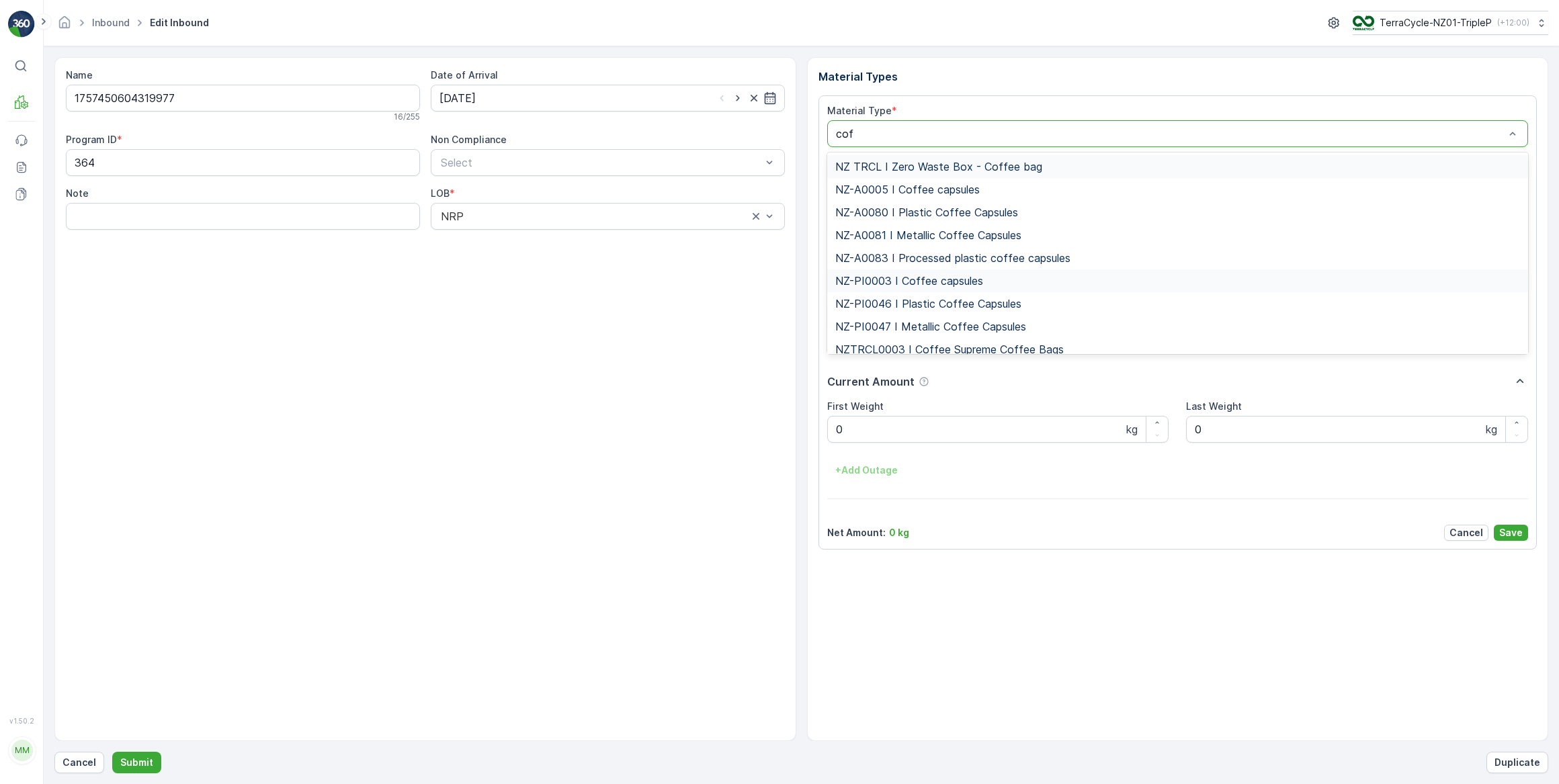
type input "coff"
click at [1011, 304] on span "NZ-PI0046 I Plastic Coffee Capsules" at bounding box center [927, 303] width 186 height 12
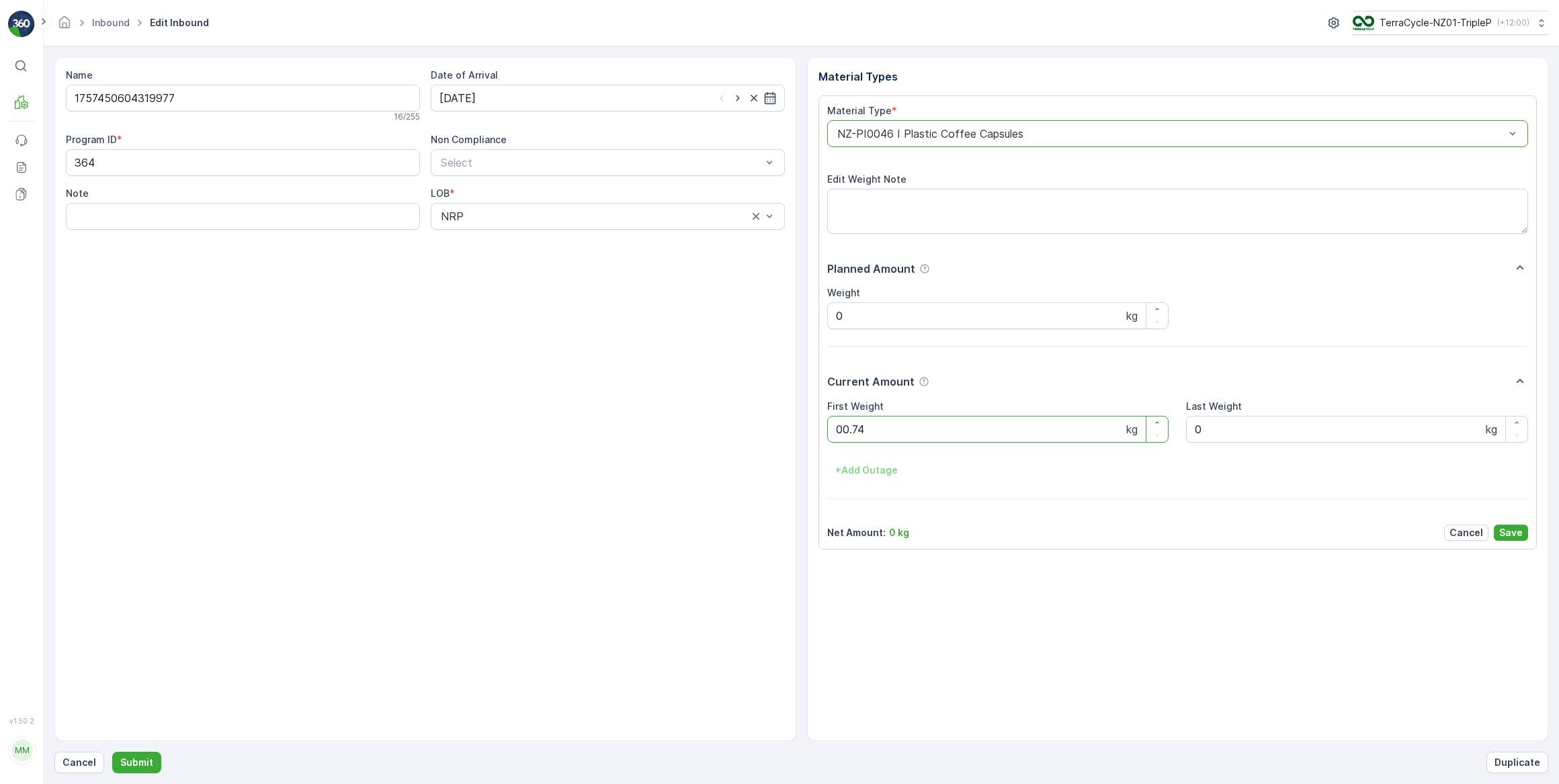
click at [112, 751] on button "Submit" at bounding box center [137, 762] width 49 height 22
click at [500, 101] on input at bounding box center [607, 98] width 354 height 27
click at [526, 237] on div "17" at bounding box center [526, 237] width 22 height 22
type input "[DATE]"
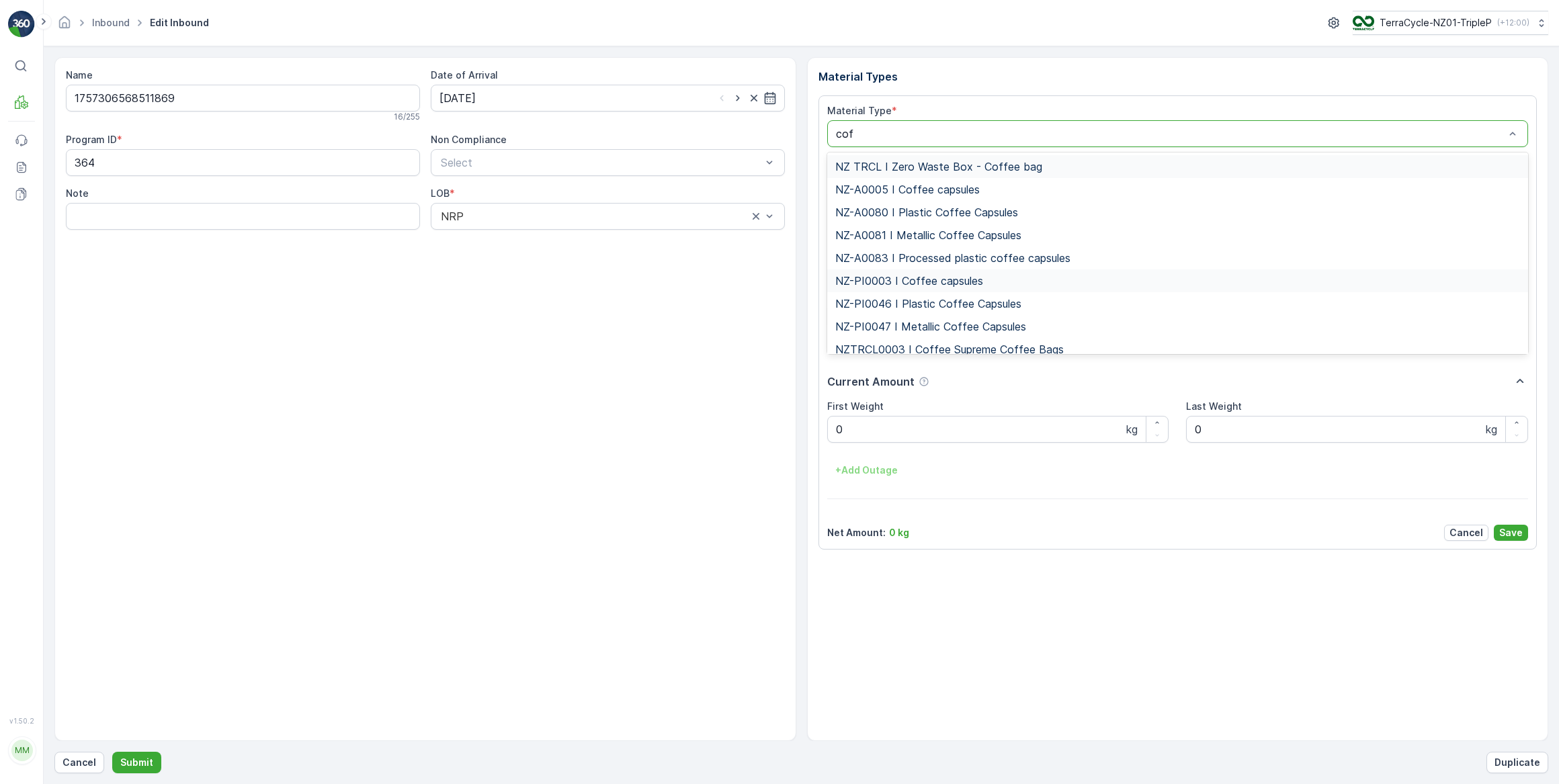
type input "coff"
click at [954, 303] on span "NZ-PI0046 I Plastic Coffee Capsules" at bounding box center [927, 303] width 186 height 12
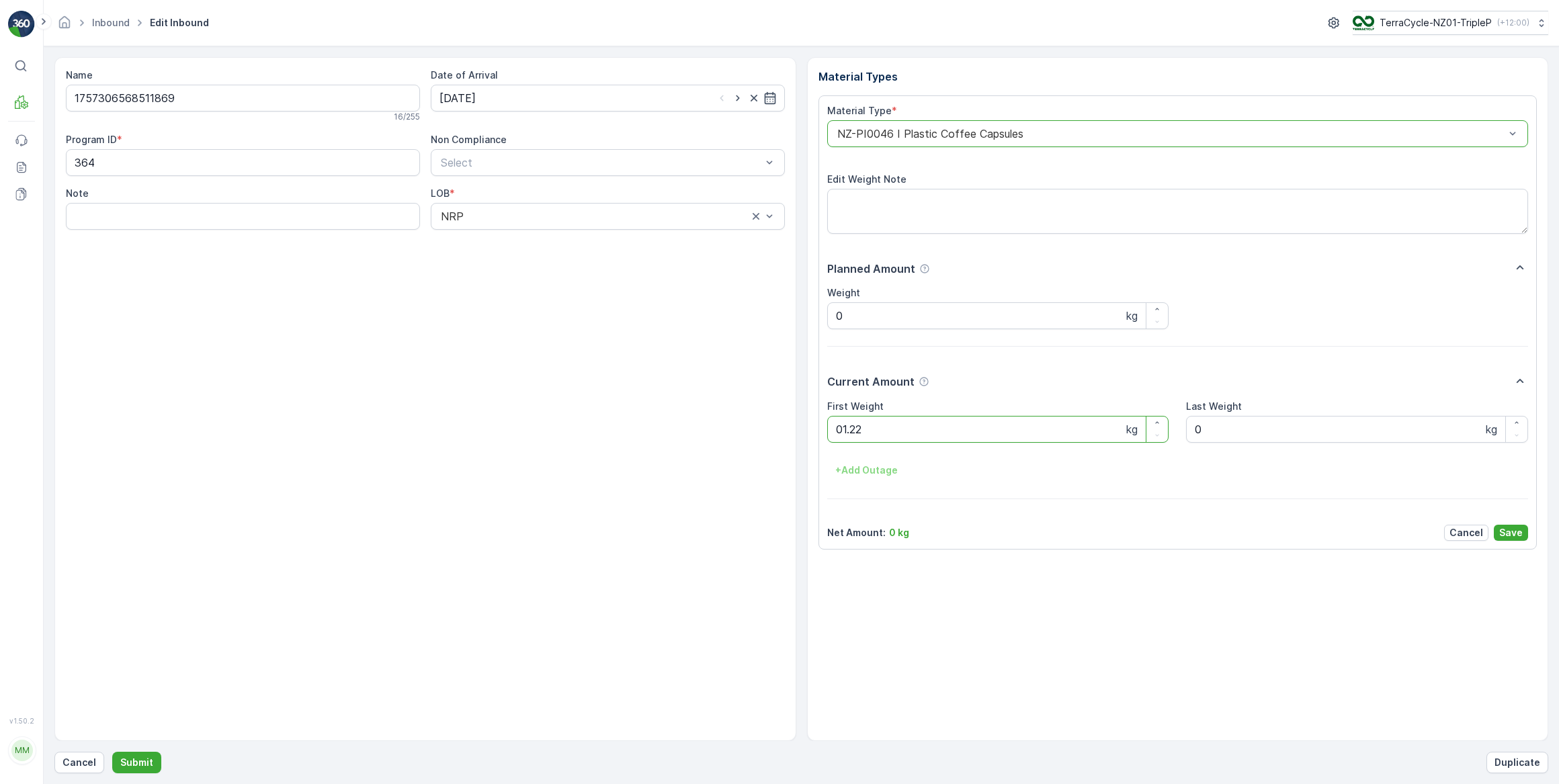
click at [112, 751] on button "Submit" at bounding box center [137, 762] width 49 height 22
click at [526, 101] on input at bounding box center [607, 98] width 354 height 27
click at [524, 237] on div "17" at bounding box center [526, 237] width 22 height 22
type input "[DATE]"
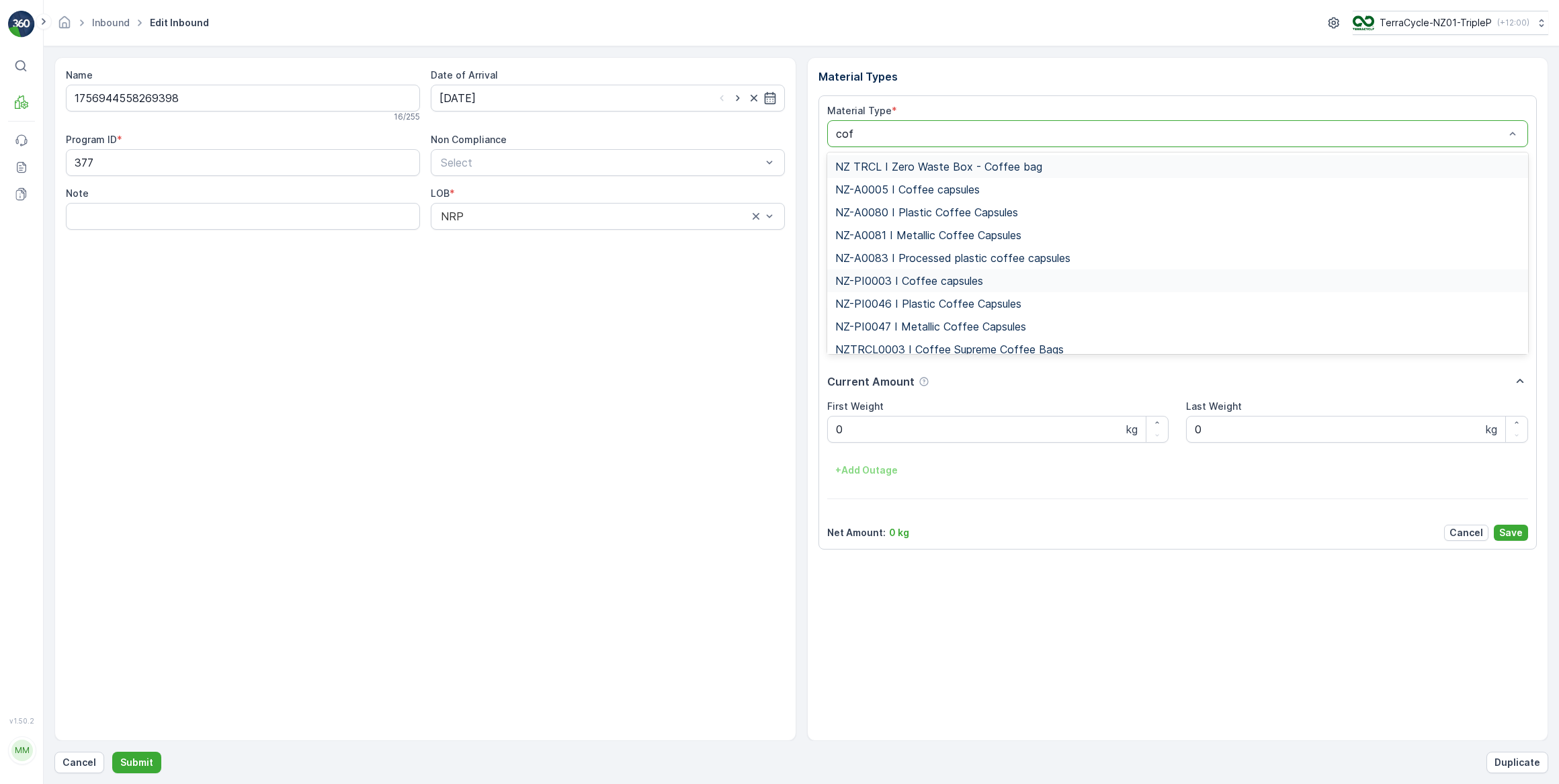
type input "coff"
click at [935, 325] on span "NZ-PI0047 I Metallic Coffee Capsules" at bounding box center [930, 326] width 191 height 12
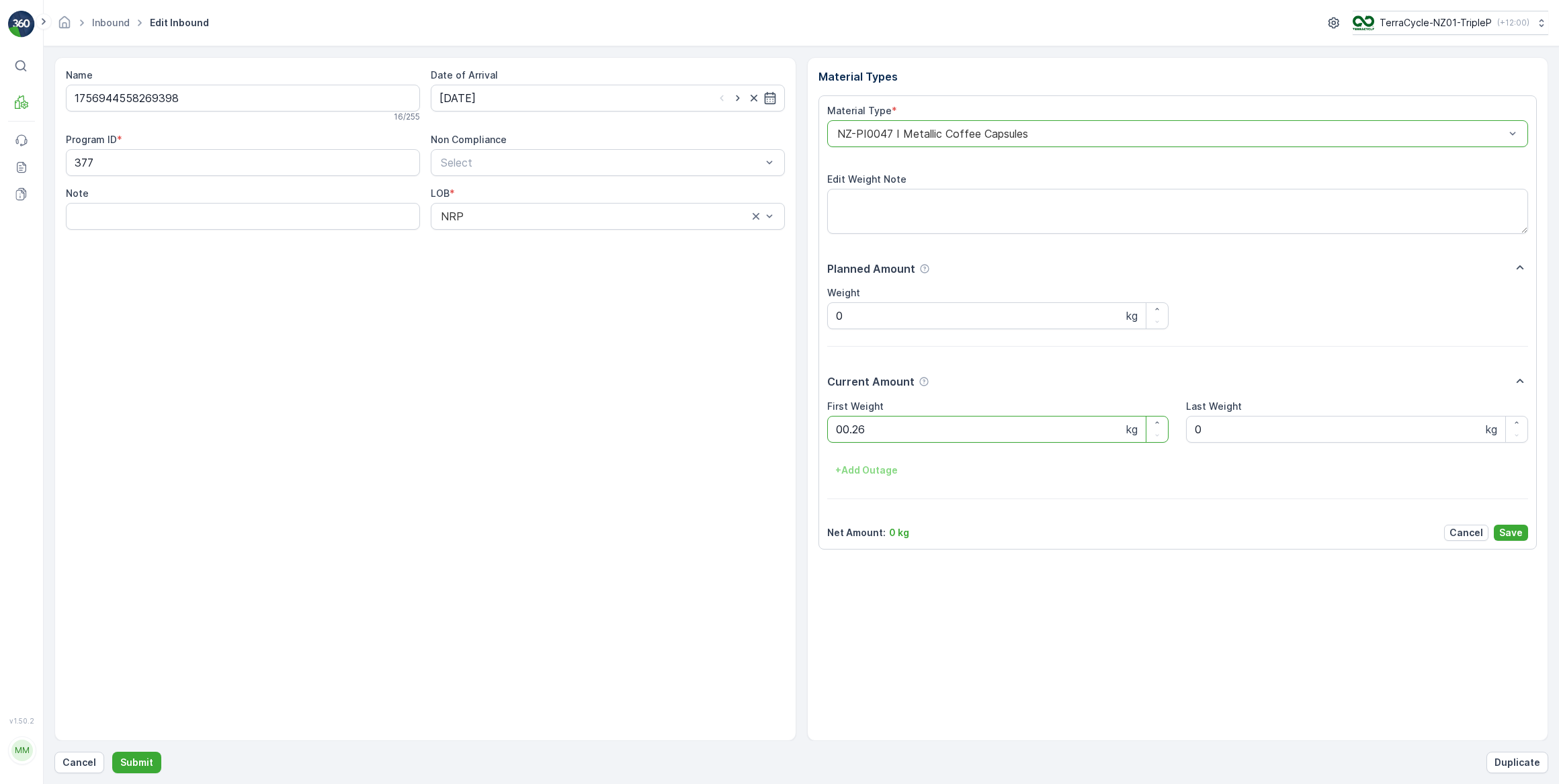
click at [112, 751] on button "Submit" at bounding box center [137, 762] width 49 height 22
click at [524, 95] on input at bounding box center [607, 98] width 354 height 27
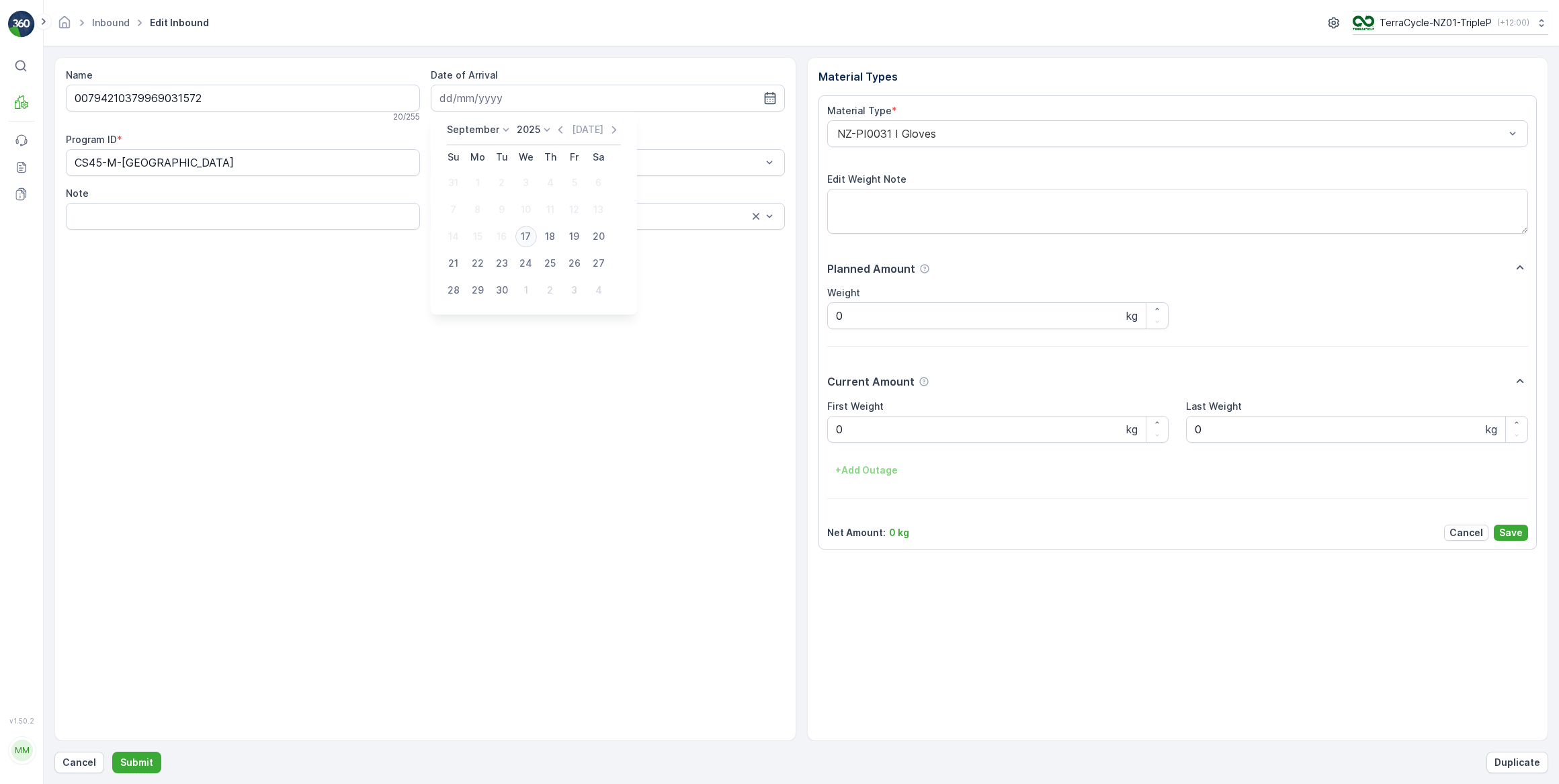
click at [527, 242] on div "17" at bounding box center [526, 237] width 22 height 22
type input "[DATE]"
drag, startPoint x: 863, startPoint y: 427, endPoint x: 849, endPoint y: 427, distance: 14.0
click at [863, 427] on Weight "0" at bounding box center [998, 429] width 342 height 27
click at [112, 751] on button "Submit" at bounding box center [137, 762] width 49 height 22
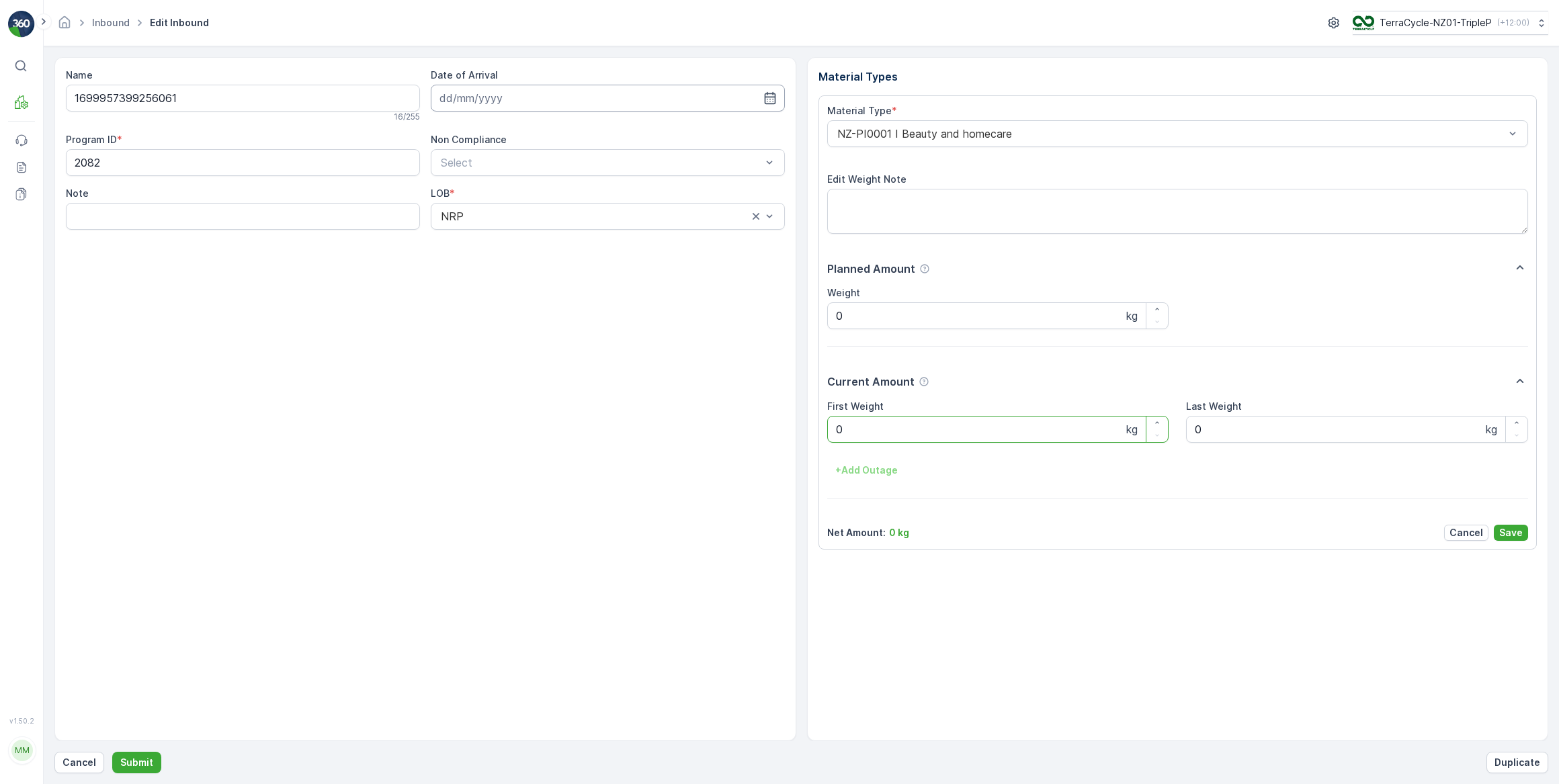
click at [498, 101] on input at bounding box center [607, 98] width 354 height 27
click at [530, 231] on div "17" at bounding box center [526, 237] width 22 height 22
type input "[DATE]"
click at [848, 417] on Weight "0" at bounding box center [998, 429] width 342 height 27
click at [112, 751] on button "Submit" at bounding box center [137, 762] width 49 height 22
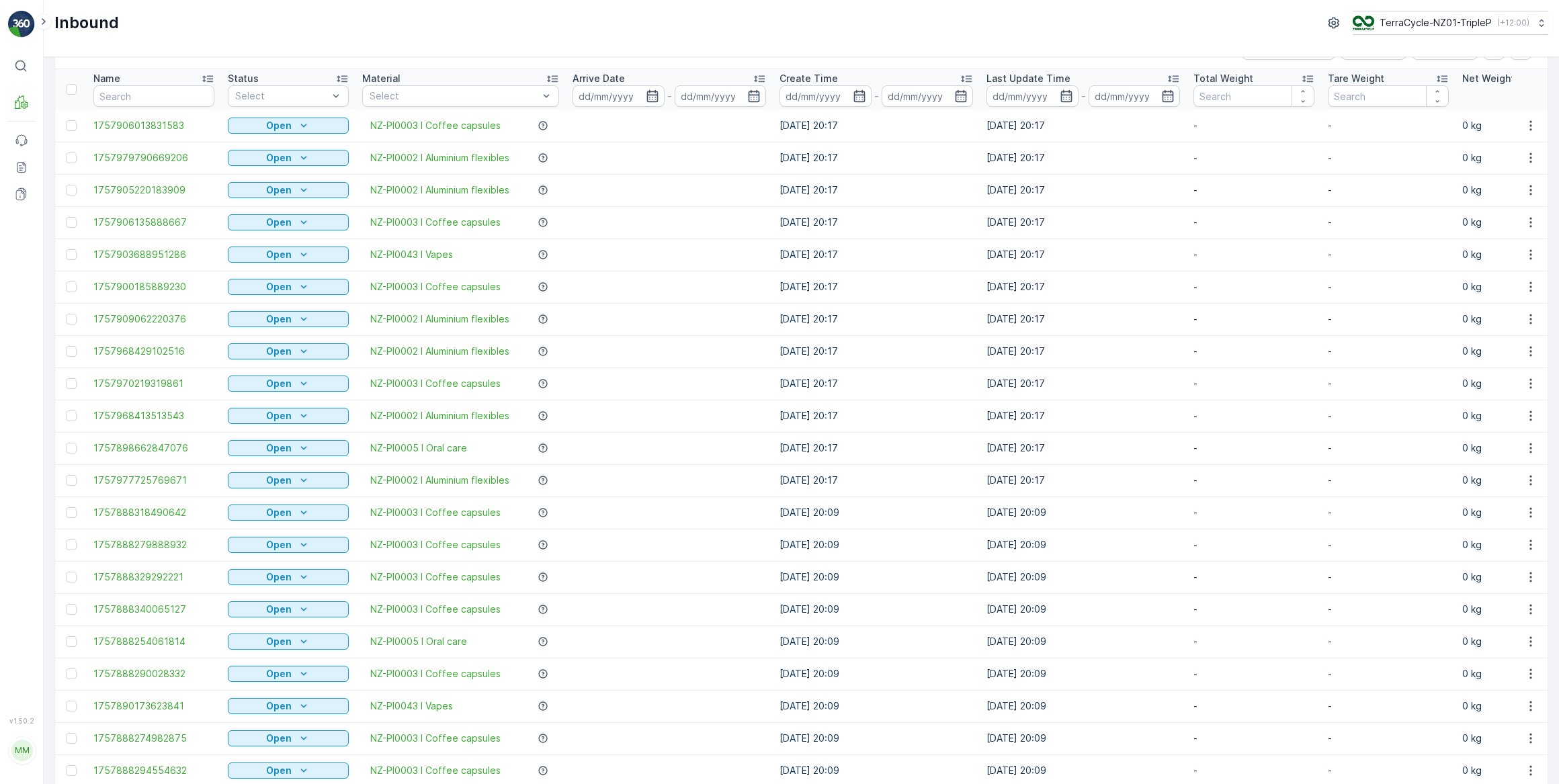
scroll to position [61, 0]
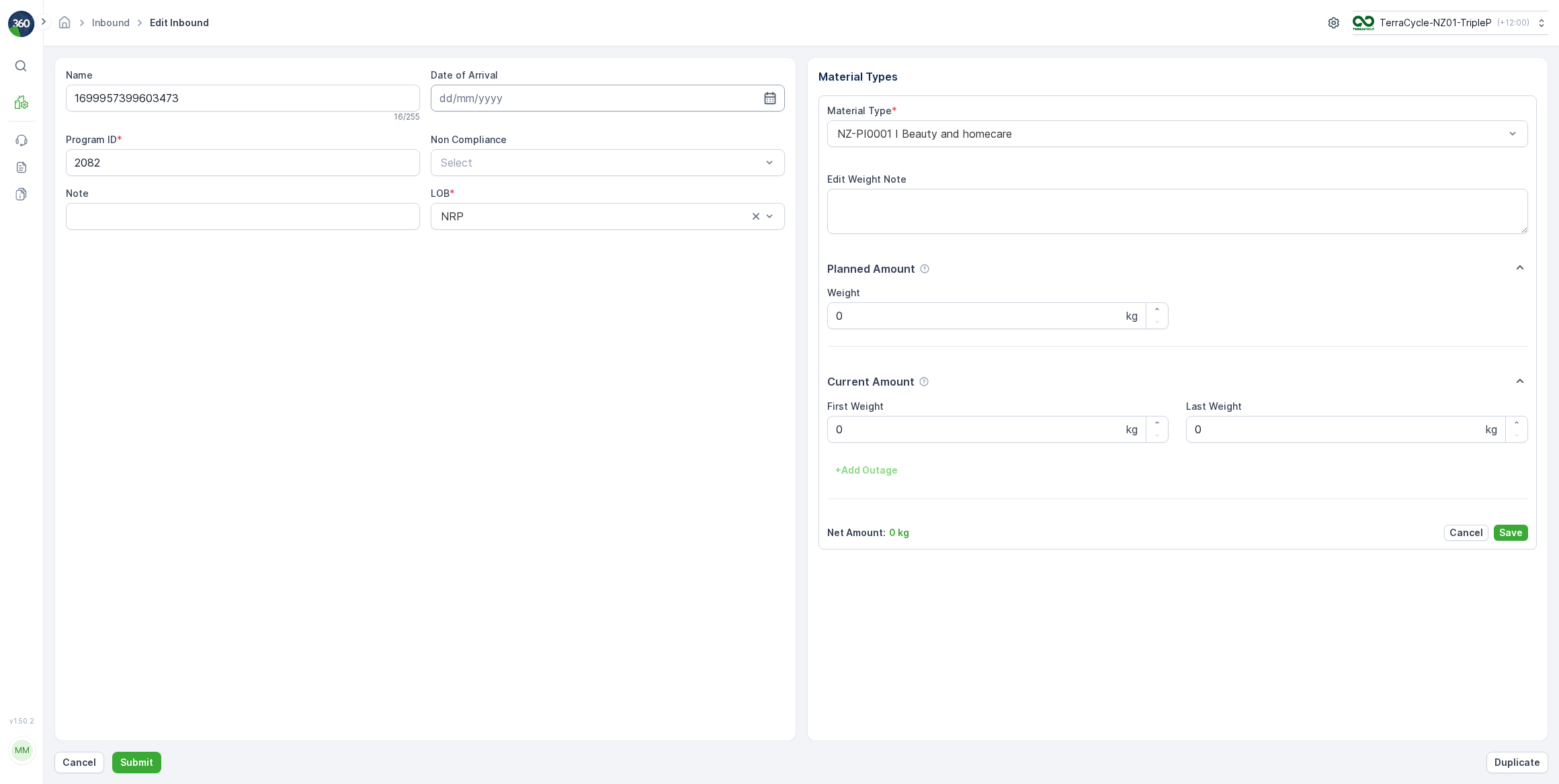
click at [517, 103] on input at bounding box center [607, 98] width 354 height 27
click at [526, 239] on div "17" at bounding box center [526, 237] width 22 height 22
type input "[DATE]"
click at [859, 427] on Weight "0" at bounding box center [998, 429] width 342 height 27
click at [112, 751] on button "Submit" at bounding box center [137, 762] width 49 height 22
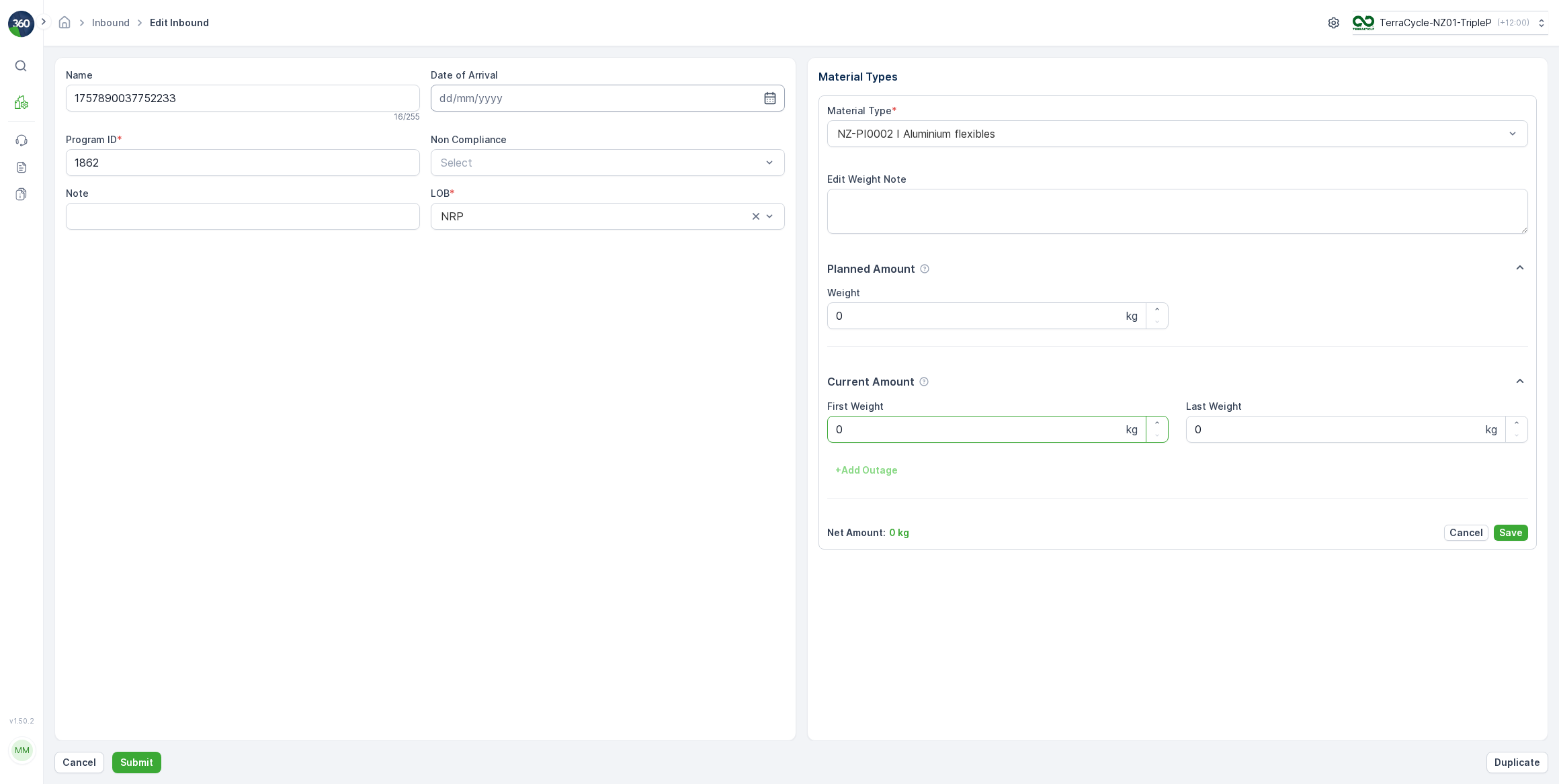
click at [498, 103] on input at bounding box center [607, 98] width 354 height 27
click at [527, 235] on div "17" at bounding box center [526, 237] width 22 height 22
type input "[DATE]"
click at [885, 433] on Weight "0" at bounding box center [998, 429] width 342 height 27
click at [112, 751] on button "Submit" at bounding box center [137, 762] width 49 height 22
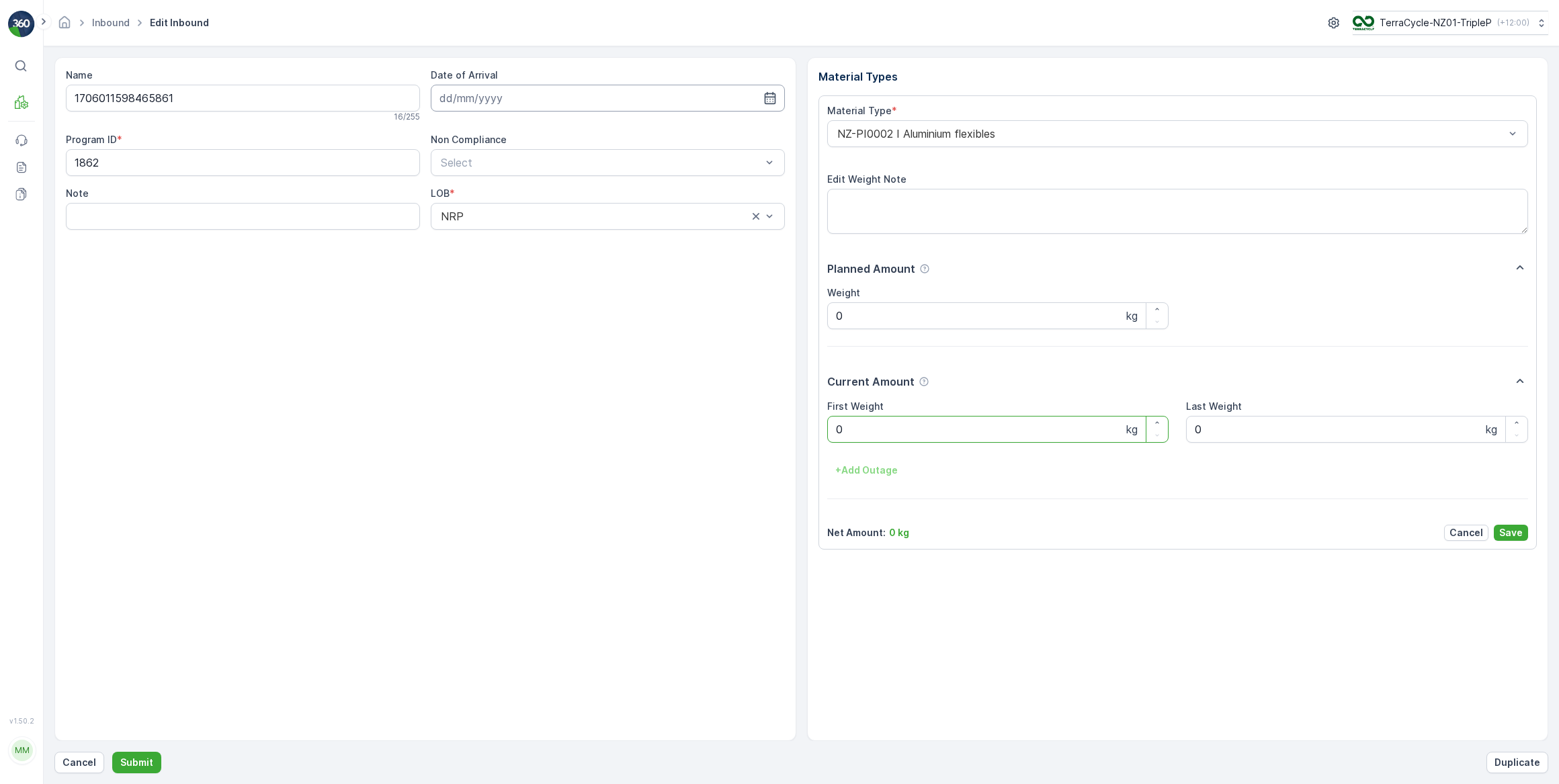
click at [505, 103] on input at bounding box center [607, 98] width 354 height 27
click at [530, 234] on div "17" at bounding box center [526, 237] width 22 height 22
type input "[DATE]"
click at [901, 435] on Weight "0" at bounding box center [998, 429] width 342 height 27
click at [112, 751] on button "Submit" at bounding box center [137, 762] width 49 height 22
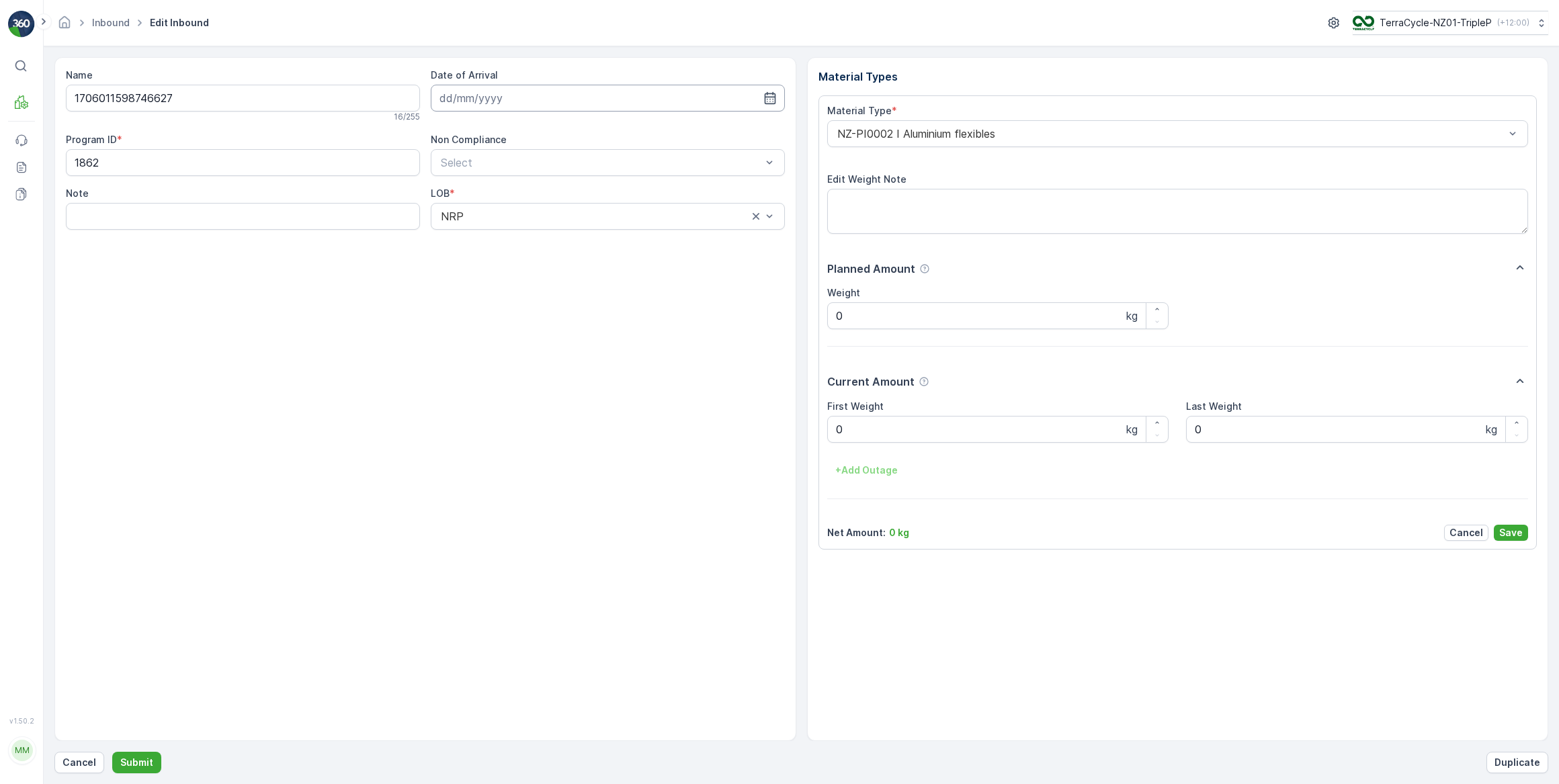
click at [514, 100] on input at bounding box center [607, 98] width 354 height 27
click at [527, 240] on div "17" at bounding box center [526, 237] width 22 height 22
type input "[DATE]"
click at [856, 432] on Weight "0" at bounding box center [998, 429] width 342 height 27
click at [112, 751] on button "Submit" at bounding box center [137, 762] width 49 height 22
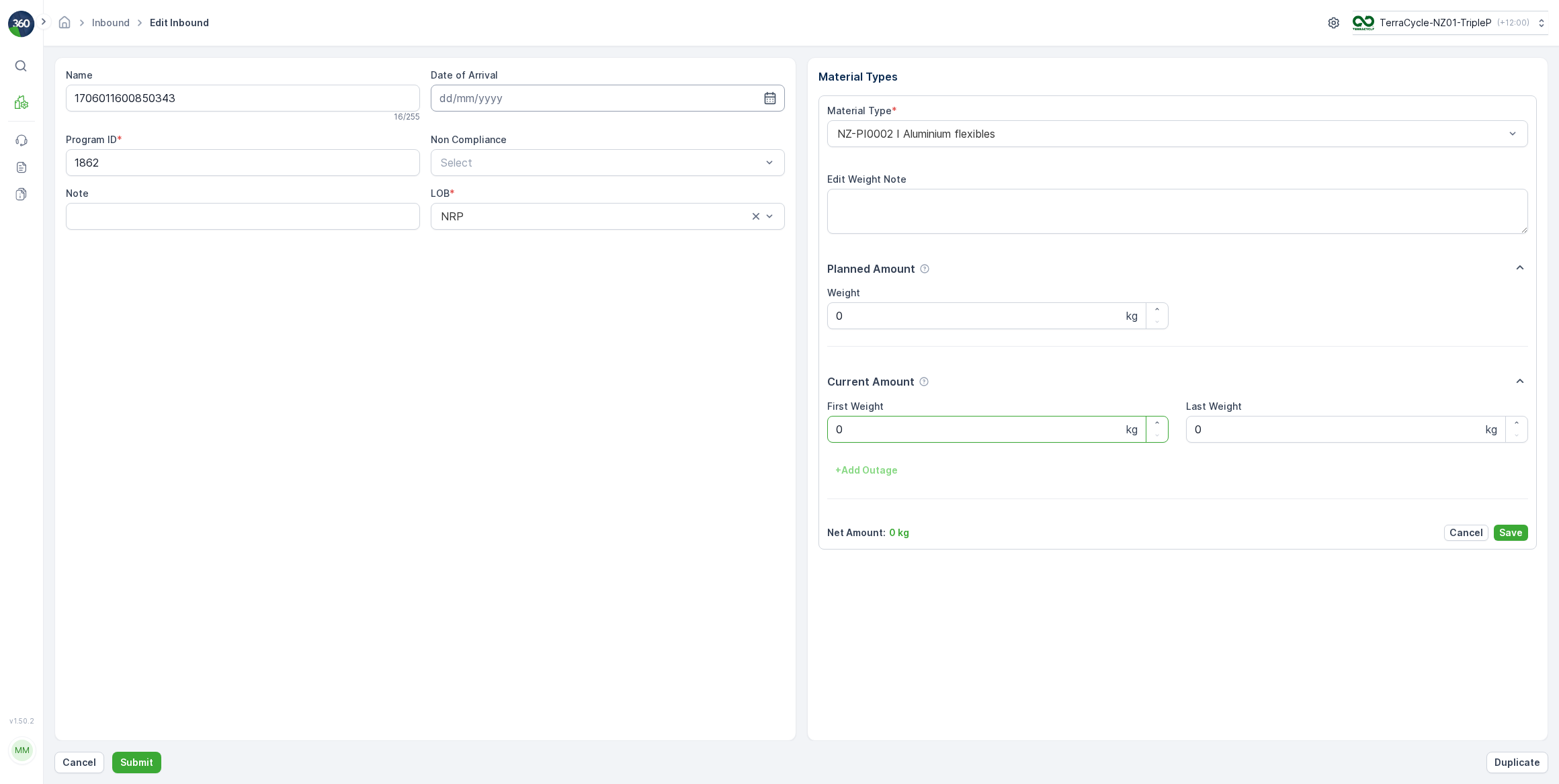
click at [497, 100] on input at bounding box center [607, 98] width 354 height 27
click at [527, 240] on div "17" at bounding box center [526, 237] width 22 height 22
type input "[DATE]"
click at [861, 427] on Weight "0" at bounding box center [998, 429] width 342 height 27
click at [112, 751] on button "Submit" at bounding box center [137, 762] width 49 height 22
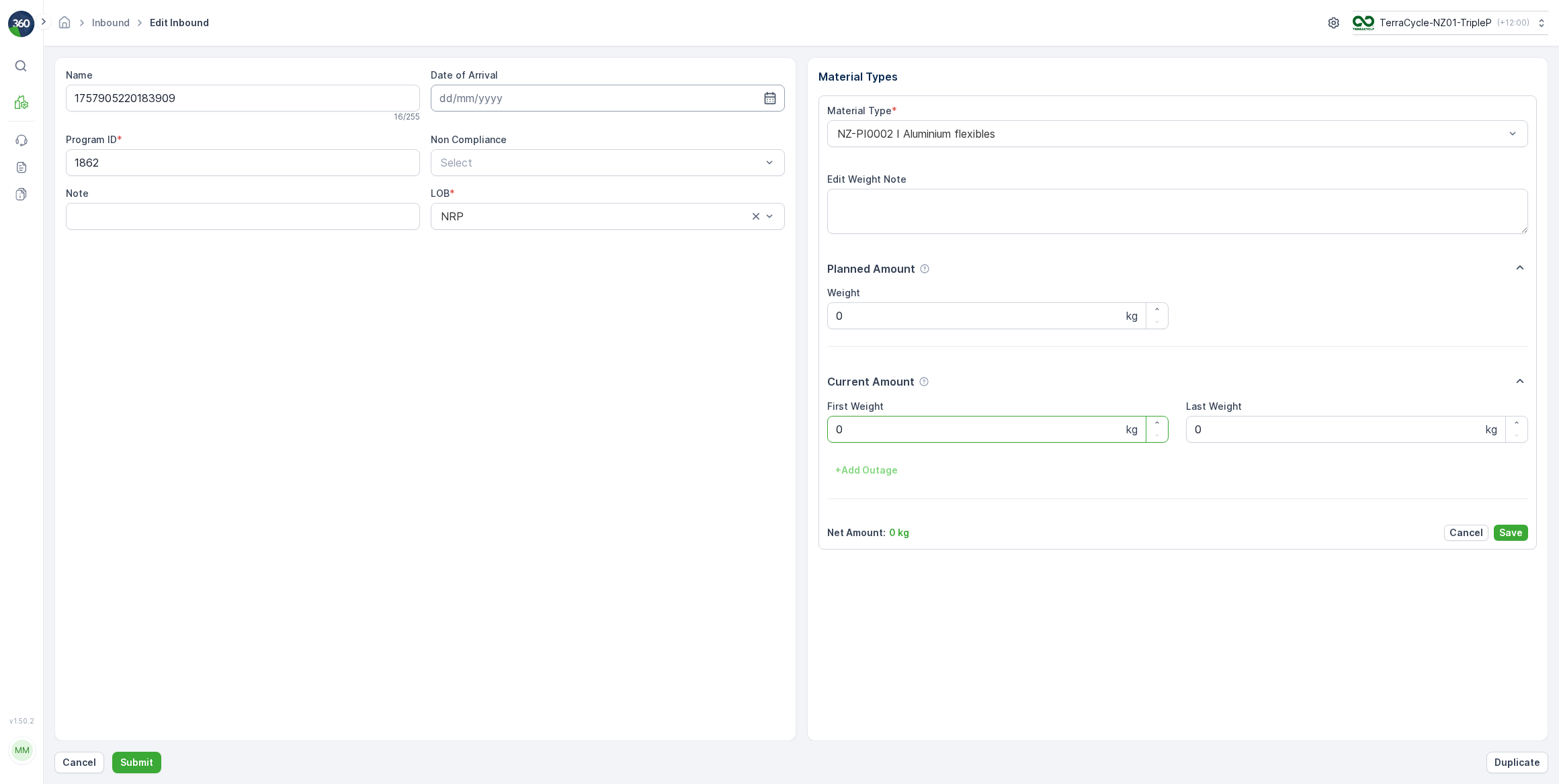
click at [480, 101] on input at bounding box center [607, 98] width 354 height 27
click at [524, 239] on div "17" at bounding box center [526, 237] width 22 height 22
type input "[DATE]"
drag, startPoint x: 869, startPoint y: 433, endPoint x: 823, endPoint y: 478, distance: 64.4
click at [868, 438] on Weight "0" at bounding box center [998, 429] width 342 height 27
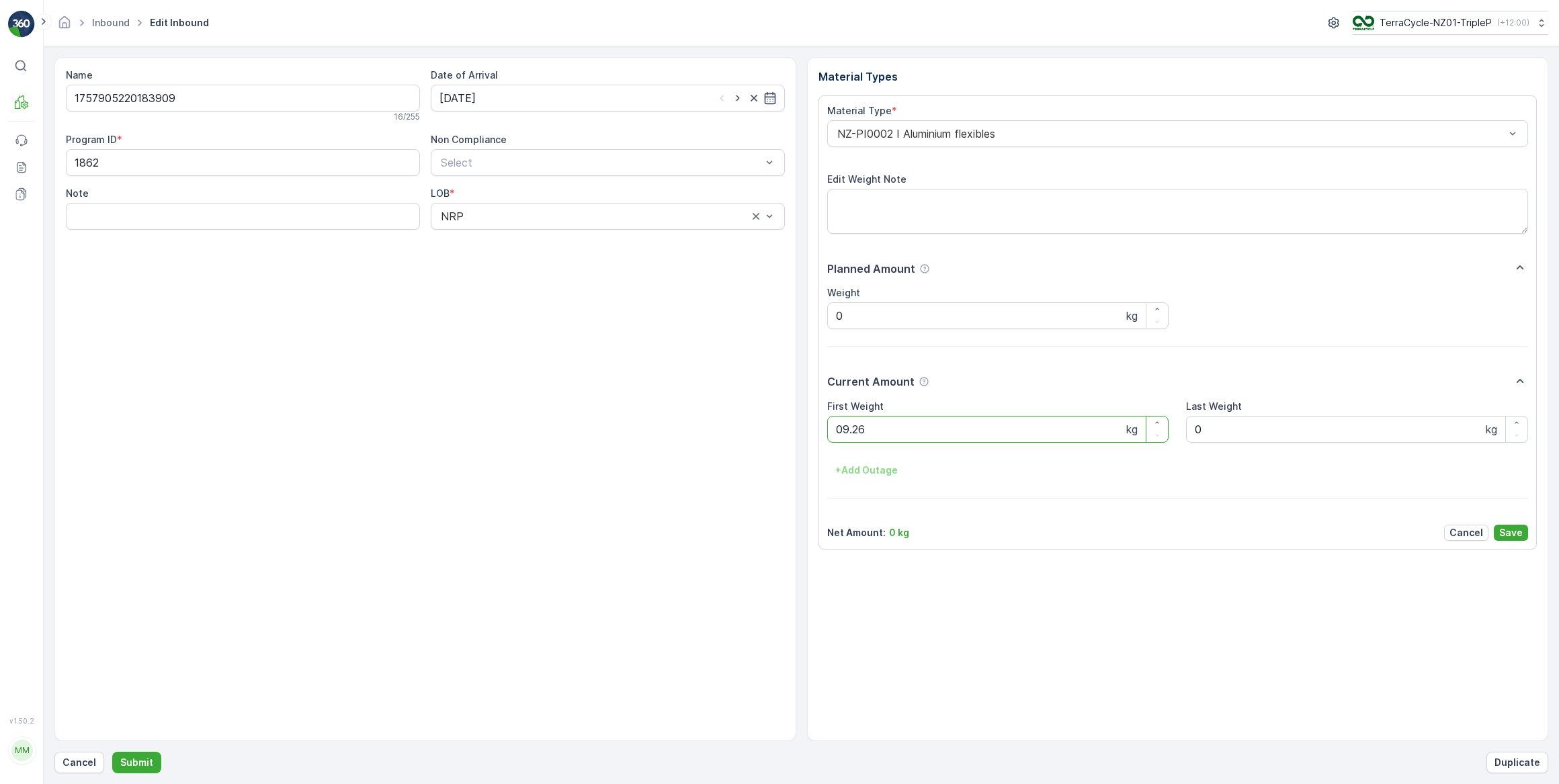
click at [112, 751] on button "Submit" at bounding box center [137, 762] width 49 height 22
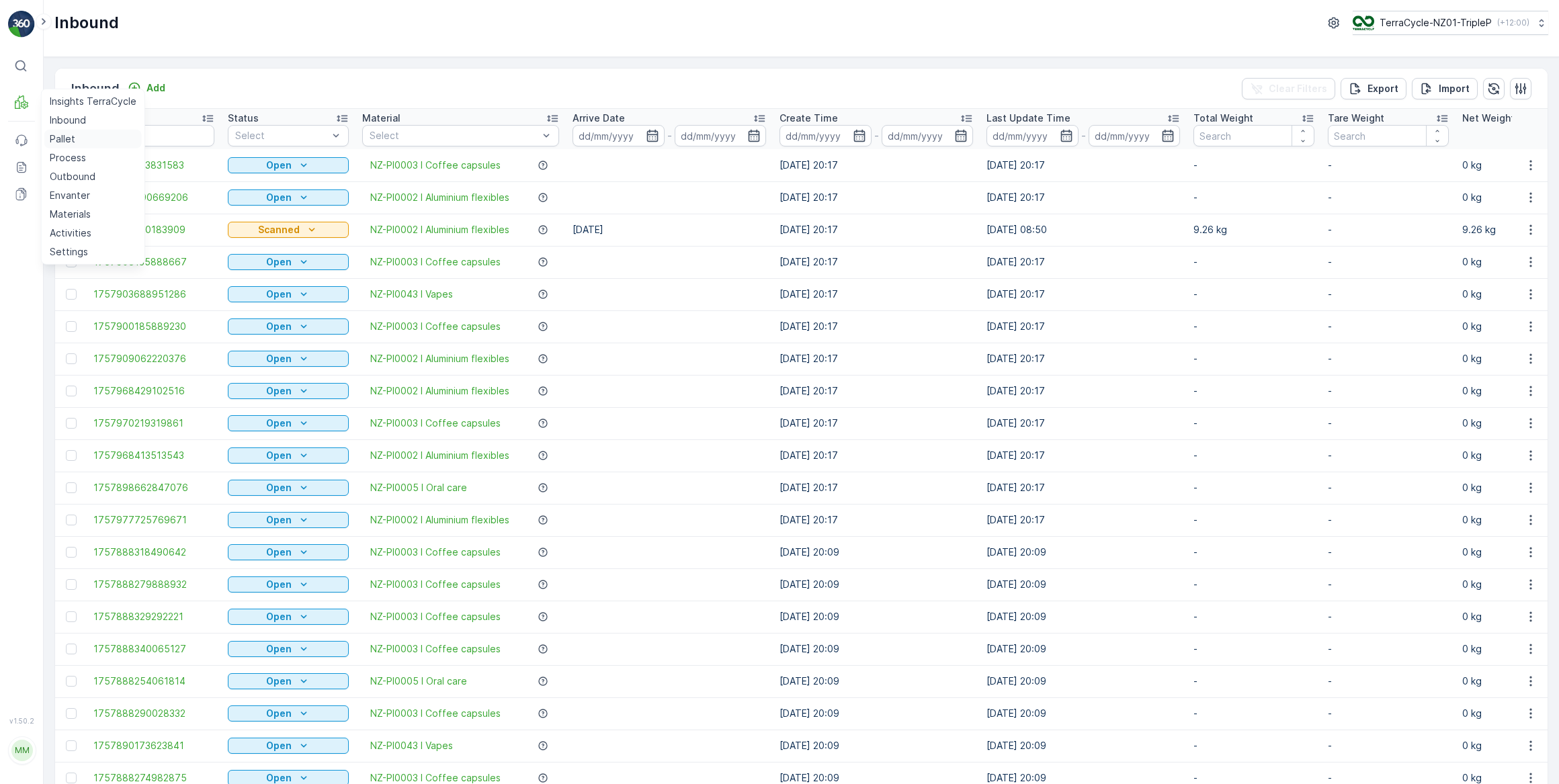
click at [66, 138] on p "Pallet" at bounding box center [62, 139] width 25 height 14
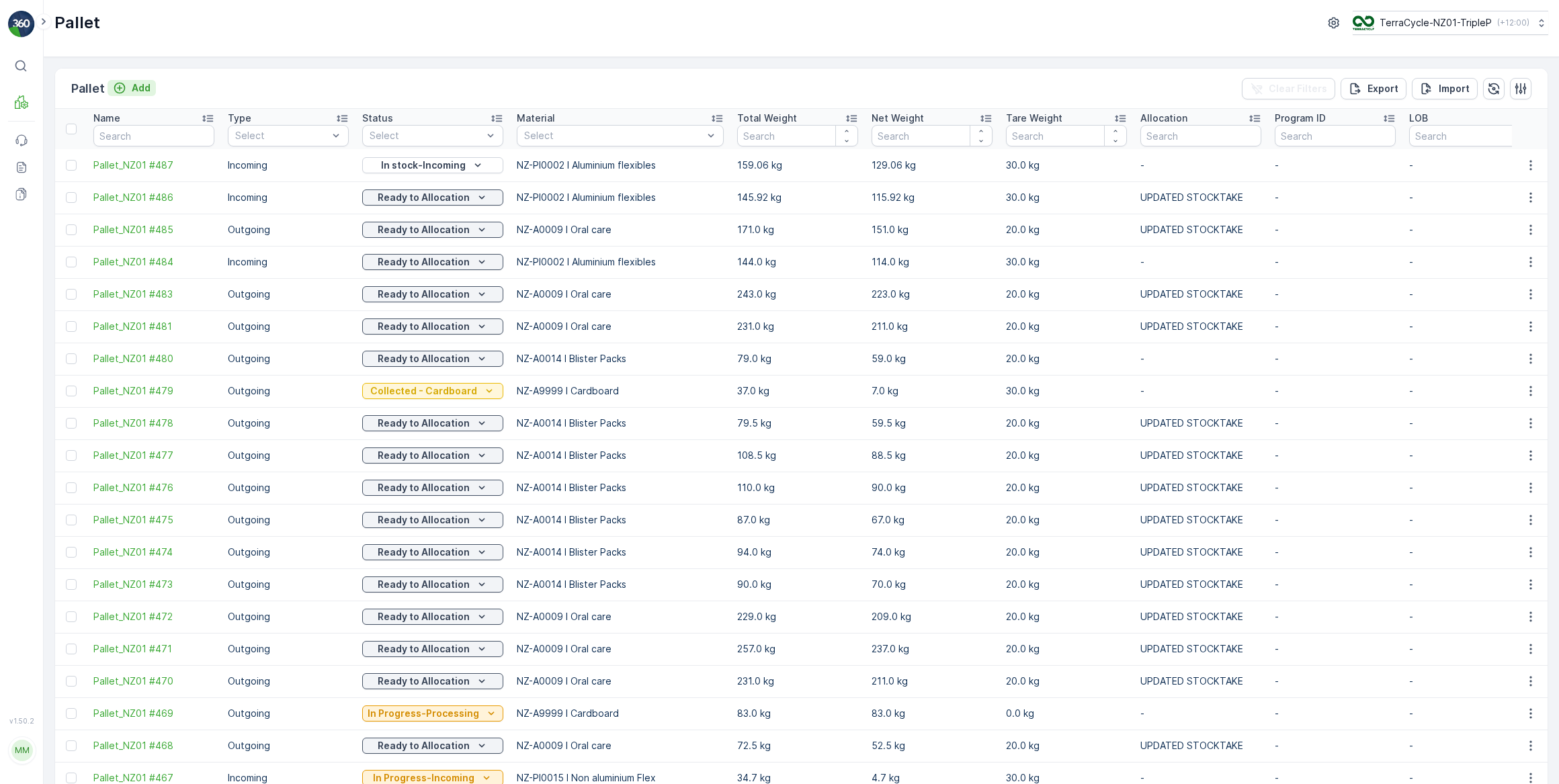
click at [145, 88] on p "Add" at bounding box center [141, 88] width 19 height 14
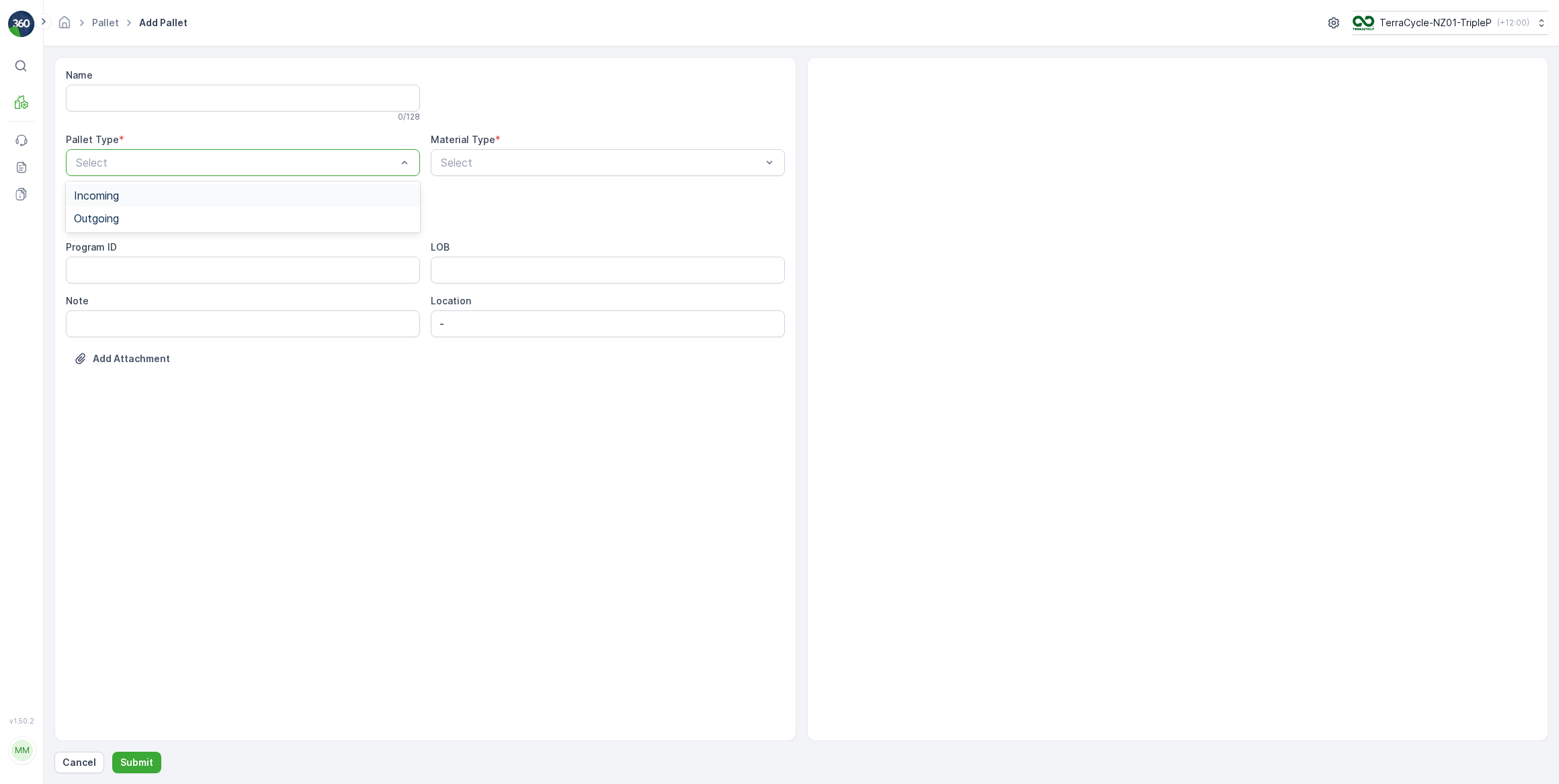
click at [96, 193] on span "Incoming" at bounding box center [96, 195] width 45 height 12
click at [88, 317] on span "Pallet" at bounding box center [88, 318] width 28 height 12
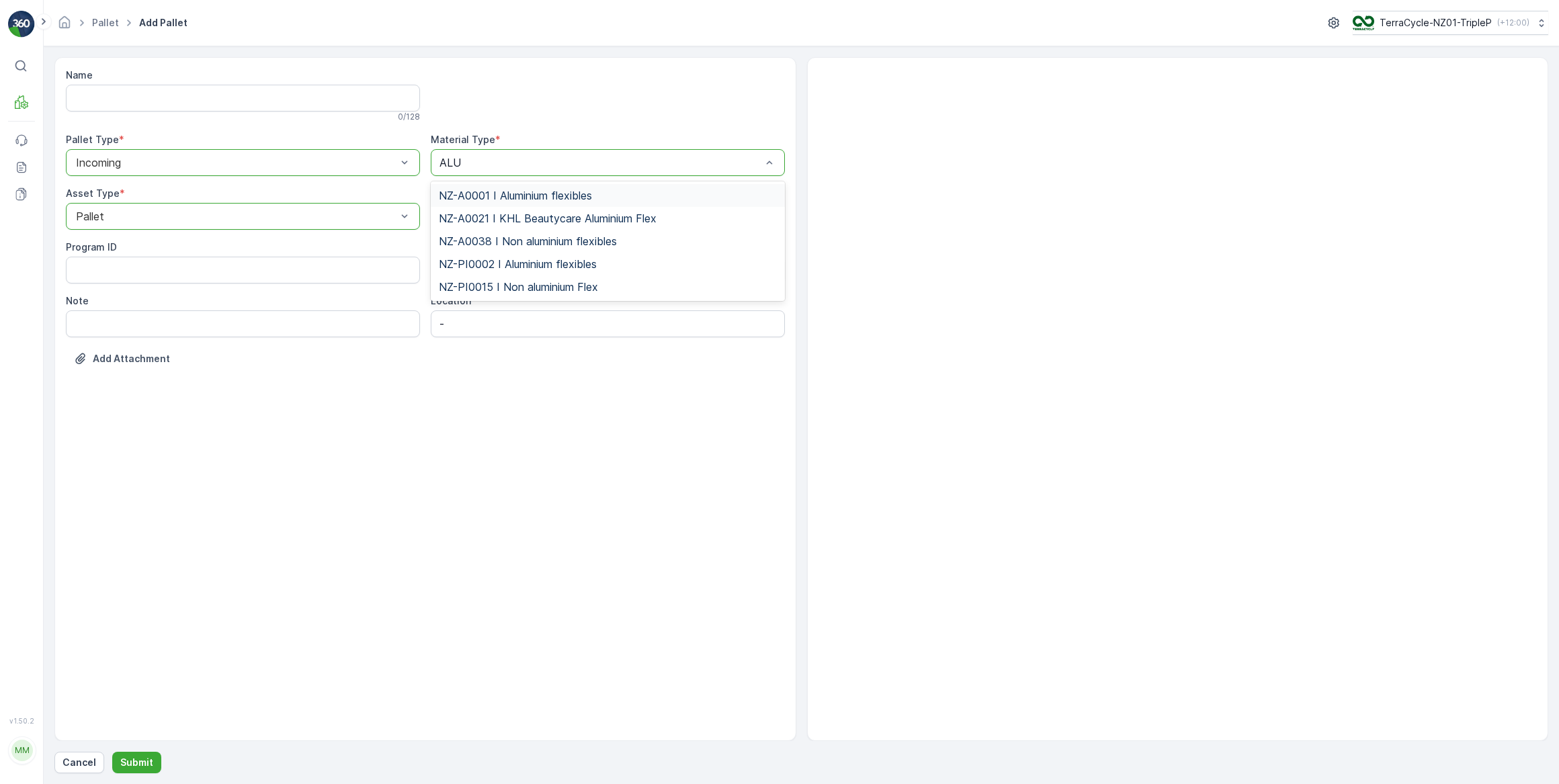
type input "ALUM"
click at [517, 265] on span "NZ-PI0002 I Aluminium flexibles" at bounding box center [517, 264] width 158 height 12
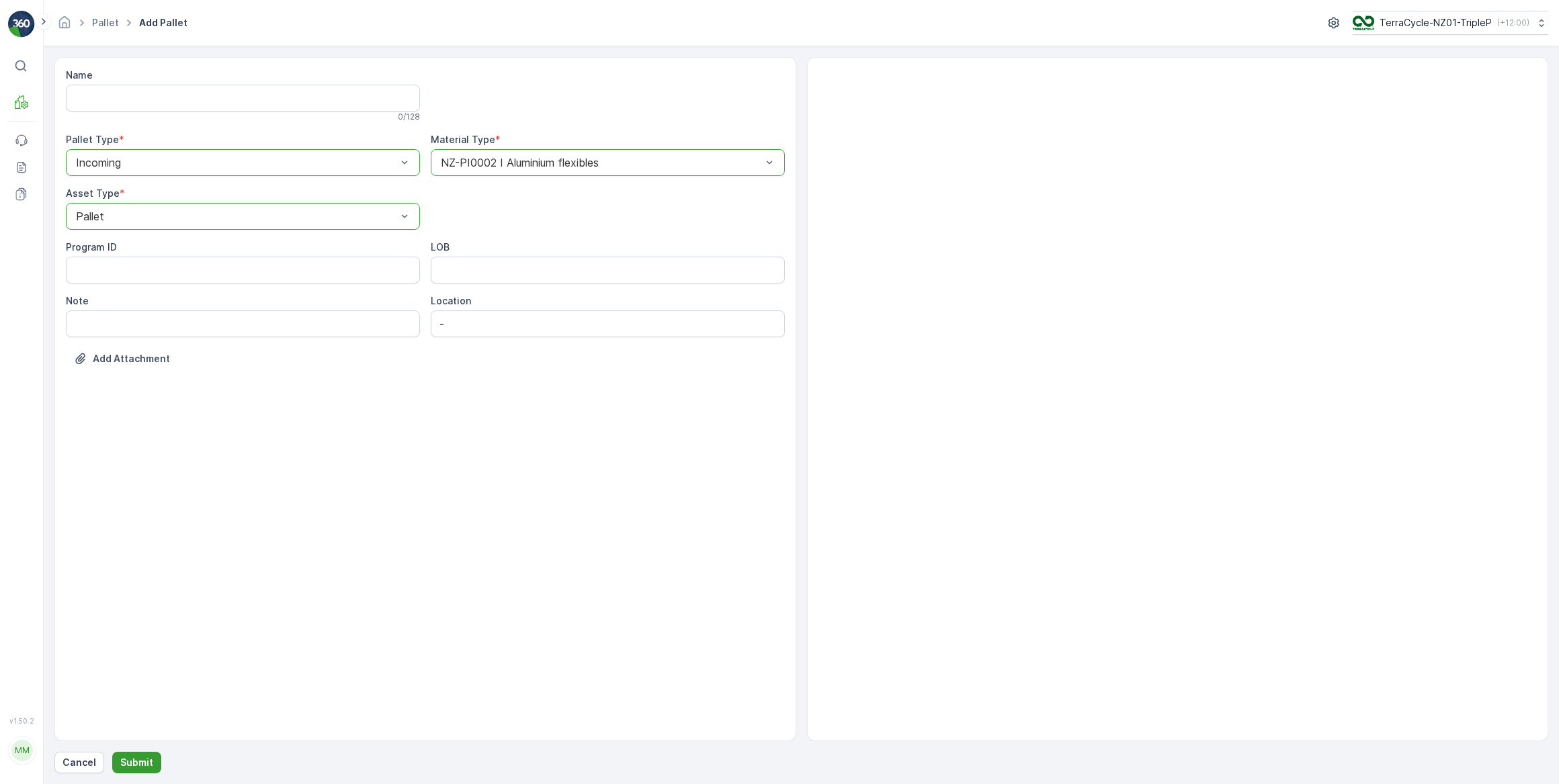
click at [136, 759] on p "Submit" at bounding box center [137, 762] width 33 height 14
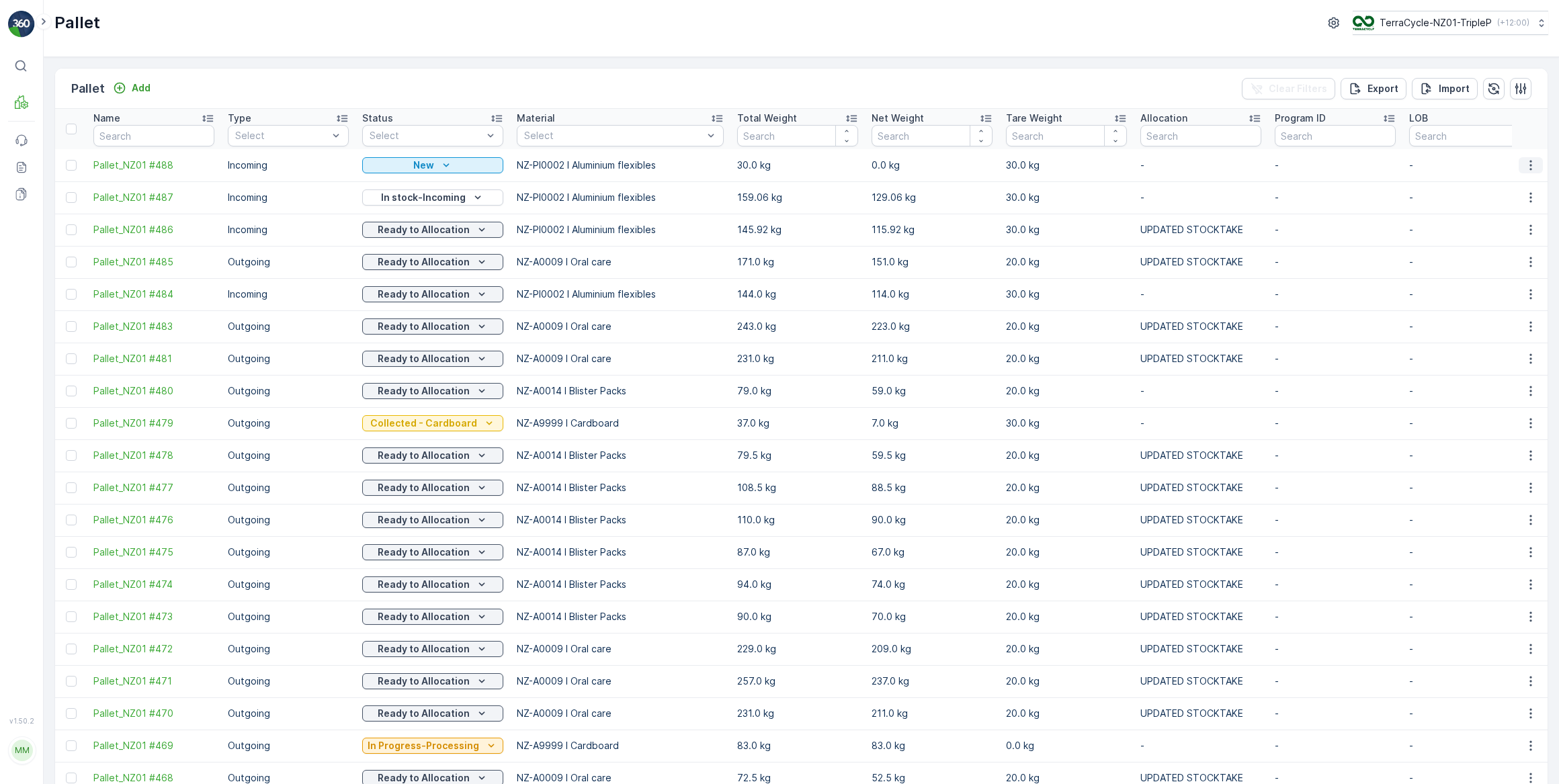
click at [1526, 166] on icon "button" at bounding box center [1530, 165] width 14 height 14
click at [1489, 260] on span "Print QR" at bounding box center [1494, 260] width 37 height 14
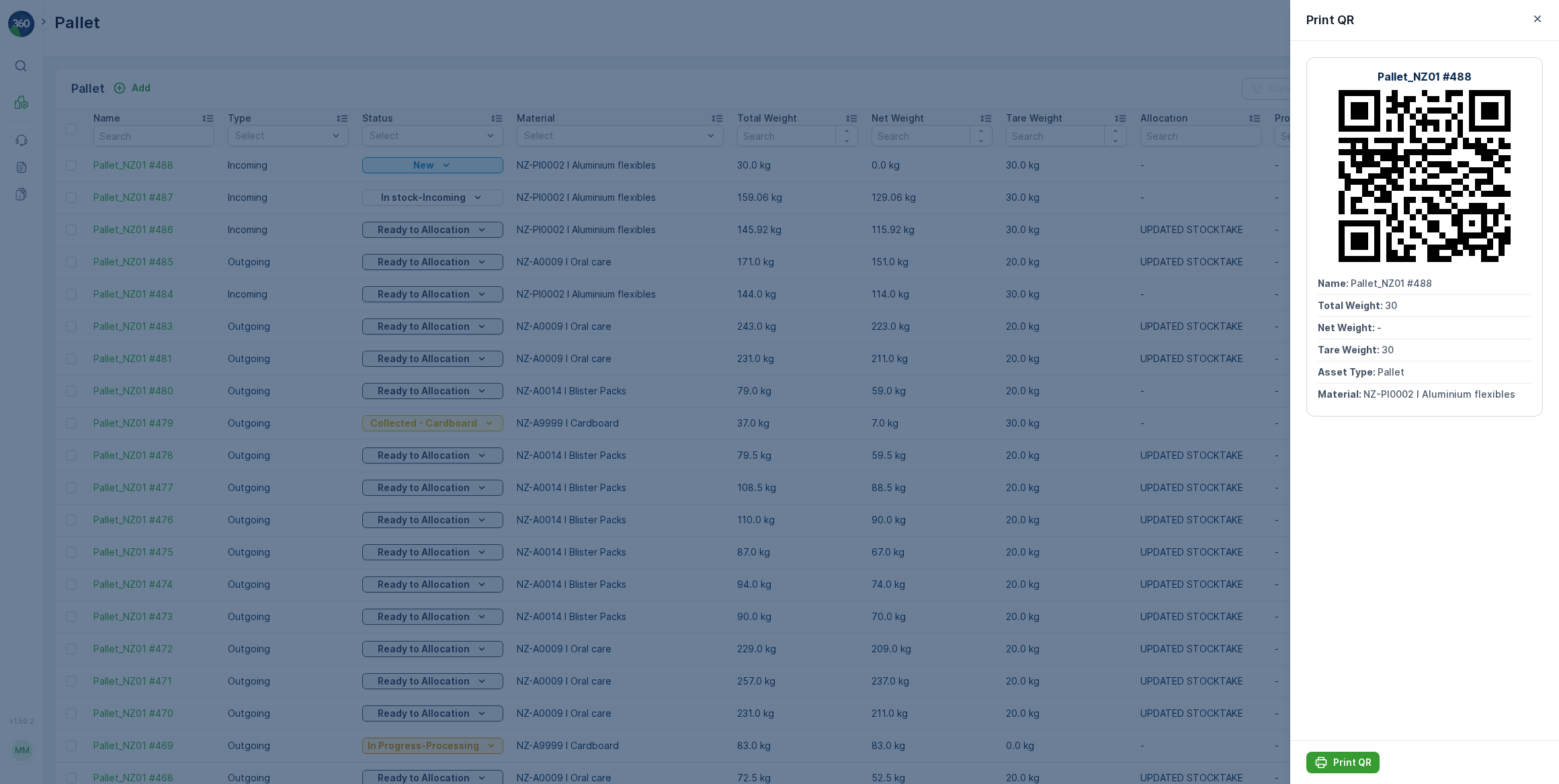
click at [1347, 759] on p "Print QR" at bounding box center [1352, 762] width 38 height 14
click at [1539, 19] on icon "button" at bounding box center [1537, 19] width 14 height 14
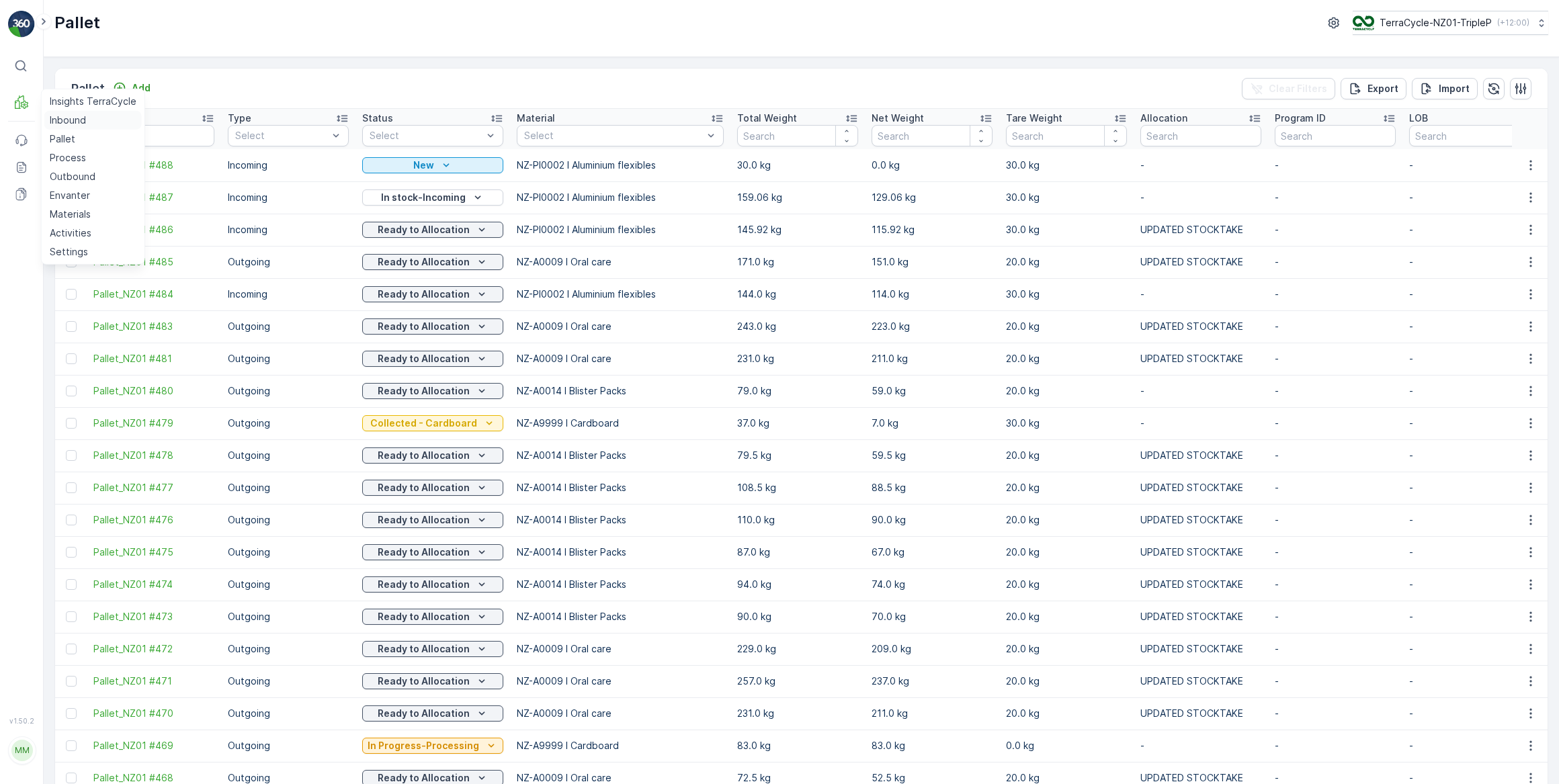
click at [67, 122] on p "Inbound" at bounding box center [68, 120] width 36 height 14
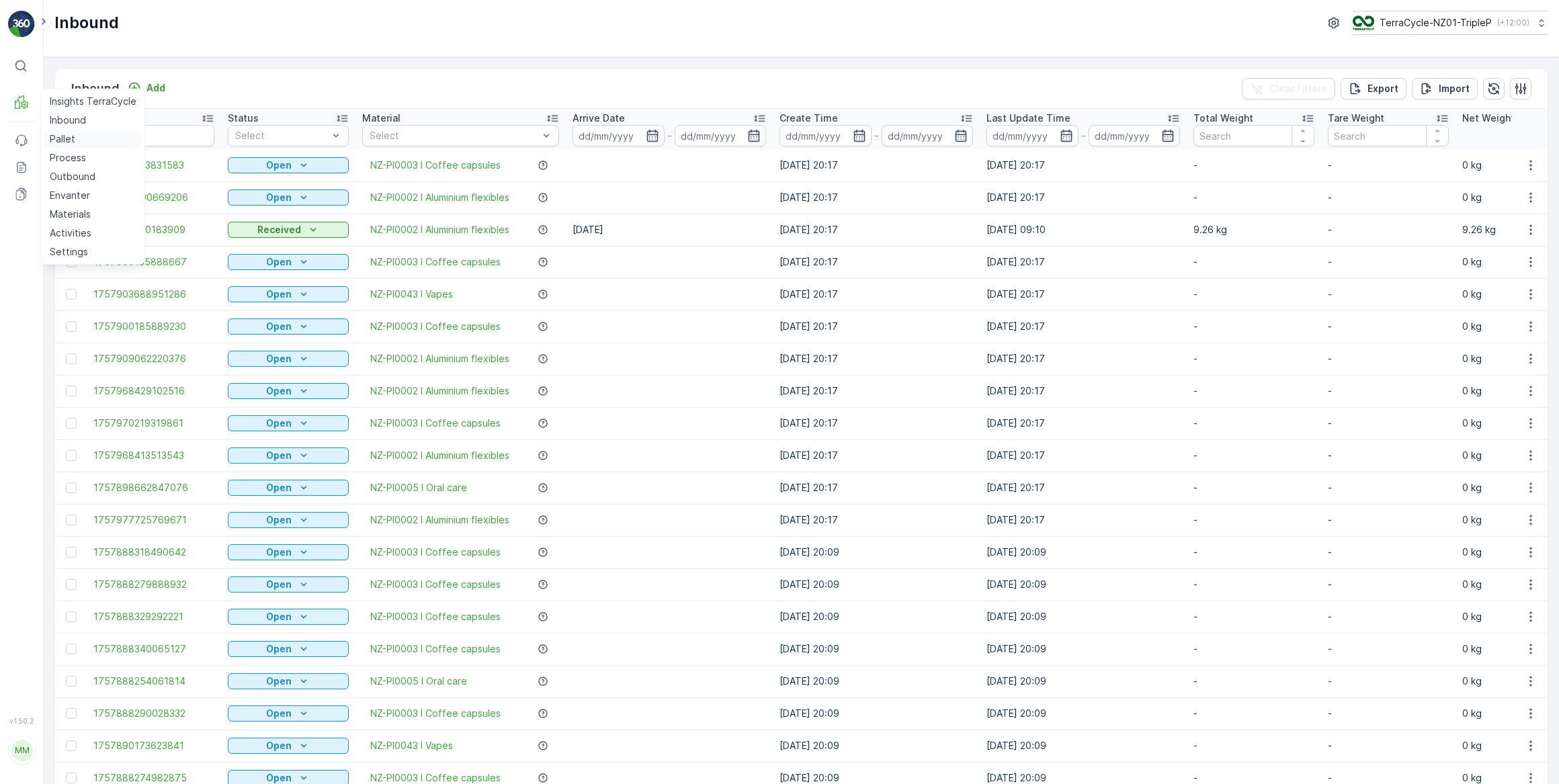
click at [61, 139] on p "Pallet" at bounding box center [62, 139] width 25 height 14
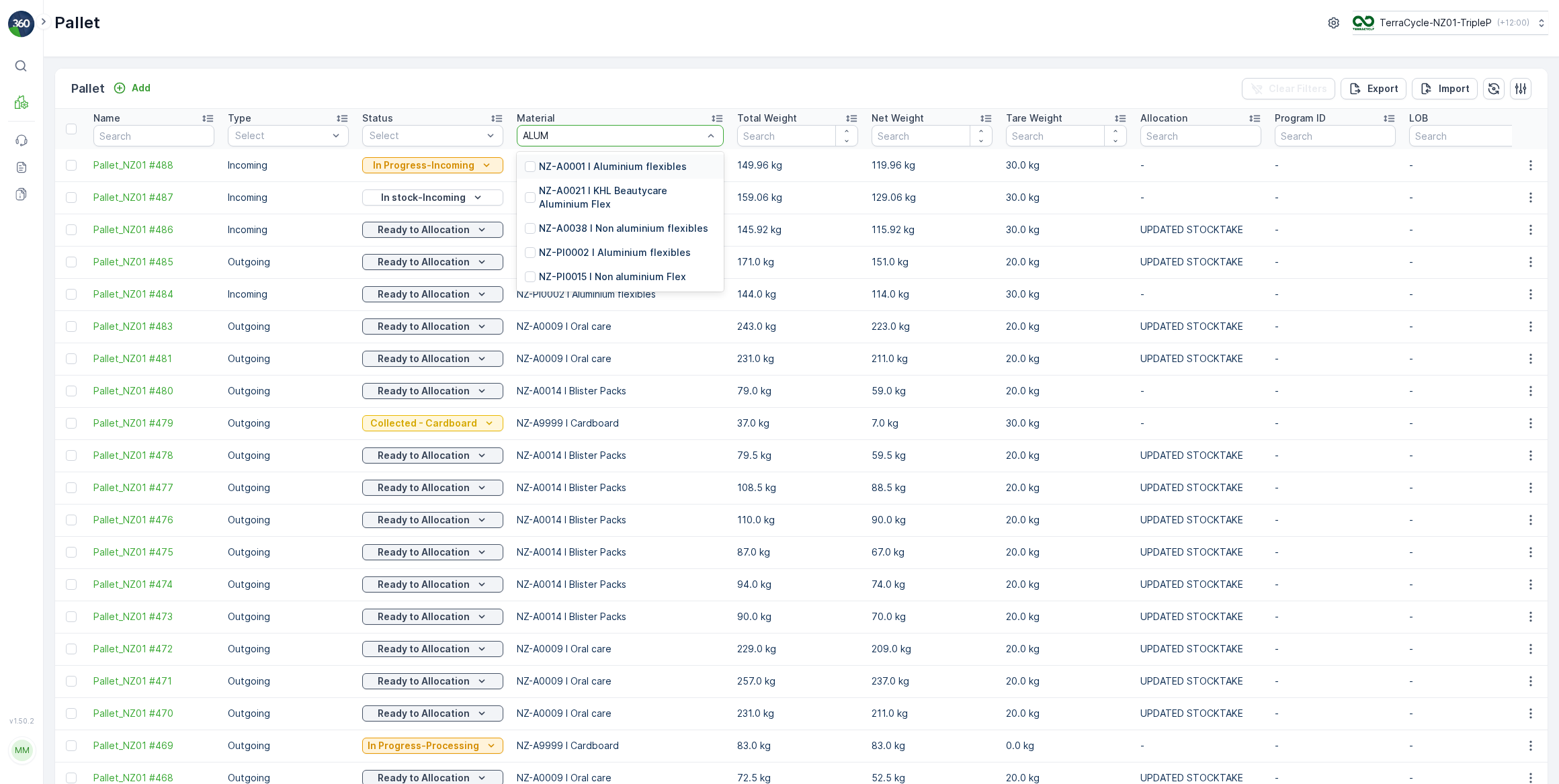
type input "ALUMI"
click at [618, 164] on p "NZ-A0001 I Aluminium flexibles" at bounding box center [613, 166] width 148 height 14
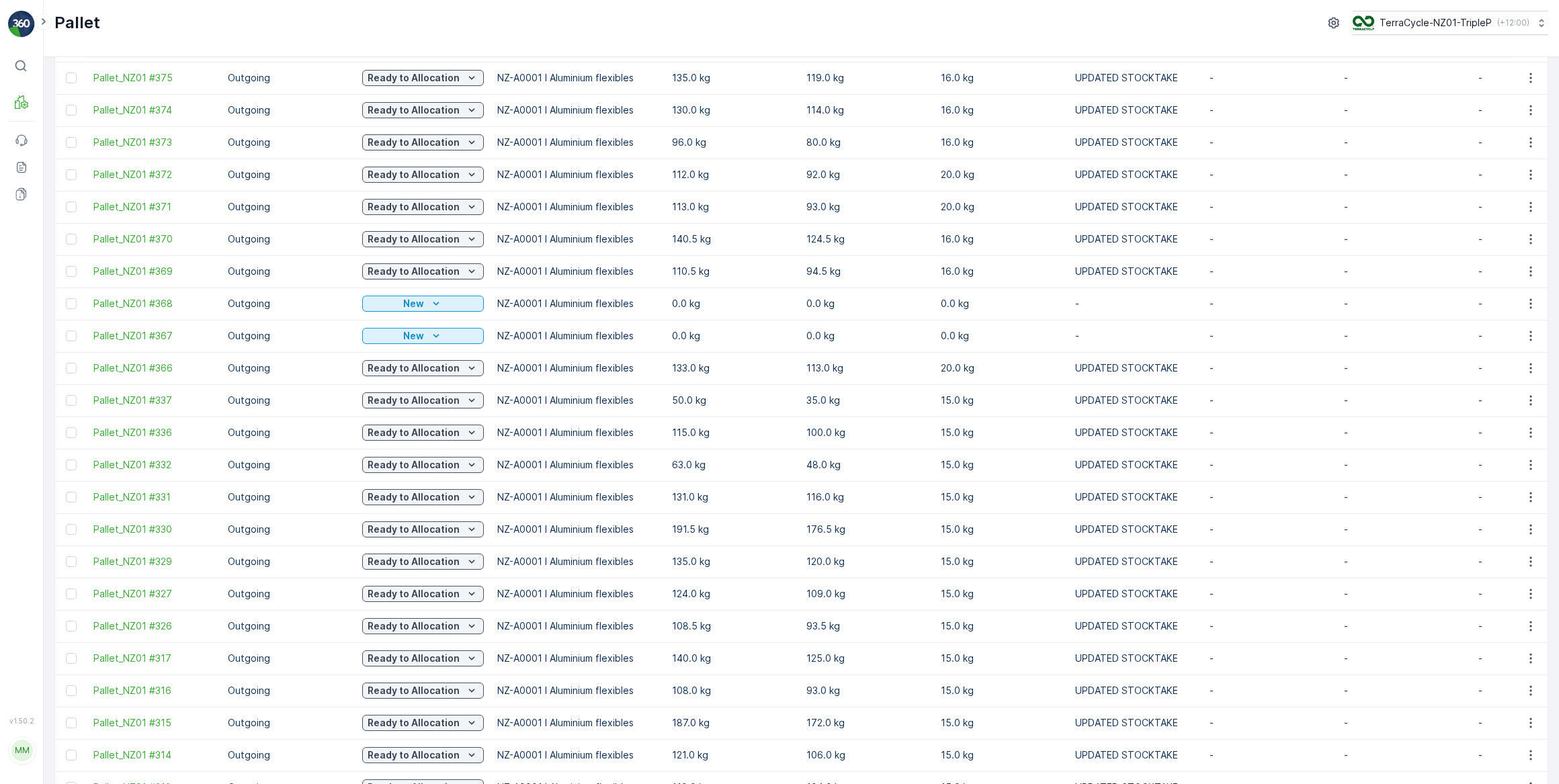
scroll to position [1041, 0]
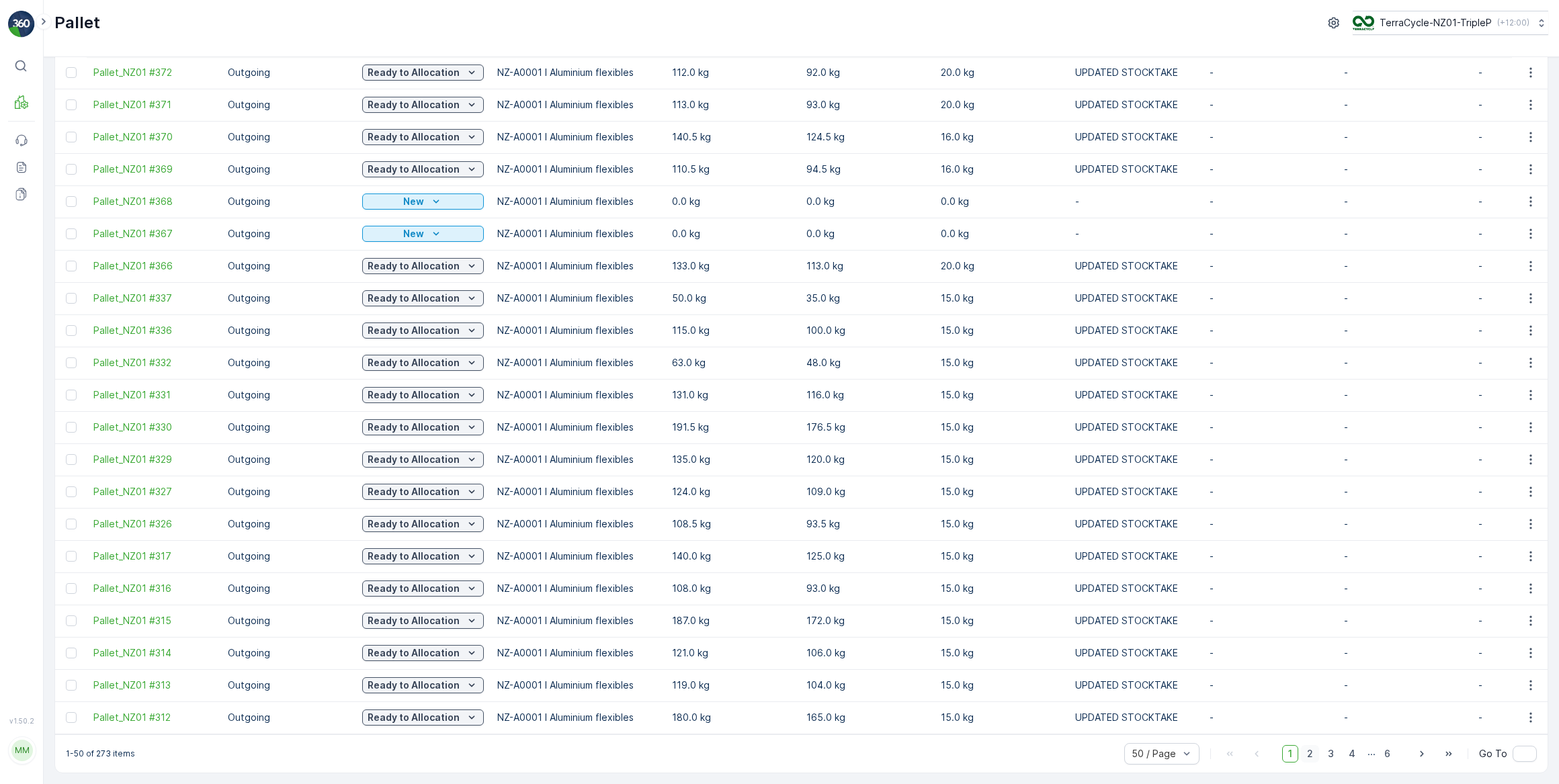
click at [1311, 754] on span "2" at bounding box center [1309, 754] width 18 height 17
drag, startPoint x: 1330, startPoint y: 754, endPoint x: 1328, endPoint y: 746, distance: 8.2
click at [1330, 754] on span "3" at bounding box center [1330, 754] width 18 height 17
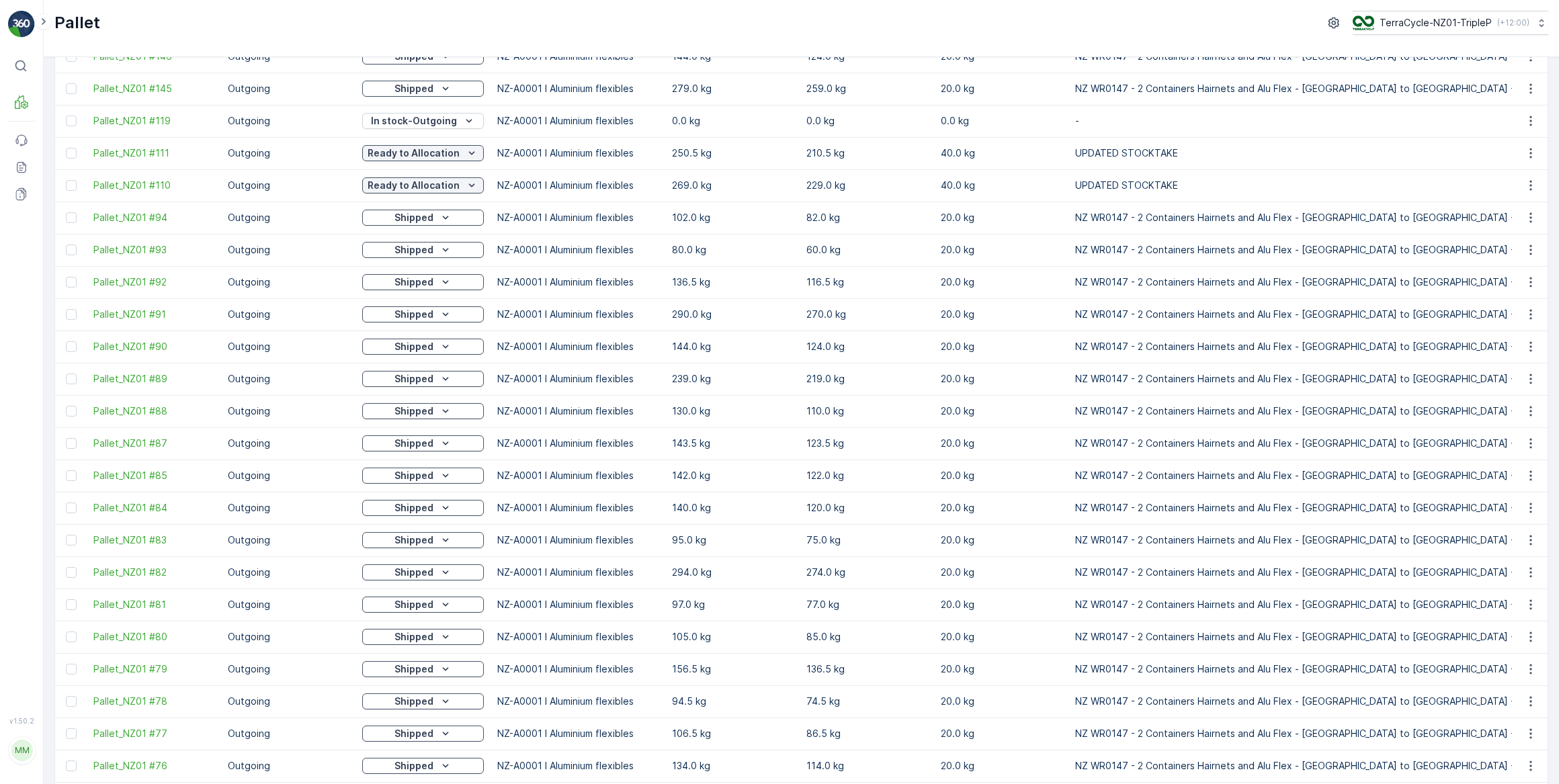
scroll to position [1038, 0]
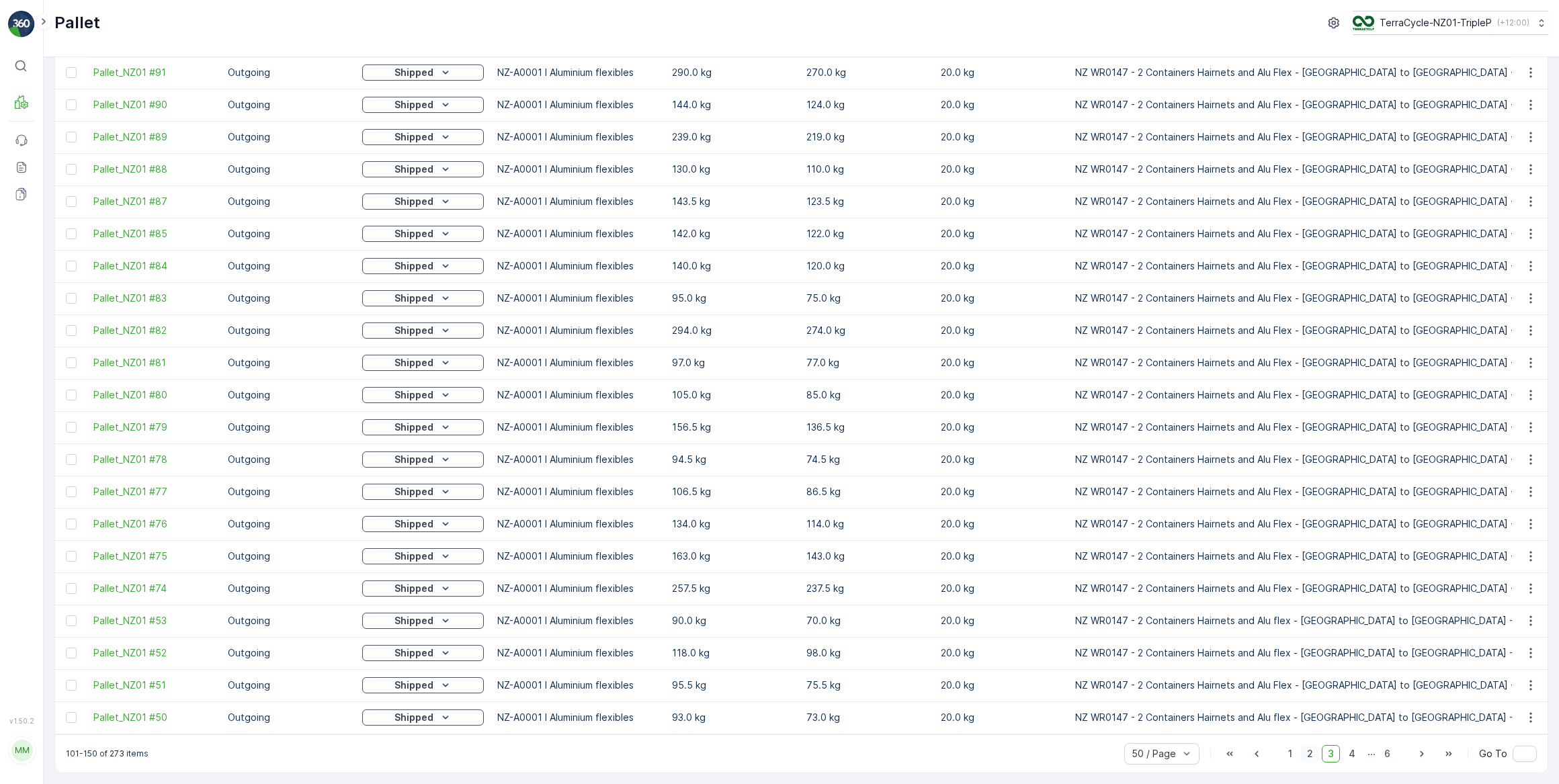
click at [1309, 756] on span "2" at bounding box center [1309, 754] width 18 height 17
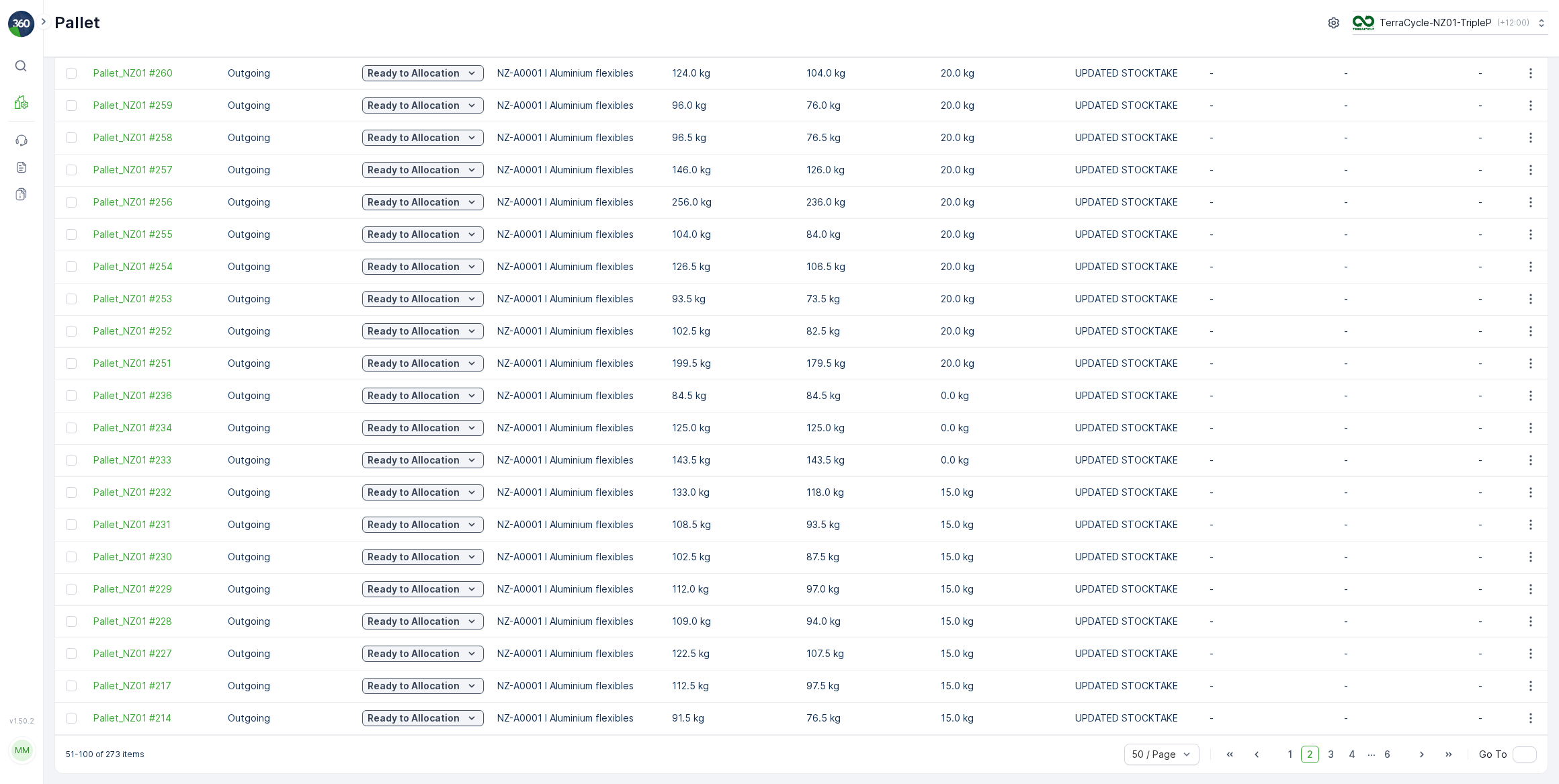
scroll to position [1041, 0]
click at [1289, 752] on span "1" at bounding box center [1290, 754] width 16 height 17
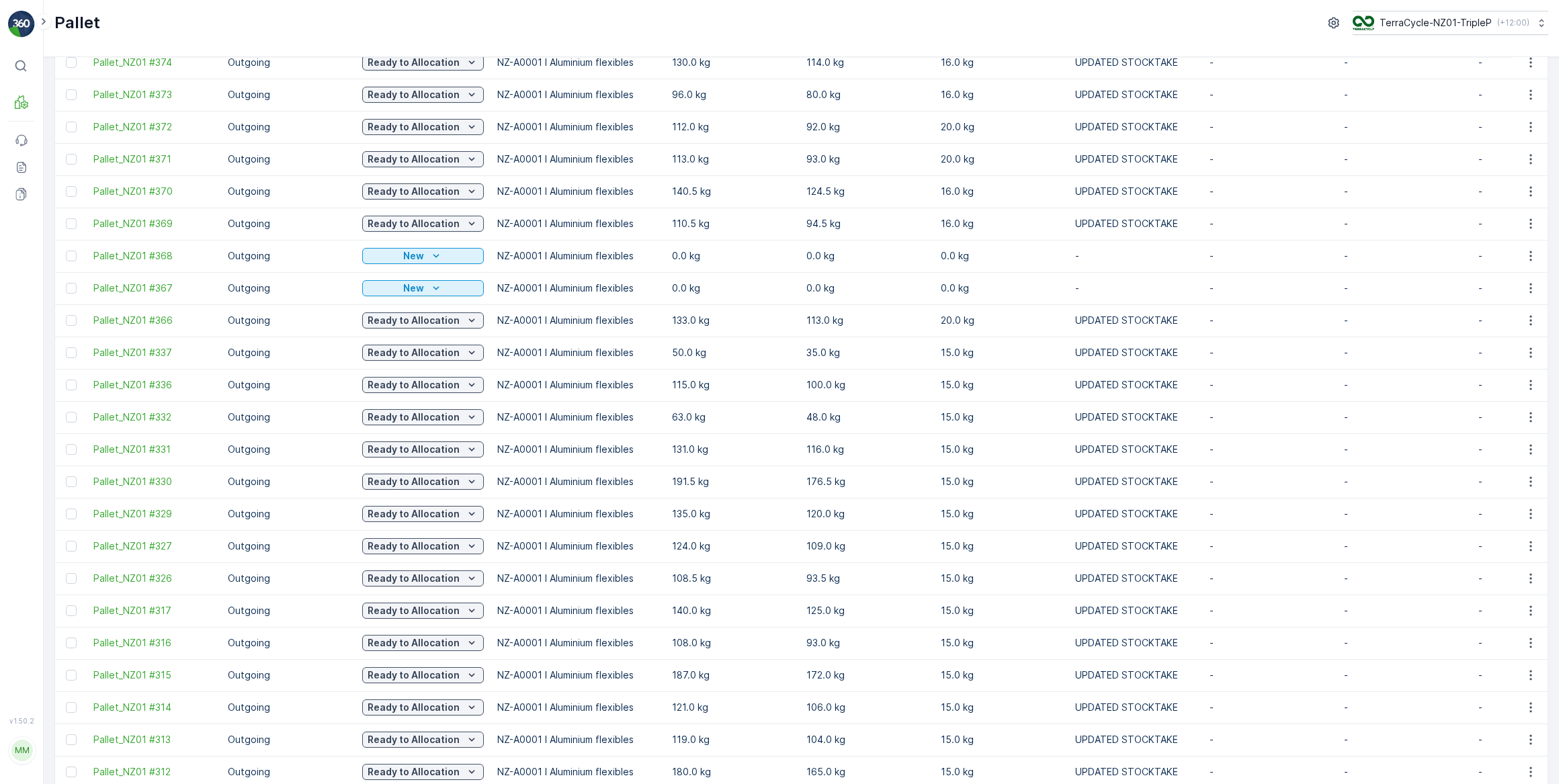
scroll to position [1041, 0]
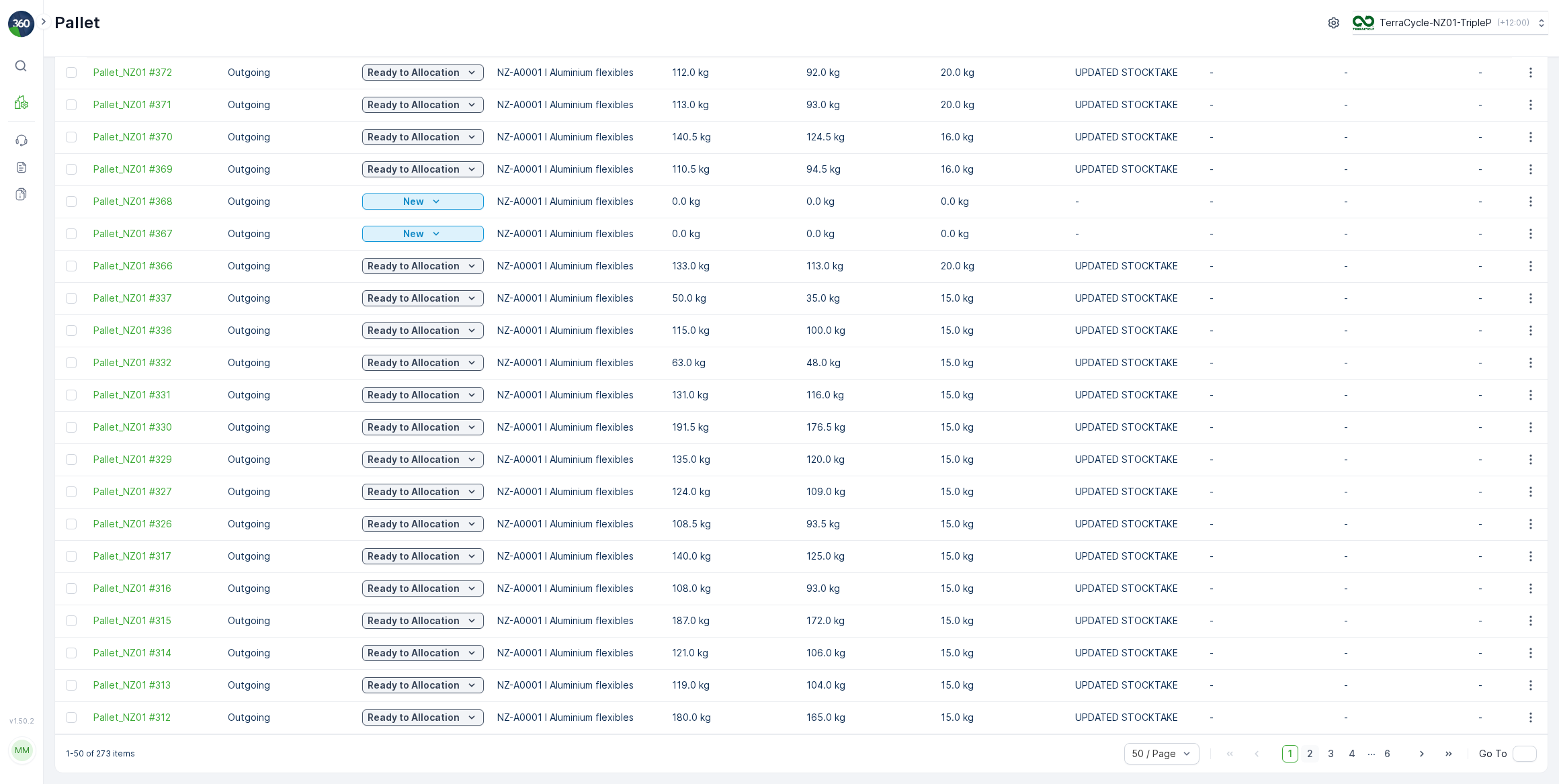
click at [1307, 754] on span "2" at bounding box center [1309, 754] width 18 height 17
click at [1309, 757] on span "2" at bounding box center [1309, 754] width 18 height 17
click at [1289, 756] on span "1" at bounding box center [1290, 754] width 16 height 17
click at [1307, 752] on span "2" at bounding box center [1309, 754] width 18 height 17
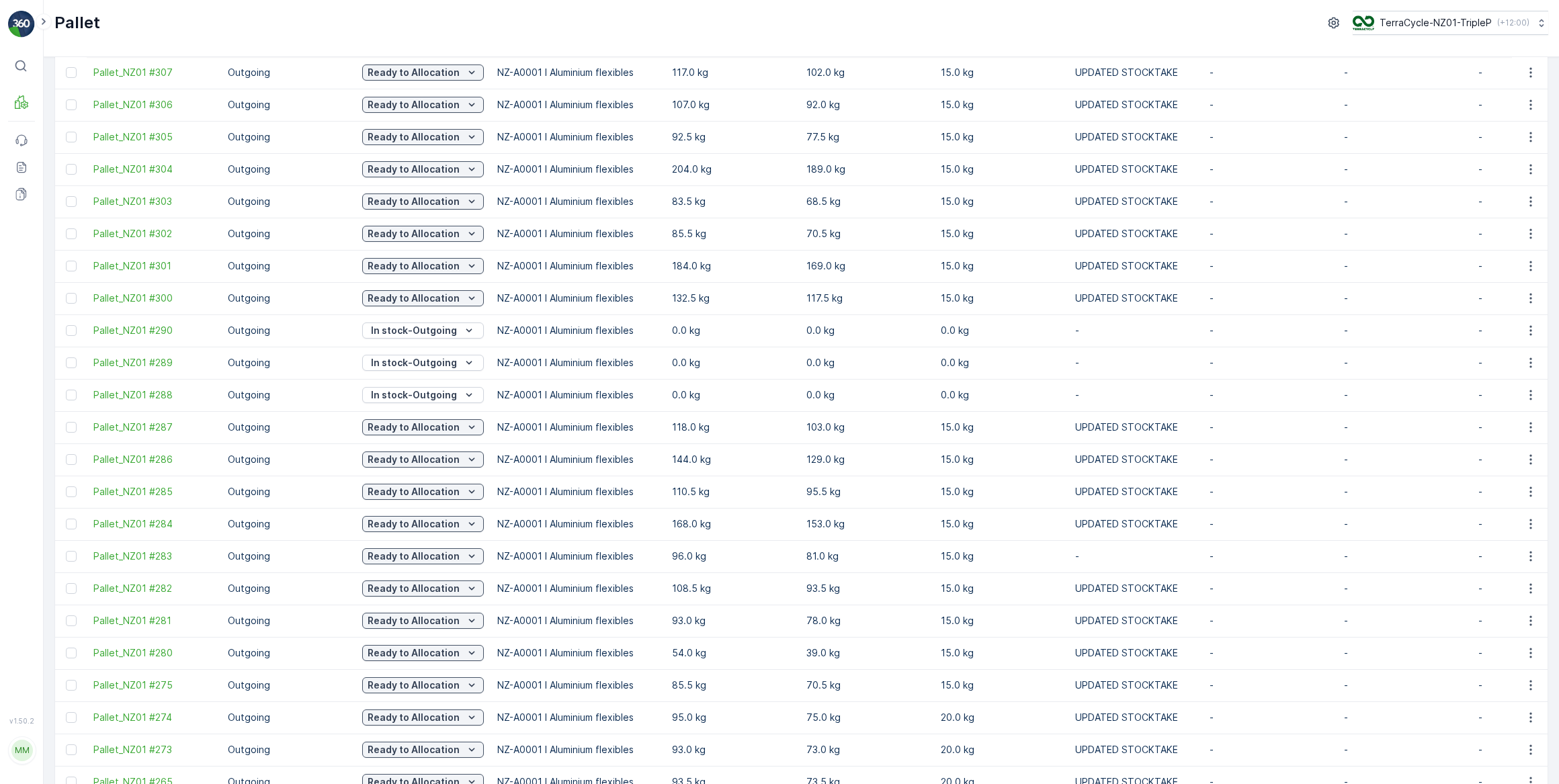
scroll to position [185, 0]
